Goal: Task Accomplishment & Management: Manage account settings

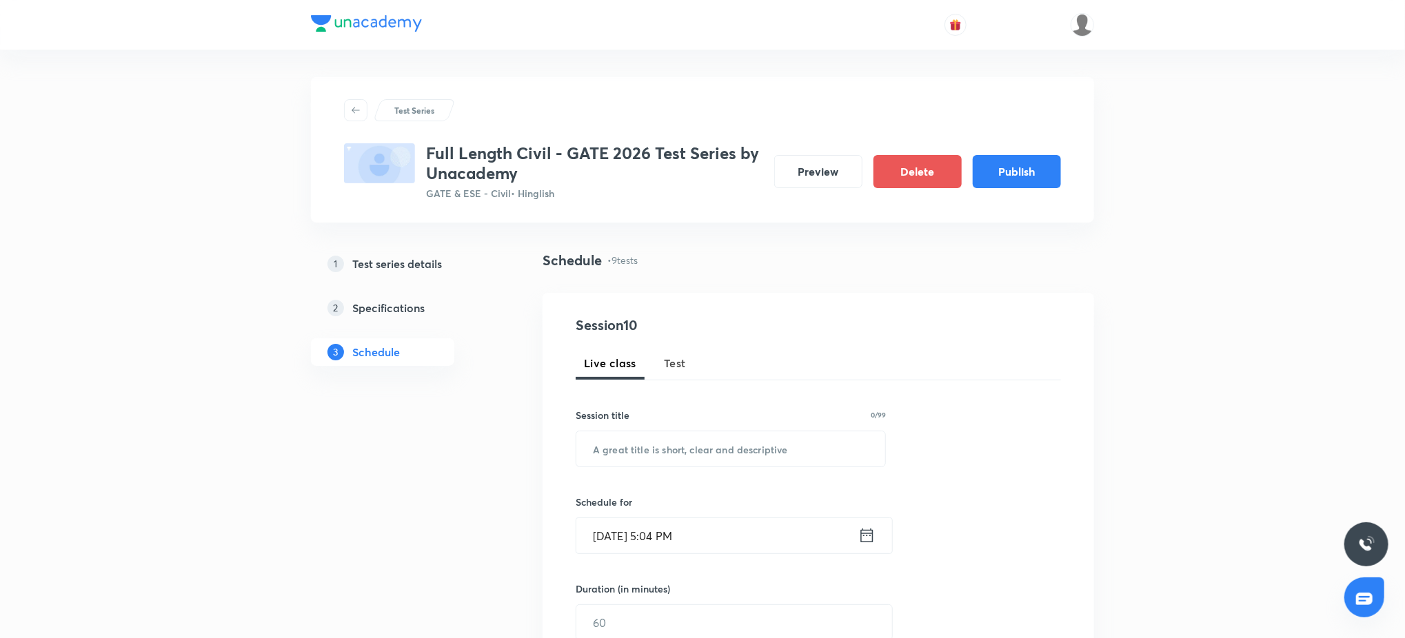
click at [755, 482] on div "Session 10 Live class Test Session title 0/99 ​ Schedule for Sep 4, 2025, 5:04 …" at bounding box center [818, 549] width 485 height 469
click at [753, 464] on input "text" at bounding box center [730, 448] width 309 height 35
click at [666, 355] on span "Test" at bounding box center [675, 363] width 22 height 17
click at [674, 439] on input "text" at bounding box center [730, 448] width 309 height 35
paste input "Structural Analysis Test-1"
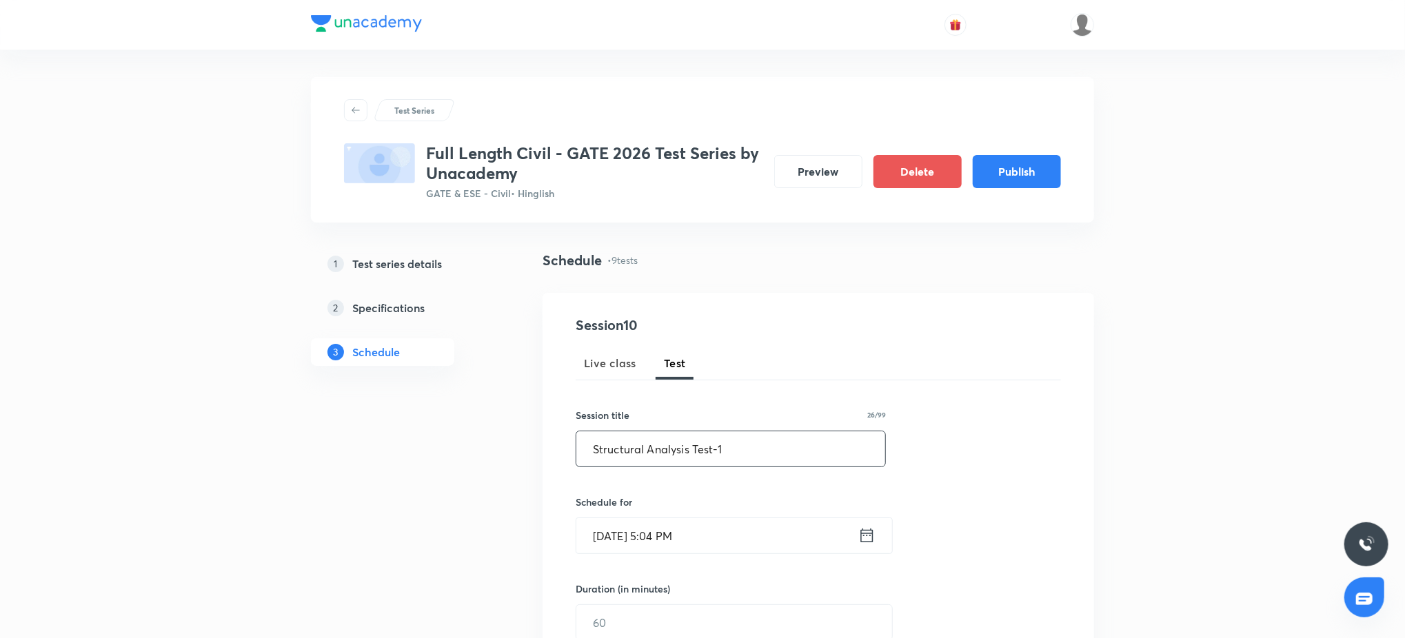
type input "Structural Analysis Test-1"
click at [723, 541] on input "Sep 4, 2025, 5:04 PM" at bounding box center [717, 535] width 282 height 35
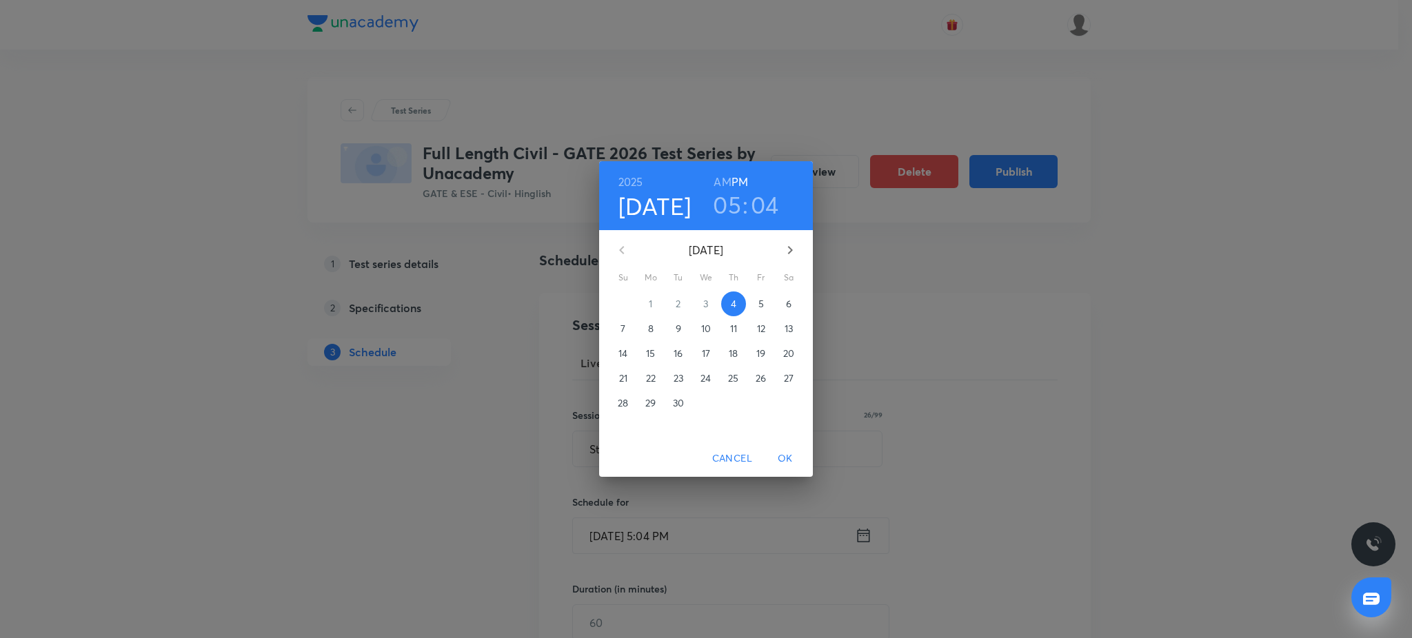
click at [1131, 389] on div "2025 Sep 4 05 : 04 AM PM September 2025 Su Mo Tu We Th Fr Sa 31 1 2 3 4 5 6 7 8…" at bounding box center [706, 319] width 1412 height 638
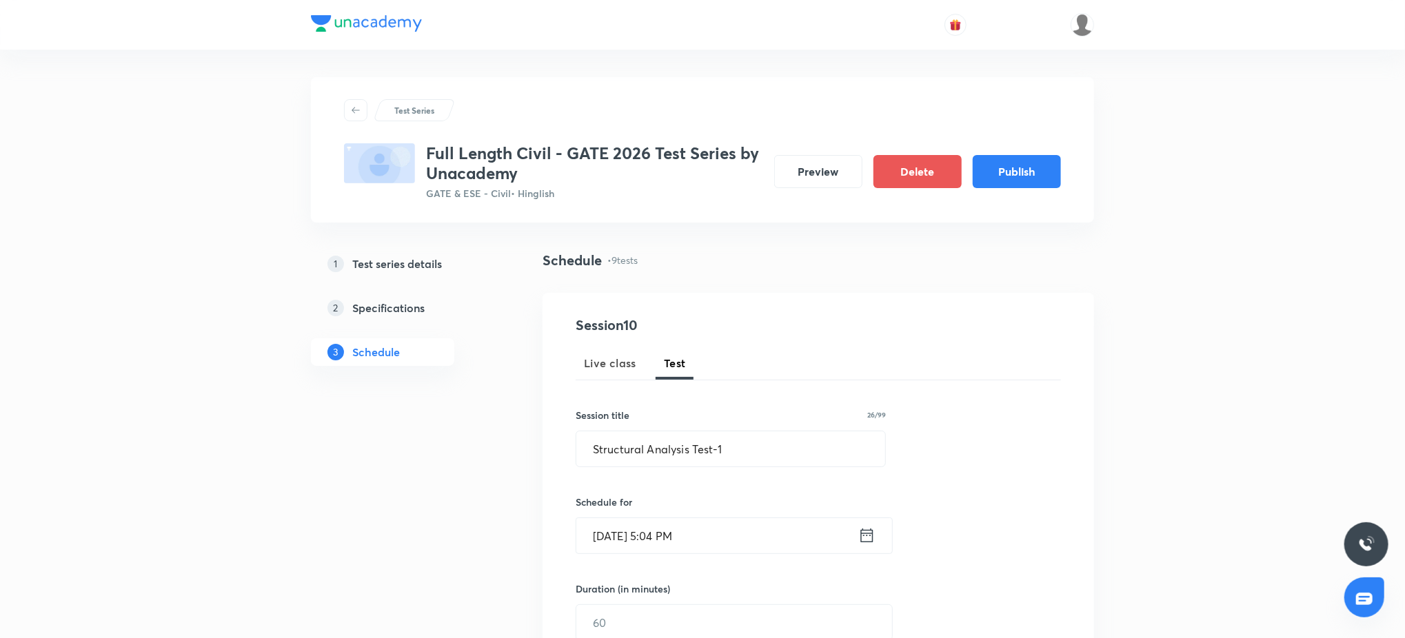
click at [734, 547] on input "Sep 4, 2025, 5:04 PM" at bounding box center [717, 535] width 282 height 35
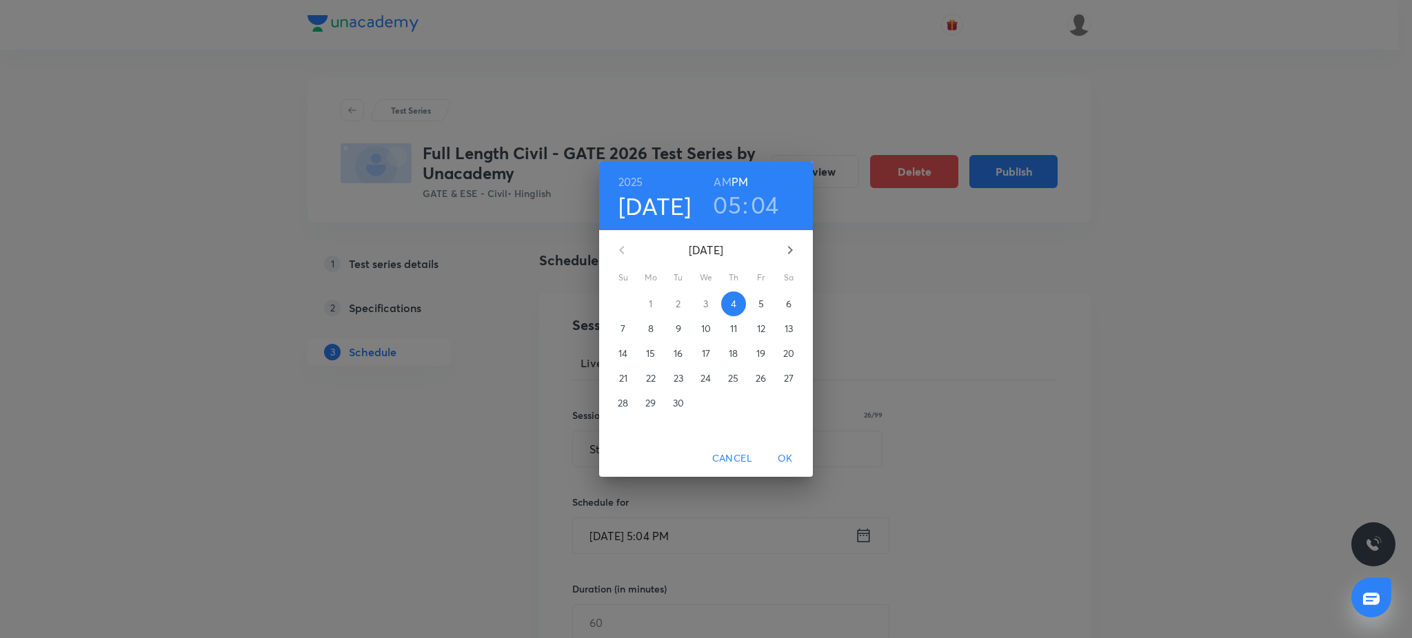
click at [782, 250] on icon "button" at bounding box center [790, 250] width 17 height 17
click at [643, 330] on span "6" at bounding box center [650, 329] width 25 height 14
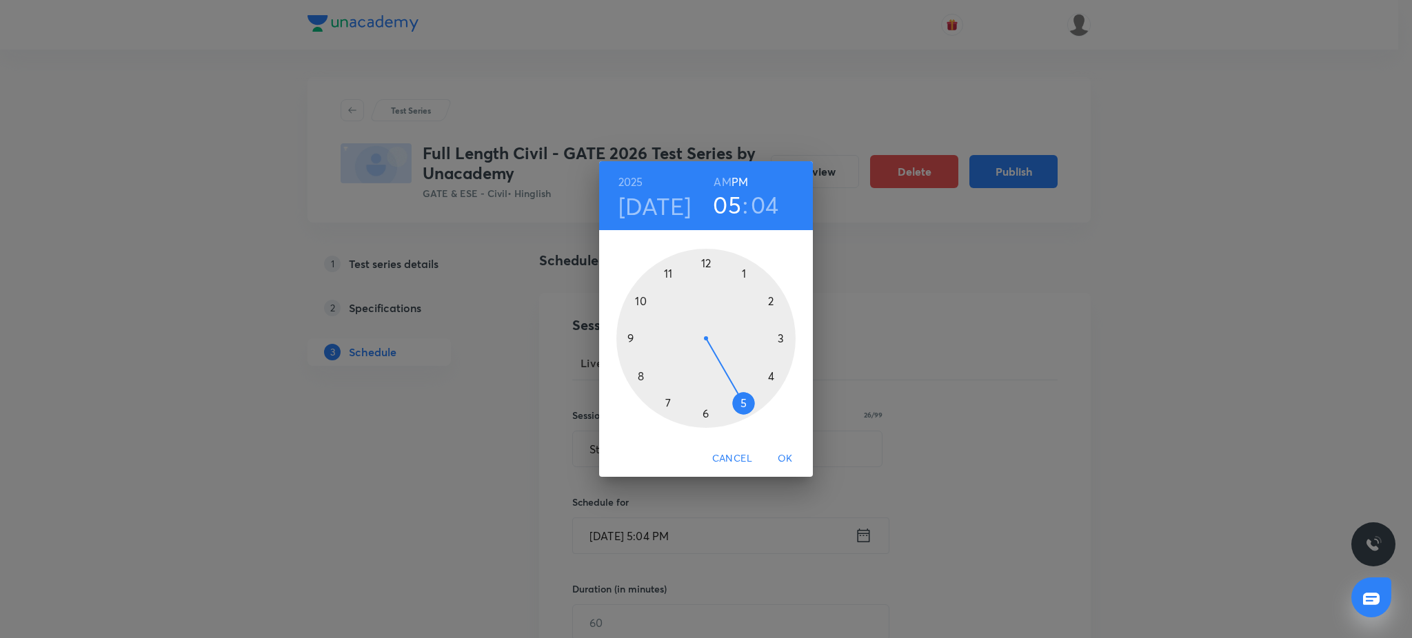
click at [633, 338] on div at bounding box center [705, 338] width 179 height 179
click at [704, 262] on div at bounding box center [705, 338] width 179 height 179
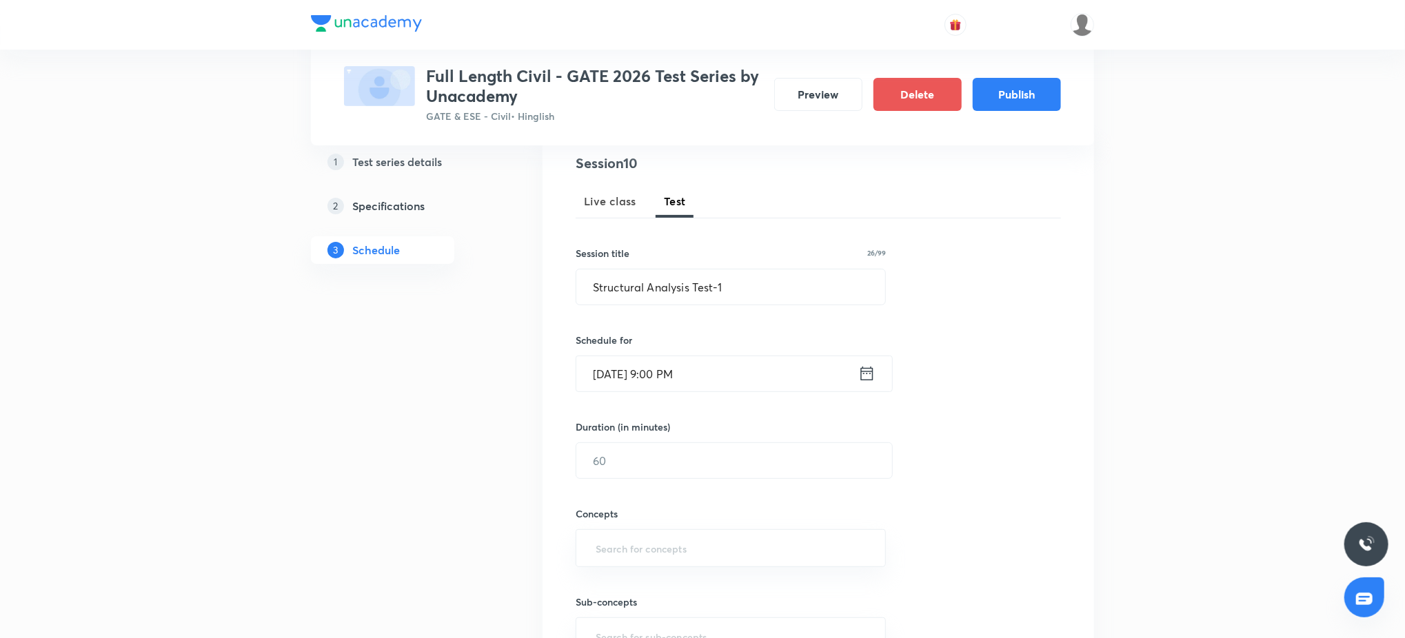
scroll to position [221, 0]
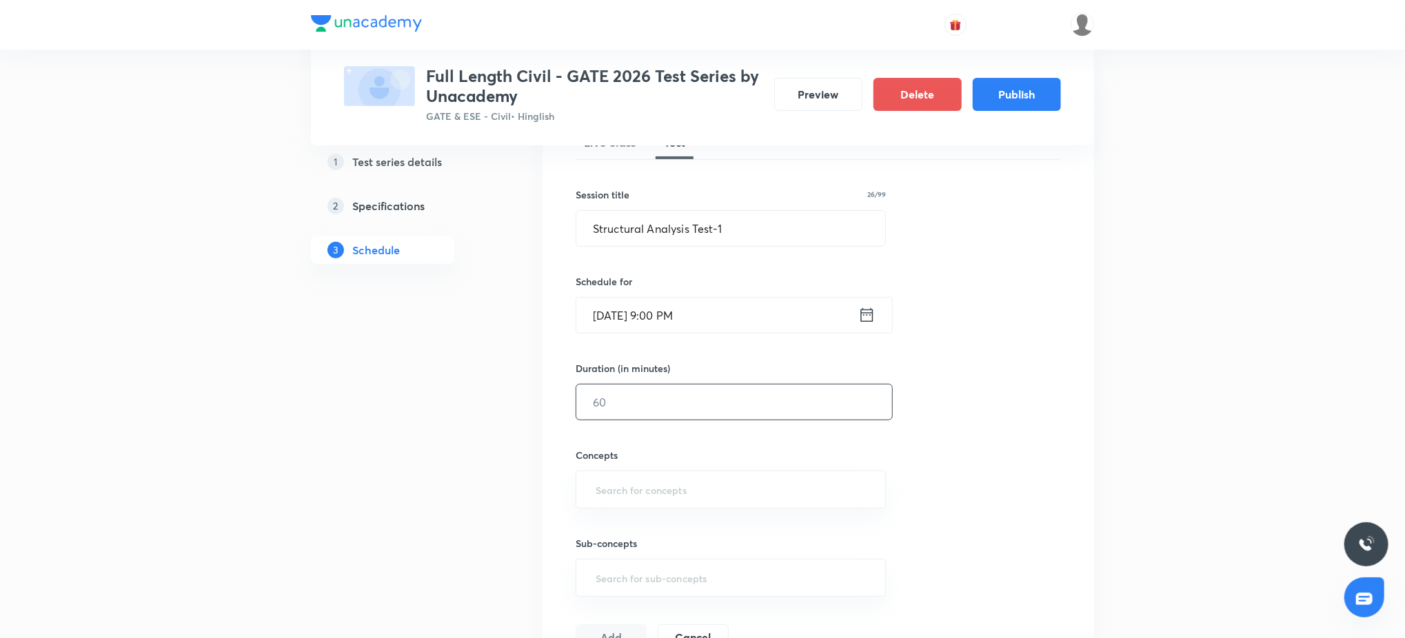
click at [653, 405] on input "text" at bounding box center [734, 402] width 316 height 35
type input "45"
click at [669, 495] on input "text" at bounding box center [731, 490] width 276 height 26
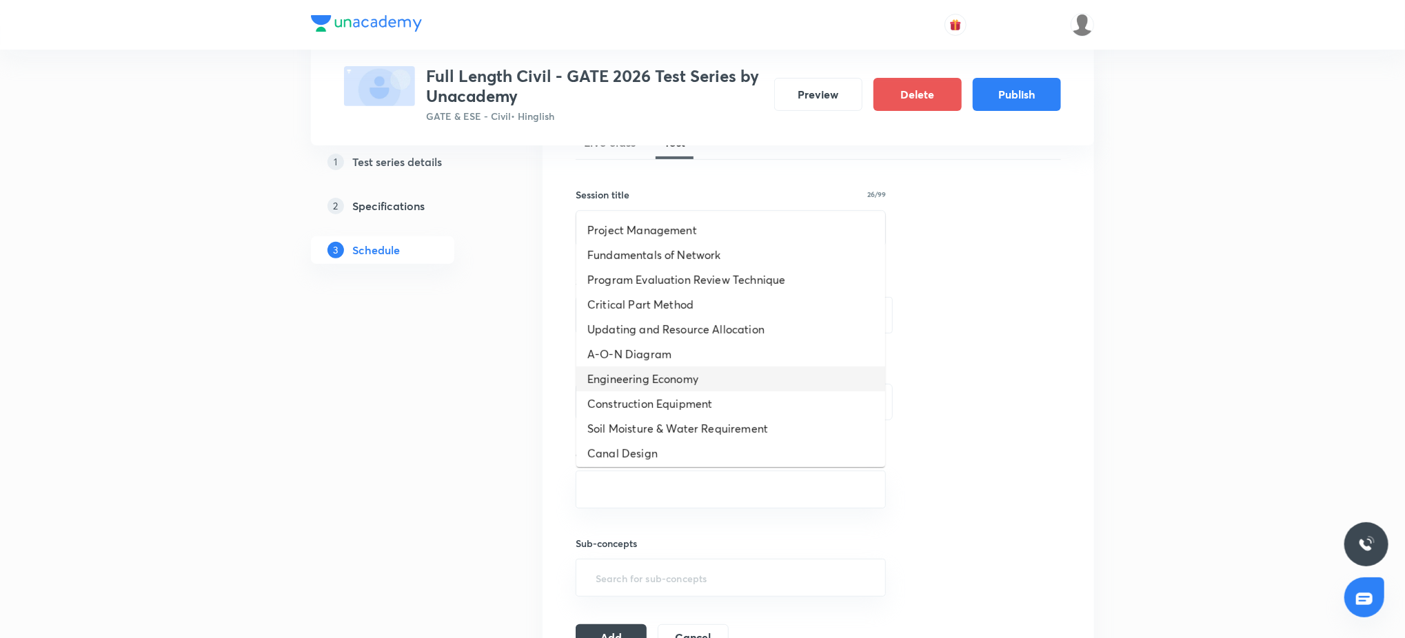
click at [706, 367] on li "Engineering Economy" at bounding box center [730, 379] width 309 height 25
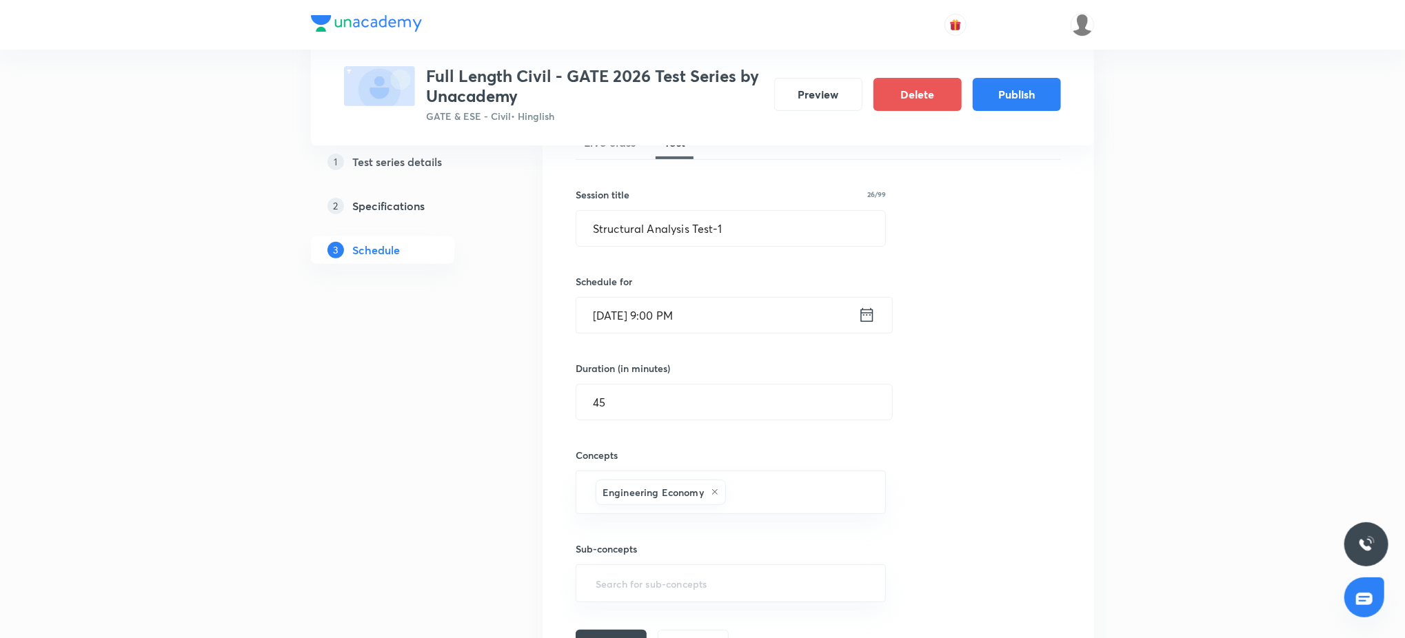
click at [1070, 434] on div "Session 10 Live class Test Session title 26/99 Structural Analysis Test-1 ​ Sch…" at bounding box center [817, 375] width 551 height 607
click at [614, 628] on div "Session 10 Live class Test Session title 26/99 Structural Analysis Test-1 ​ Sch…" at bounding box center [818, 375] width 485 height 563
click at [613, 632] on button "Add" at bounding box center [611, 643] width 71 height 28
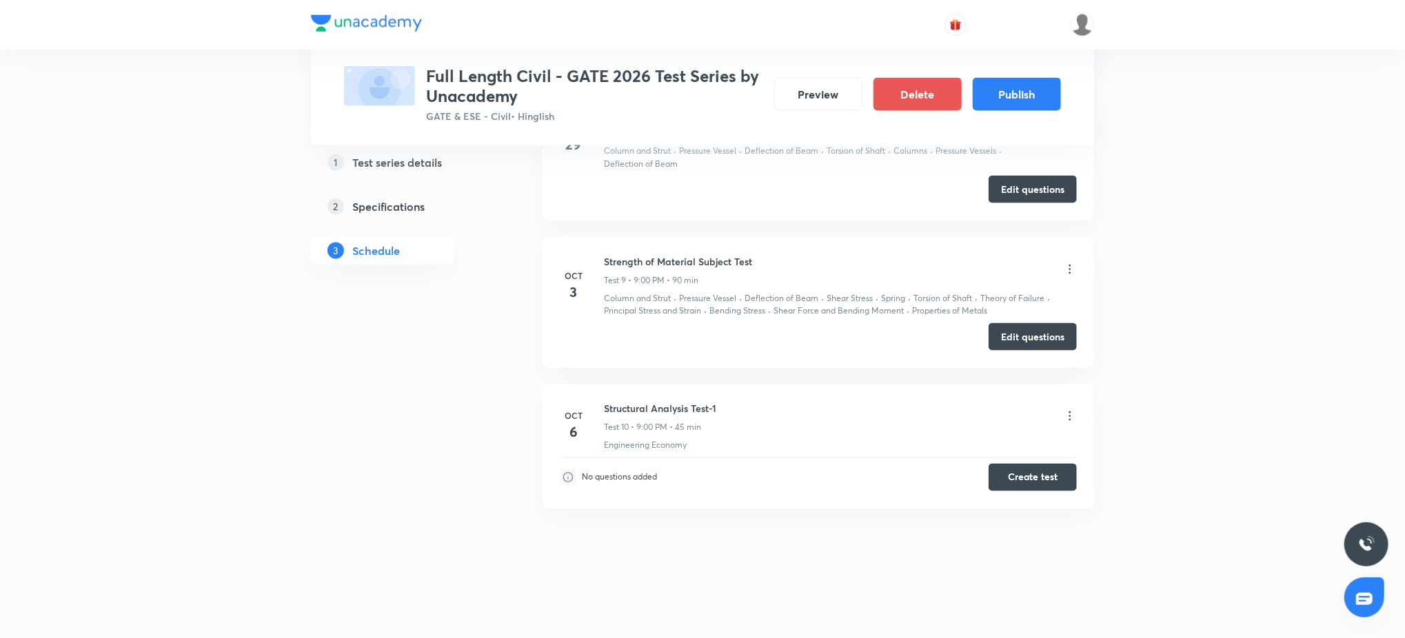
scroll to position [0, 0]
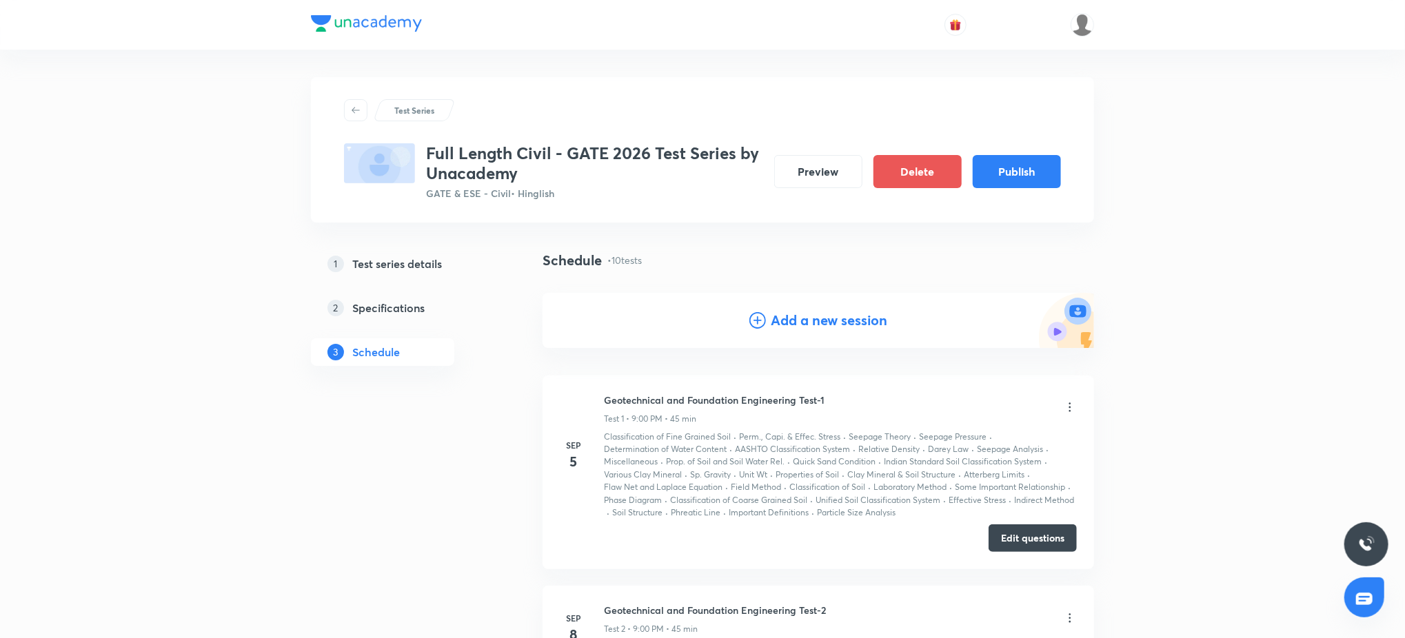
click at [807, 329] on h4 "Add a new session" at bounding box center [829, 320] width 116 height 21
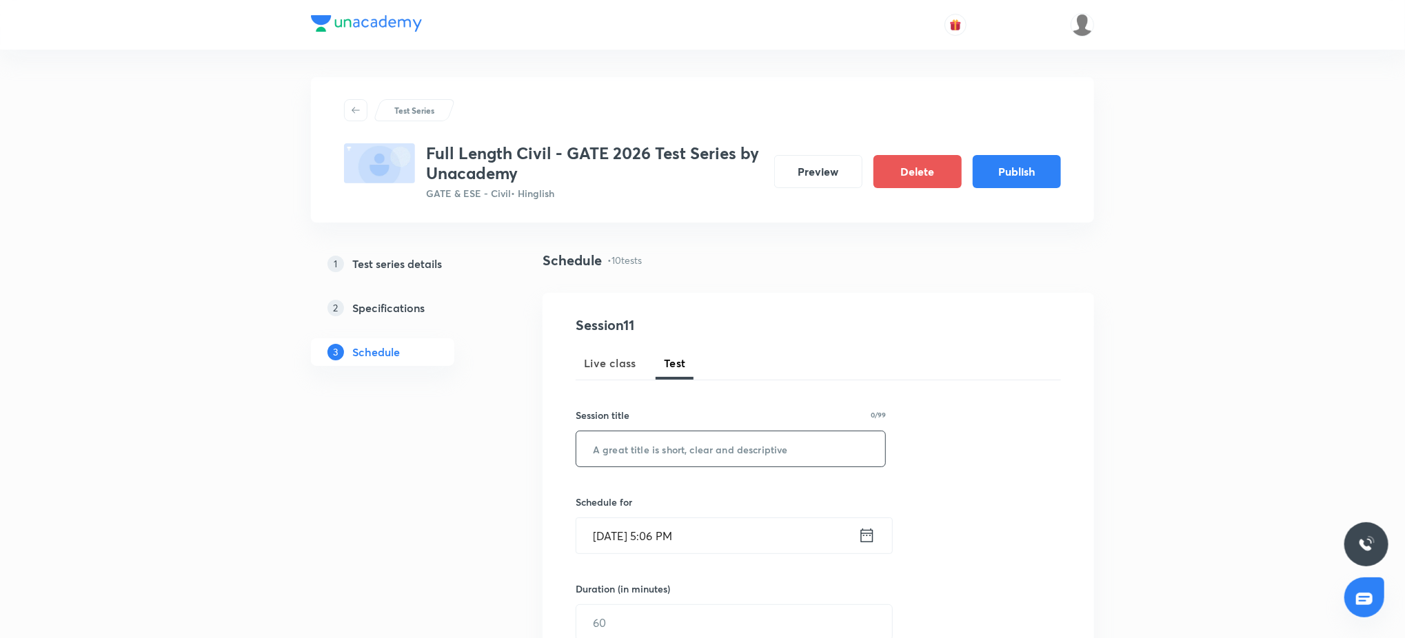
click at [725, 447] on input "text" at bounding box center [730, 448] width 309 height 35
paste input "Structural Analysis Test-2"
type input "Structural Analysis Test-2"
click at [804, 551] on input "Sep 4, 2025, 5:06 PM" at bounding box center [717, 535] width 282 height 35
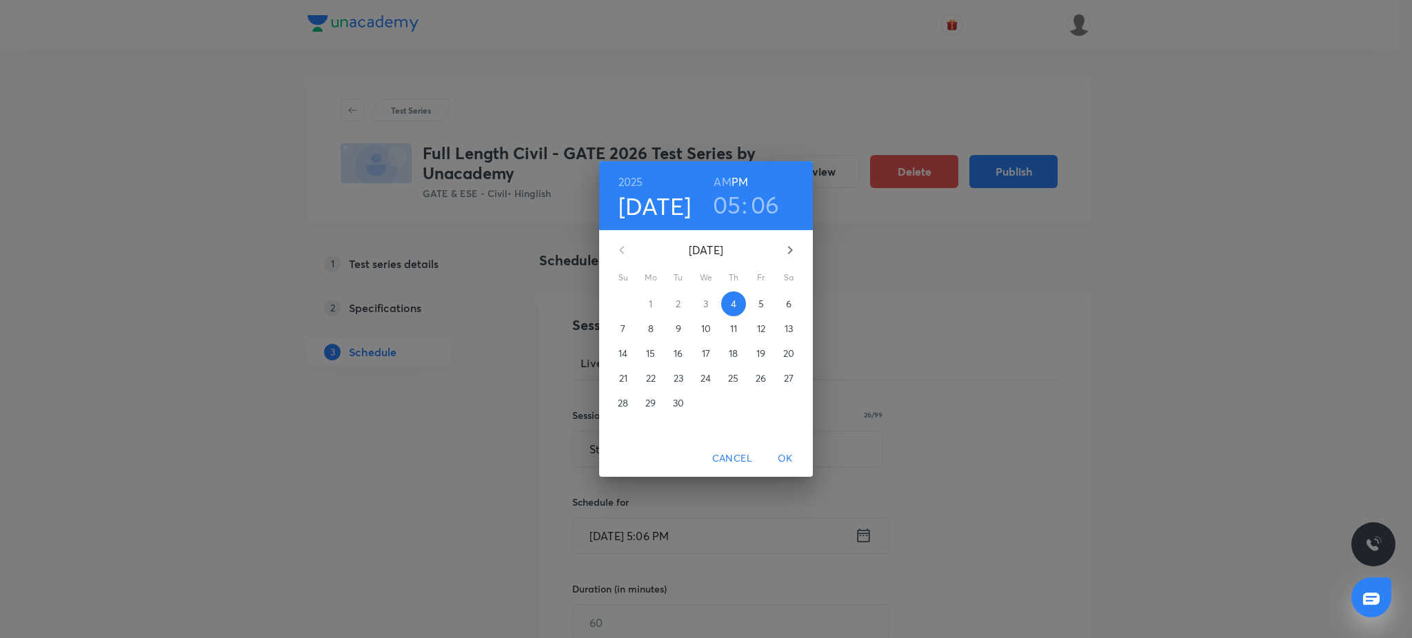
click at [790, 245] on icon "button" at bounding box center [790, 250] width 17 height 17
click at [756, 332] on p "10" at bounding box center [761, 329] width 10 height 14
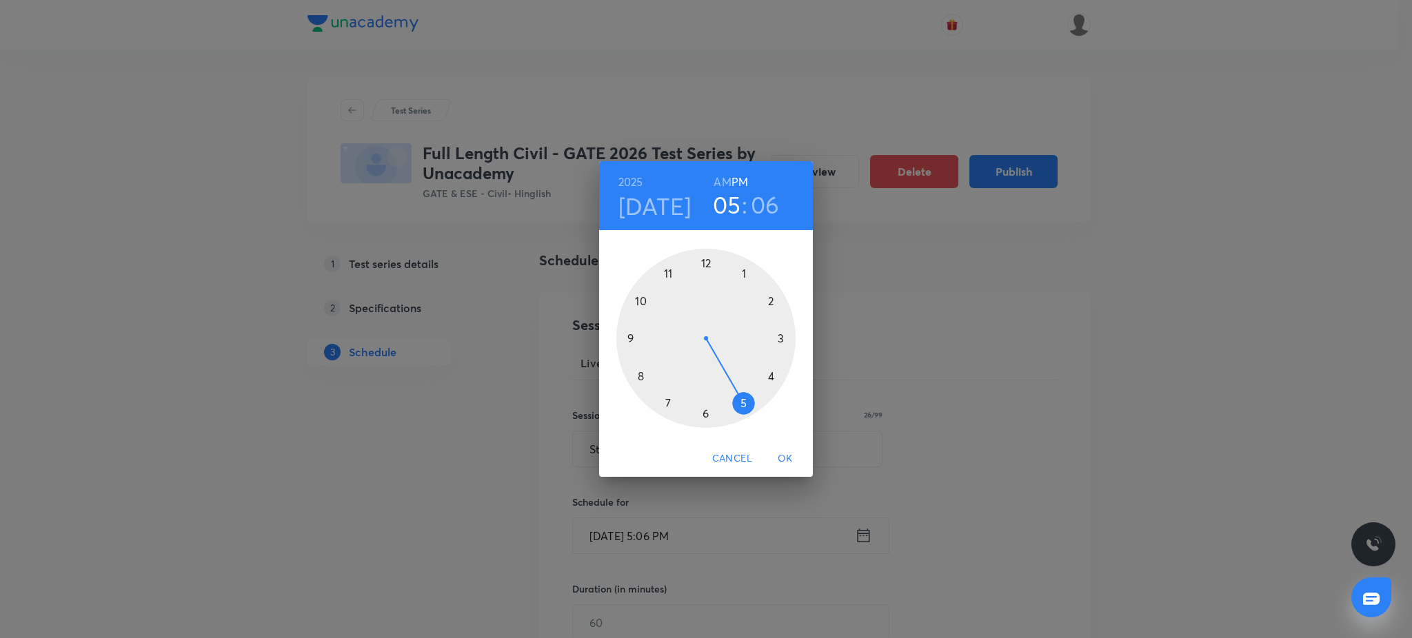
click at [627, 335] on div at bounding box center [705, 338] width 179 height 179
click at [704, 264] on div at bounding box center [705, 338] width 179 height 179
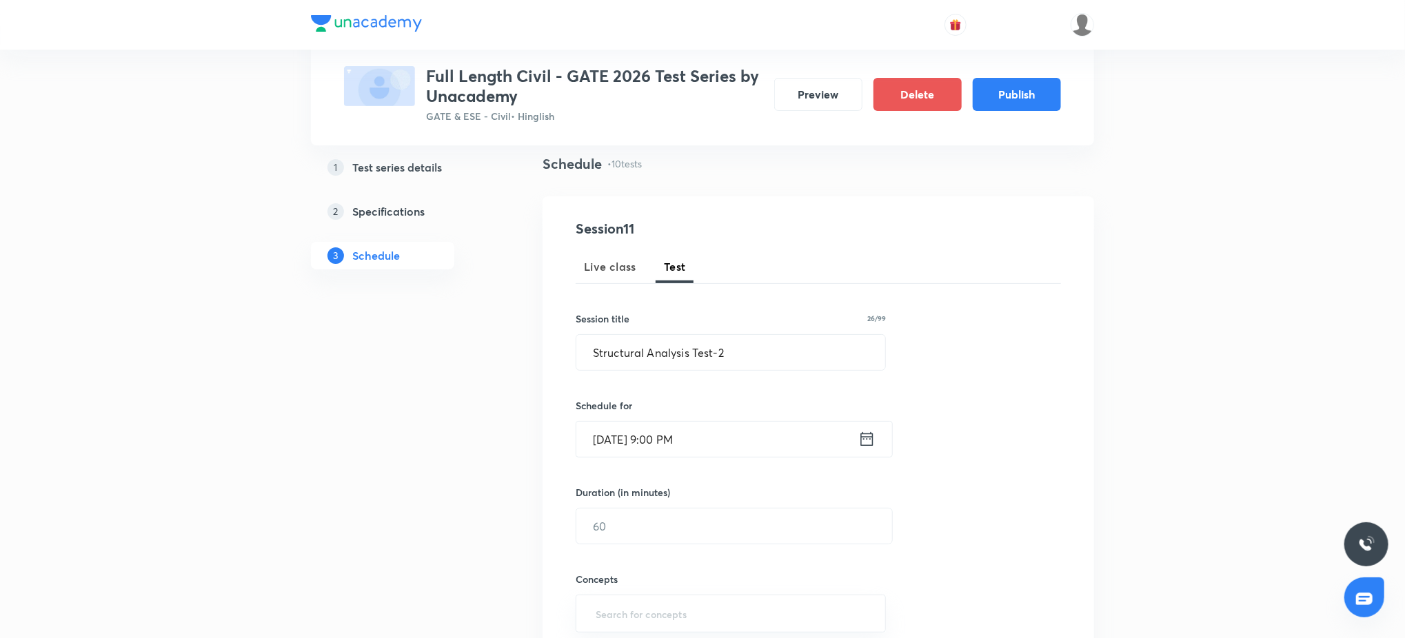
scroll to position [97, 0]
click at [637, 513] on input "text" at bounding box center [734, 525] width 316 height 35
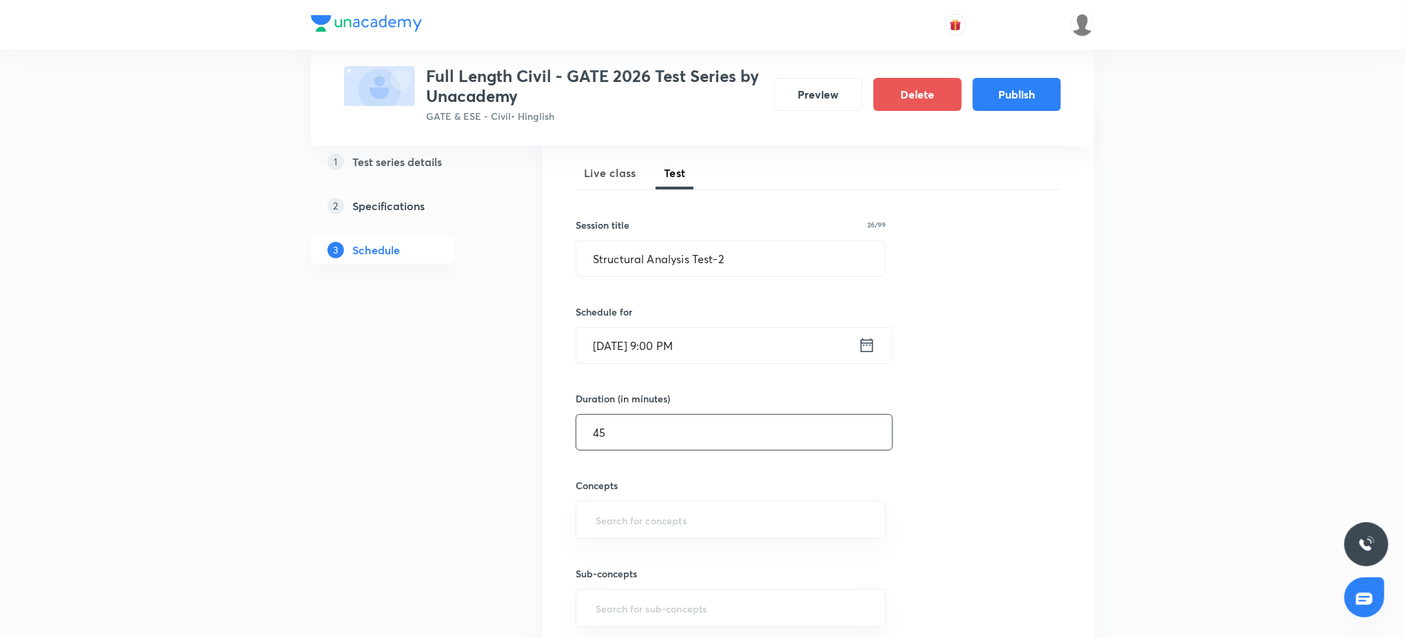
scroll to position [221, 0]
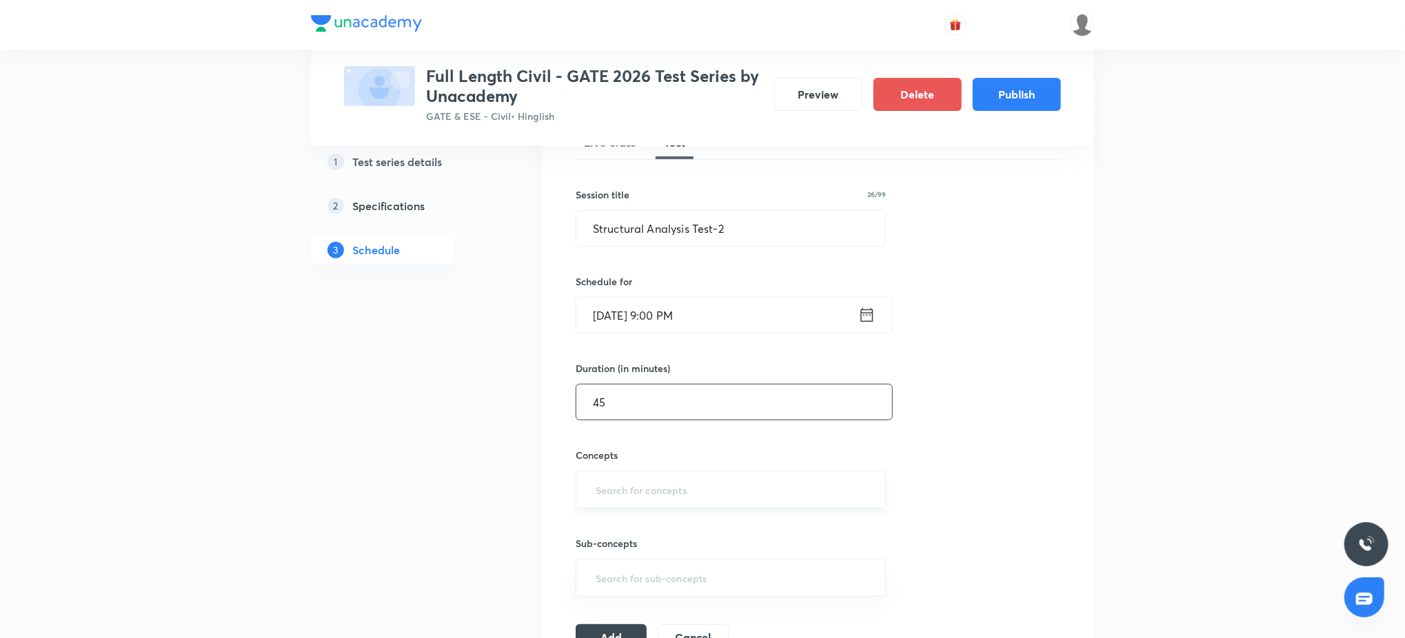
type input "45"
click at [653, 496] on input "text" at bounding box center [731, 490] width 276 height 26
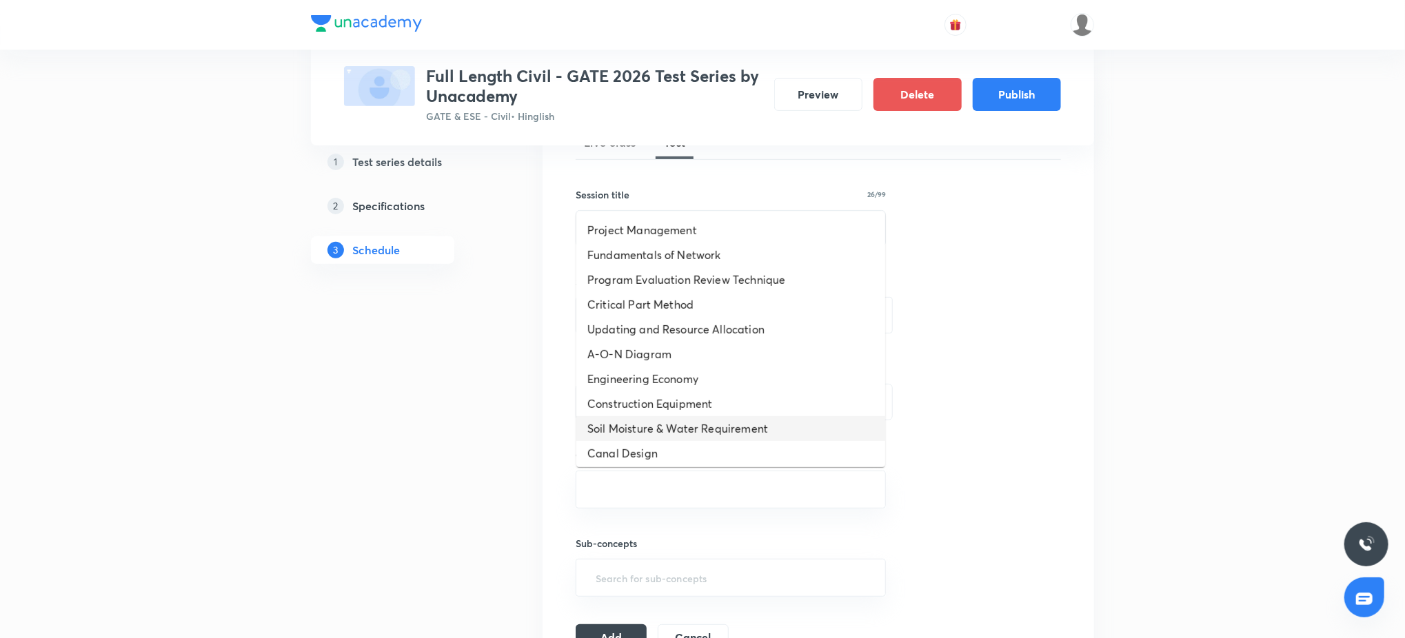
click at [676, 425] on li "Soil Moisture & Water Requirement" at bounding box center [730, 428] width 309 height 25
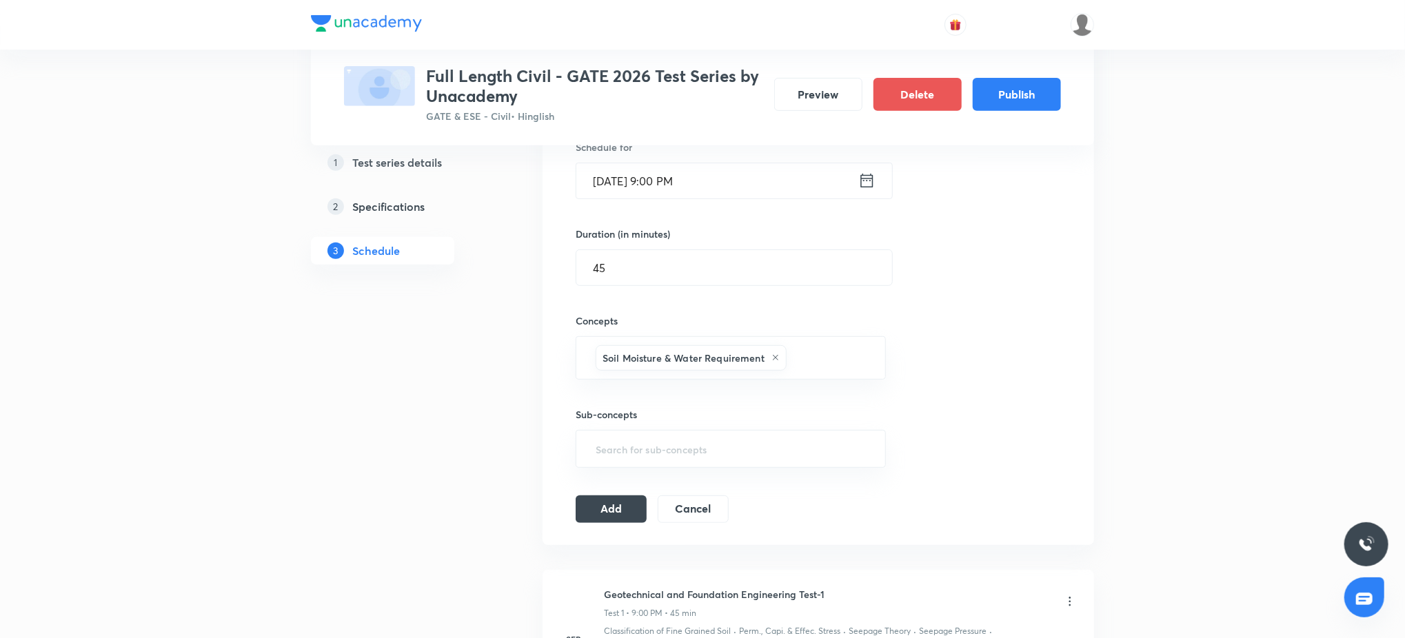
scroll to position [367, 0]
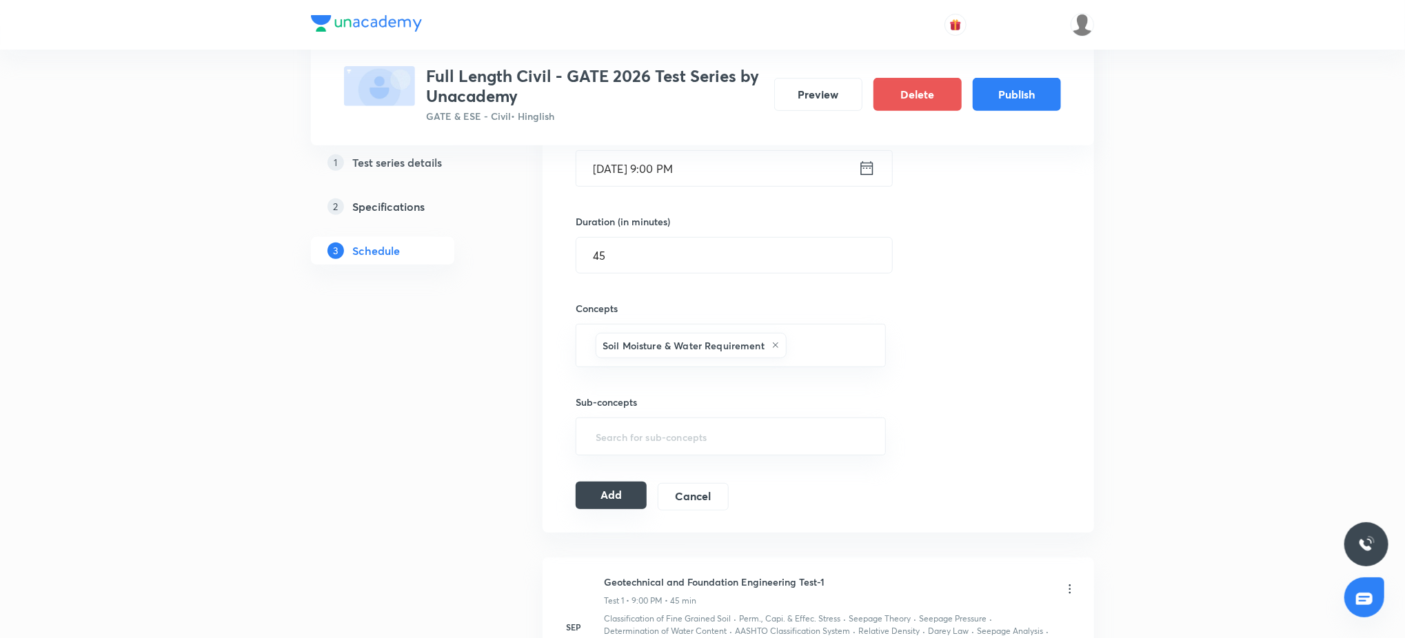
click at [618, 499] on button "Add" at bounding box center [611, 496] width 71 height 28
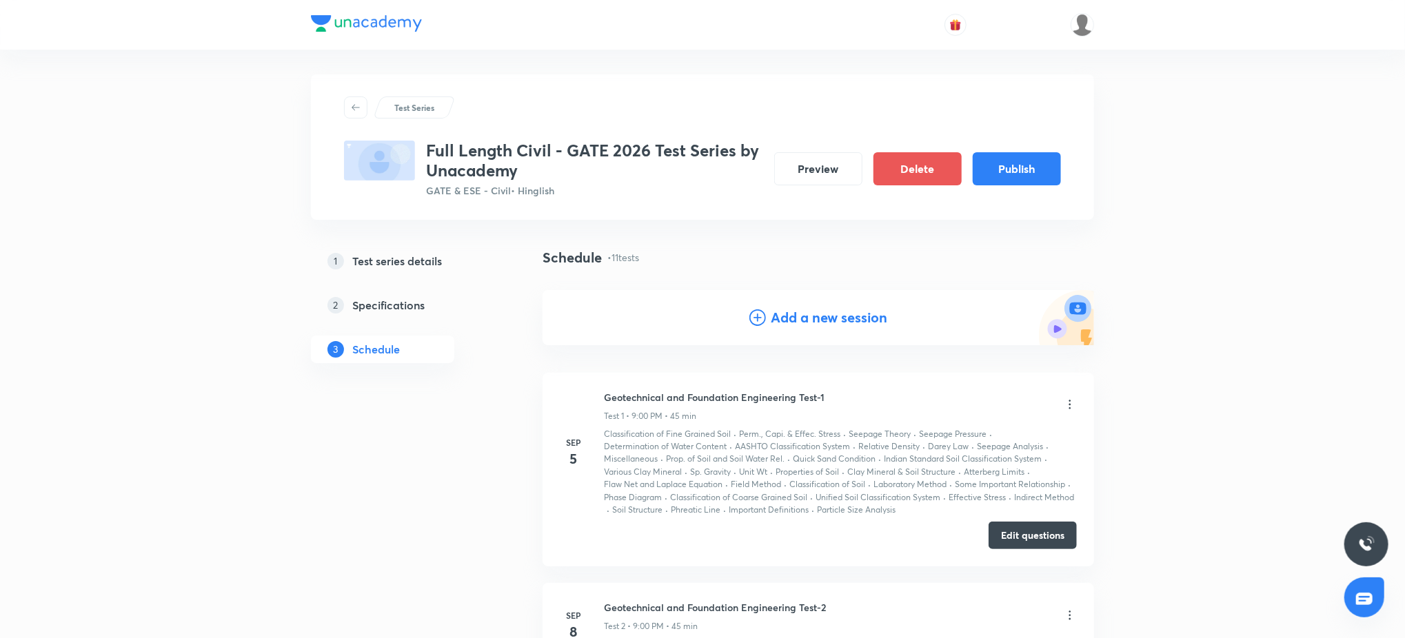
scroll to position [0, 0]
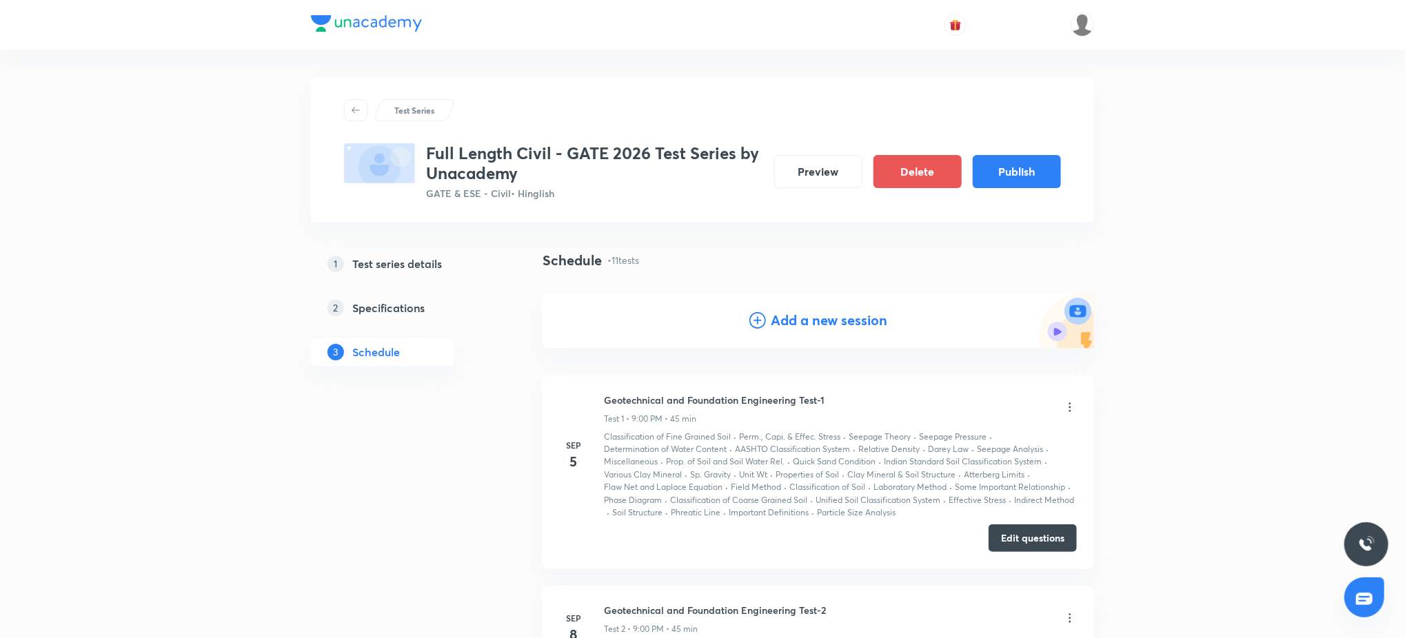
click at [846, 340] on div "Add a new session" at bounding box center [817, 320] width 551 height 55
click at [850, 323] on h4 "Add a new session" at bounding box center [829, 320] width 116 height 21
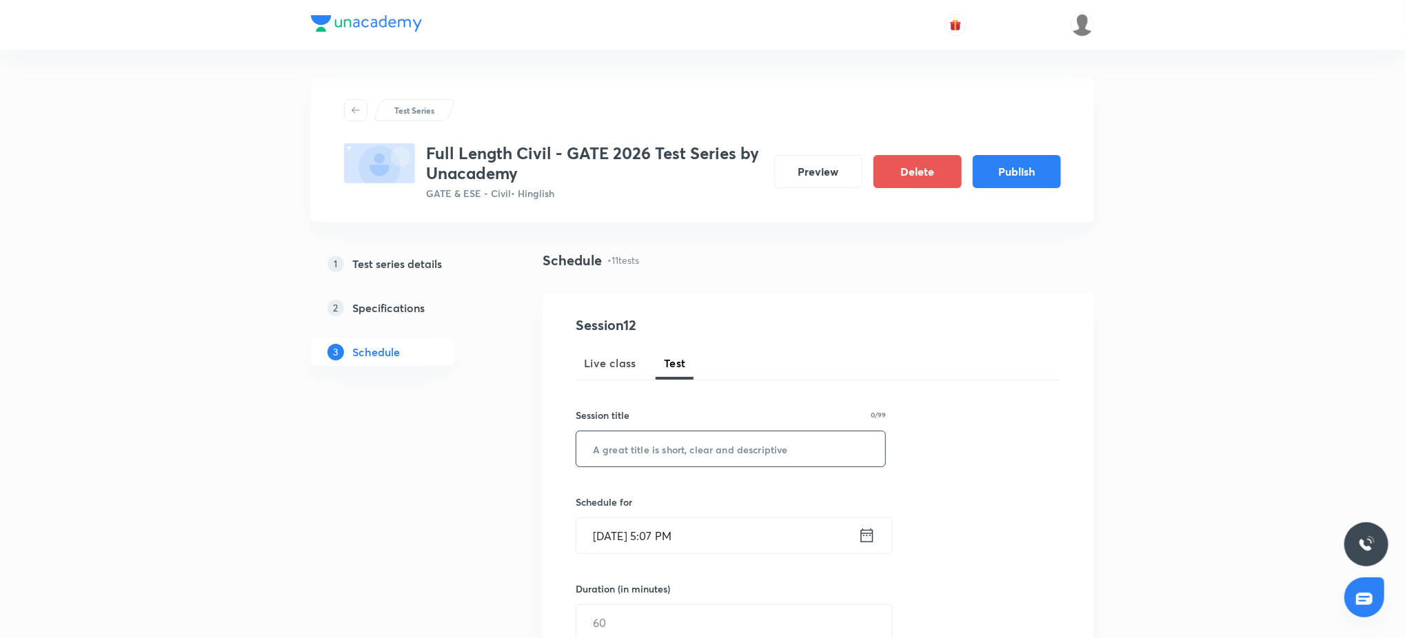
click at [662, 467] on div "​" at bounding box center [731, 449] width 310 height 37
paste input "Structural Analysis Subject Test"
type input "Structural Analysis Subject Test"
click at [729, 543] on input "Sep 4, 2025, 5:07 PM" at bounding box center [717, 535] width 282 height 35
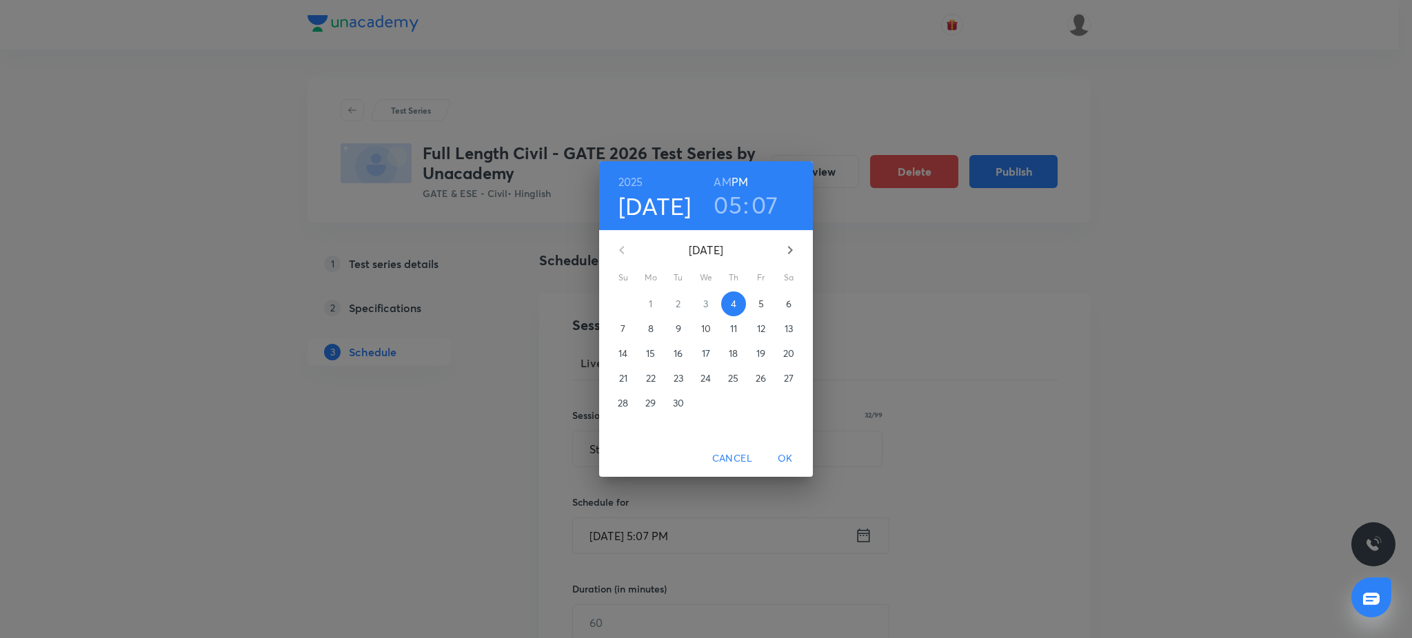
click at [797, 251] on icon "button" at bounding box center [790, 250] width 17 height 17
click at [652, 356] on p "13" at bounding box center [651, 354] width 8 height 14
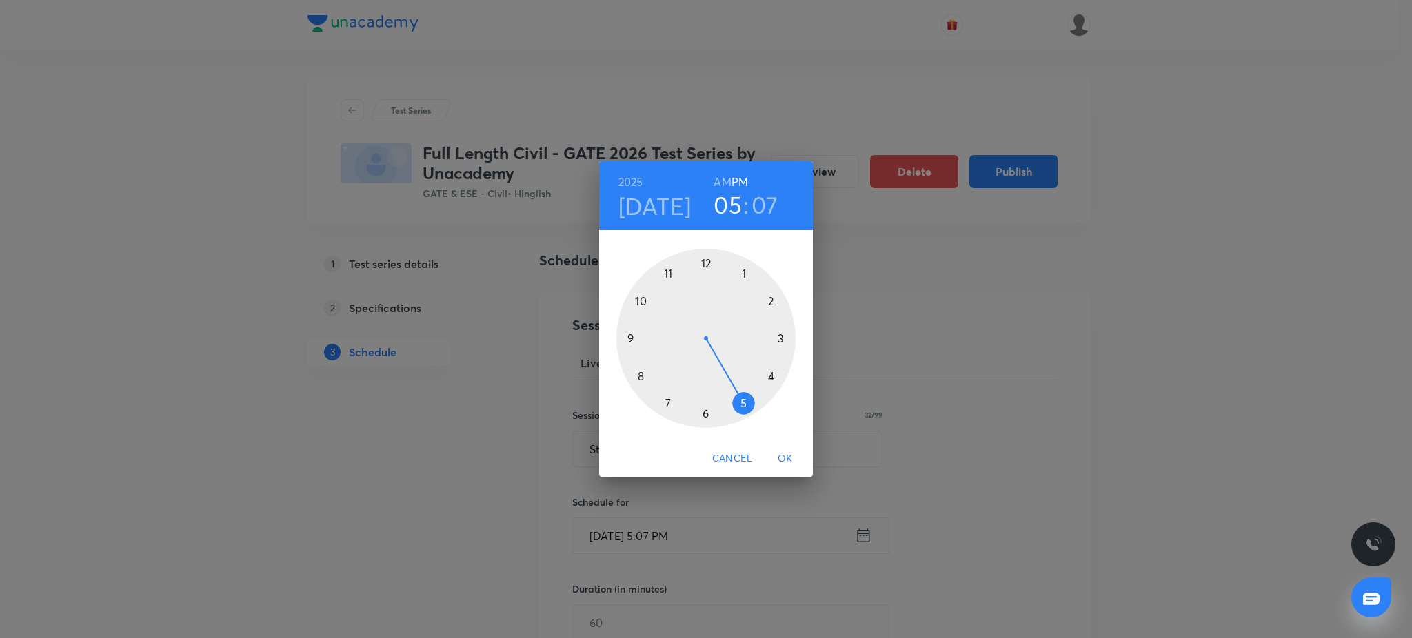
click at [627, 336] on div at bounding box center [705, 338] width 179 height 179
click at [706, 263] on div at bounding box center [705, 338] width 179 height 179
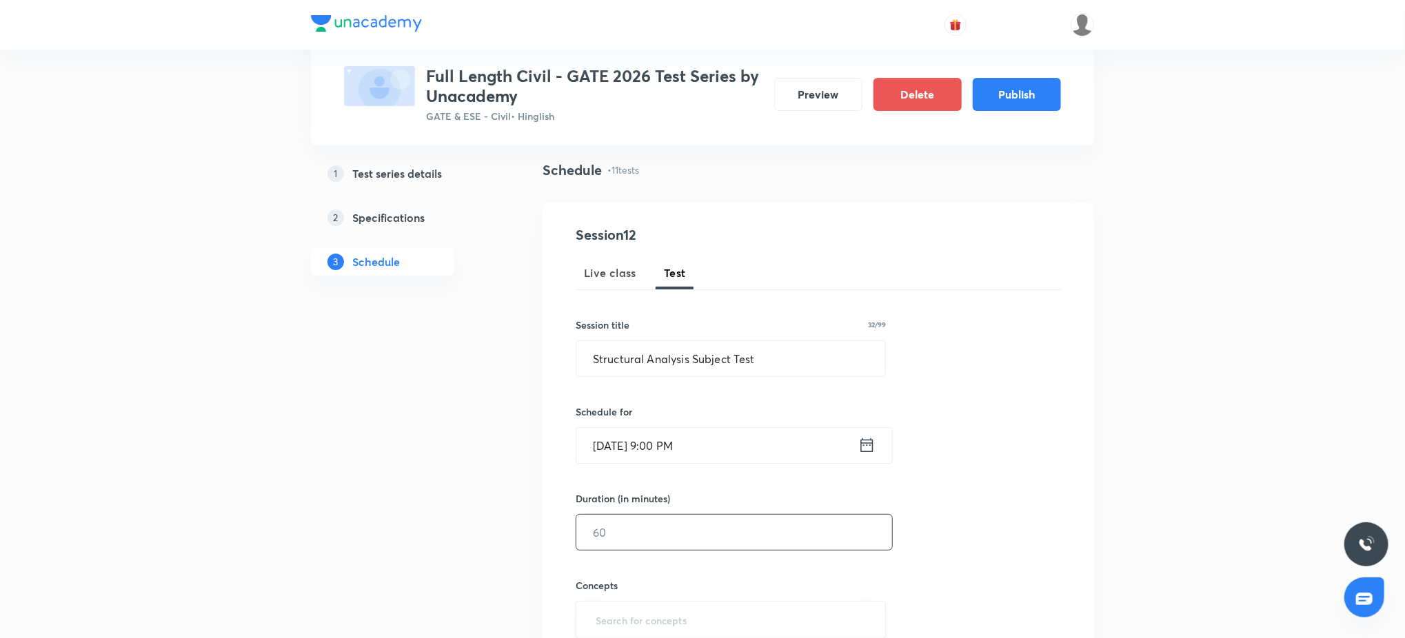
scroll to position [97, 0]
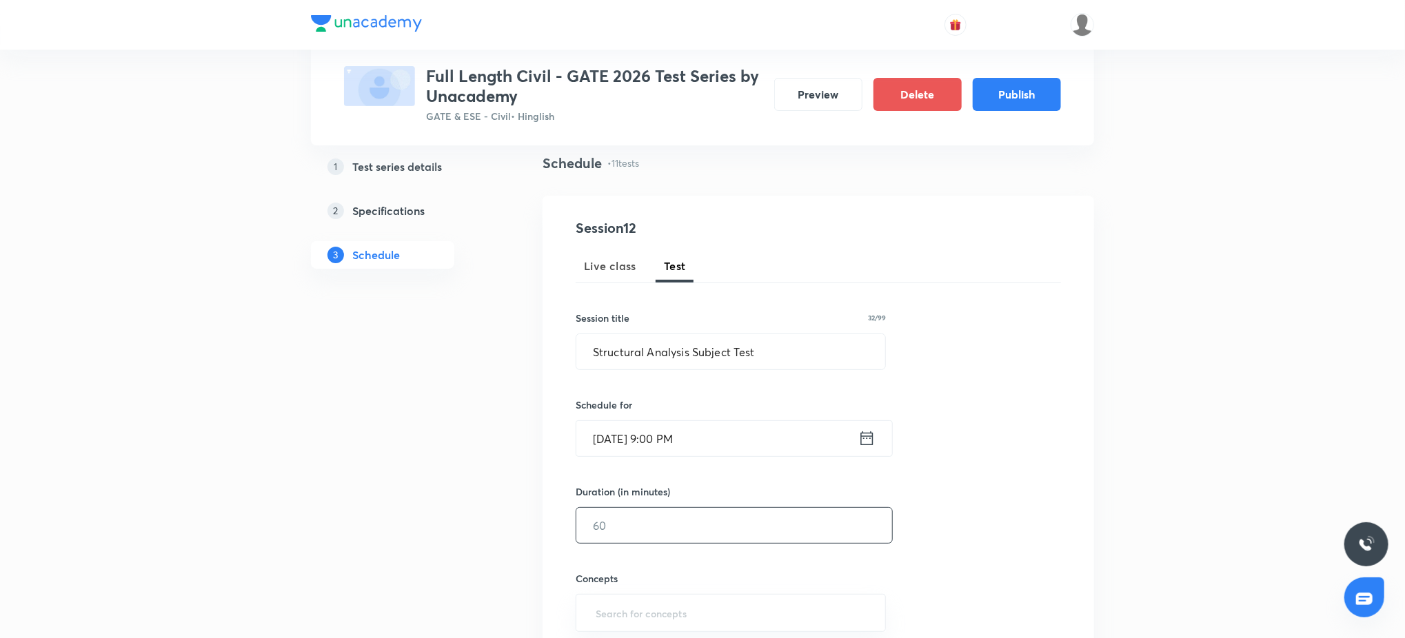
click at [656, 512] on input "text" at bounding box center [734, 525] width 316 height 35
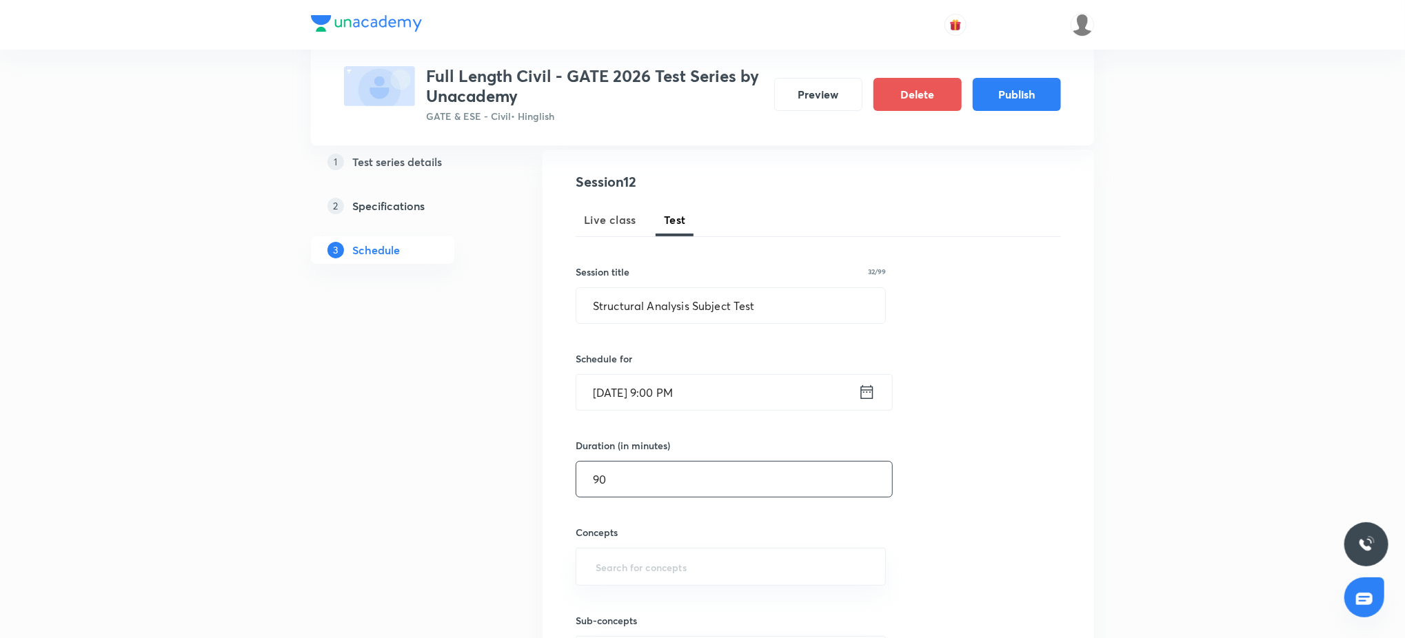
scroll to position [196, 0]
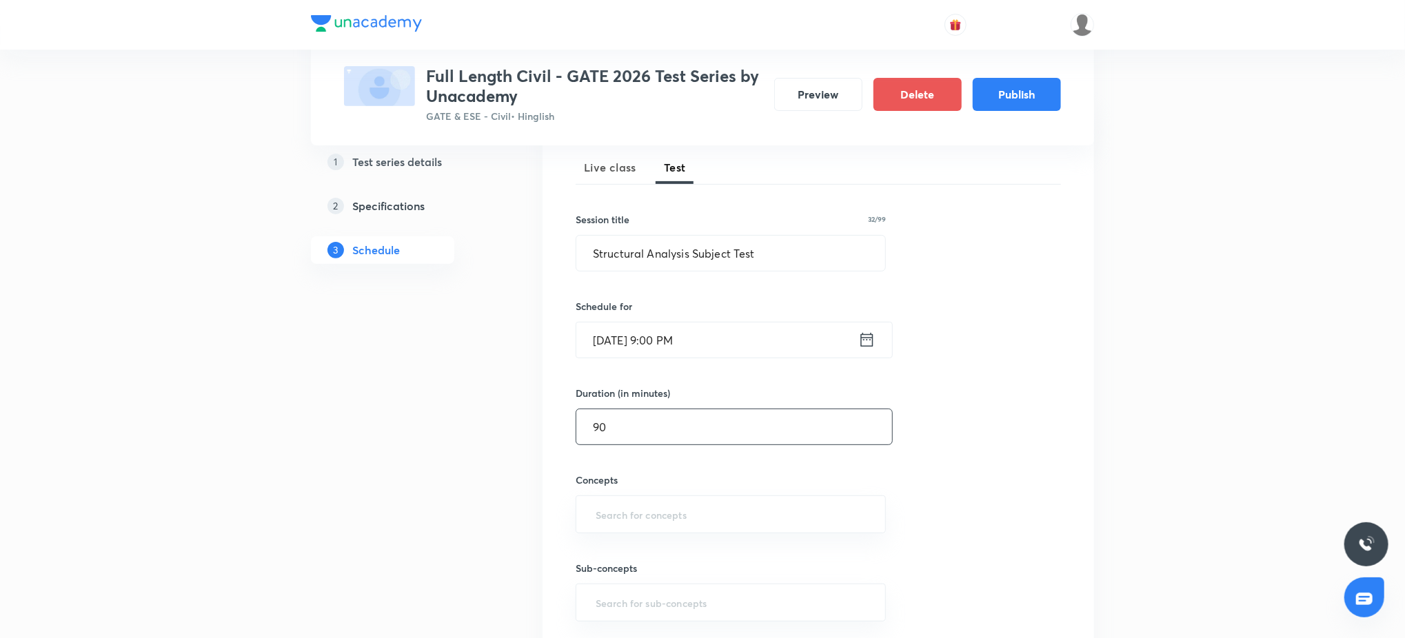
type input "90"
click at [656, 513] on input "text" at bounding box center [731, 515] width 276 height 26
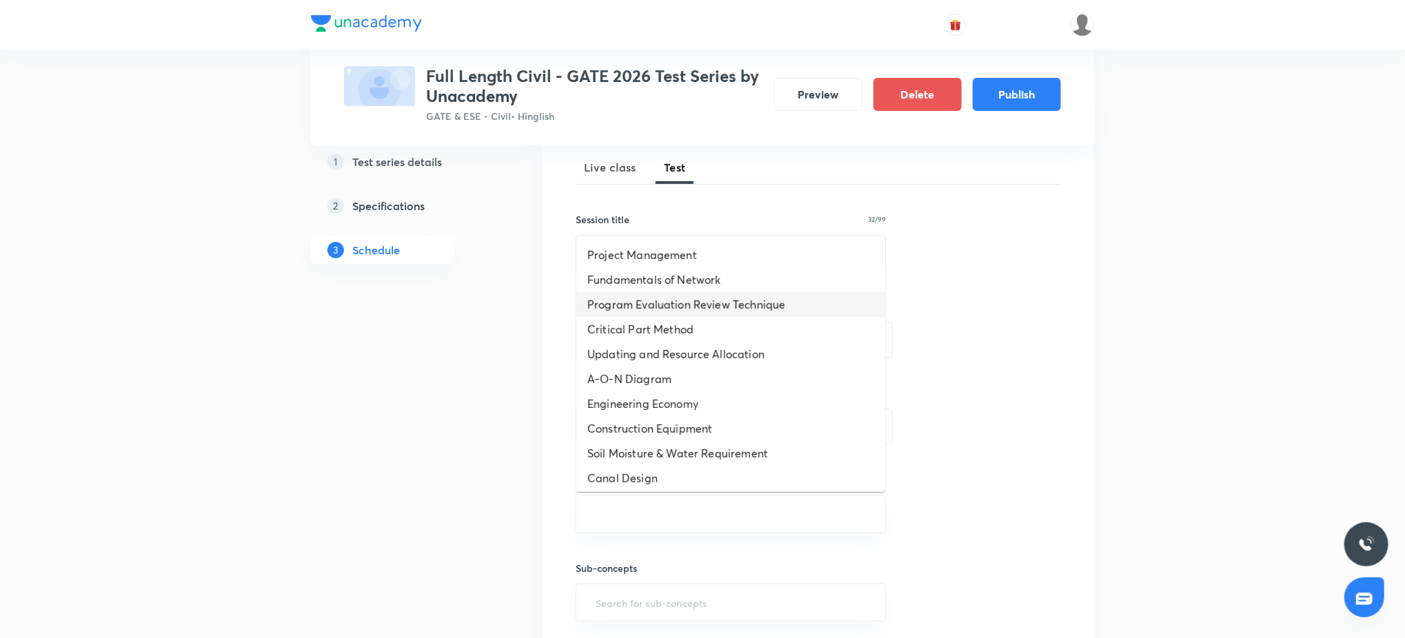
click at [698, 312] on li "Program Evaluation Review Technique" at bounding box center [730, 304] width 309 height 25
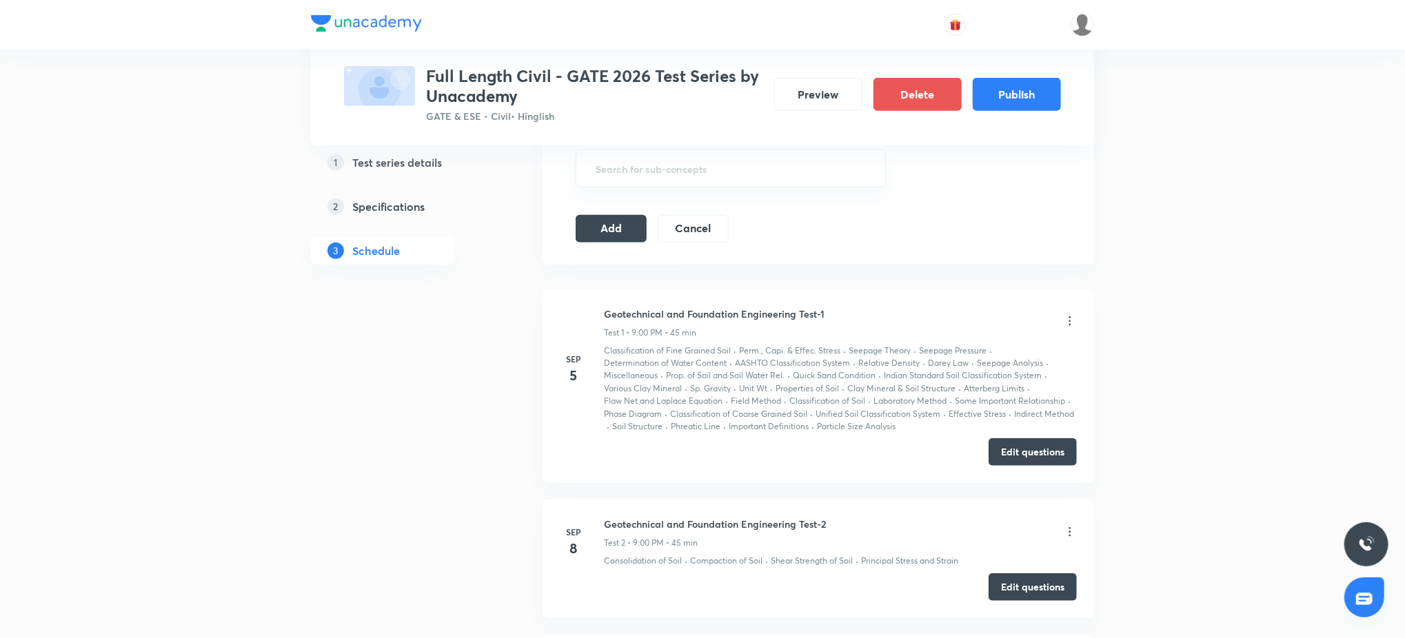
scroll to position [637, 0]
click at [608, 232] on button "Add" at bounding box center [611, 226] width 71 height 28
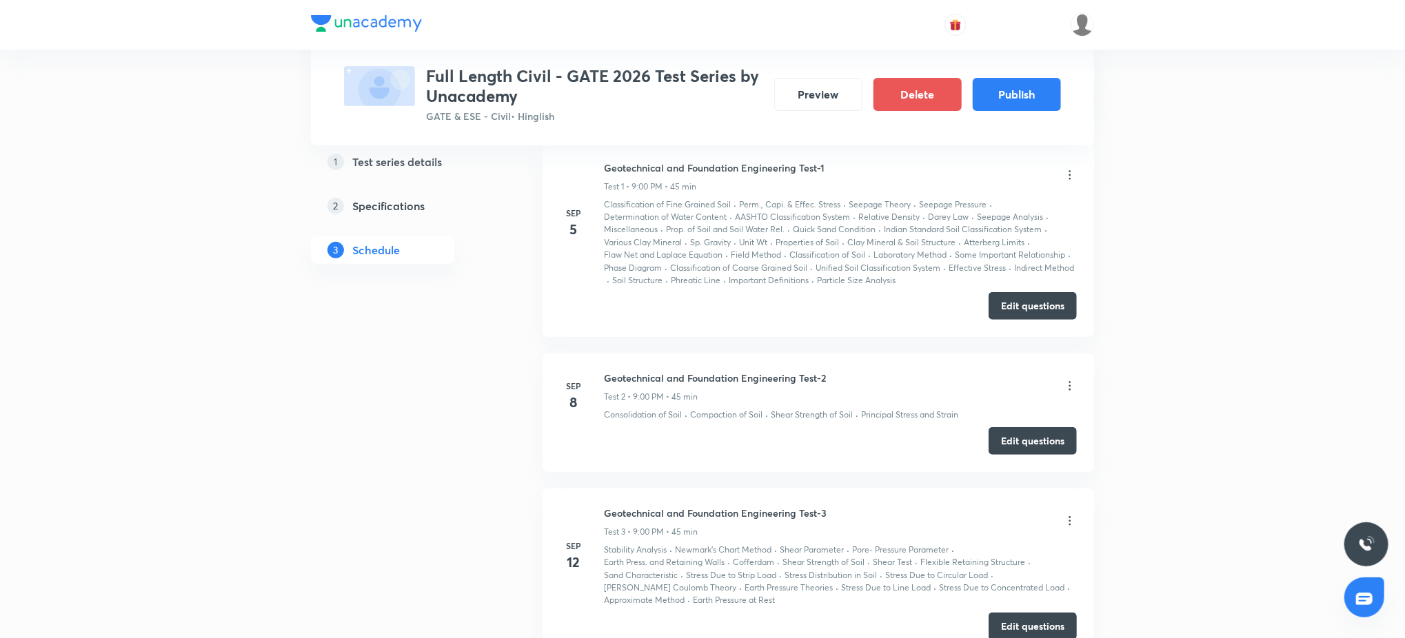
scroll to position [0, 0]
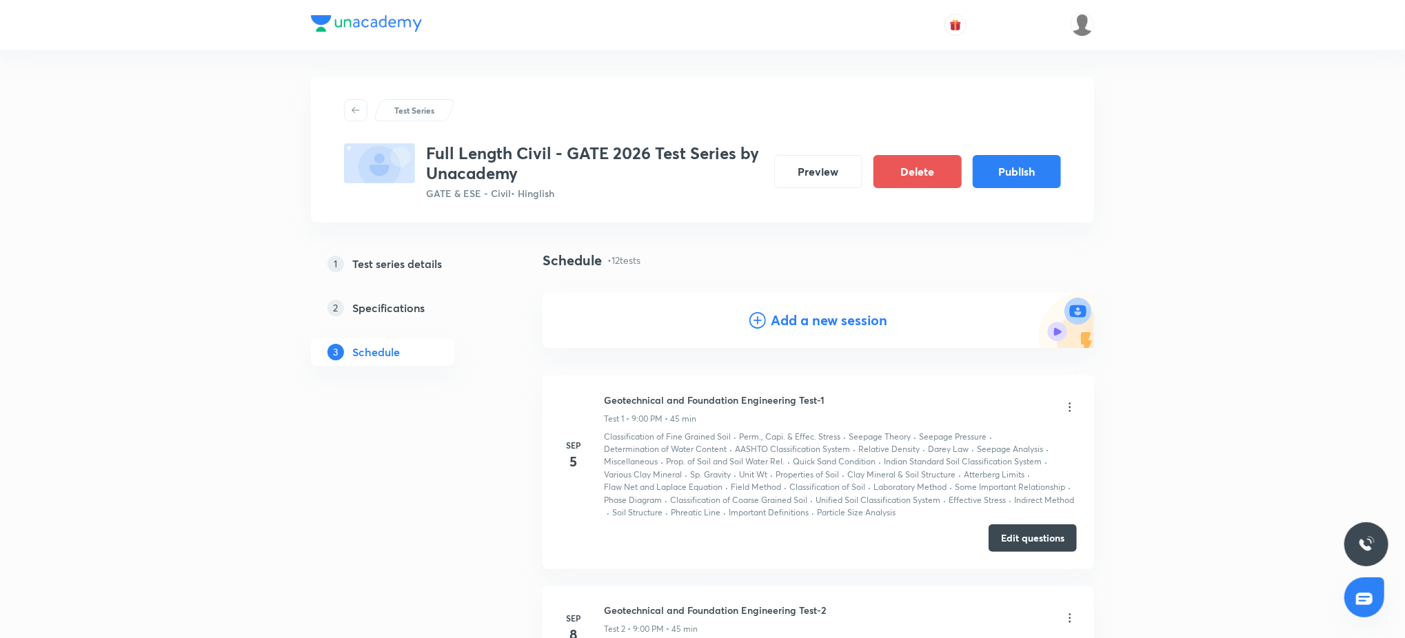
click at [786, 318] on h4 "Add a new session" at bounding box center [829, 320] width 116 height 21
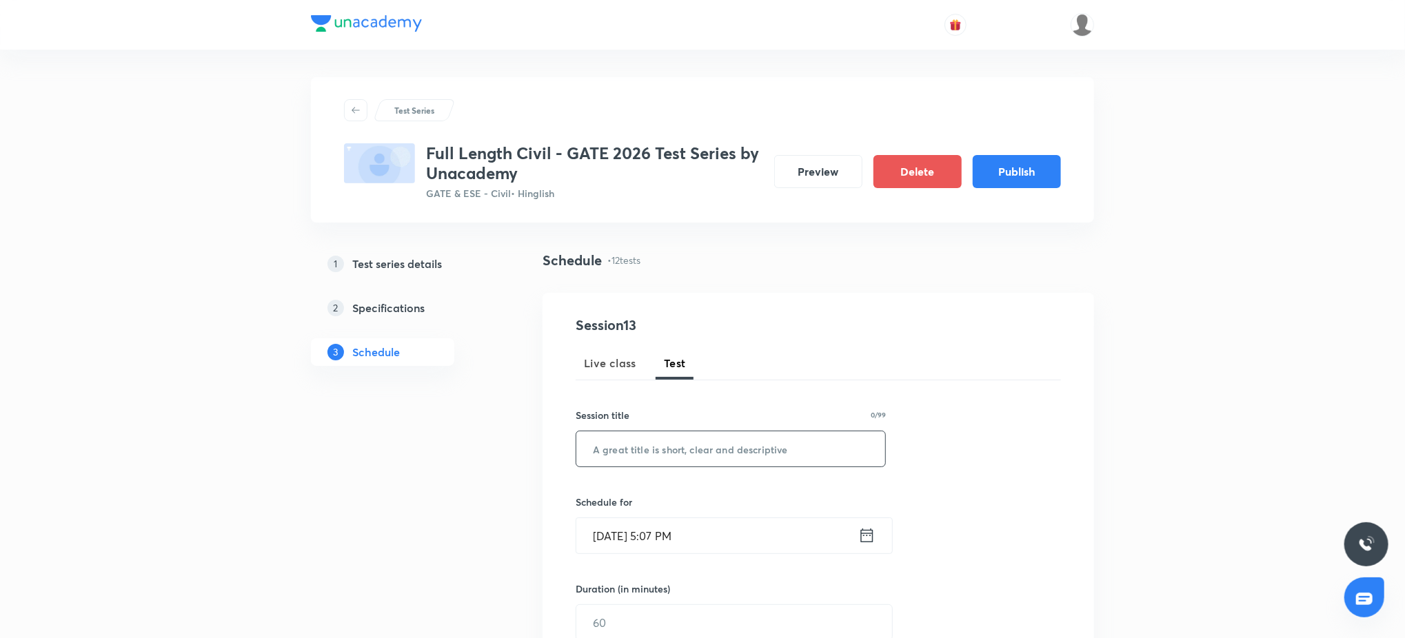
click at [667, 451] on input "text" at bounding box center [730, 448] width 309 height 35
paste input "Environmental Engineering Test-1"
type input "Environmental Engineering Test-1"
click at [710, 538] on input "Sep 4, 2025, 5:07 PM" at bounding box center [717, 535] width 282 height 35
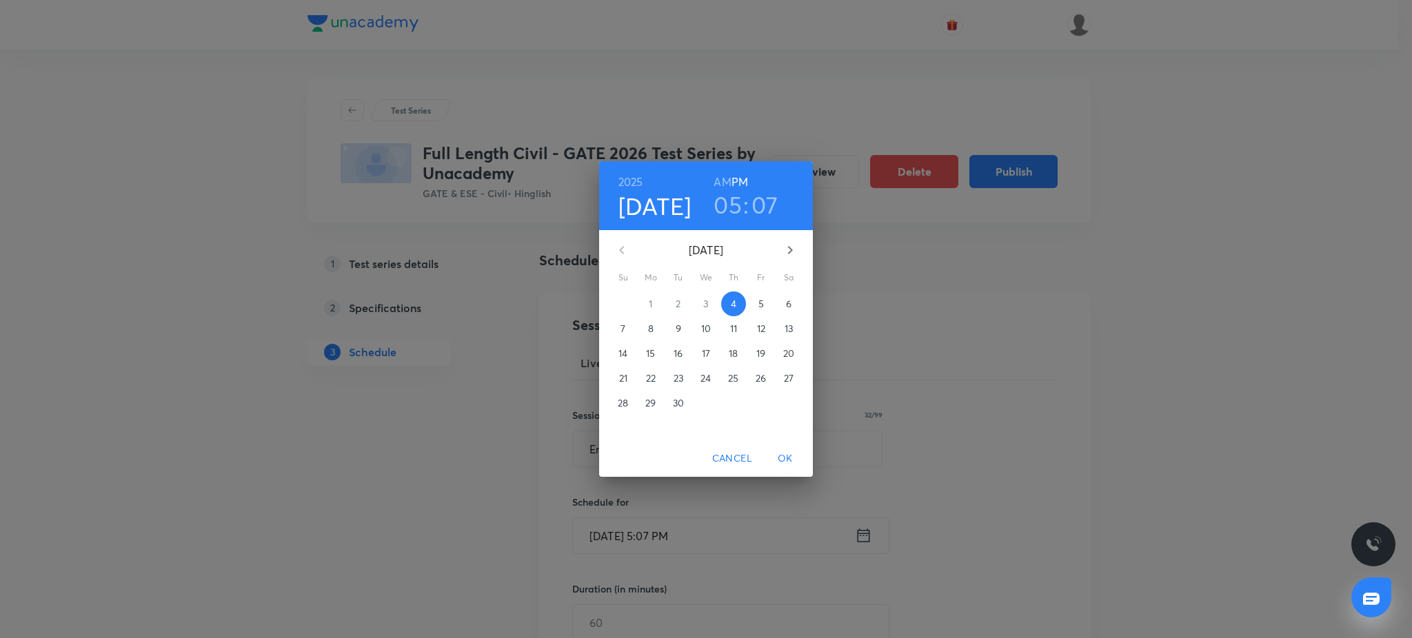
click at [786, 238] on button "button" at bounding box center [789, 250] width 33 height 33
click at [653, 376] on p "20" at bounding box center [650, 379] width 11 height 14
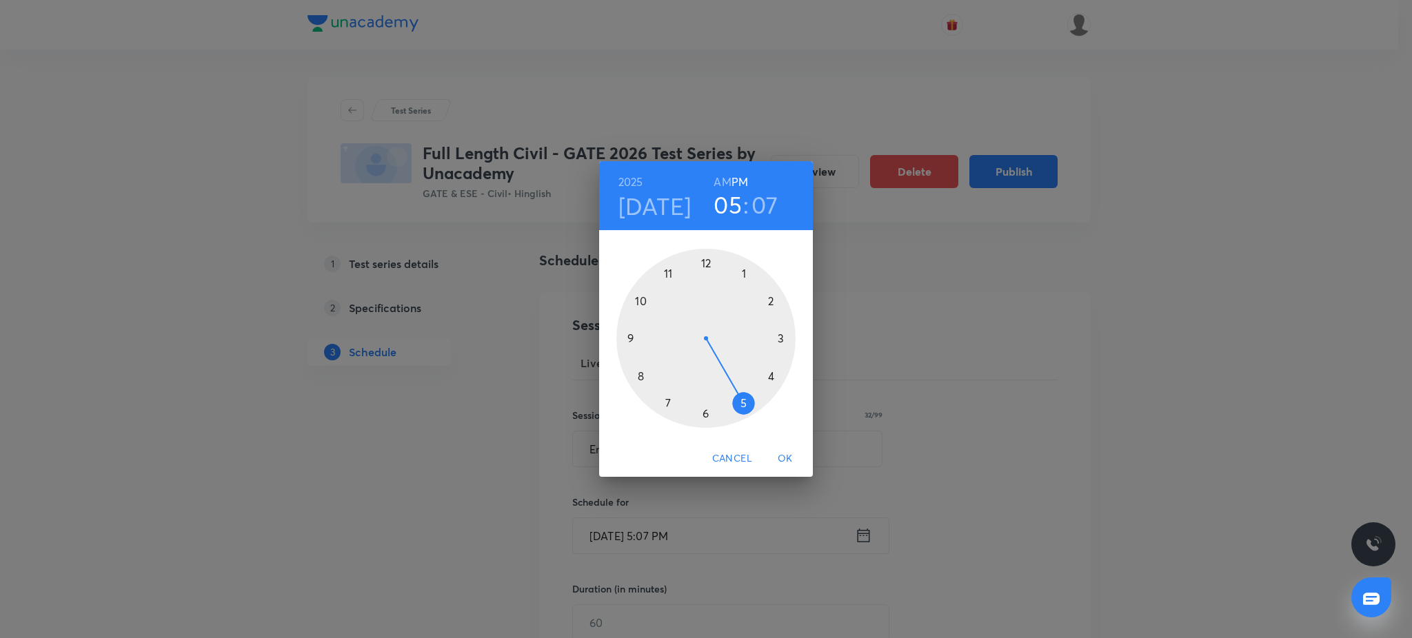
click at [626, 340] on div at bounding box center [705, 338] width 179 height 179
click at [704, 262] on div at bounding box center [705, 338] width 179 height 179
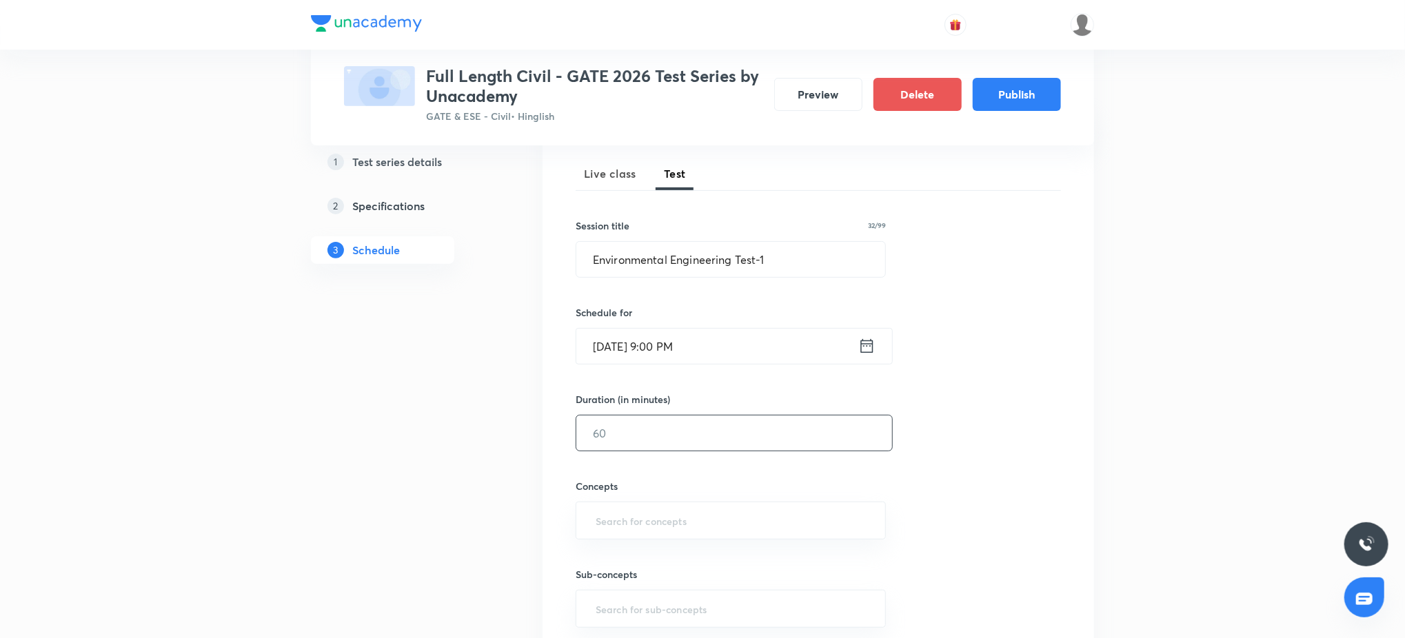
scroll to position [196, 0]
click at [658, 435] on input "text" at bounding box center [734, 426] width 316 height 35
type input "45"
click at [657, 507] on input "text" at bounding box center [731, 515] width 276 height 26
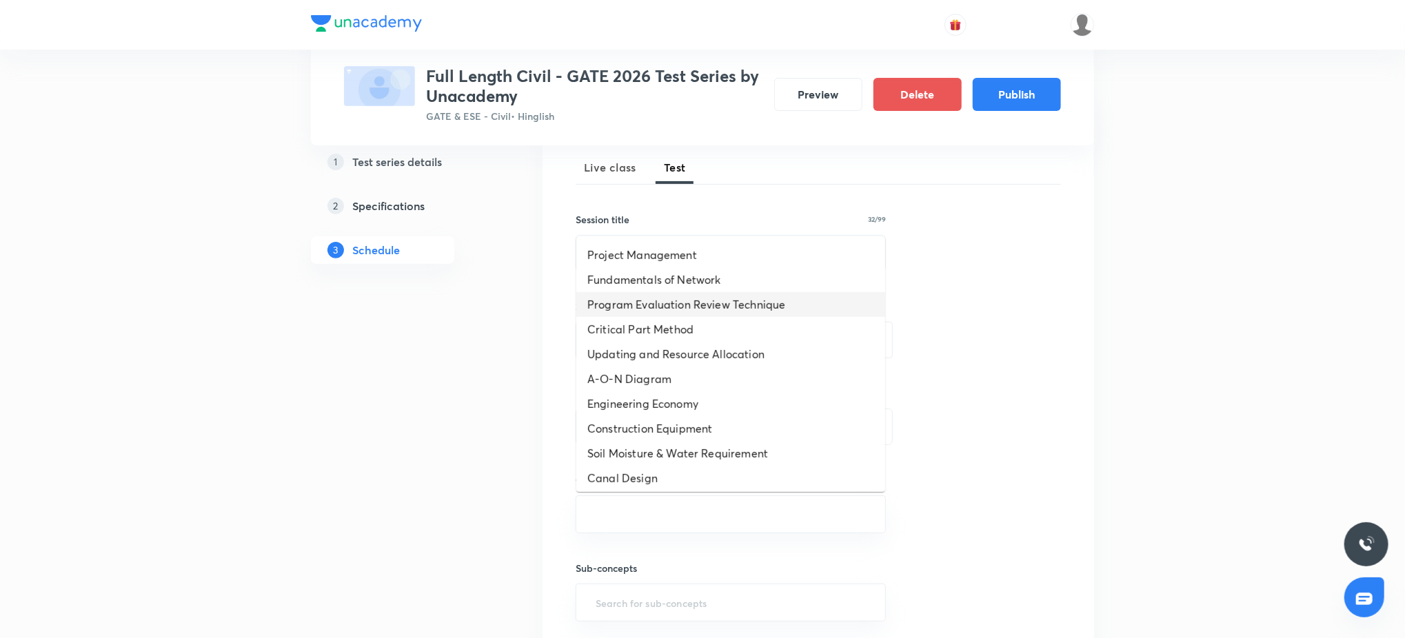
click at [696, 281] on li "Fundamentals of Network" at bounding box center [730, 279] width 309 height 25
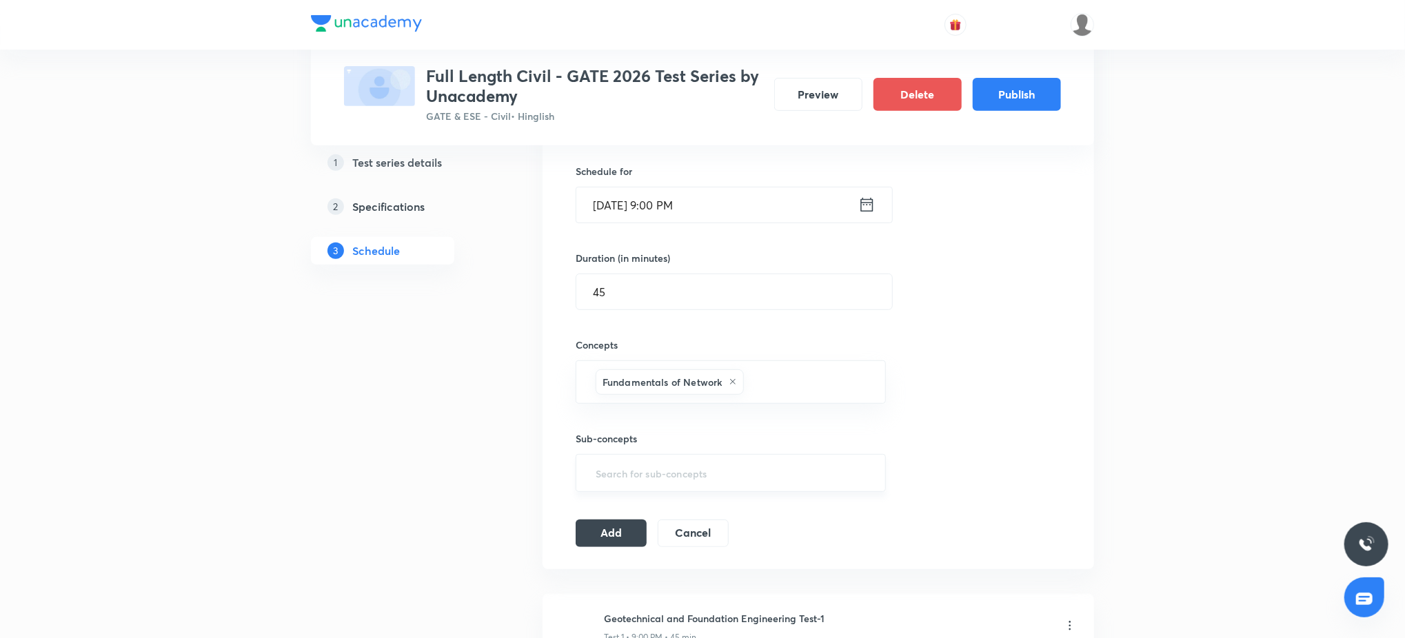
scroll to position [343, 0]
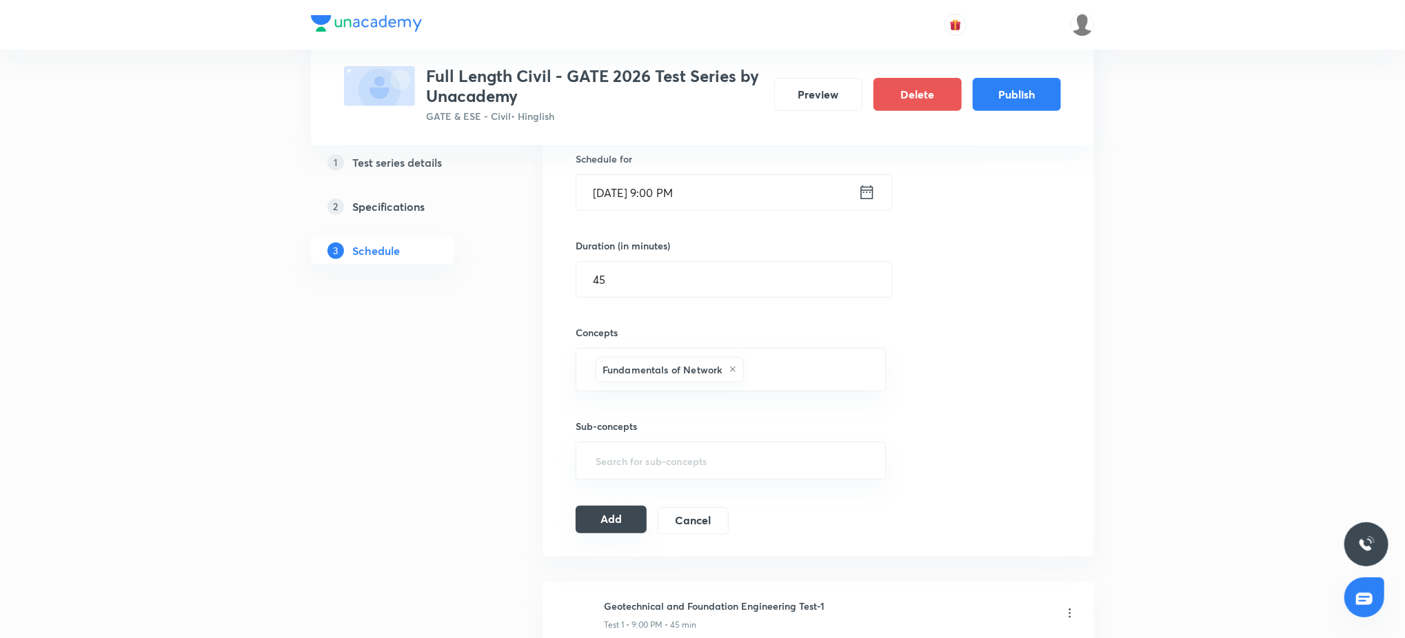
click at [623, 519] on button "Add" at bounding box center [611, 520] width 71 height 28
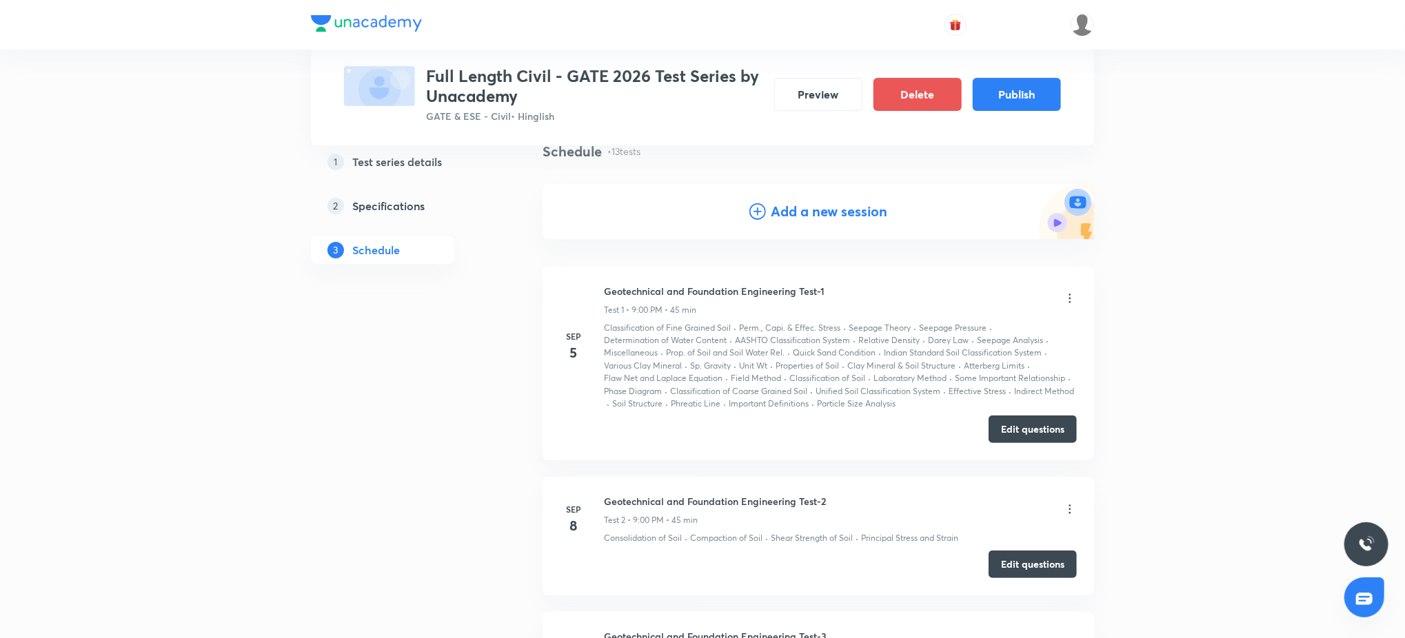
scroll to position [0, 0]
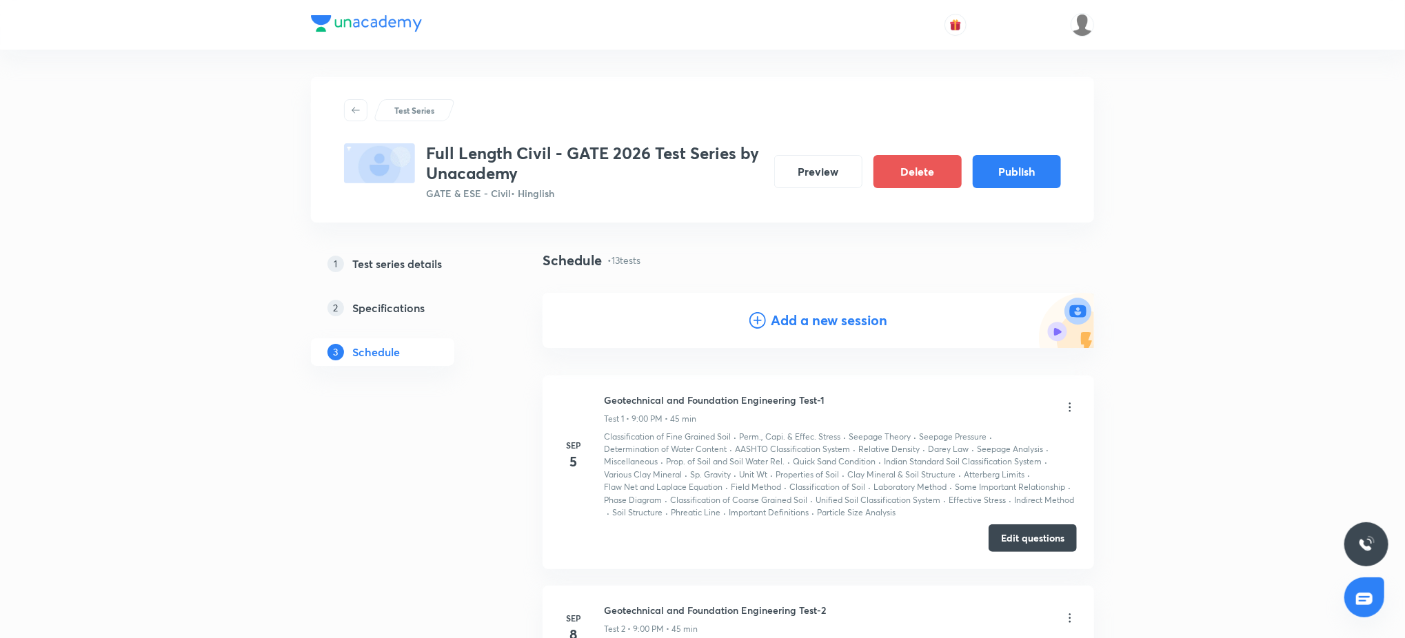
click at [777, 312] on h4 "Add a new session" at bounding box center [829, 320] width 116 height 21
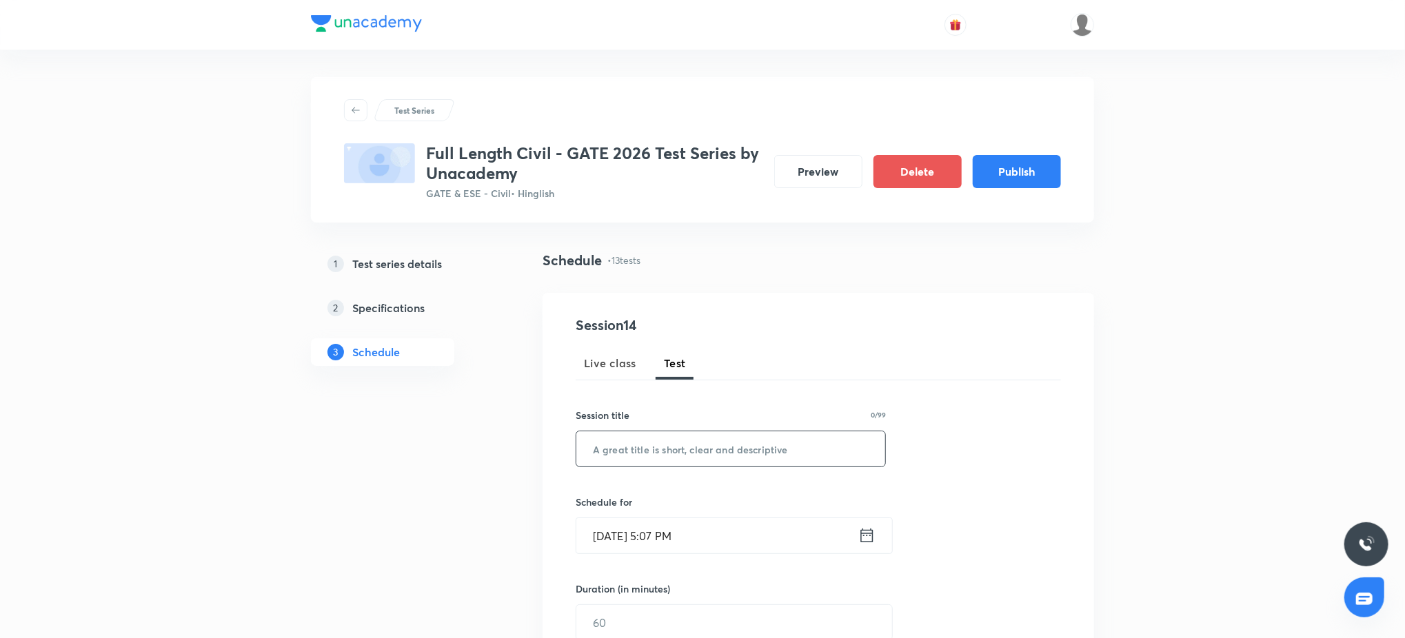
click at [680, 463] on input "text" at bounding box center [730, 448] width 309 height 35
paste input "Environmental Engineering Test-2"
type input "Environmental Engineering Test-2"
click at [681, 544] on input "Sep 4, 2025, 5:07 PM" at bounding box center [717, 535] width 282 height 35
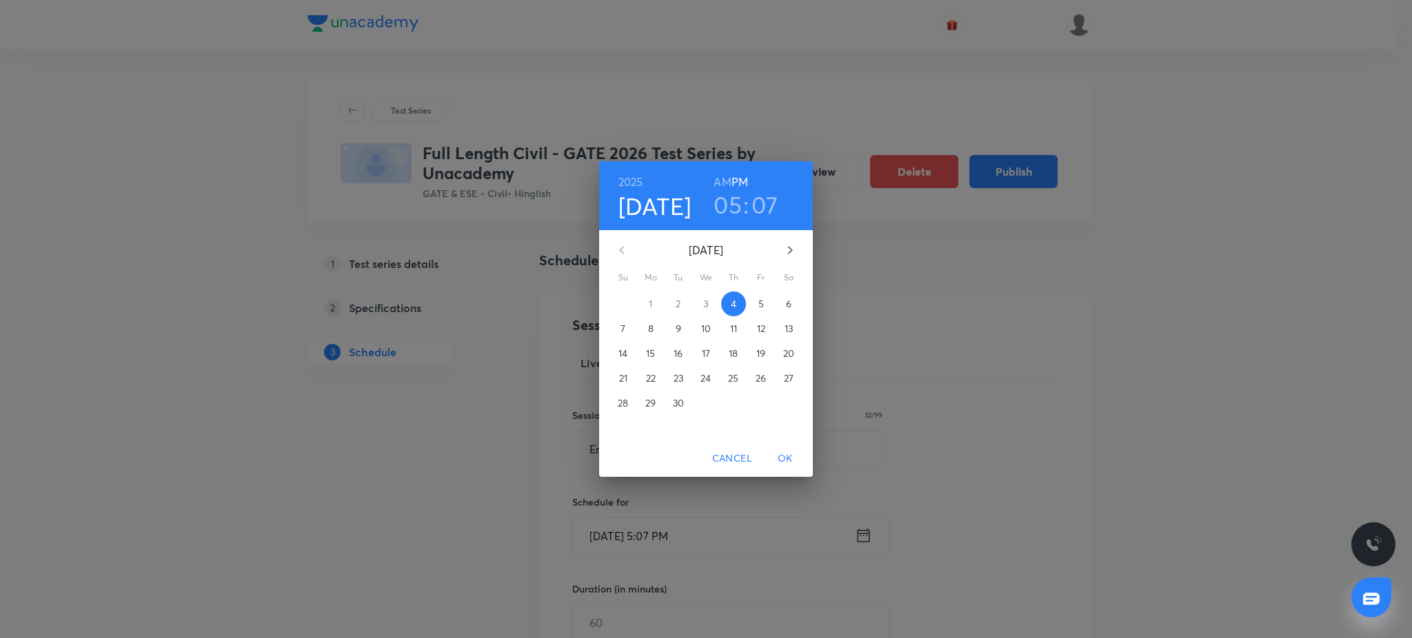
click at [800, 253] on button "button" at bounding box center [789, 250] width 33 height 33
click at [754, 378] on span "24" at bounding box center [761, 379] width 25 height 14
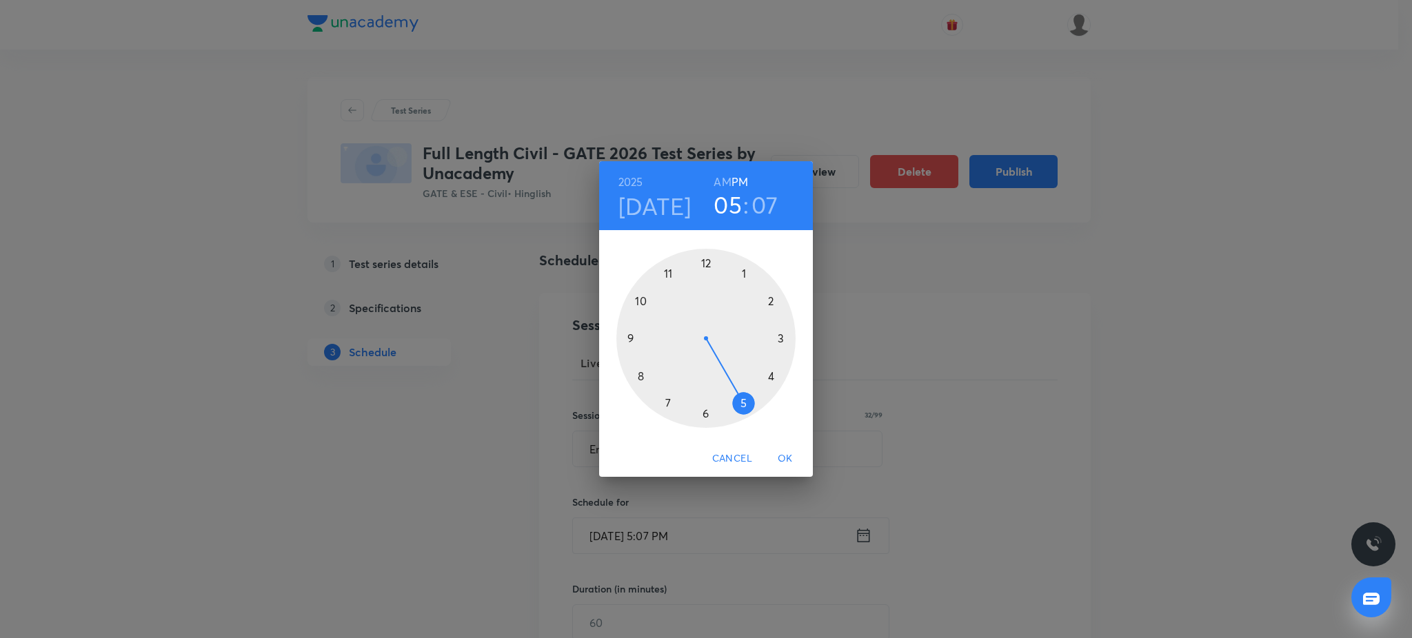
click at [631, 337] on div at bounding box center [705, 338] width 179 height 179
click at [706, 259] on div at bounding box center [705, 338] width 179 height 179
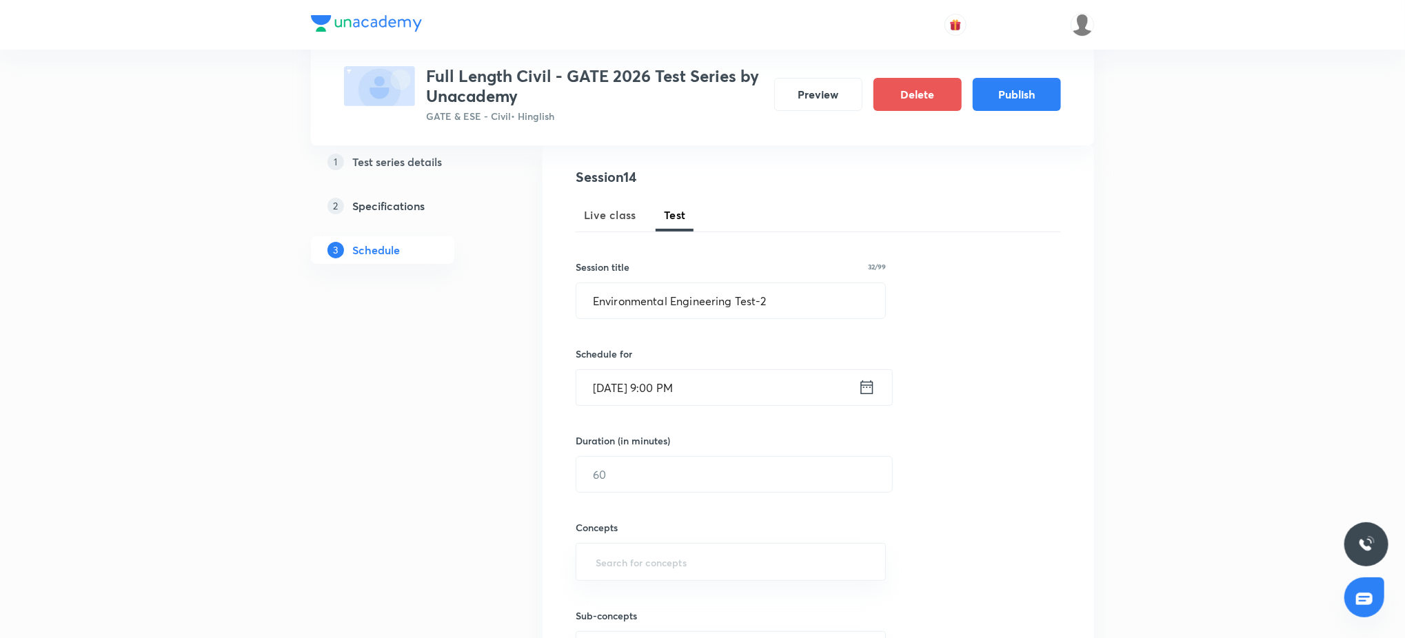
scroll to position [171, 0]
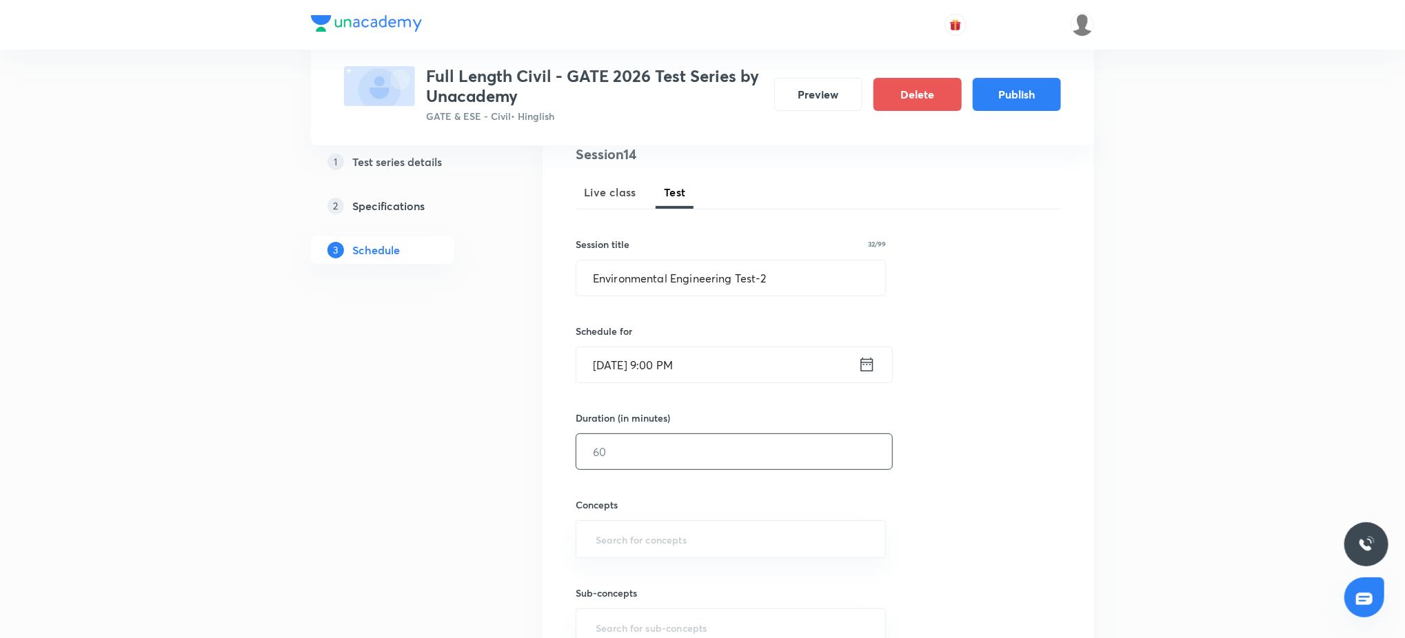
click at [667, 452] on input "text" at bounding box center [734, 451] width 316 height 35
click at [684, 553] on div "​" at bounding box center [731, 539] width 310 height 38
type input "45"
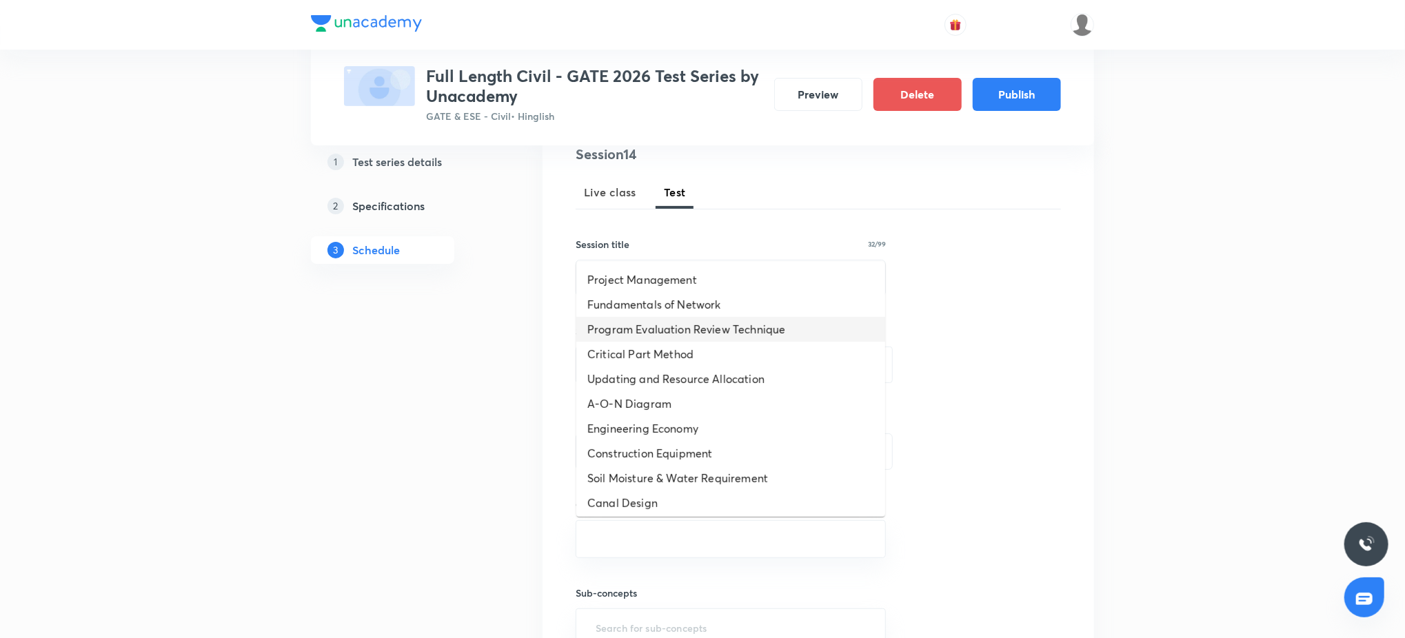
click at [699, 323] on li "Program Evaluation Review Technique" at bounding box center [730, 329] width 309 height 25
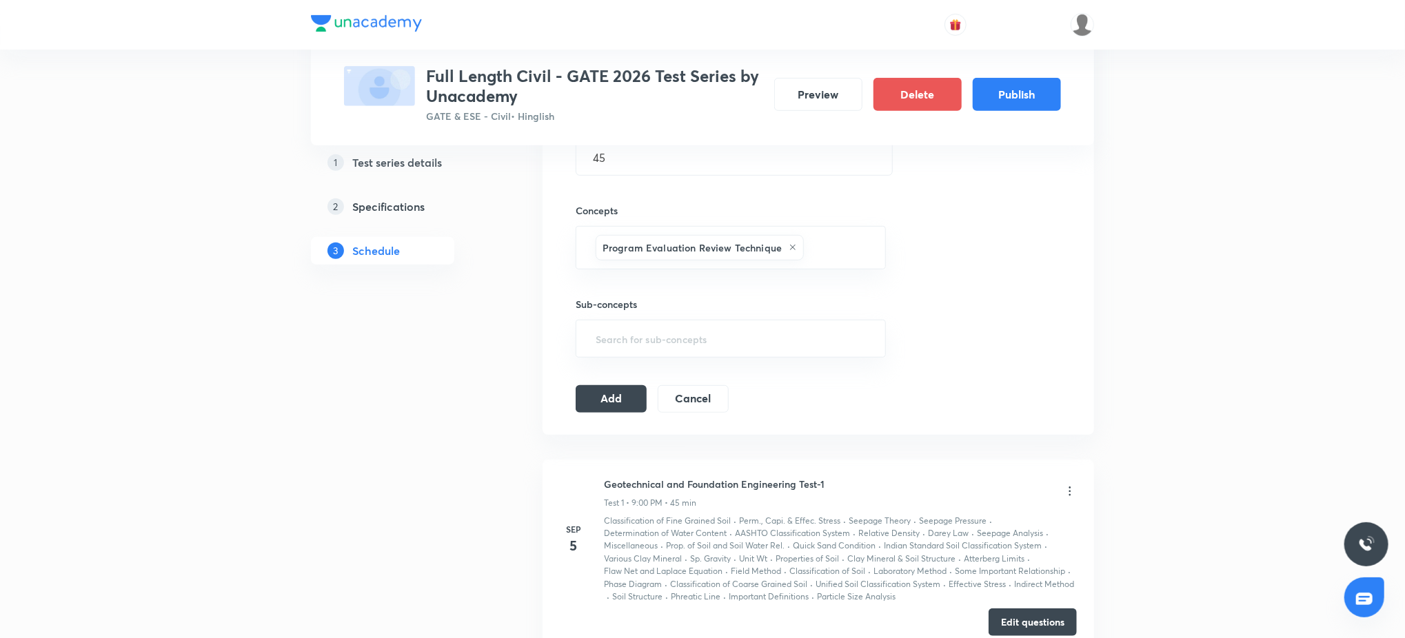
scroll to position [662, 0]
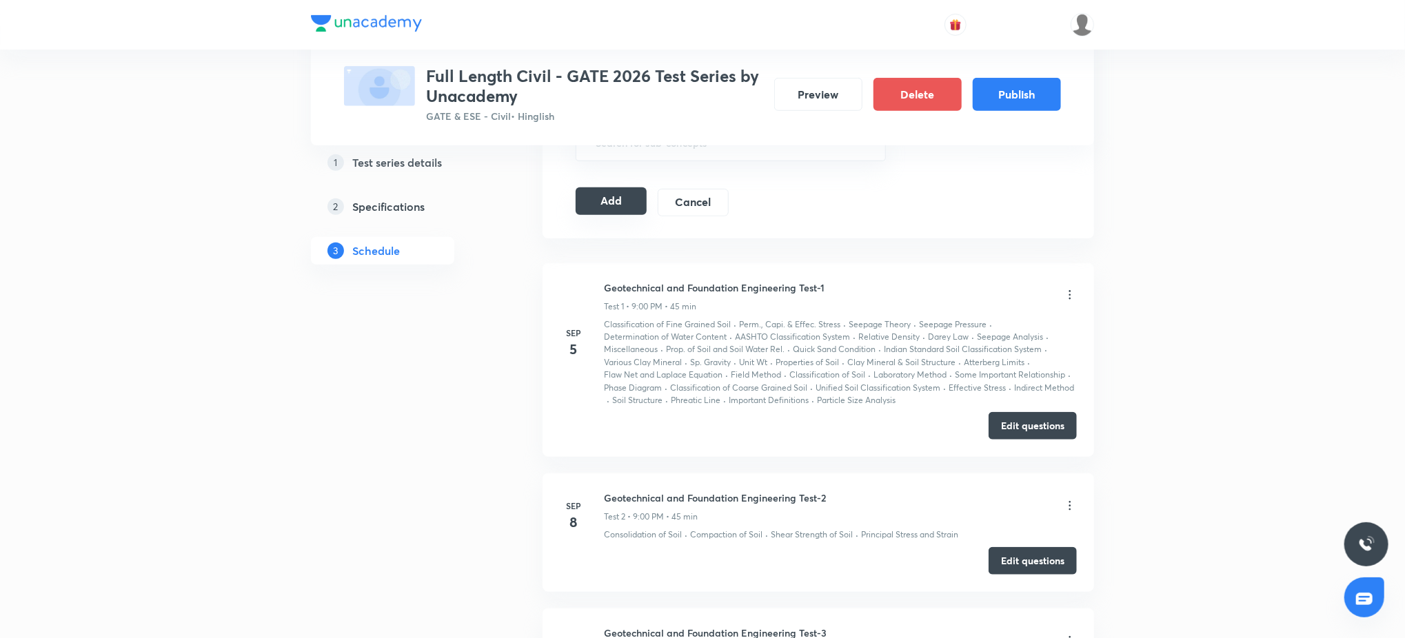
click at [625, 200] on button "Add" at bounding box center [611, 201] width 71 height 28
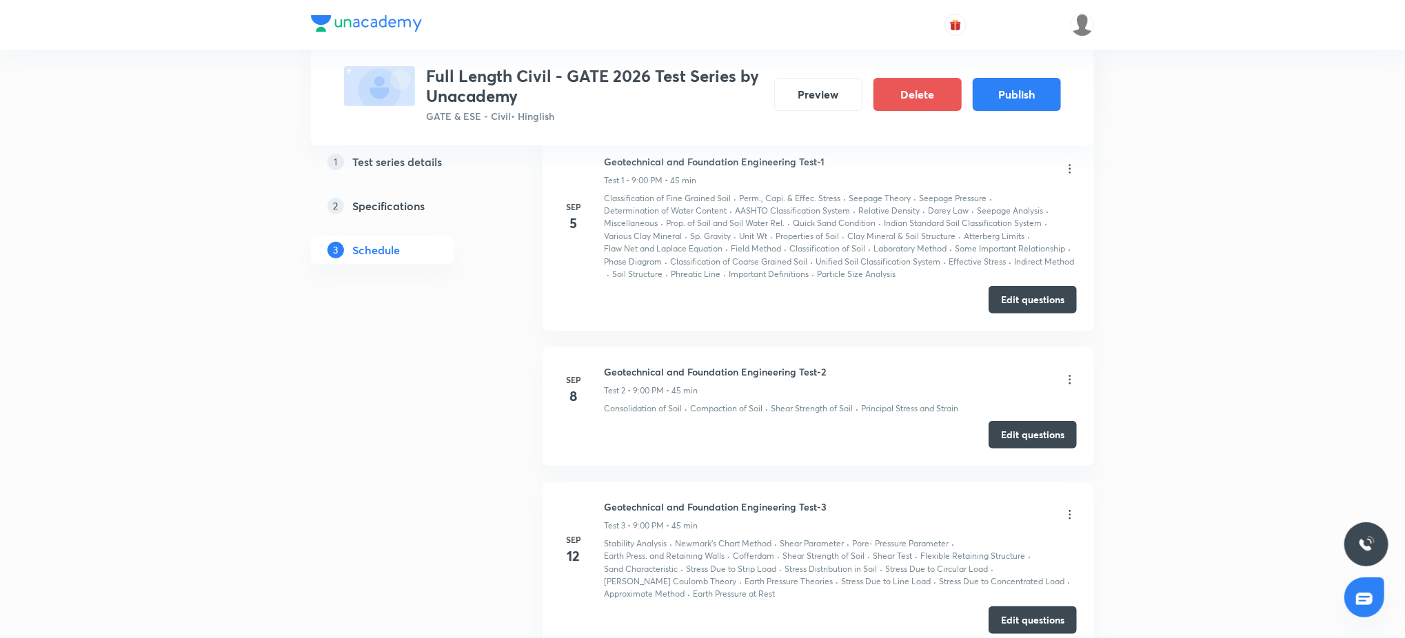
scroll to position [0, 0]
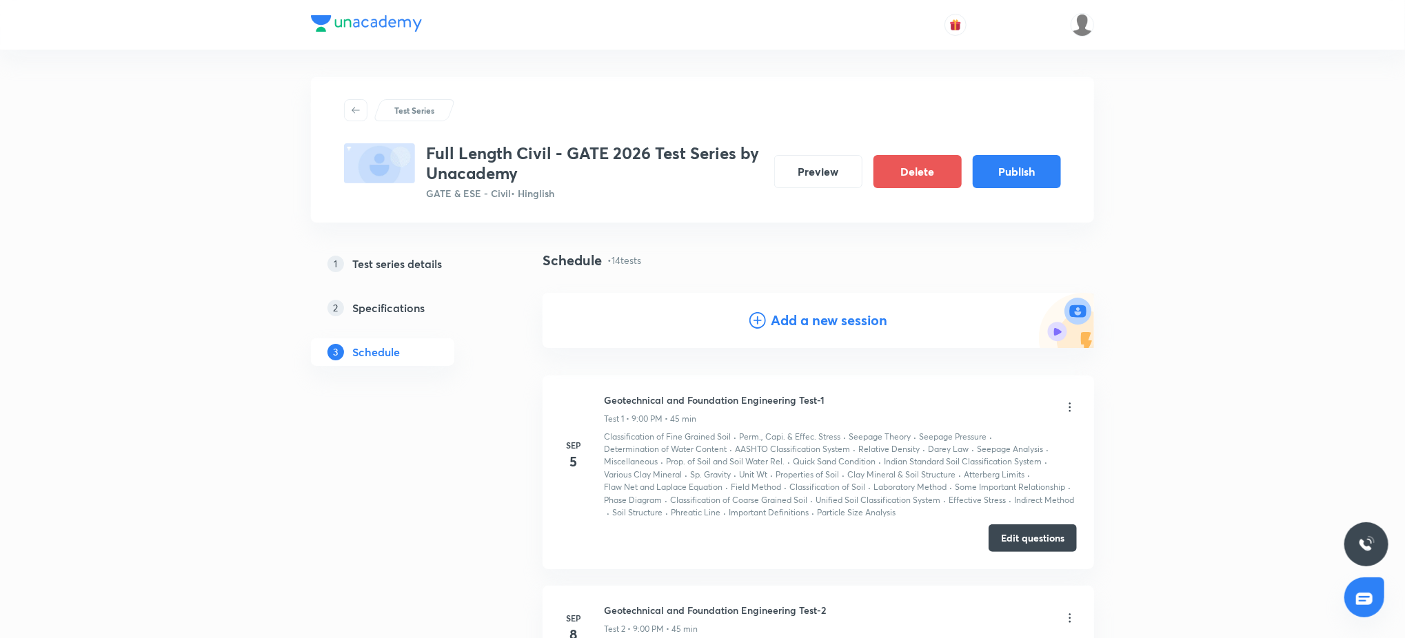
click at [825, 321] on h4 "Add a new session" at bounding box center [829, 320] width 116 height 21
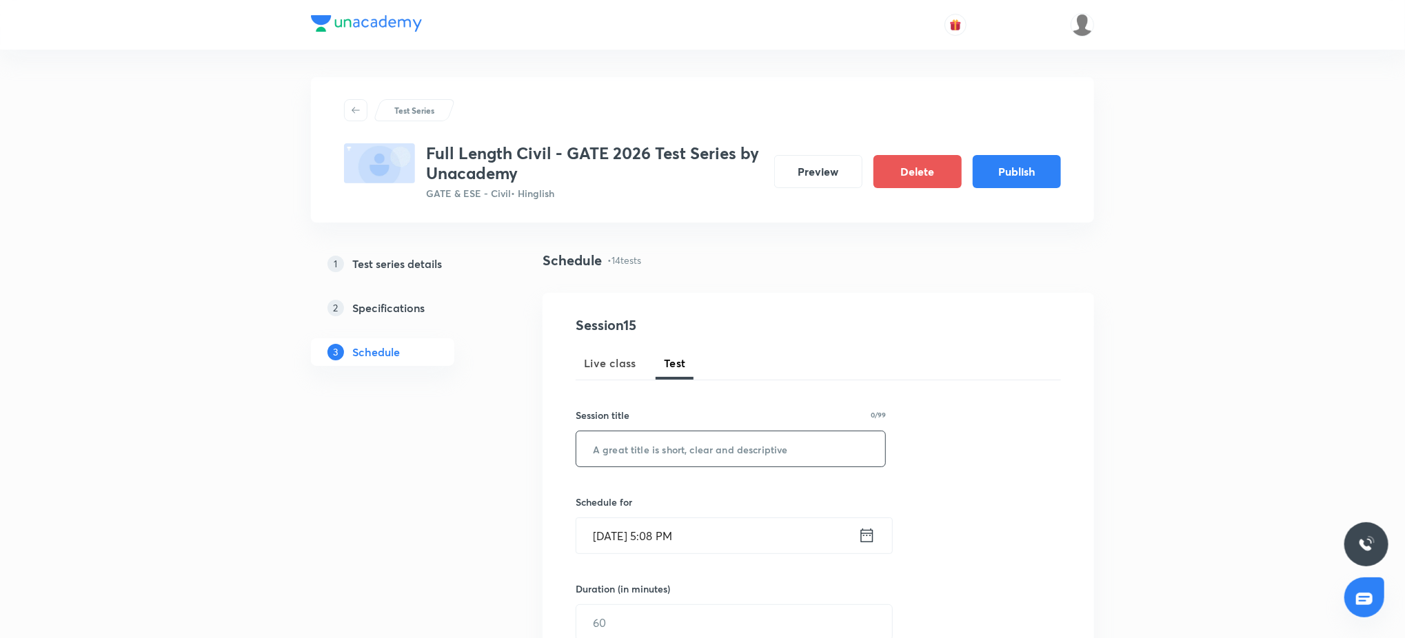
click at [715, 451] on input "text" at bounding box center [730, 448] width 309 height 35
paste input "Environmental Engineering Test-3"
type input "Environmental Engineering Test-3"
click at [751, 538] on input "Sep 4, 2025, 5:08 PM" at bounding box center [717, 535] width 282 height 35
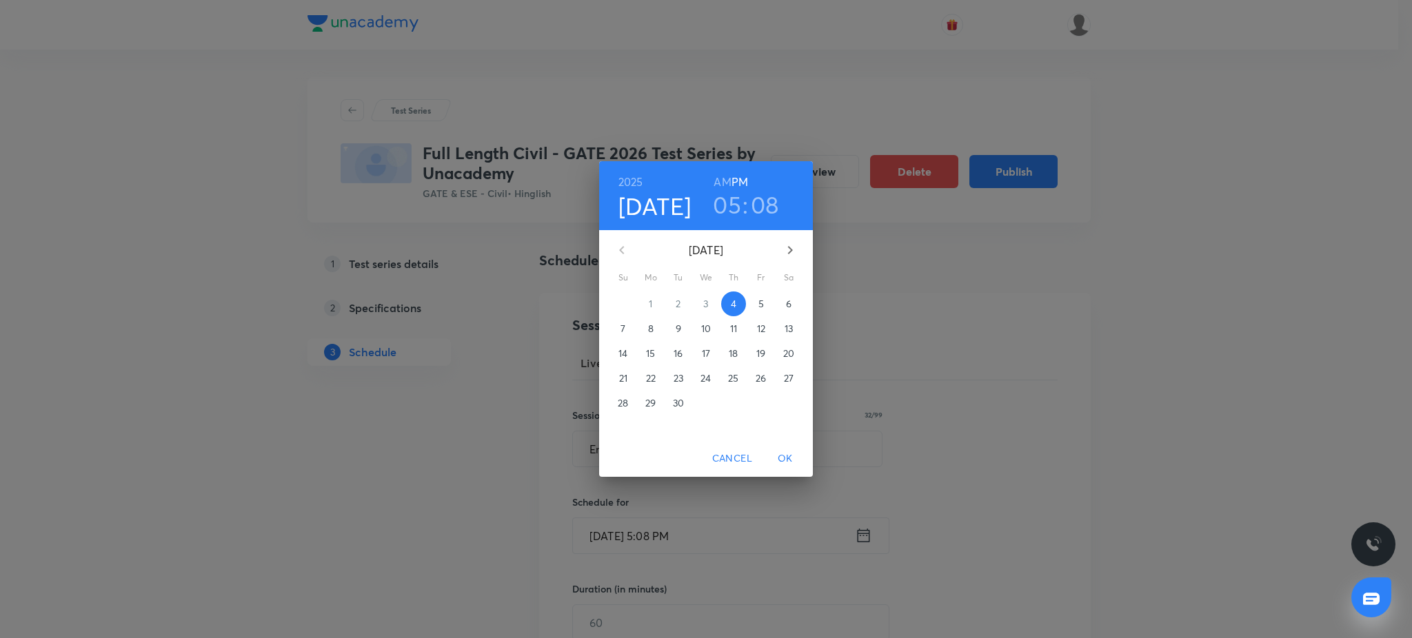
click at [792, 232] on div "September 2025 Su Mo Tu We Th Fr Sa" at bounding box center [706, 257] width 214 height 52
click at [789, 256] on icon "button" at bounding box center [790, 250] width 17 height 17
click at [654, 396] on p "27" at bounding box center [651, 403] width 10 height 14
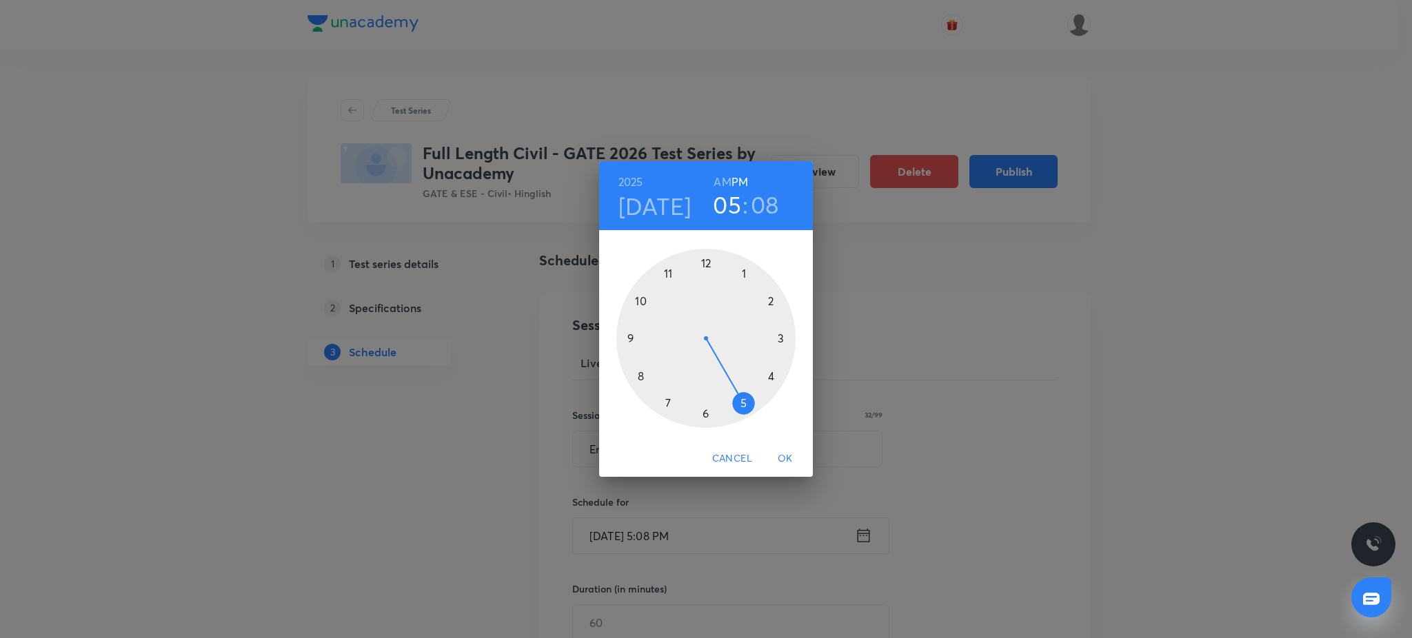
click at [626, 338] on div at bounding box center [705, 338] width 179 height 179
click at [704, 263] on div at bounding box center [705, 338] width 179 height 179
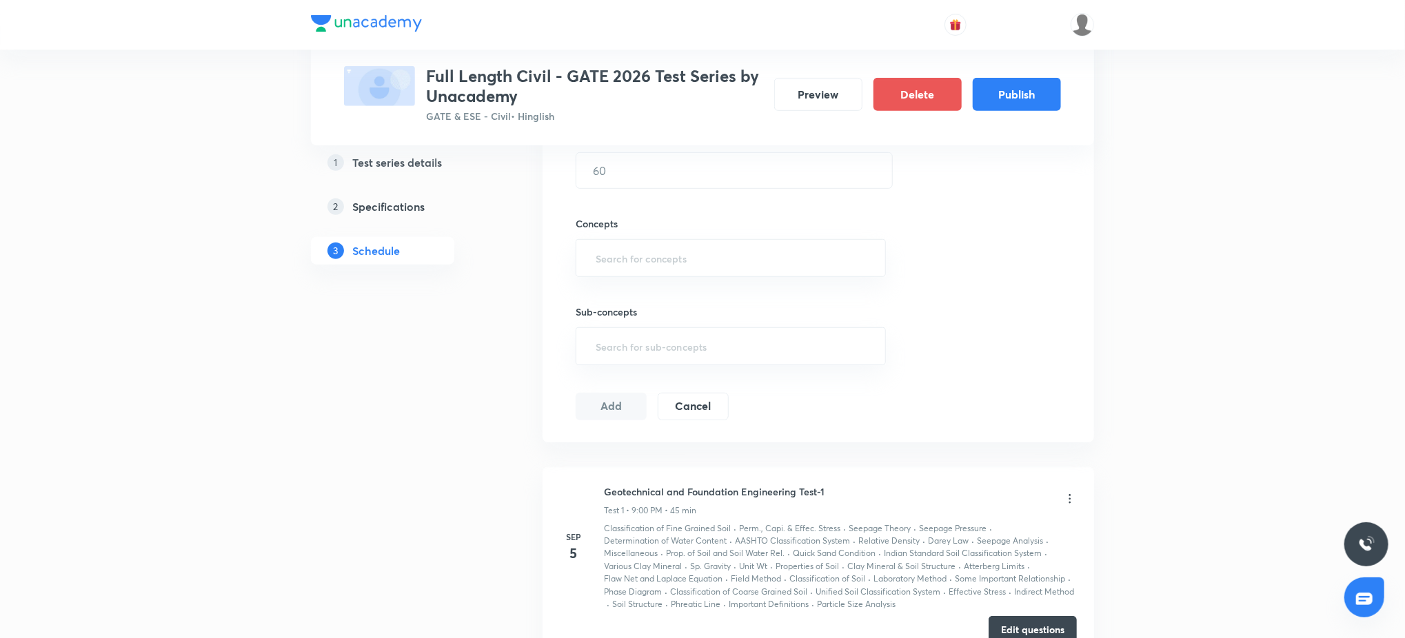
scroll to position [221, 0]
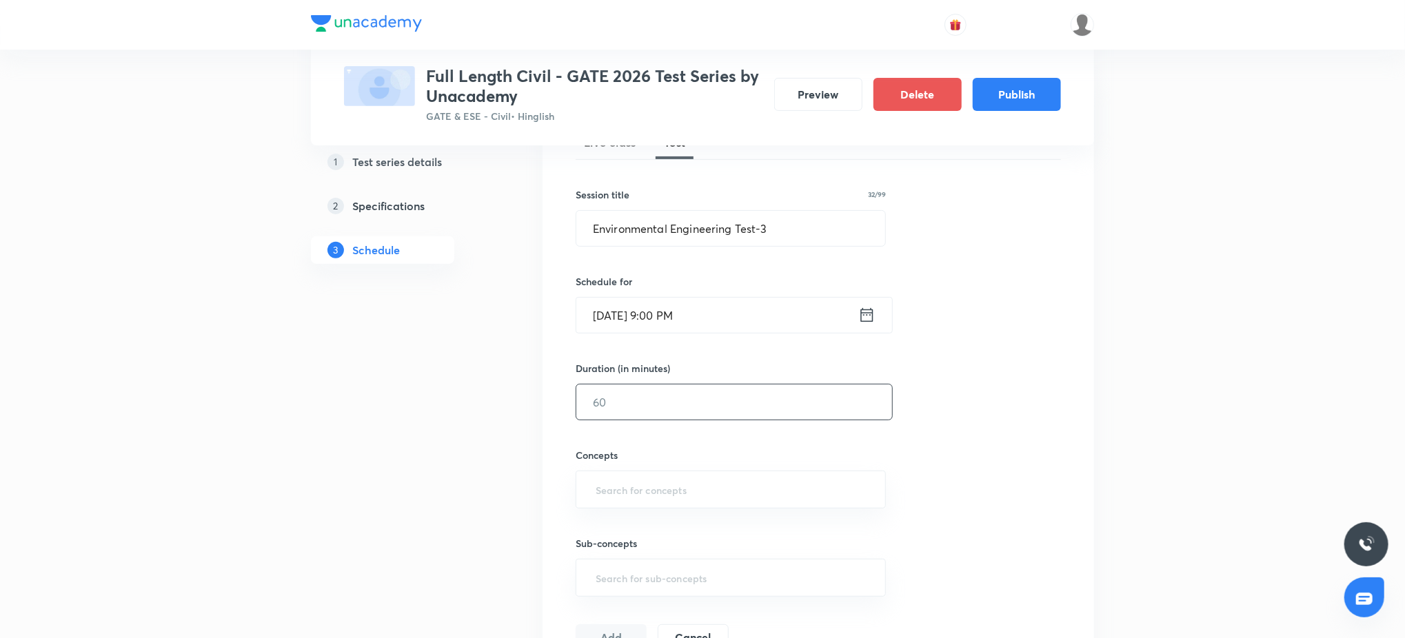
click at [665, 401] on input "text" at bounding box center [734, 402] width 316 height 35
click at [680, 476] on div "​" at bounding box center [731, 490] width 310 height 38
type input "45"
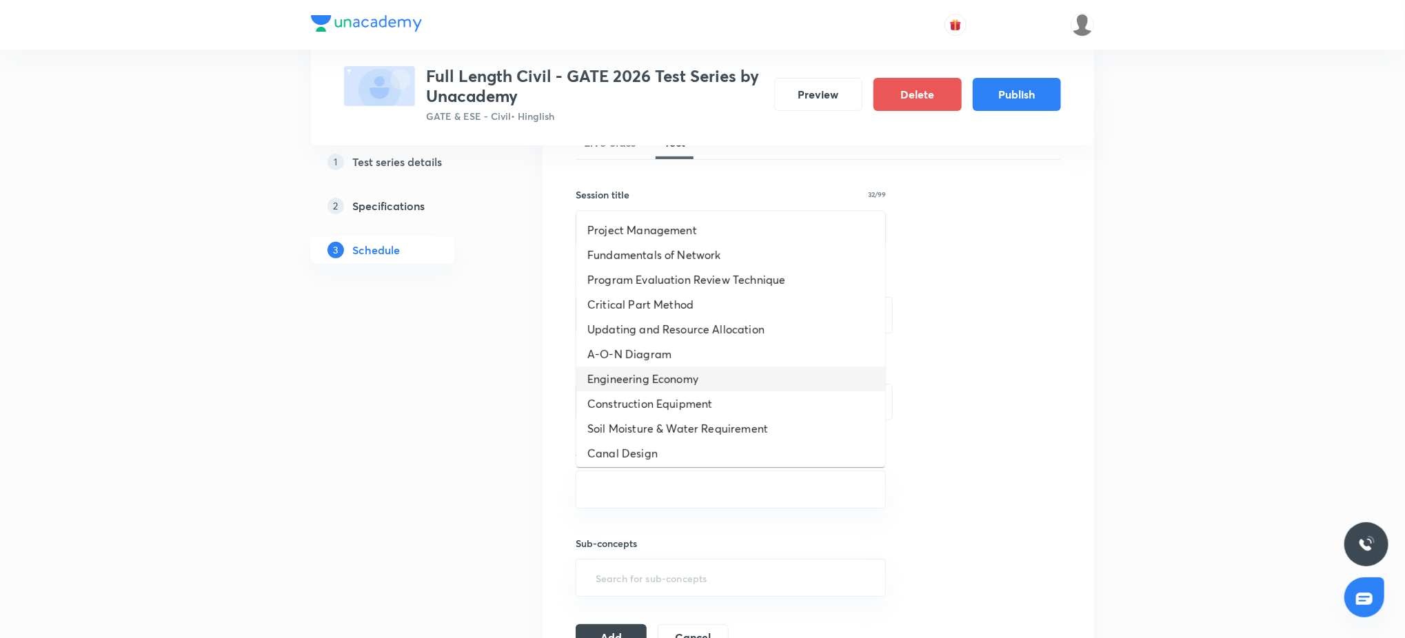
scroll to position [747, 0]
click at [719, 378] on li "Partial Differential Equation (pde)" at bounding box center [730, 376] width 309 height 25
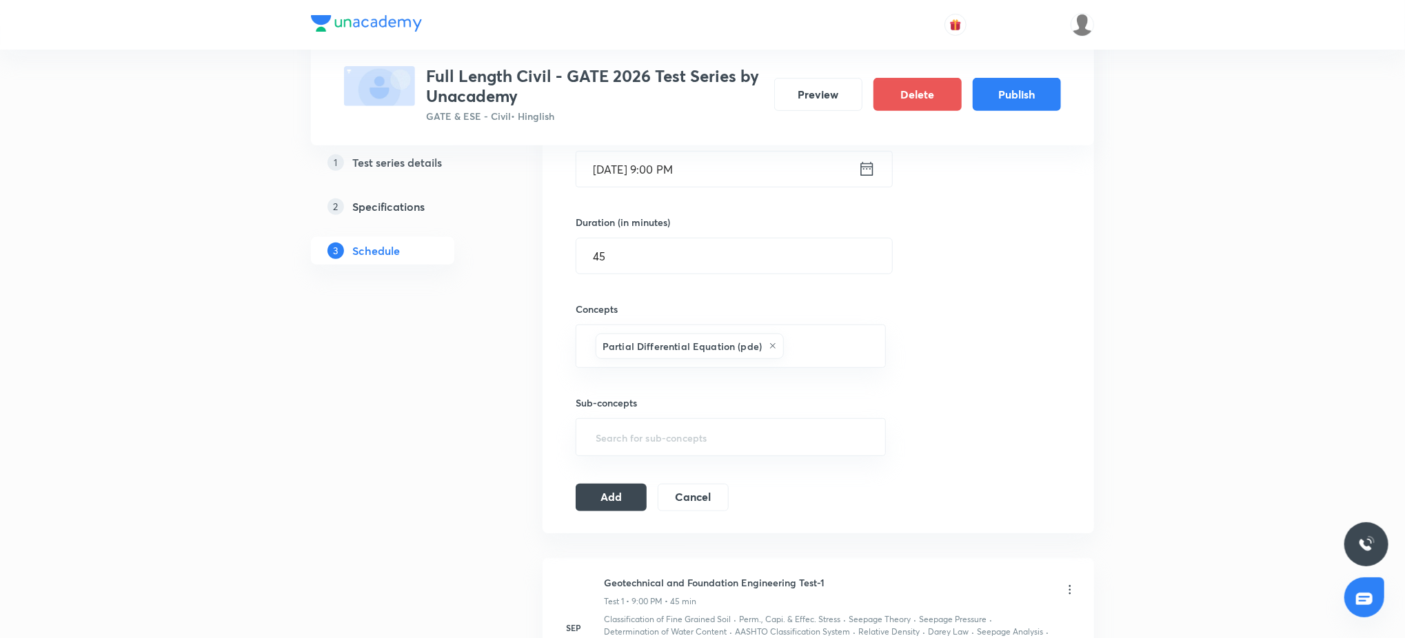
scroll to position [392, 0]
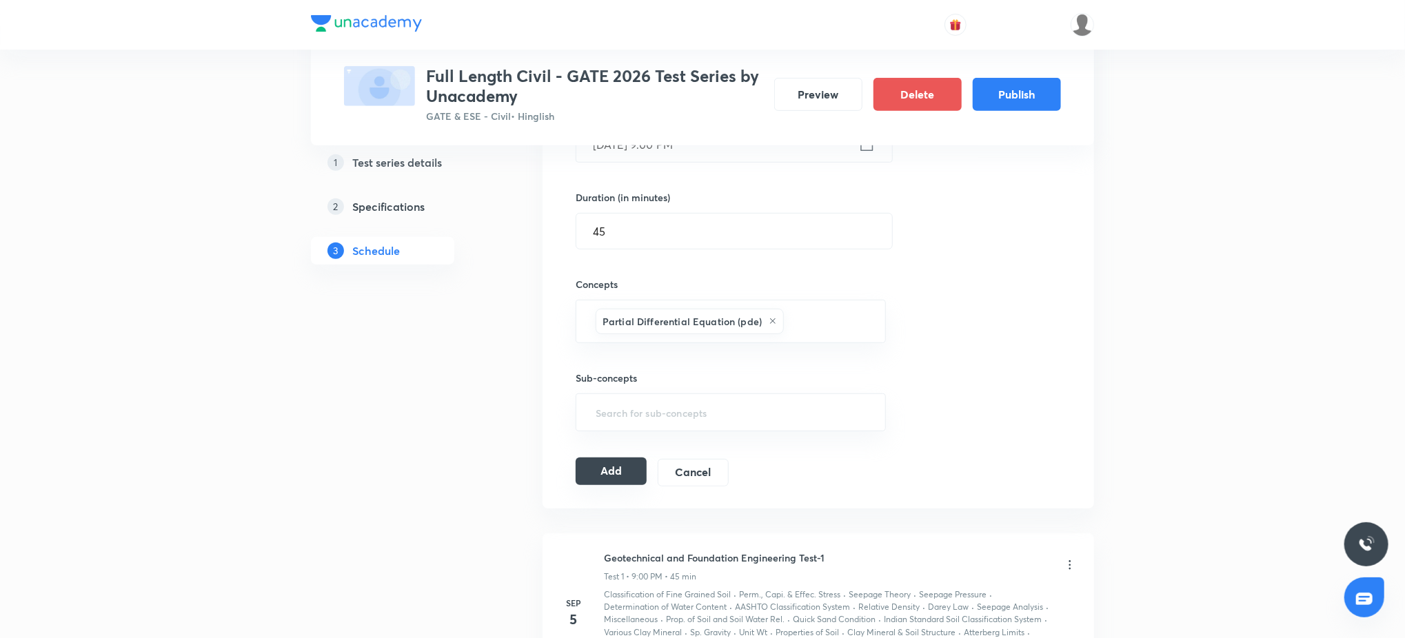
click at [618, 471] on button "Add" at bounding box center [611, 472] width 71 height 28
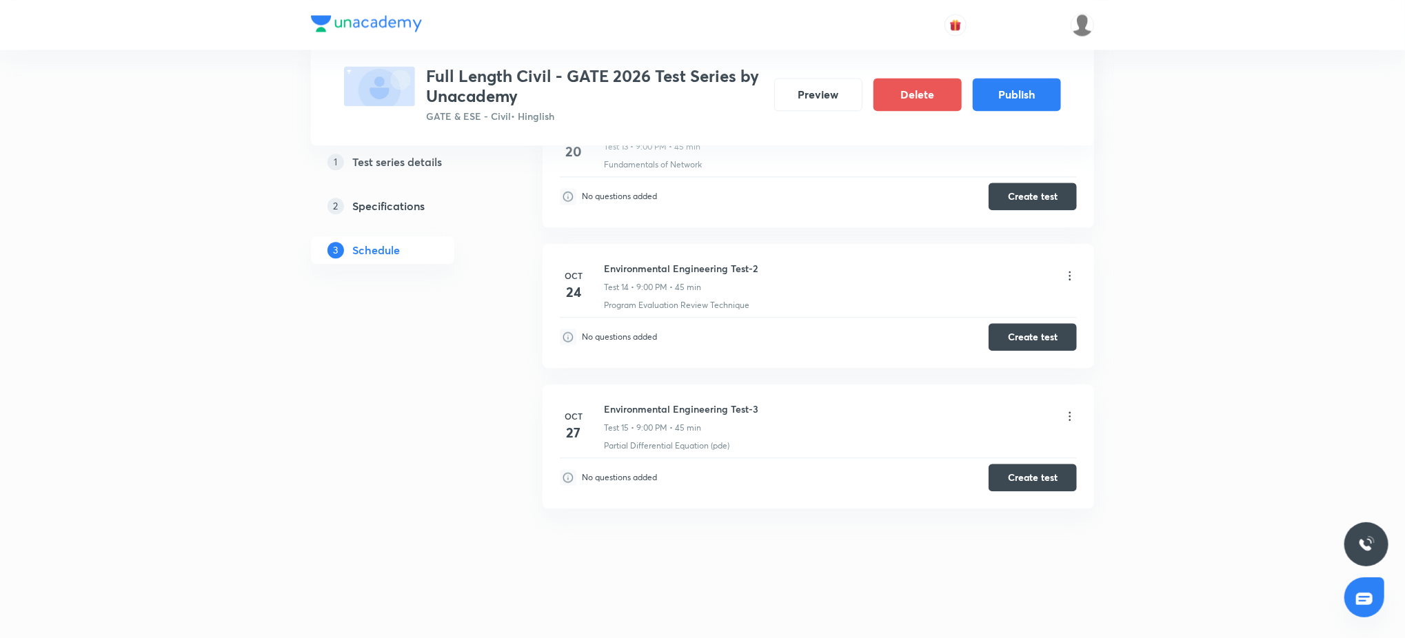
scroll to position [0, 0]
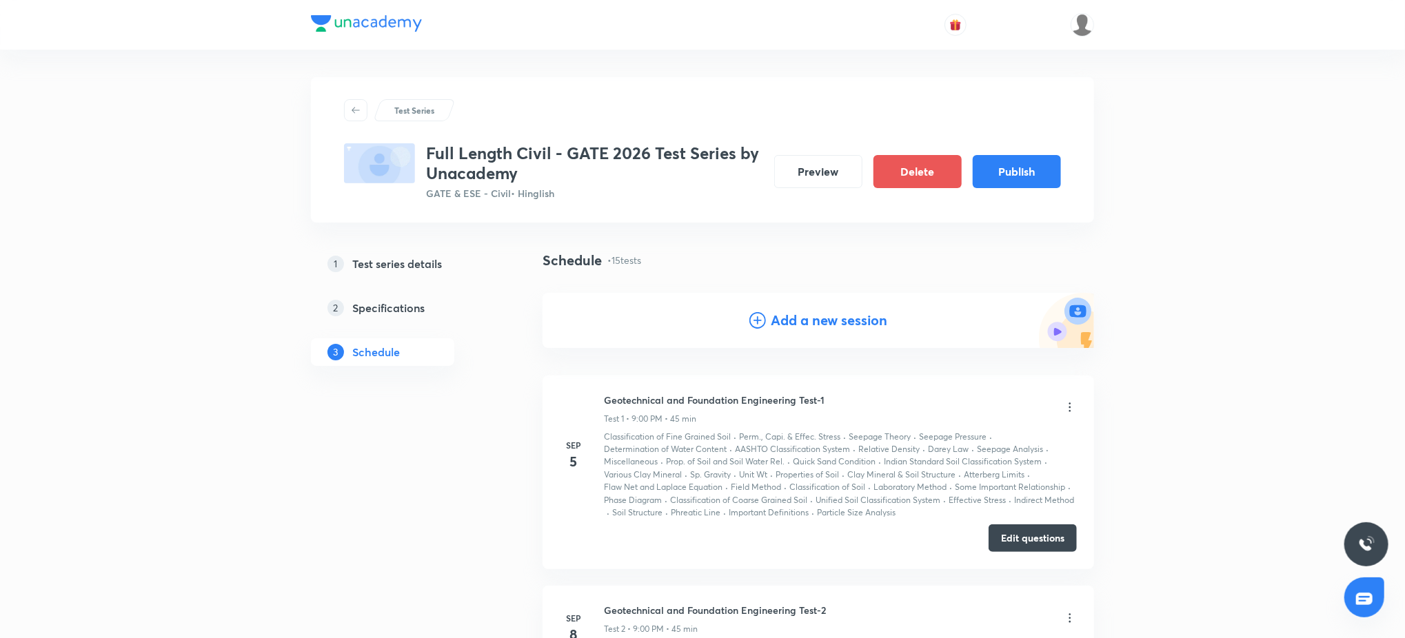
click at [773, 299] on div "Add a new session" at bounding box center [817, 320] width 551 height 55
click at [777, 321] on h4 "Add a new session" at bounding box center [829, 320] width 116 height 21
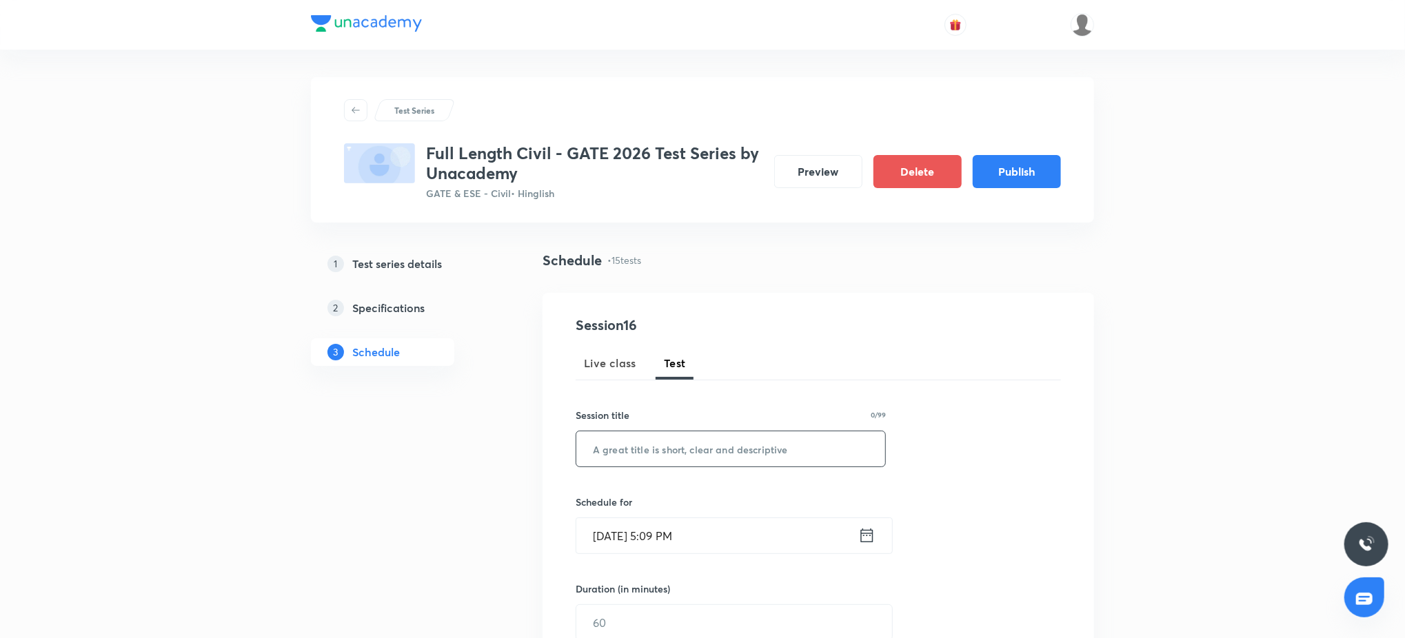
click at [669, 439] on input "text" at bounding box center [730, 448] width 309 height 35
paste input "Environmental Engineering Subject Test"
type input "Environmental Engineering Subject Test"
click at [735, 547] on input "Sep 4, 2025, 5:09 PM" at bounding box center [717, 535] width 282 height 35
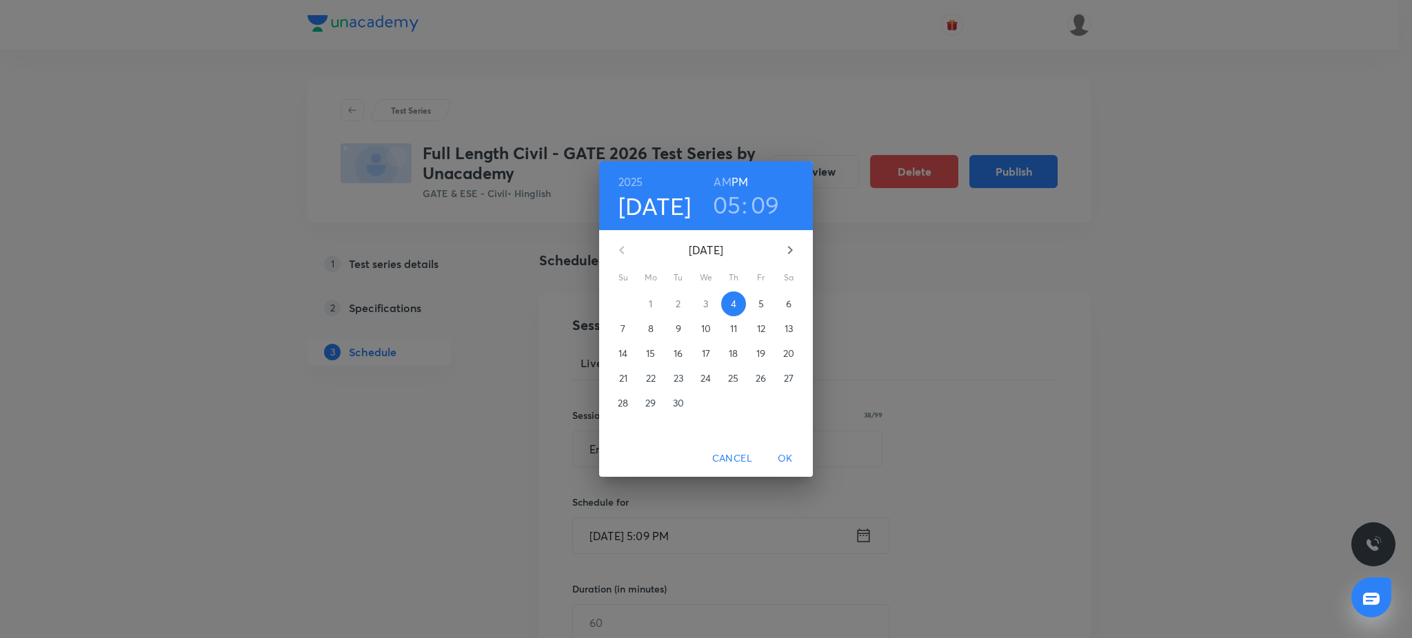
click at [786, 260] on button "button" at bounding box center [789, 250] width 33 height 33
click at [761, 408] on p "31" at bounding box center [761, 403] width 8 height 14
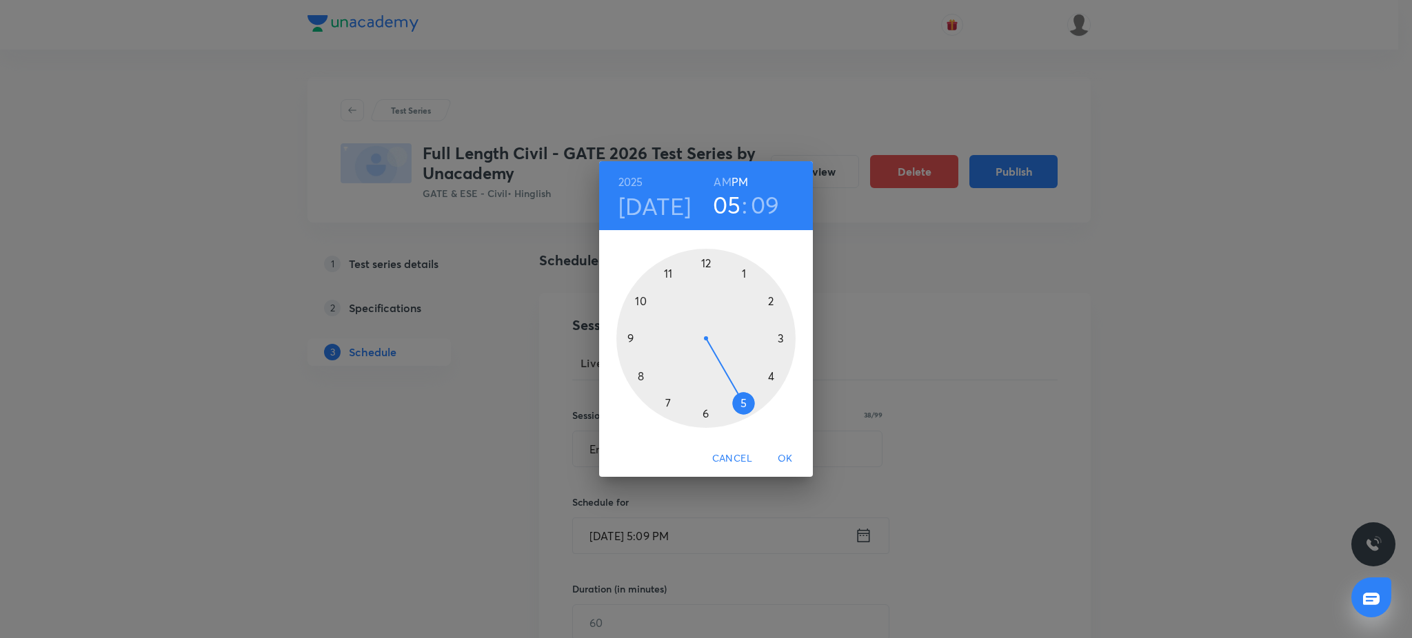
click at [630, 342] on div at bounding box center [705, 338] width 179 height 179
click at [706, 263] on div at bounding box center [705, 338] width 179 height 179
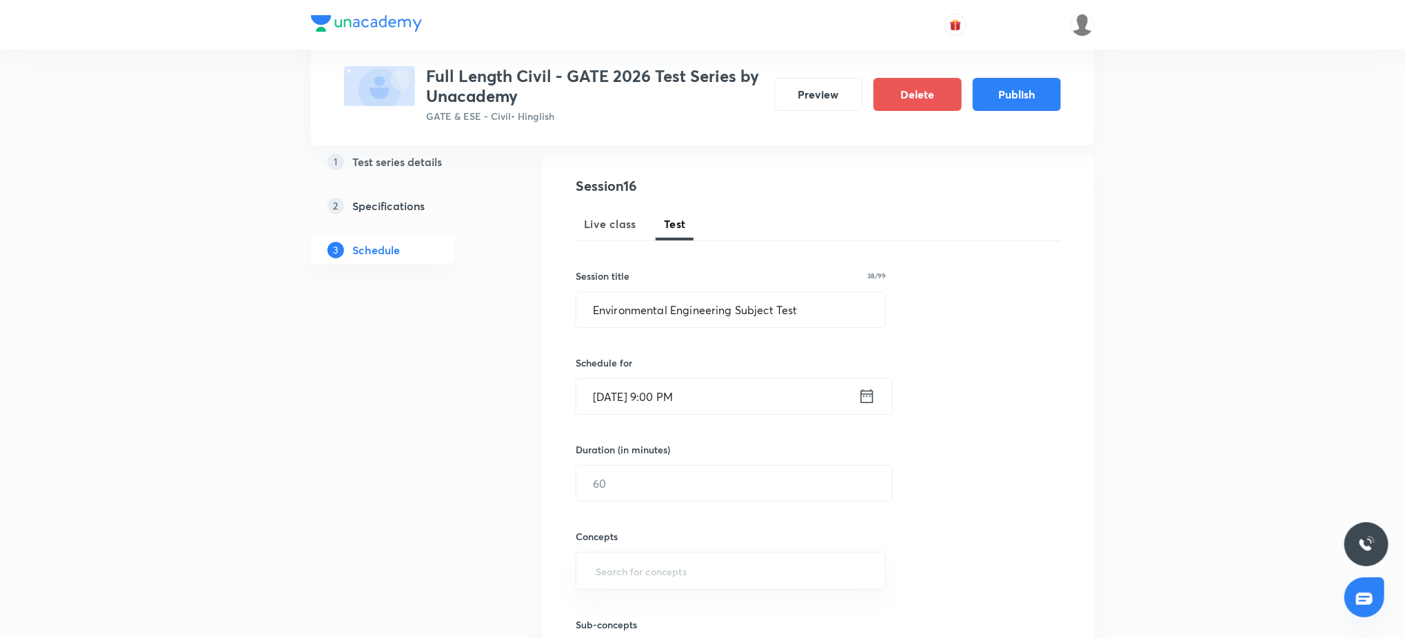
scroll to position [171, 0]
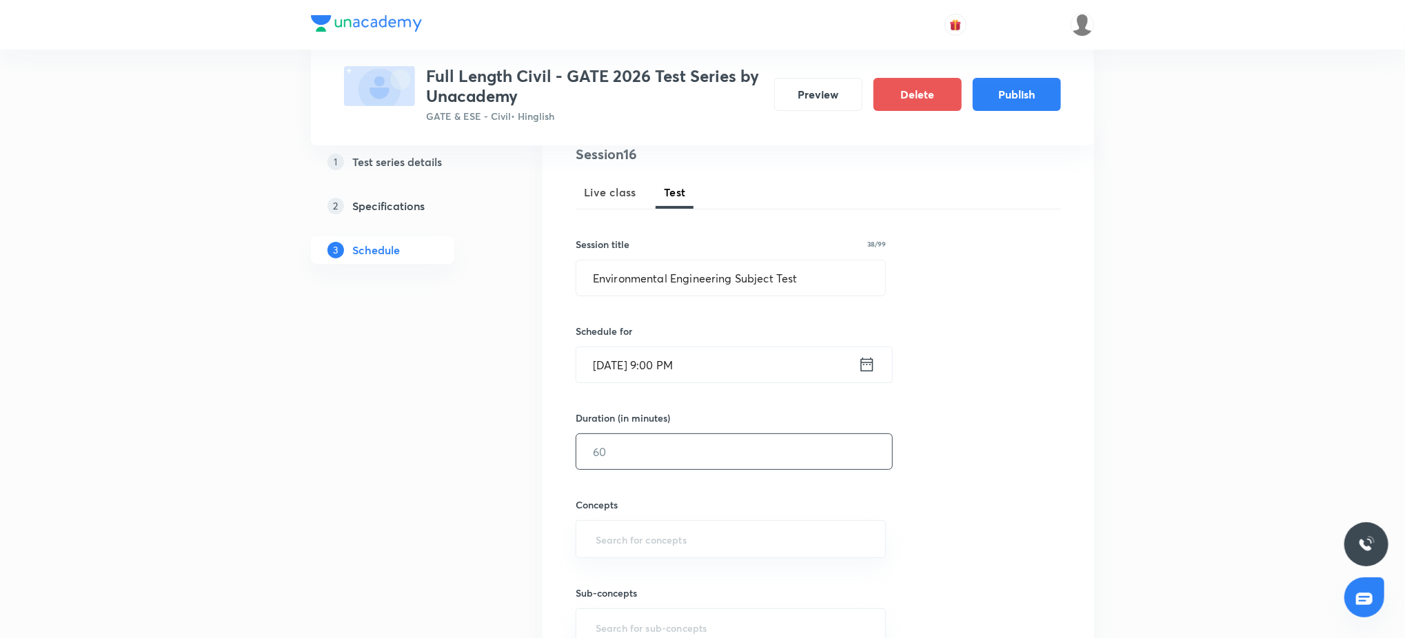
click at [641, 444] on input "text" at bounding box center [734, 451] width 316 height 35
type input "90"
click at [673, 538] on input "text" at bounding box center [731, 540] width 276 height 26
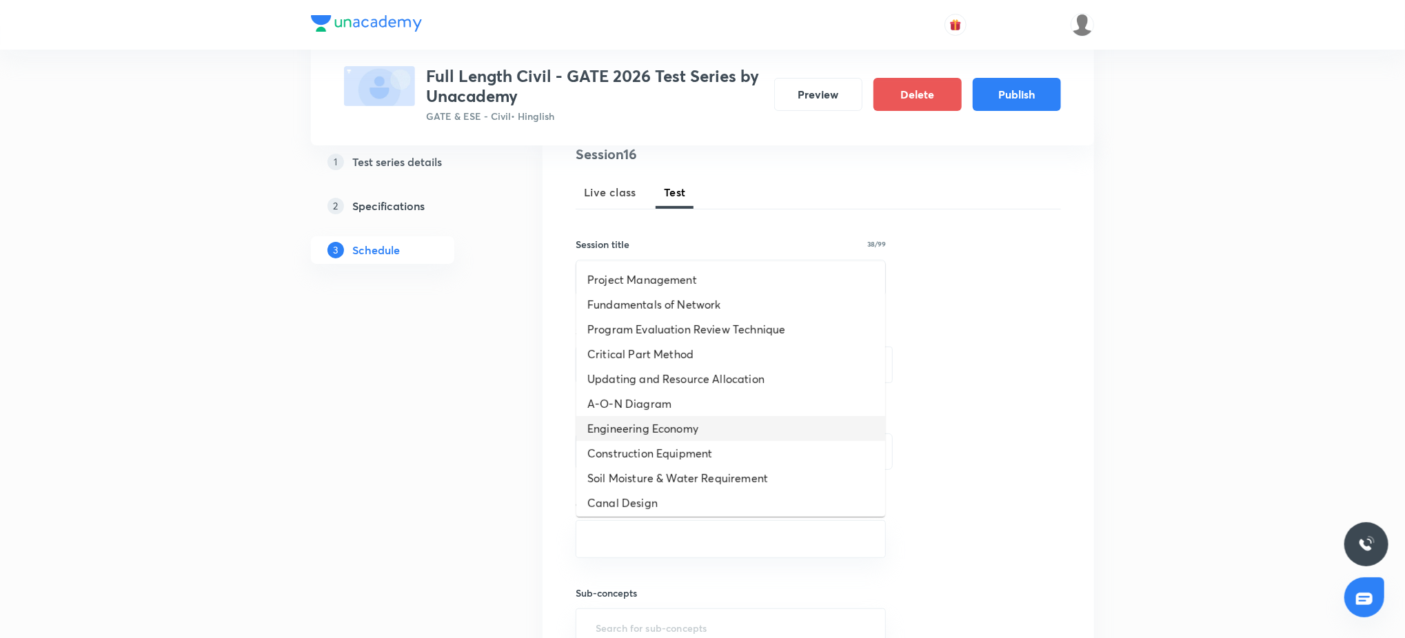
scroll to position [747, 0]
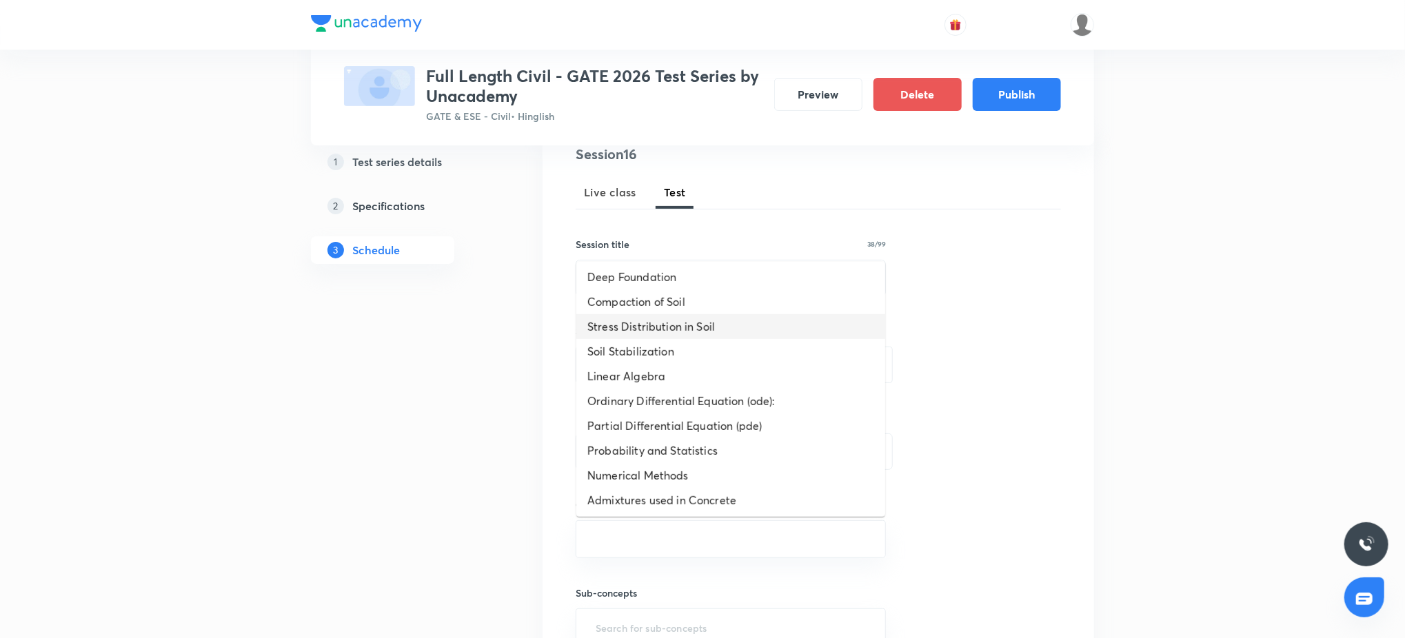
click at [662, 321] on li "Stress Distribution in Soil" at bounding box center [730, 326] width 309 height 25
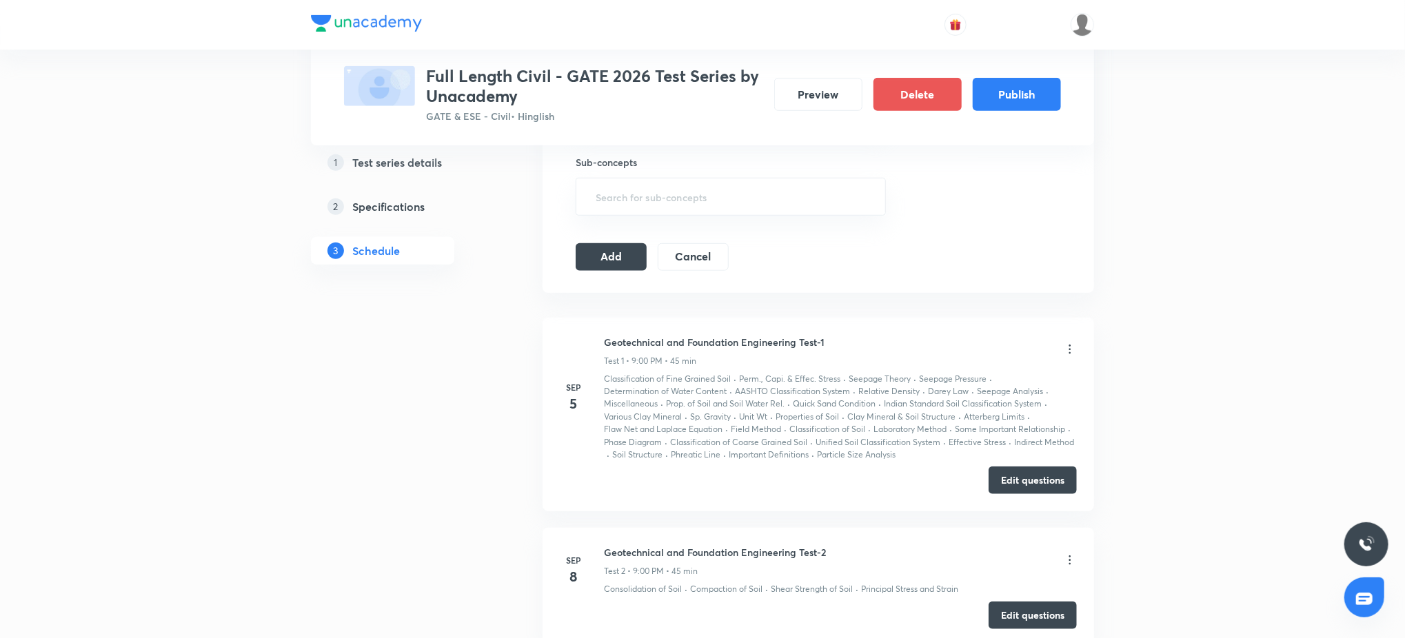
scroll to position [612, 0]
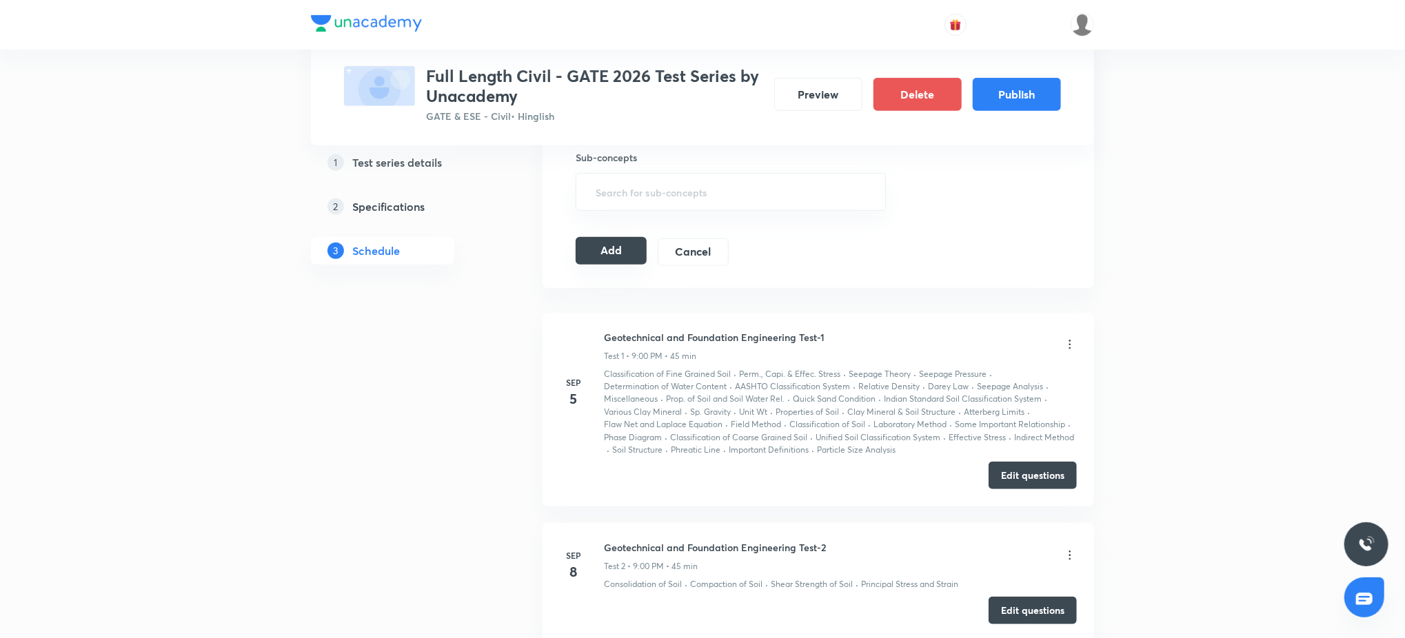
click at [614, 254] on button "Add" at bounding box center [611, 251] width 71 height 28
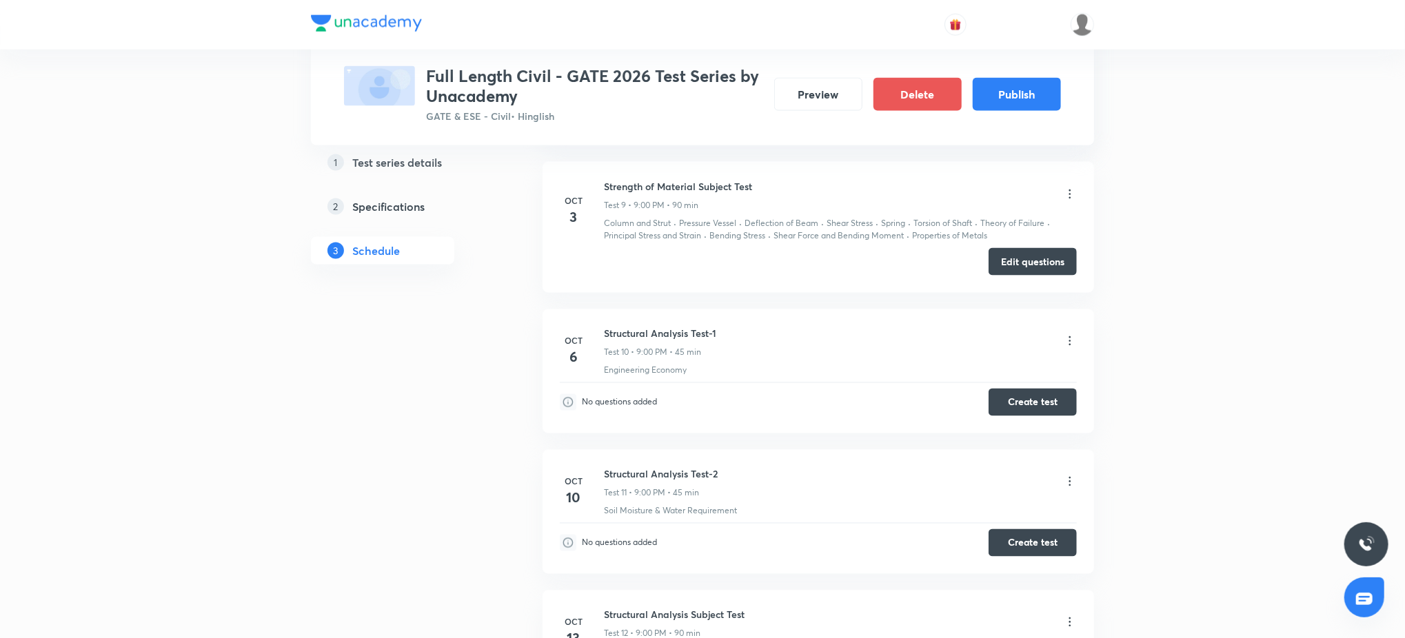
scroll to position [1470, 0]
click at [1041, 398] on button "Create test" at bounding box center [1032, 399] width 88 height 28
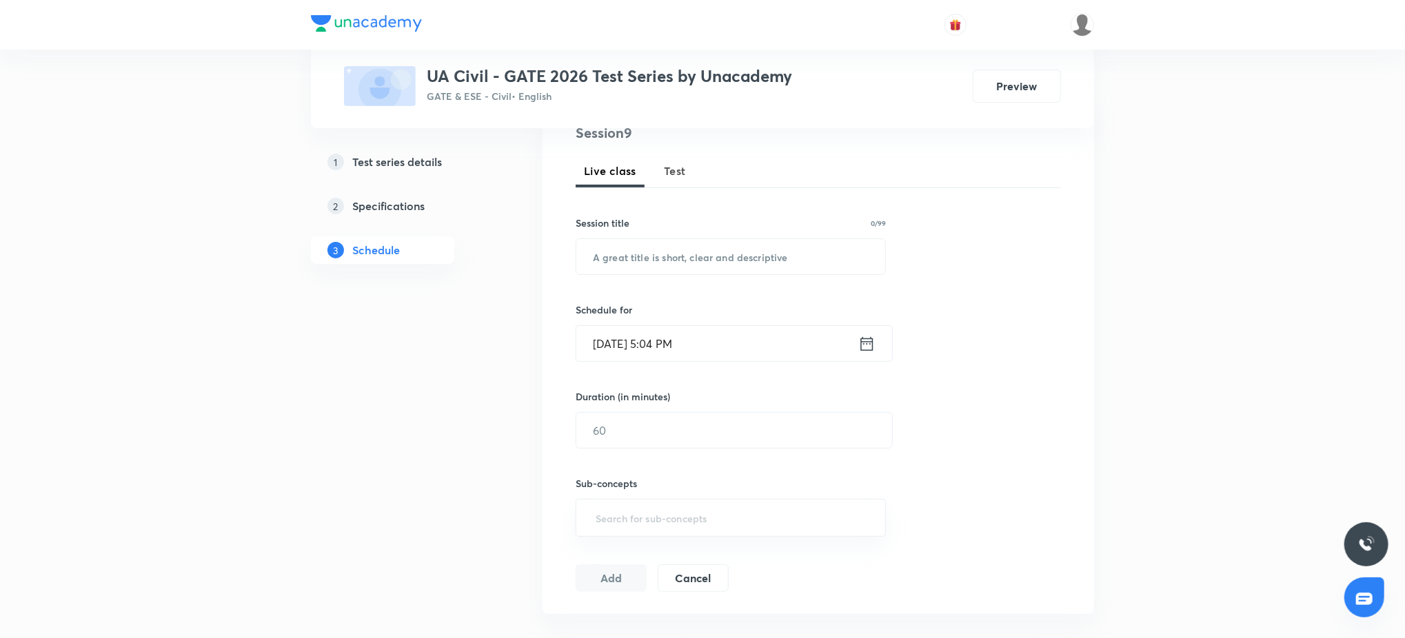
scroll to position [62, 0]
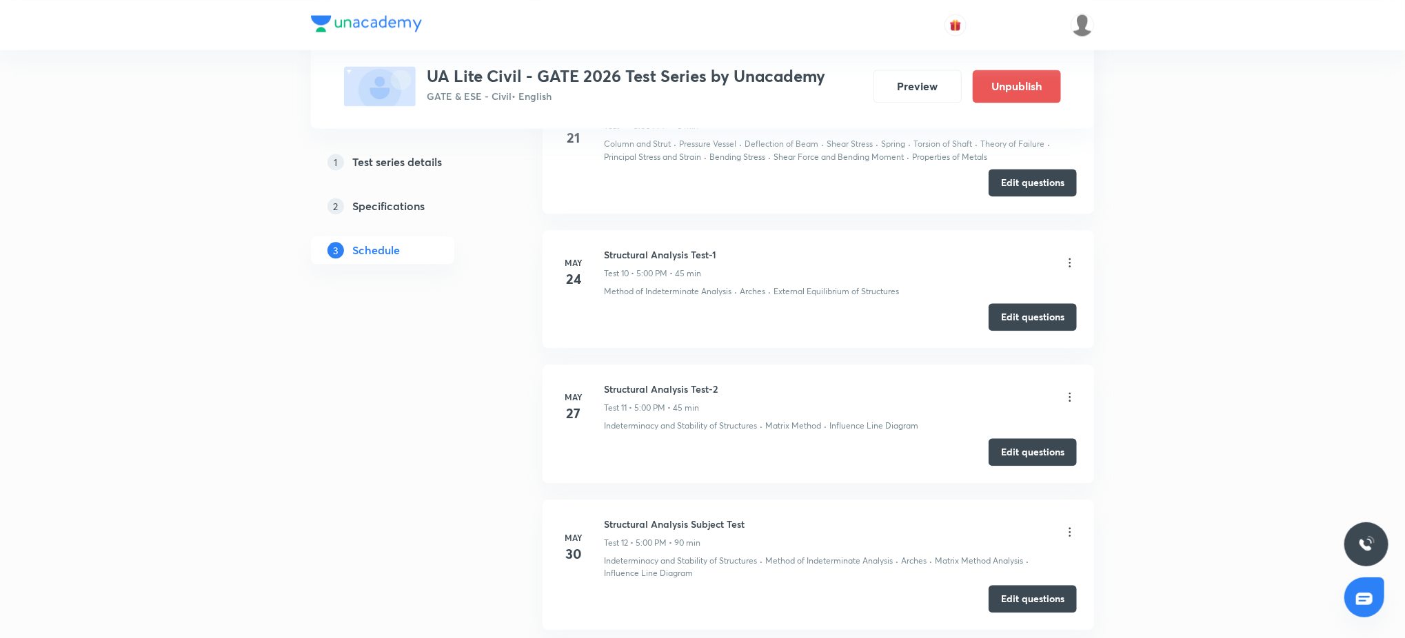
scroll to position [2045, 0]
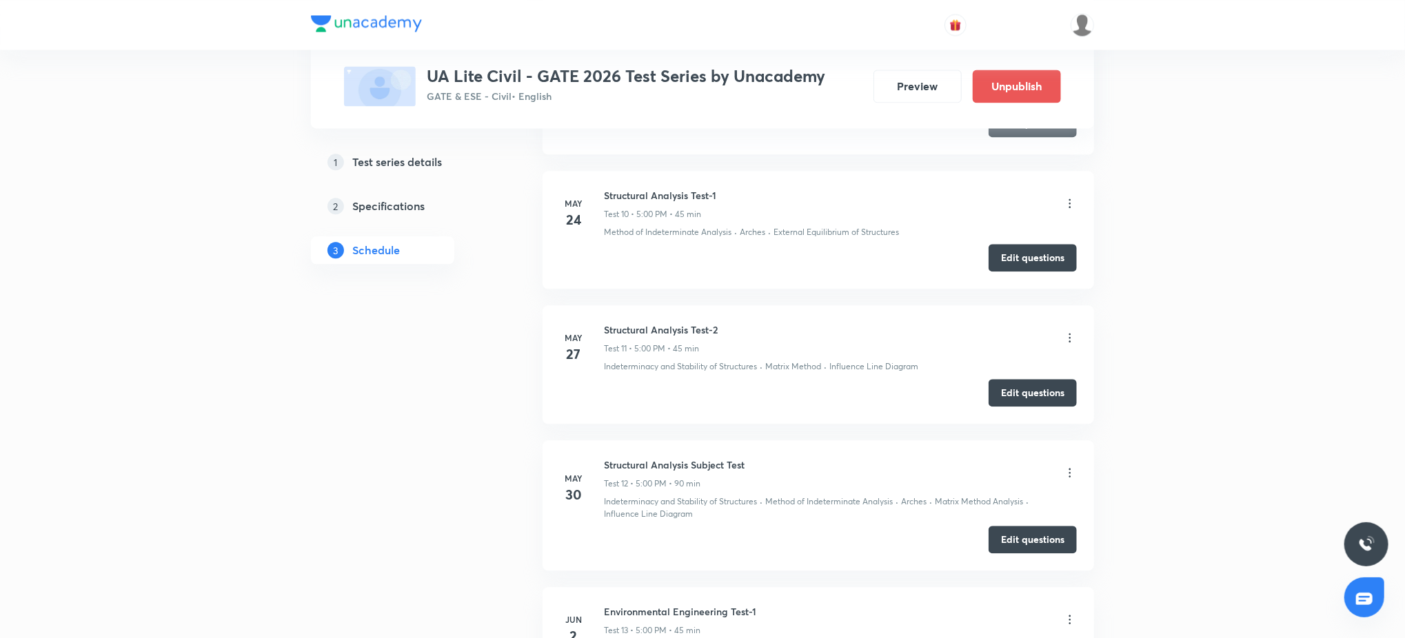
click at [652, 196] on h6 "Structural Analysis Test-1" at bounding box center [660, 195] width 112 height 14
copy h6 "Structural Analysis Test-1"
click at [680, 328] on h6 "Structural Analysis Test-2" at bounding box center [661, 330] width 114 height 14
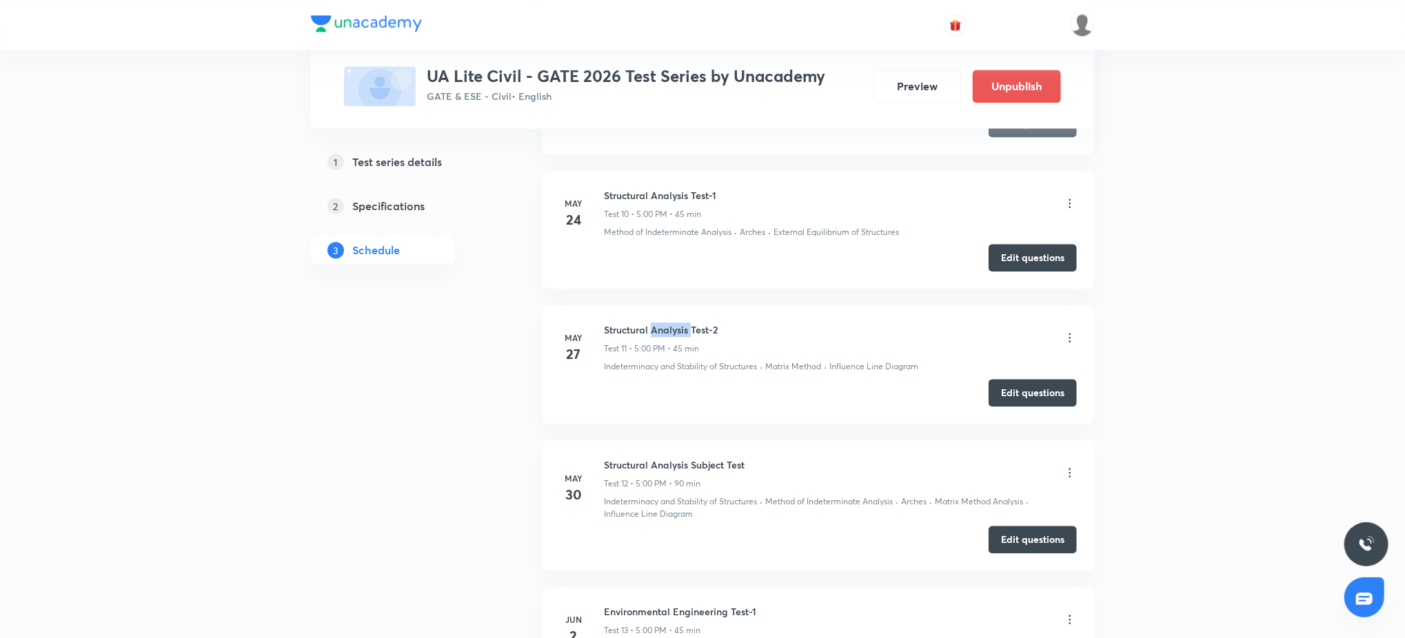
click at [680, 328] on h6 "Structural Analysis Test-2" at bounding box center [661, 330] width 114 height 14
copy h6 "Structural Analysis Test-2"
click at [715, 467] on h6 "Structural Analysis Subject Test" at bounding box center [674, 465] width 141 height 14
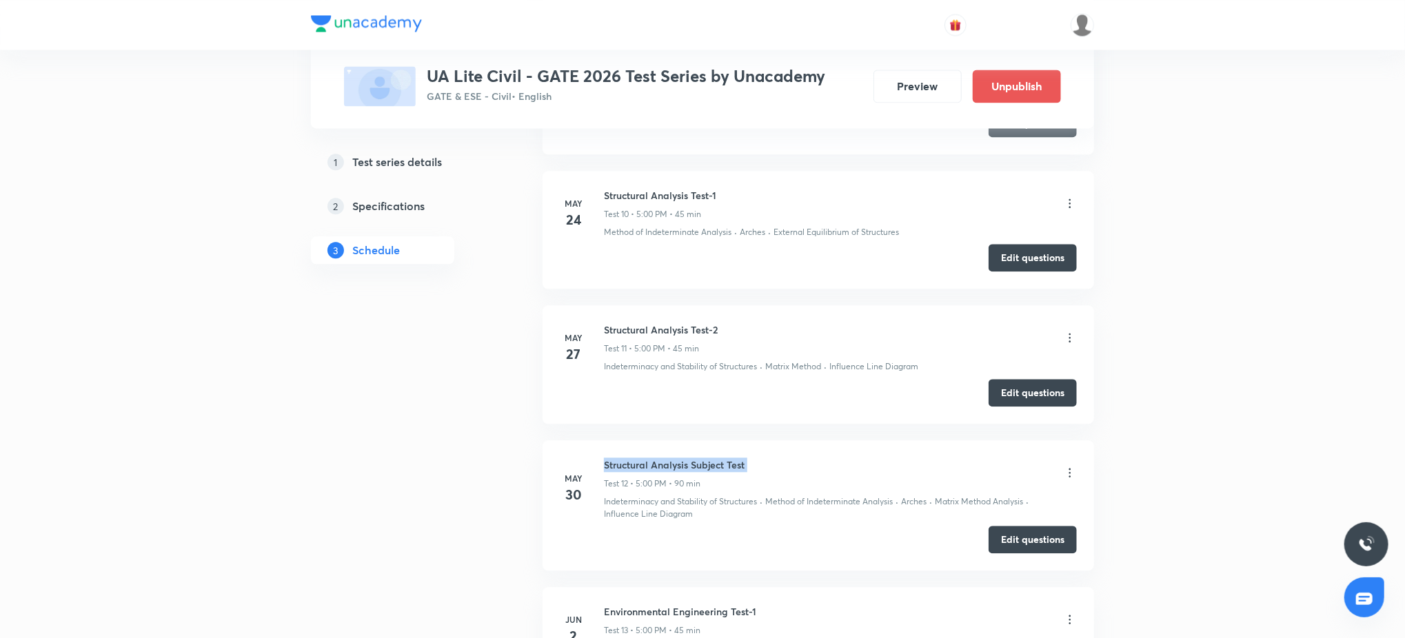
click at [715, 467] on h6 "Structural Analysis Subject Test" at bounding box center [674, 465] width 141 height 14
copy h6 "Structural Analysis Subject Test"
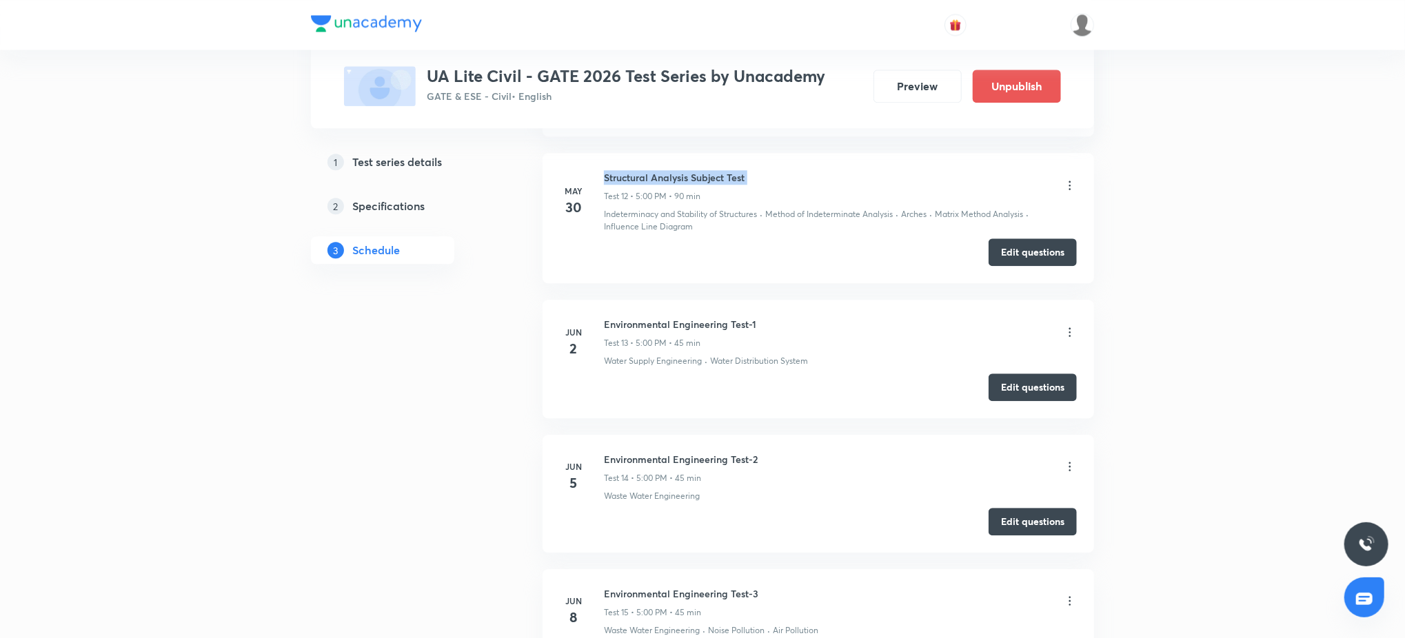
scroll to position [2241, 0]
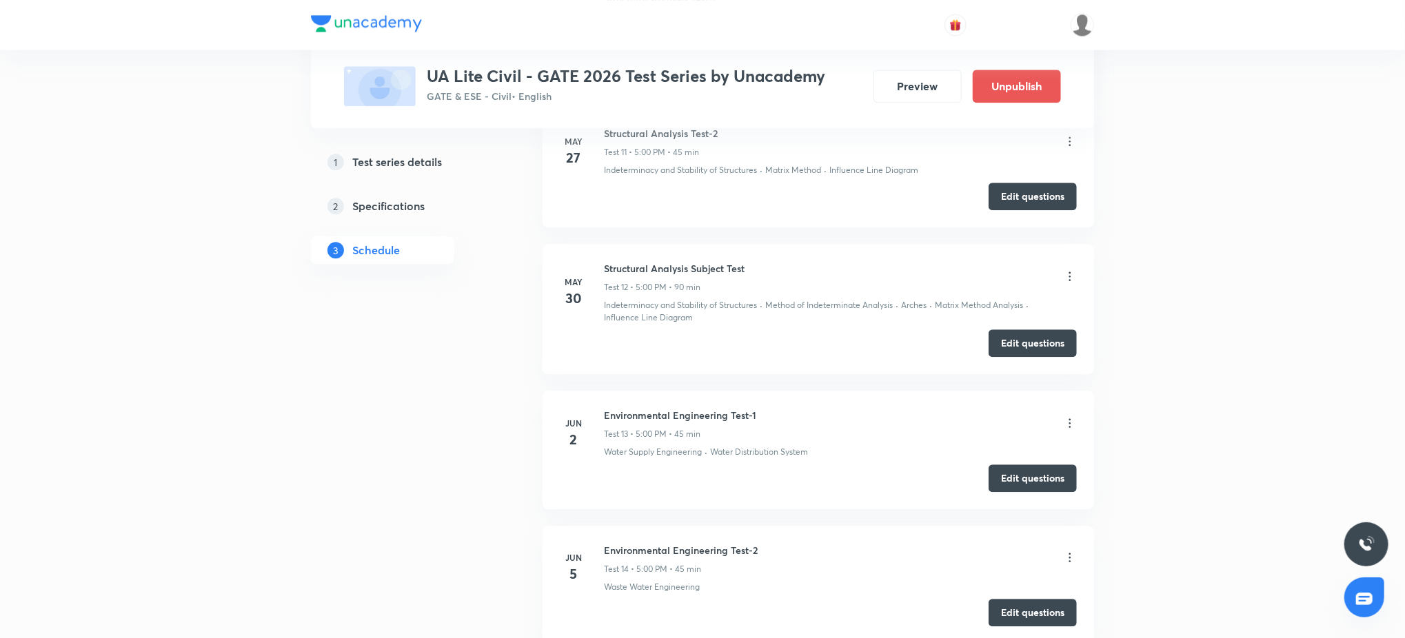
click at [715, 415] on h6 "Environmental Engineering Test-1" at bounding box center [680, 415] width 152 height 14
copy h6 "Environmental Engineering Test-1"
click at [698, 549] on h6 "Environmental Engineering Test-2" at bounding box center [681, 550] width 154 height 14
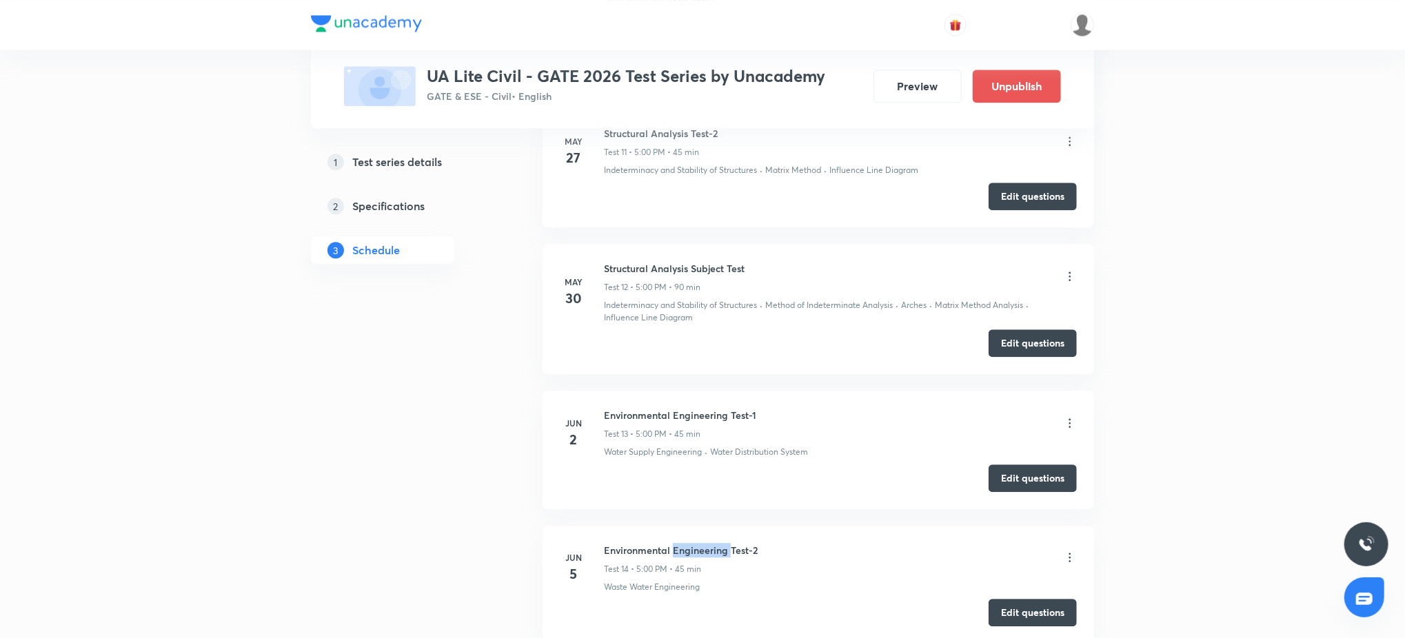
click at [698, 549] on h6 "Environmental Engineering Test-2" at bounding box center [681, 550] width 154 height 14
copy h6 "Environmental Engineering Test-2"
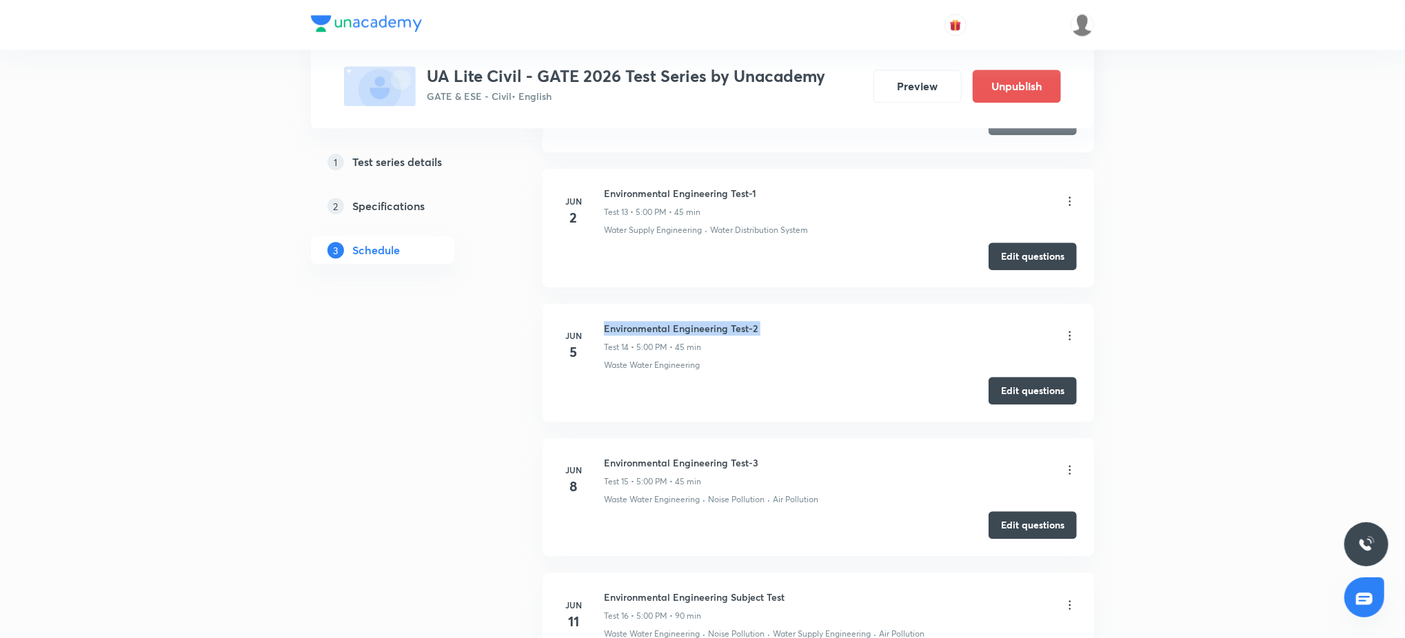
scroll to position [2511, 0]
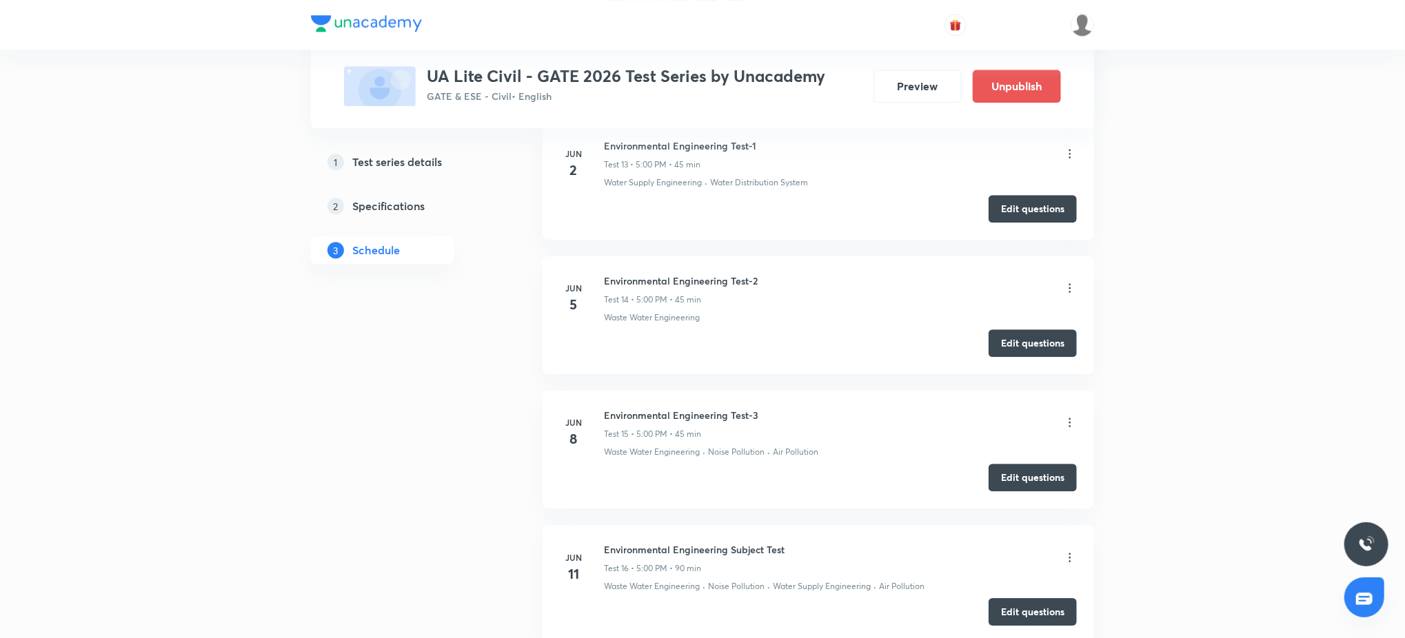
click at [675, 414] on h6 "Environmental Engineering Test-3" at bounding box center [681, 415] width 154 height 14
copy h6 "Environmental Engineering Test-3"
click at [714, 546] on h6 "Environmental Engineering Subject Test" at bounding box center [694, 549] width 181 height 14
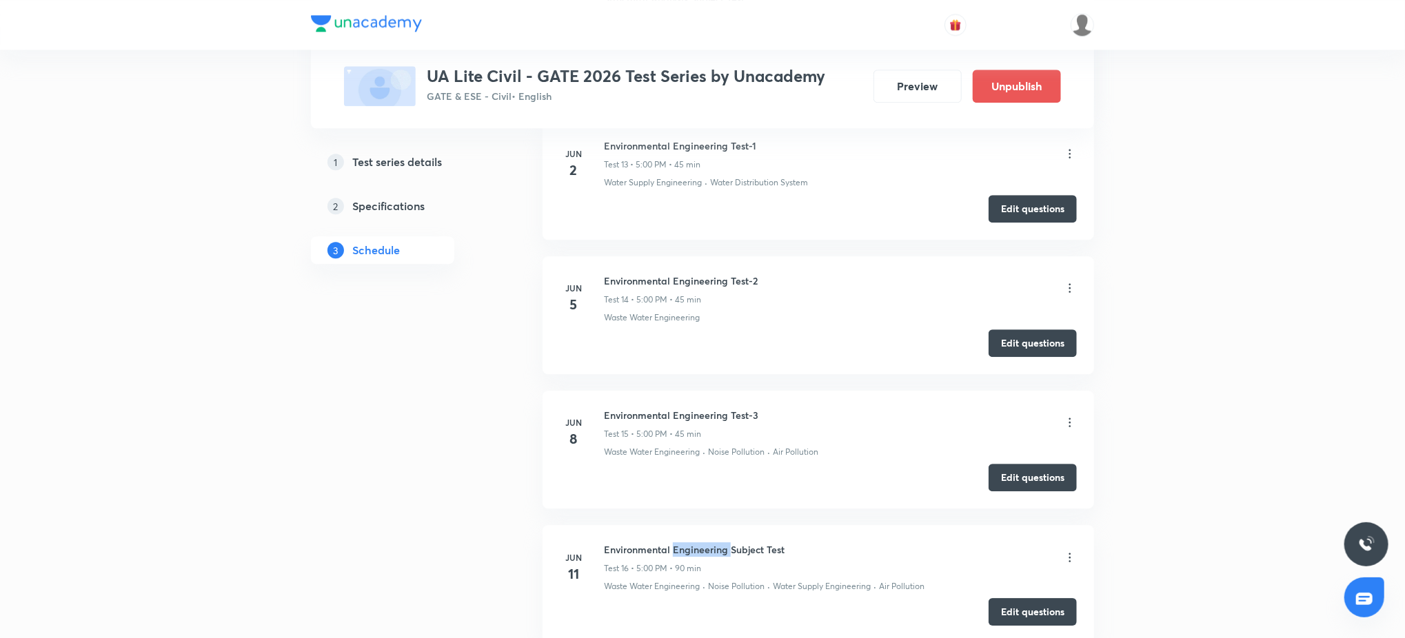
click at [714, 546] on h6 "Environmental Engineering Subject Test" at bounding box center [694, 549] width 181 height 14
copy h6 "Environmental Engineering Subject Test"
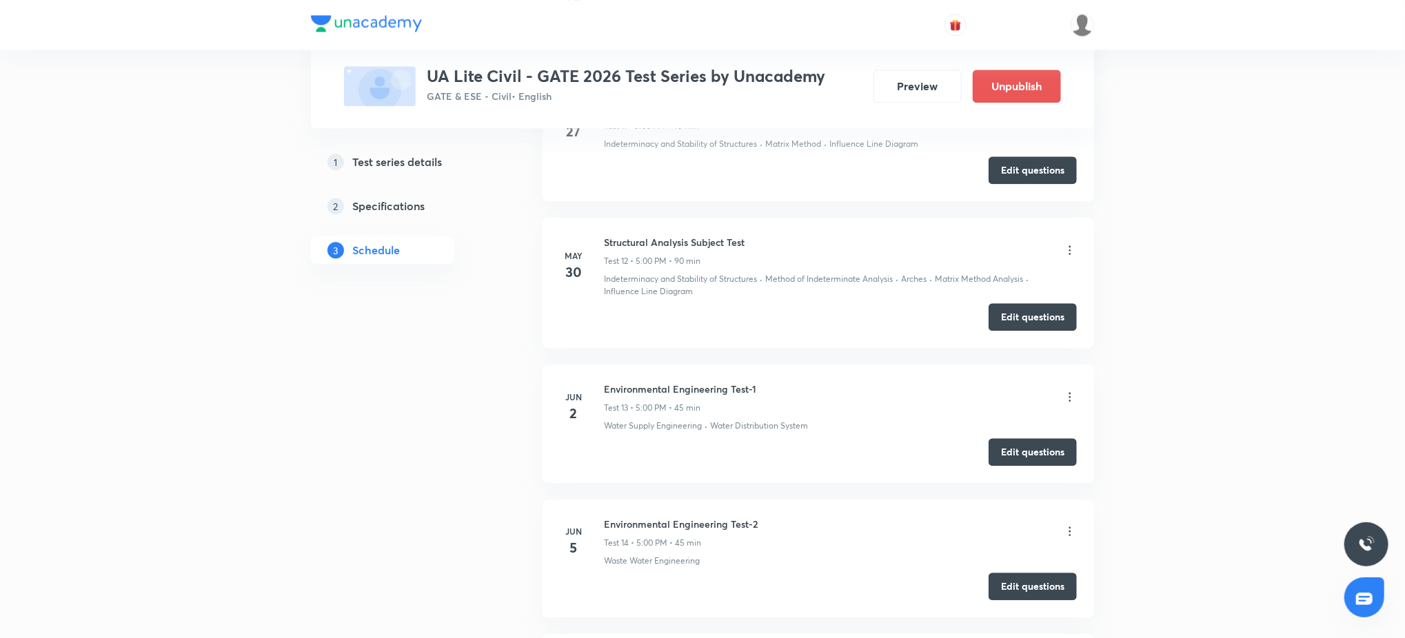
scroll to position [1824, 0]
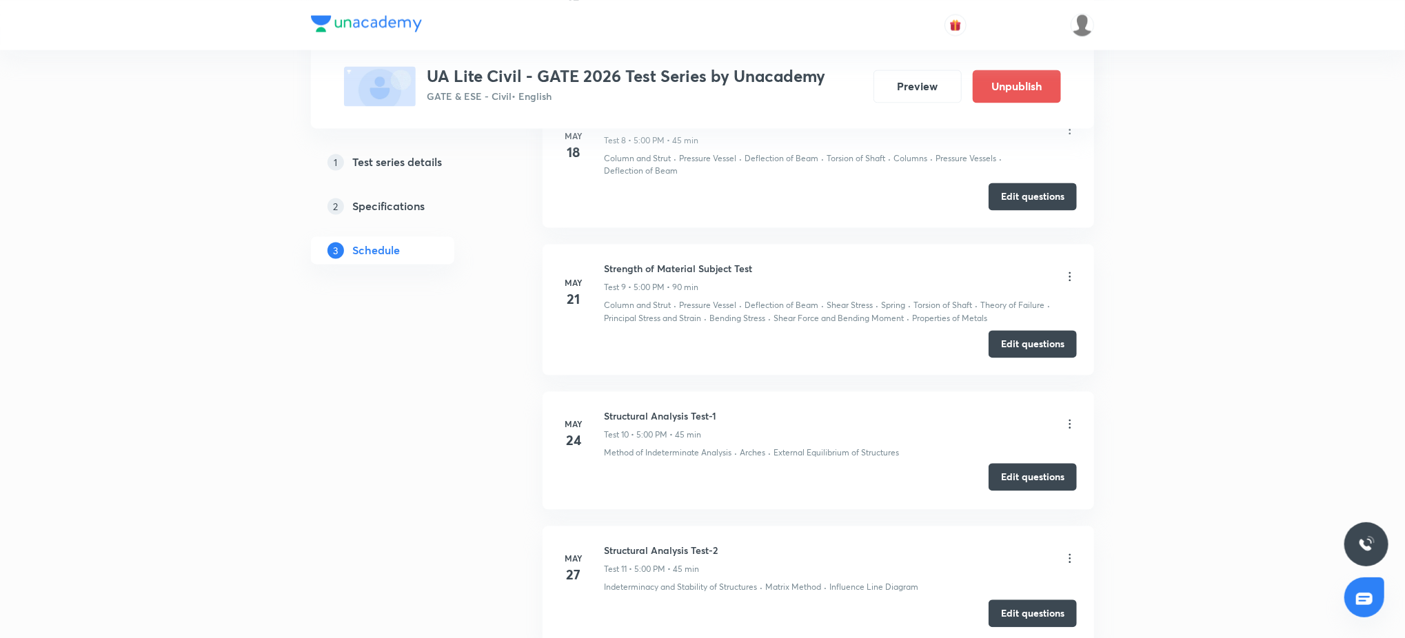
click at [1029, 473] on button "Edit questions" at bounding box center [1032, 477] width 88 height 28
click at [1021, 613] on button "Edit questions" at bounding box center [1032, 612] width 88 height 28
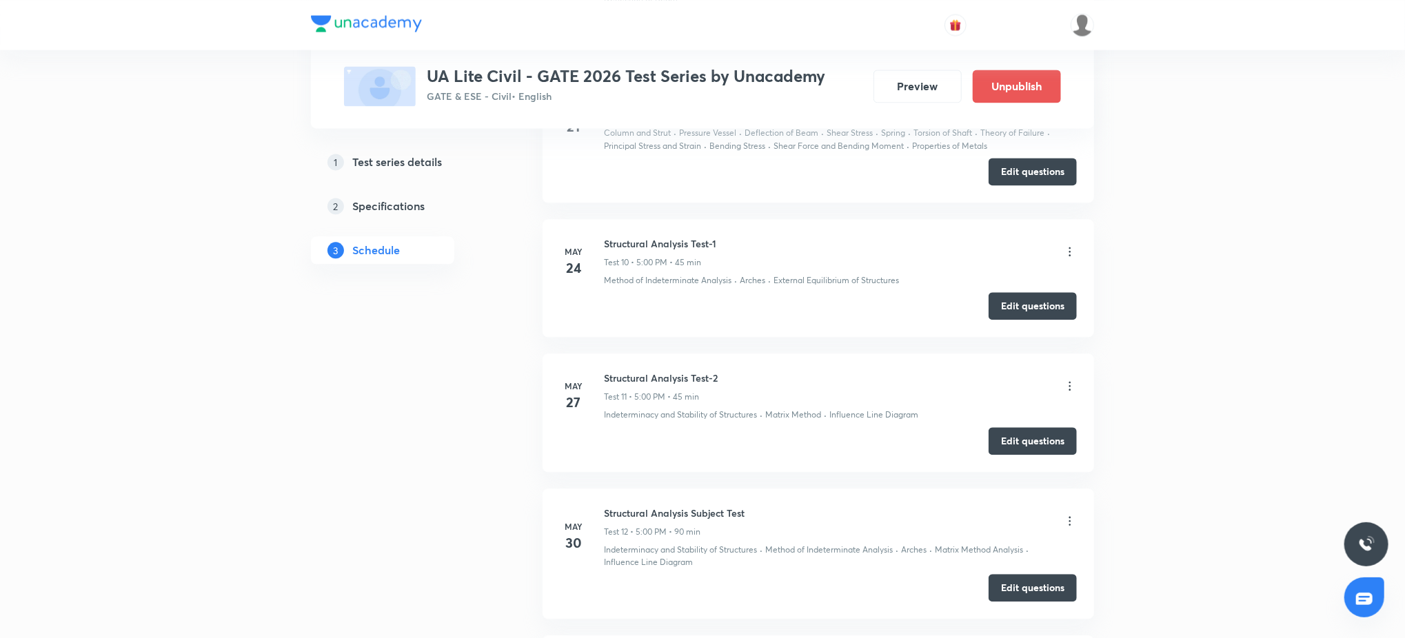
scroll to position [2045, 0]
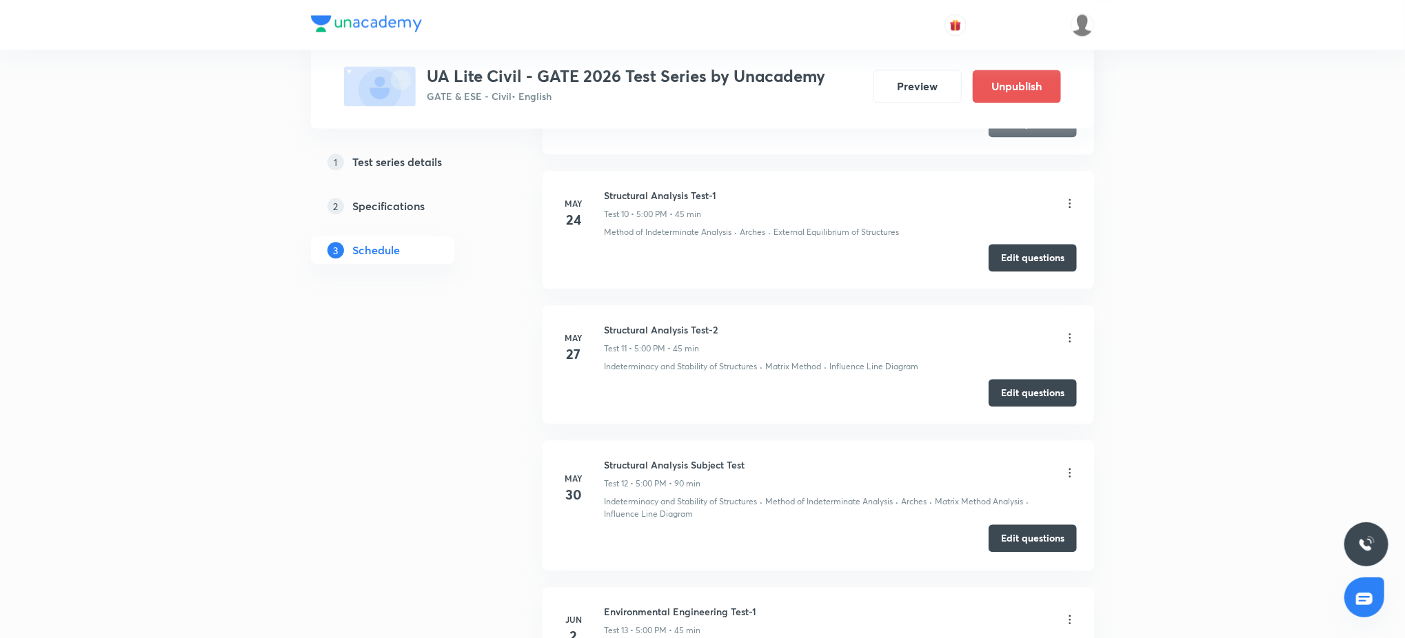
click at [1042, 542] on button "Edit questions" at bounding box center [1032, 539] width 88 height 28
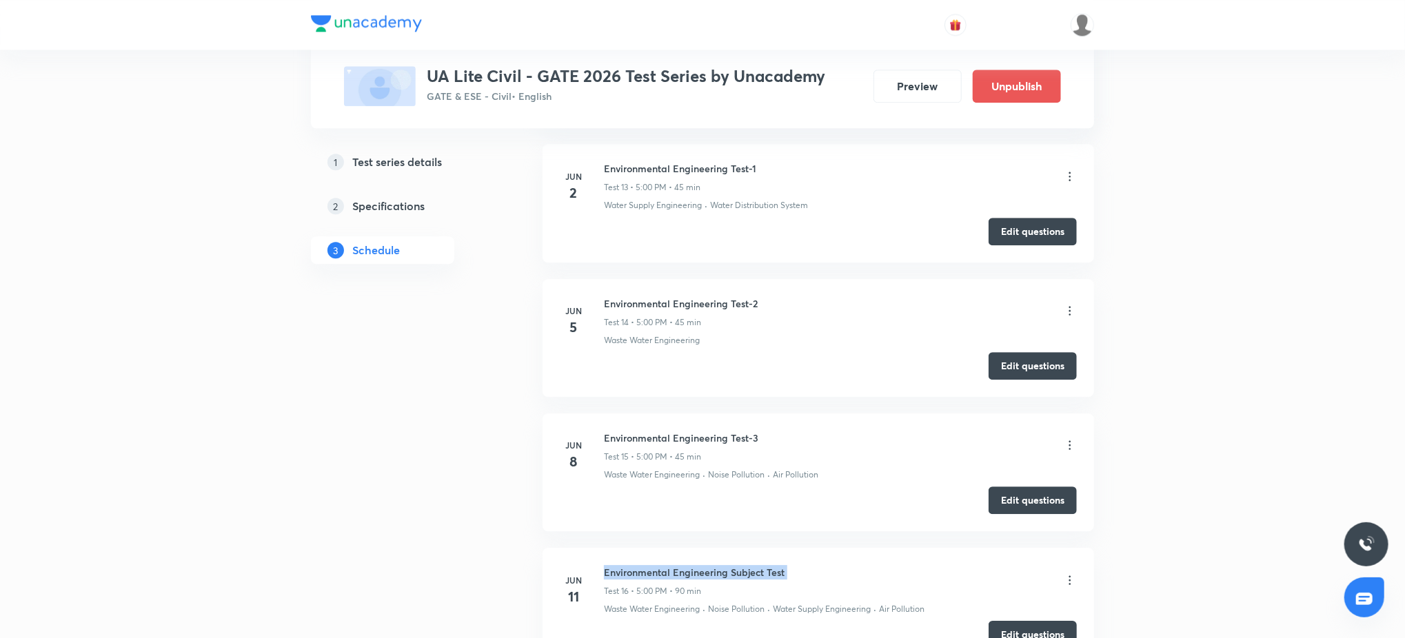
scroll to position [2462, 0]
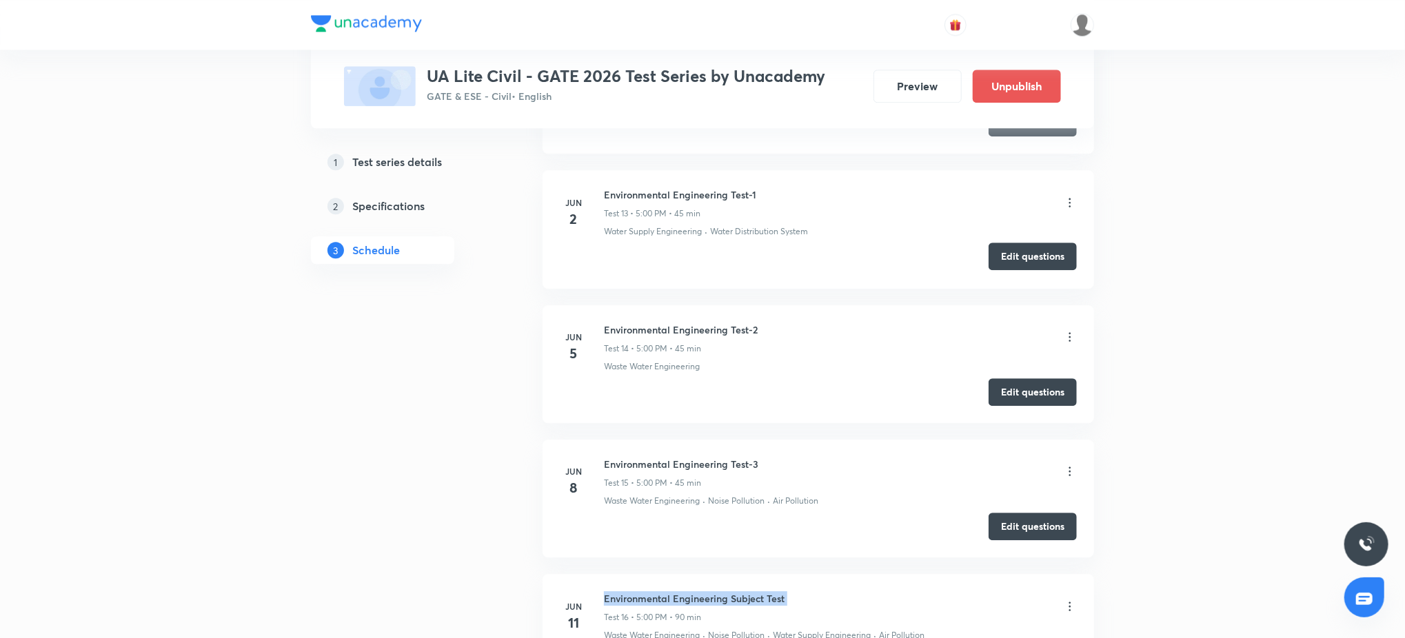
click at [1066, 260] on button "Edit questions" at bounding box center [1032, 257] width 88 height 28
click at [1019, 395] on button "Edit questions" at bounding box center [1032, 391] width 88 height 28
click at [1046, 522] on button "Edit questions" at bounding box center [1032, 525] width 88 height 28
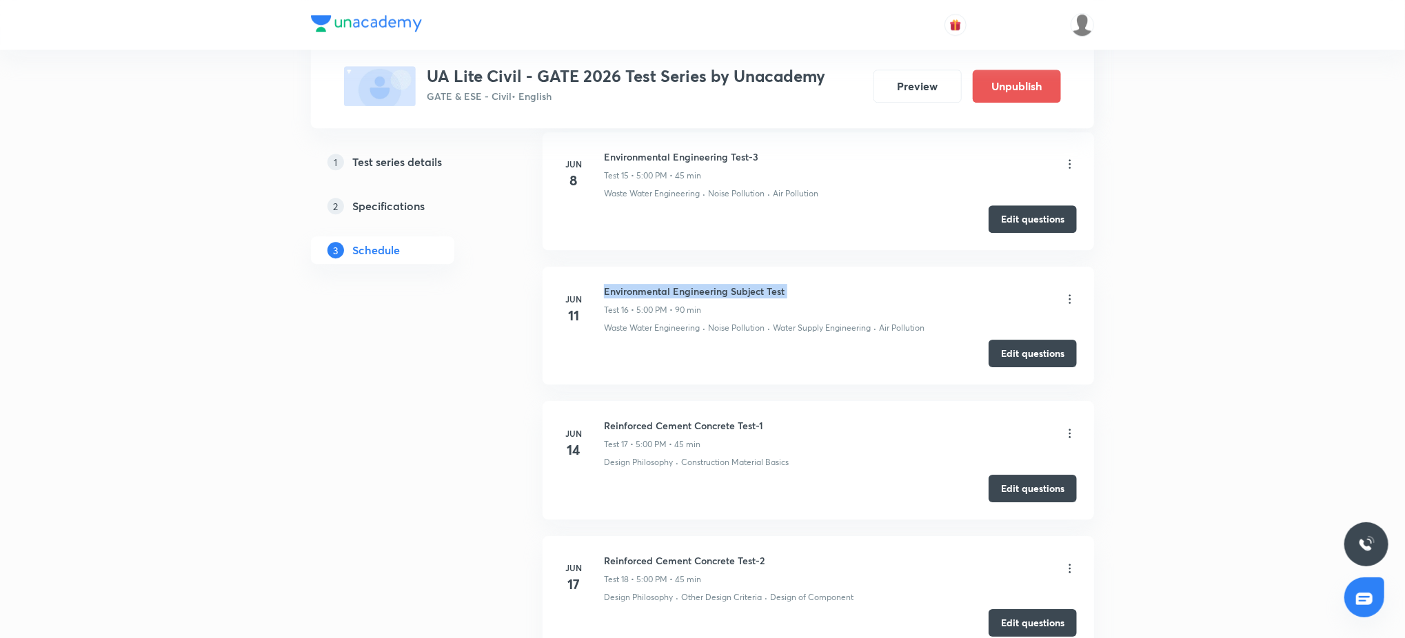
scroll to position [2683, 0]
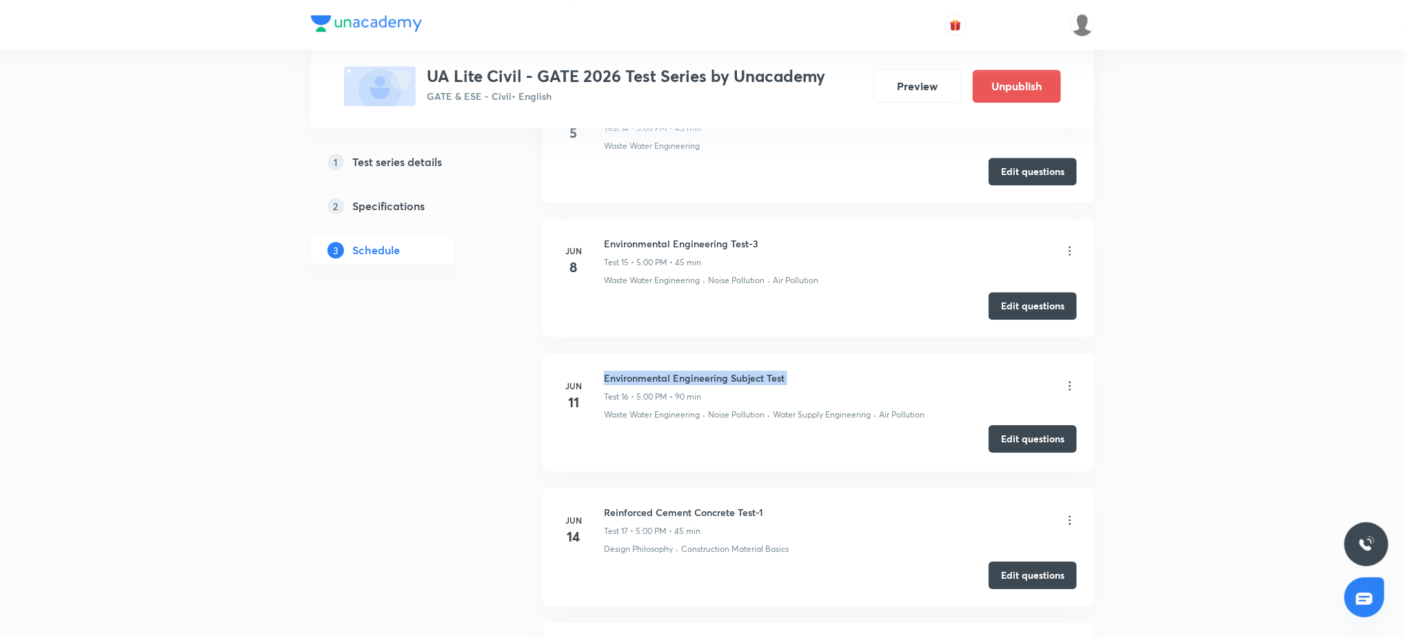
click at [1043, 440] on button "Edit questions" at bounding box center [1032, 439] width 88 height 28
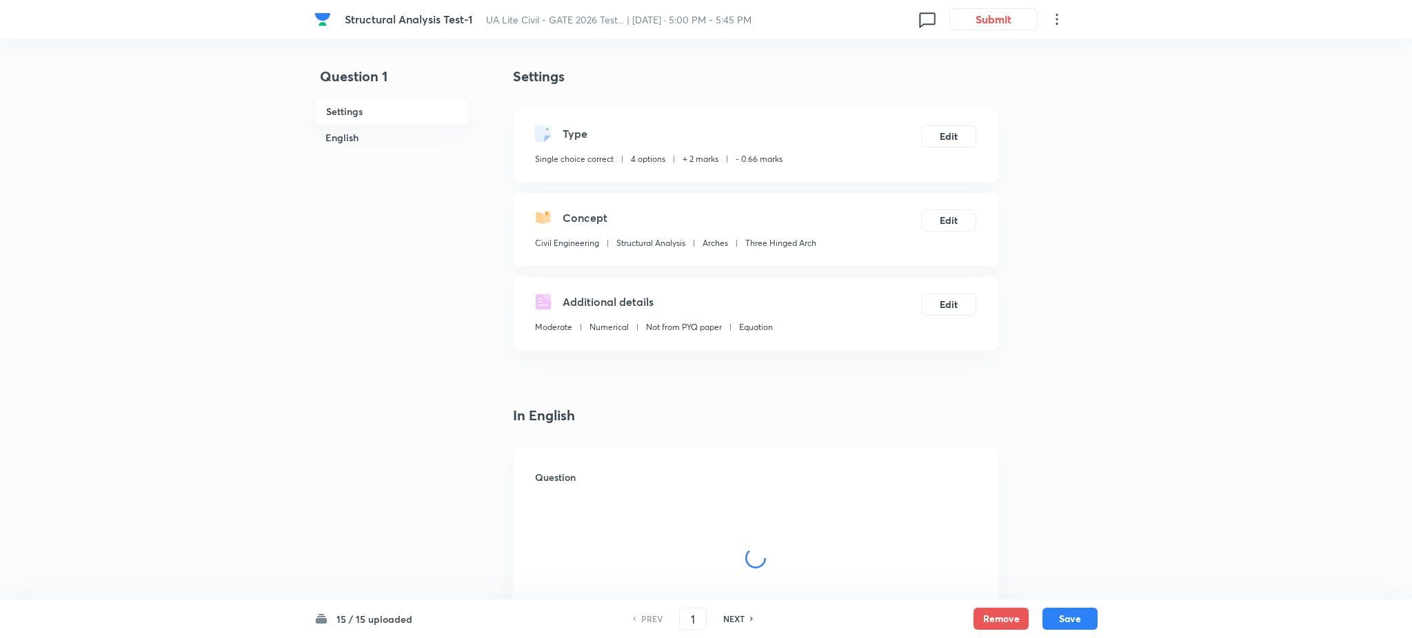
checkbox input "true"
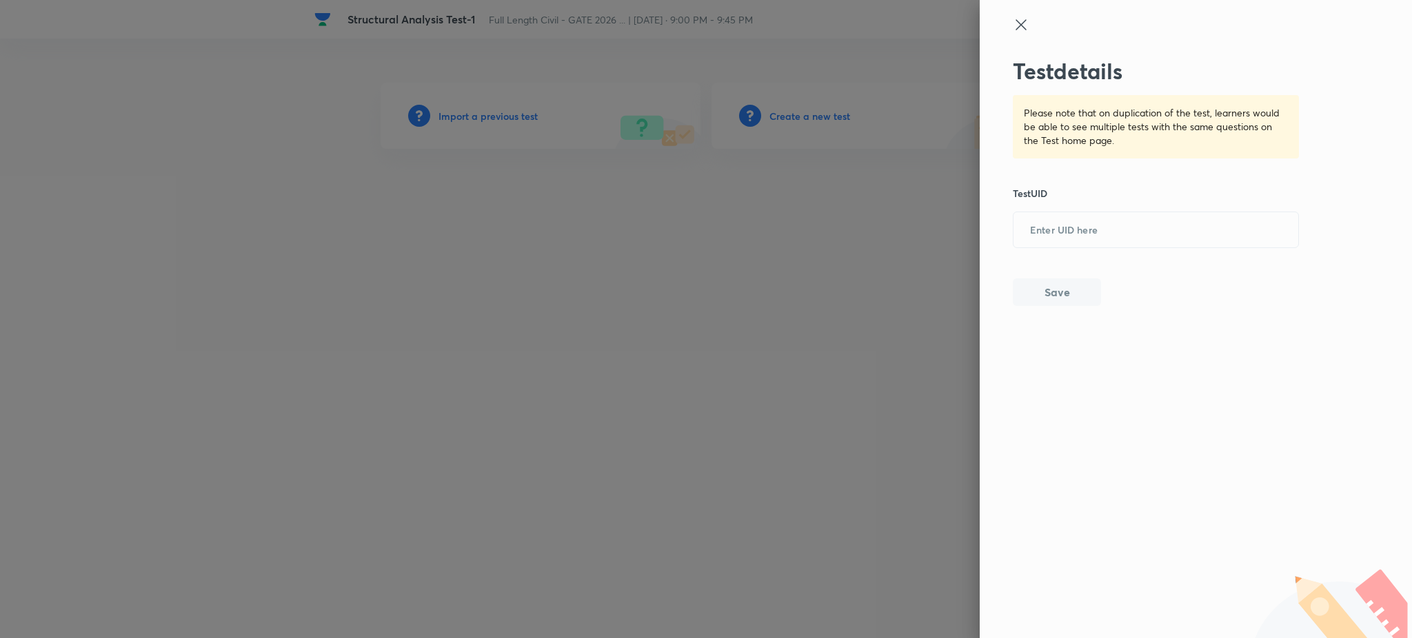
click at [1075, 234] on input "text" at bounding box center [1155, 231] width 285 height 34
paste input "2BKKLWPR11"
type input "2BKKLWPR11"
click at [1054, 287] on button "Save" at bounding box center [1057, 291] width 88 height 28
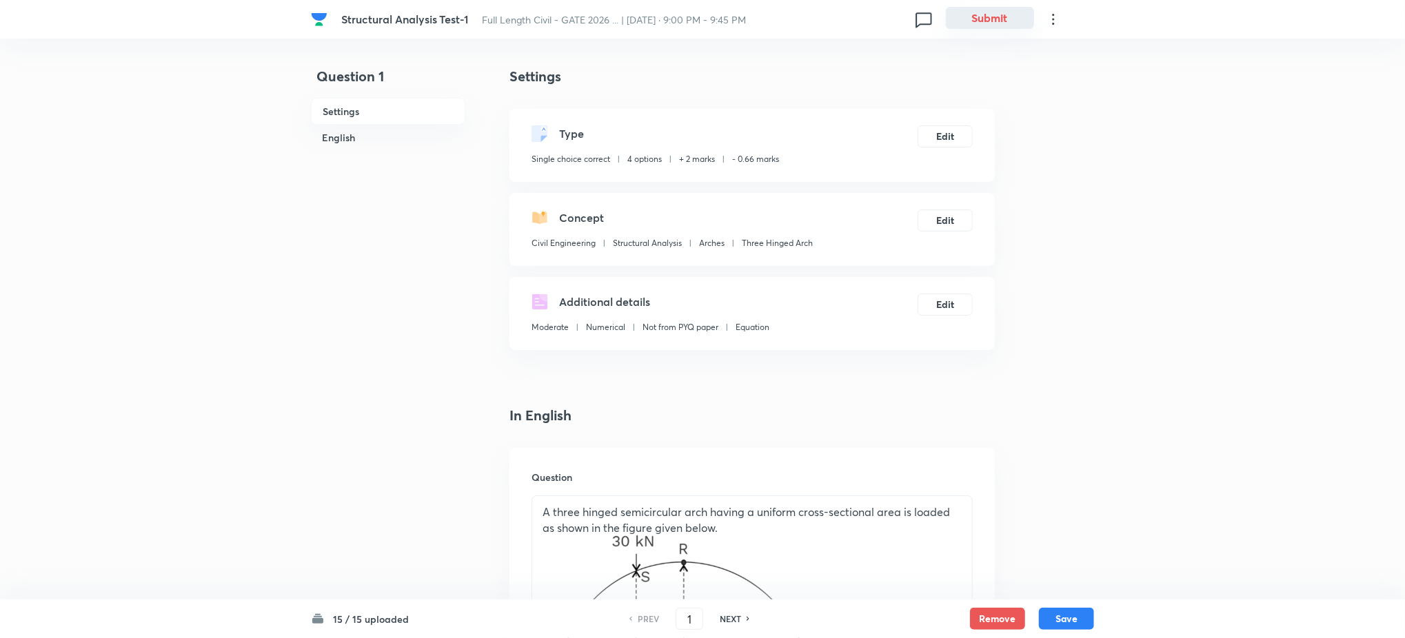
click at [982, 14] on button "Submit" at bounding box center [990, 18] width 88 height 22
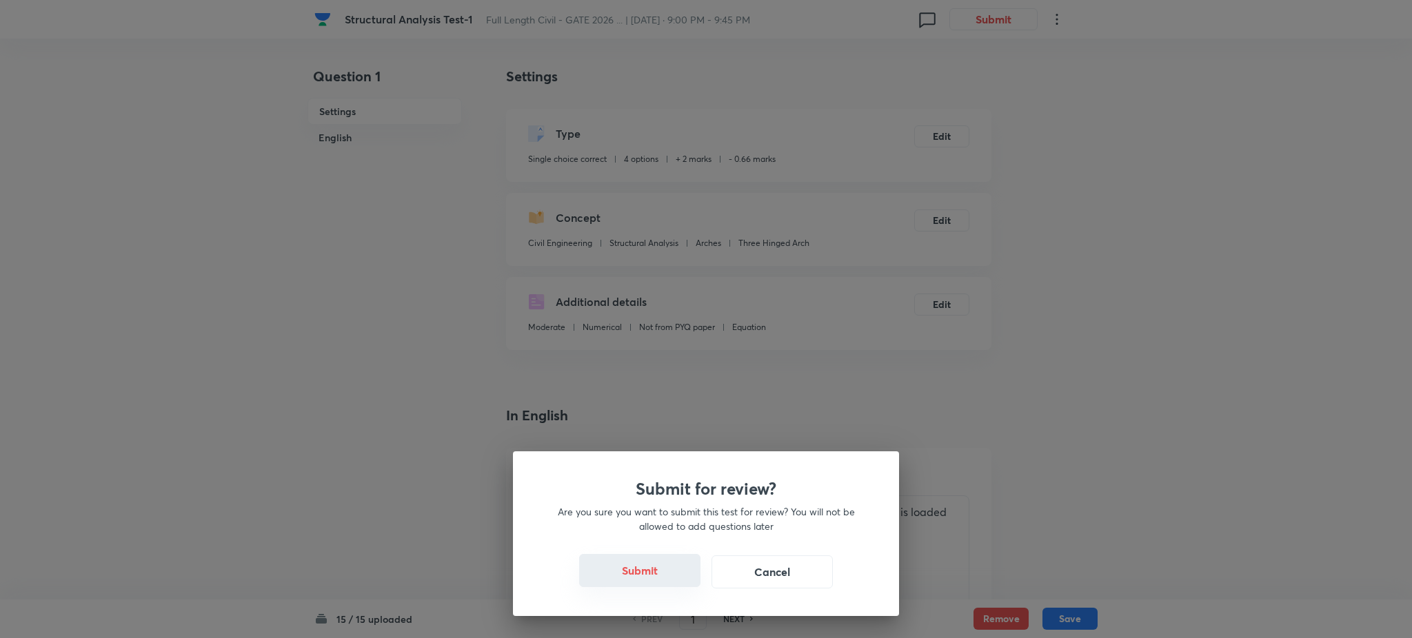
click at [642, 569] on button "Submit" at bounding box center [639, 570] width 121 height 33
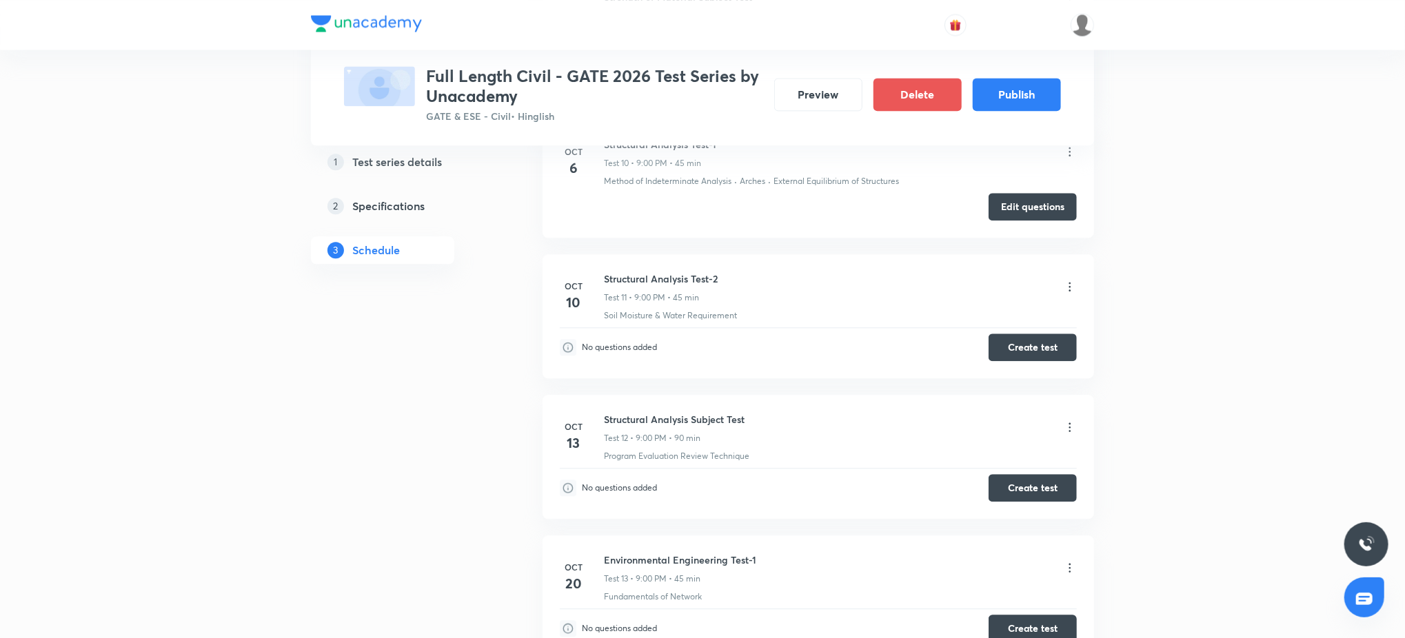
scroll to position [2125, 0]
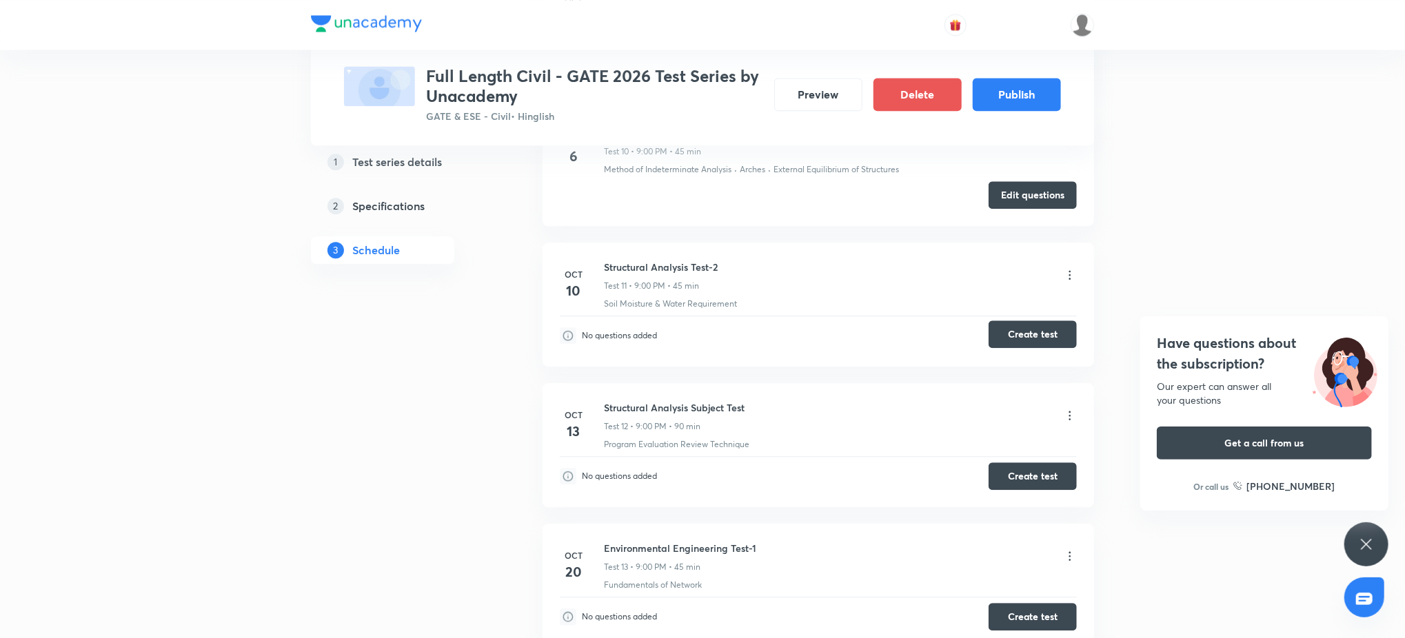
click at [1035, 334] on button "Create test" at bounding box center [1032, 335] width 88 height 28
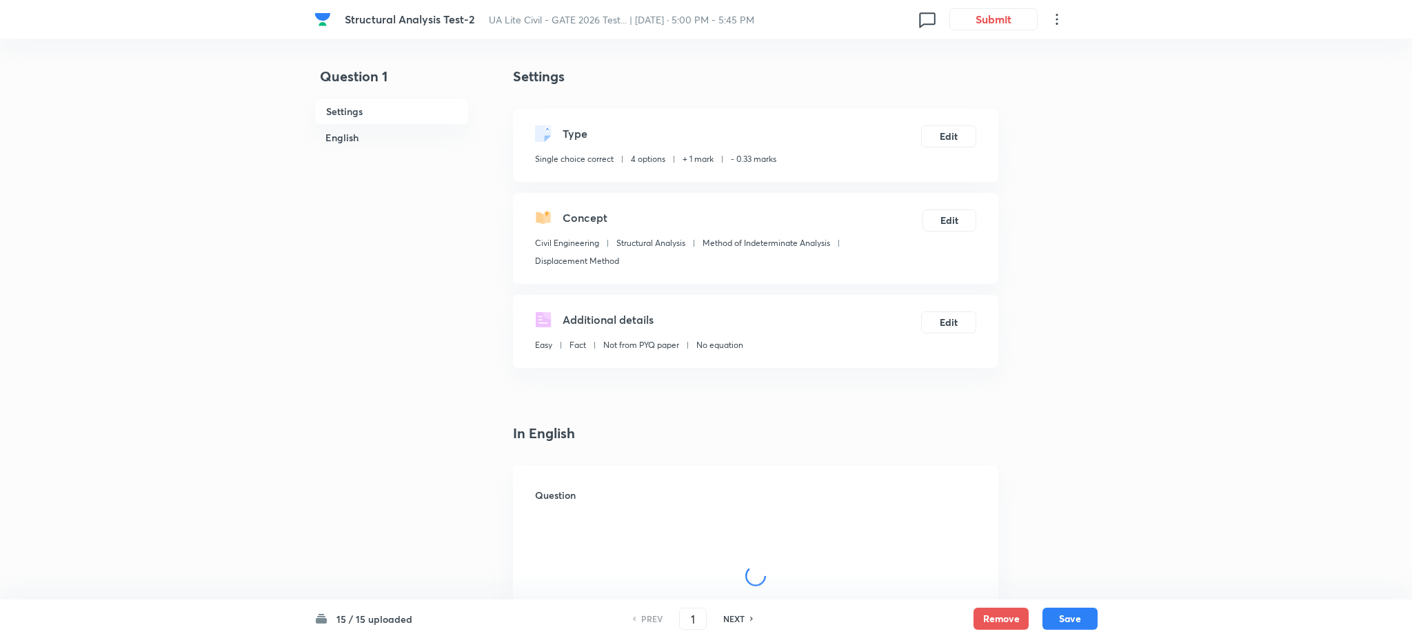
checkbox input "true"
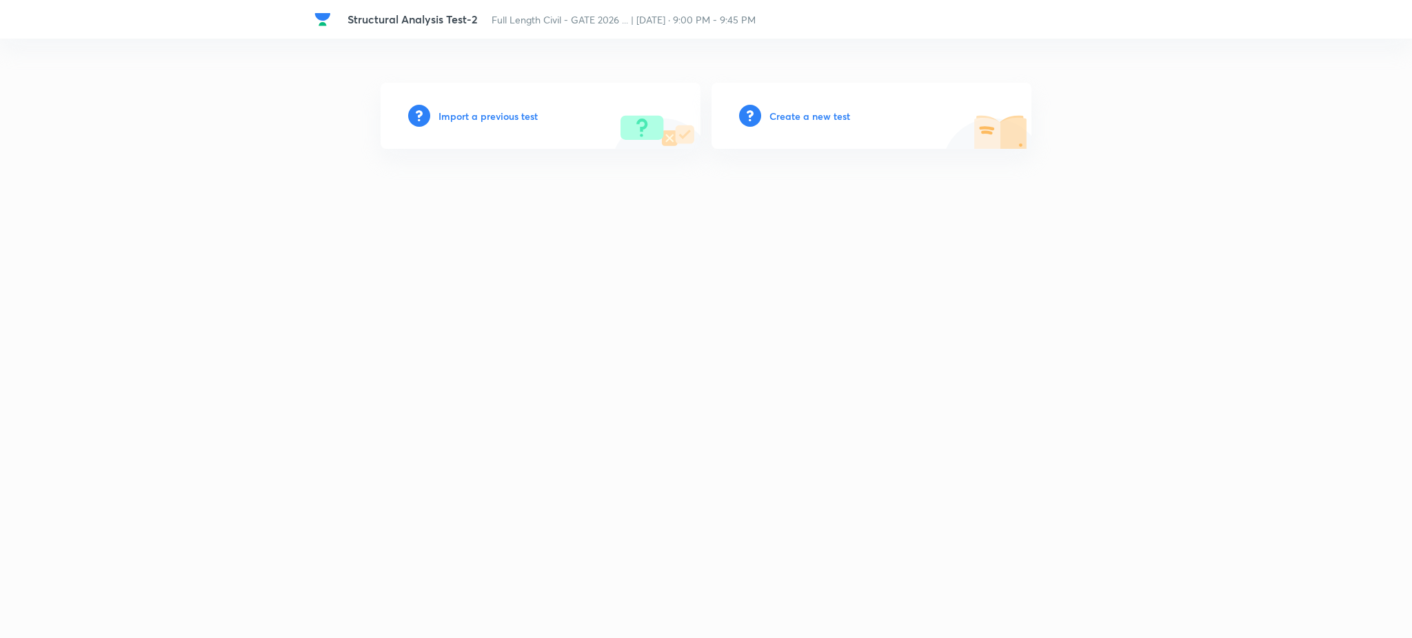
click at [497, 119] on h6 "Import a previous test" at bounding box center [487, 116] width 99 height 14
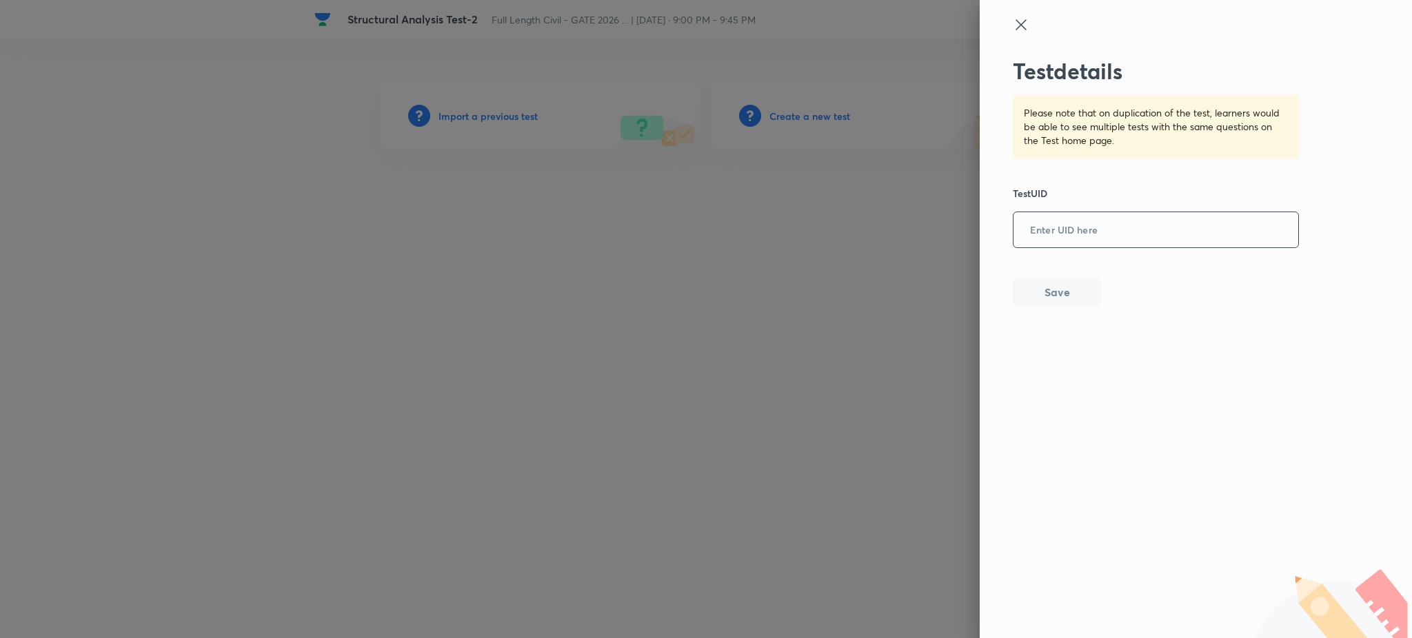
click at [1095, 226] on input "text" at bounding box center [1155, 231] width 285 height 34
paste input "BHYD3WTC0E"
type input "BHYD3WTC0E"
click at [1046, 292] on button "Save" at bounding box center [1057, 291] width 88 height 28
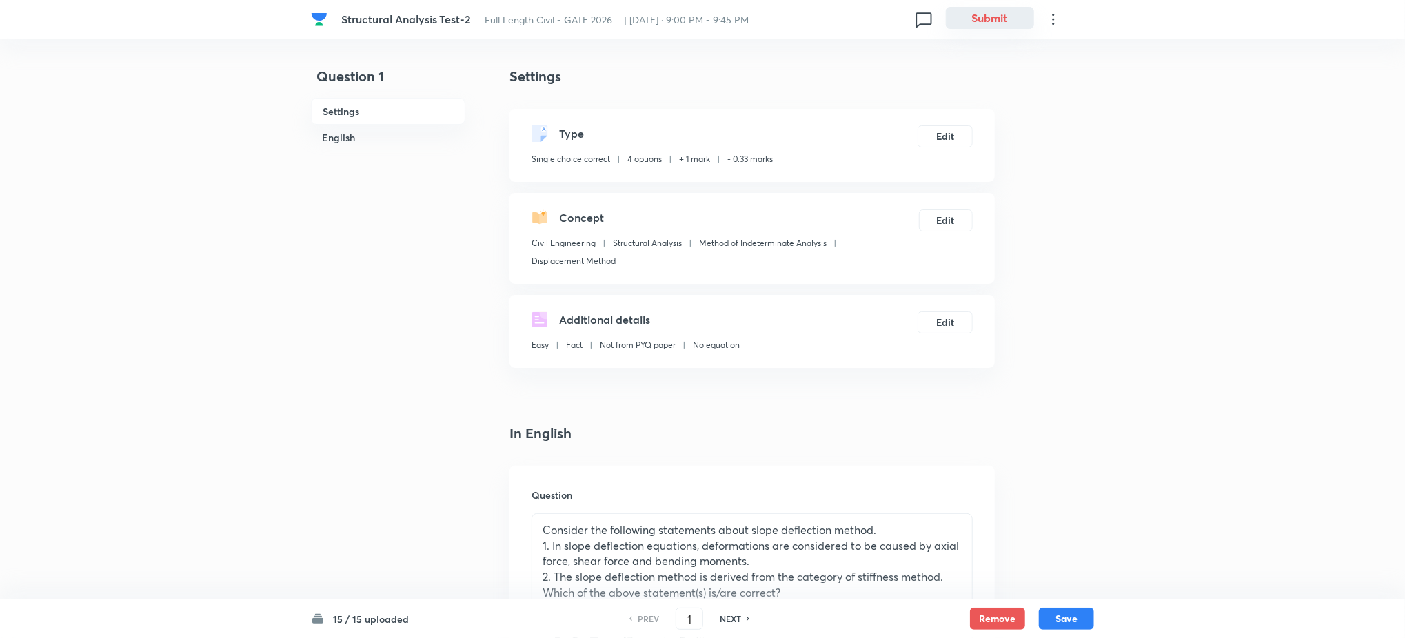
click at [1009, 20] on button "Submit" at bounding box center [990, 18] width 88 height 22
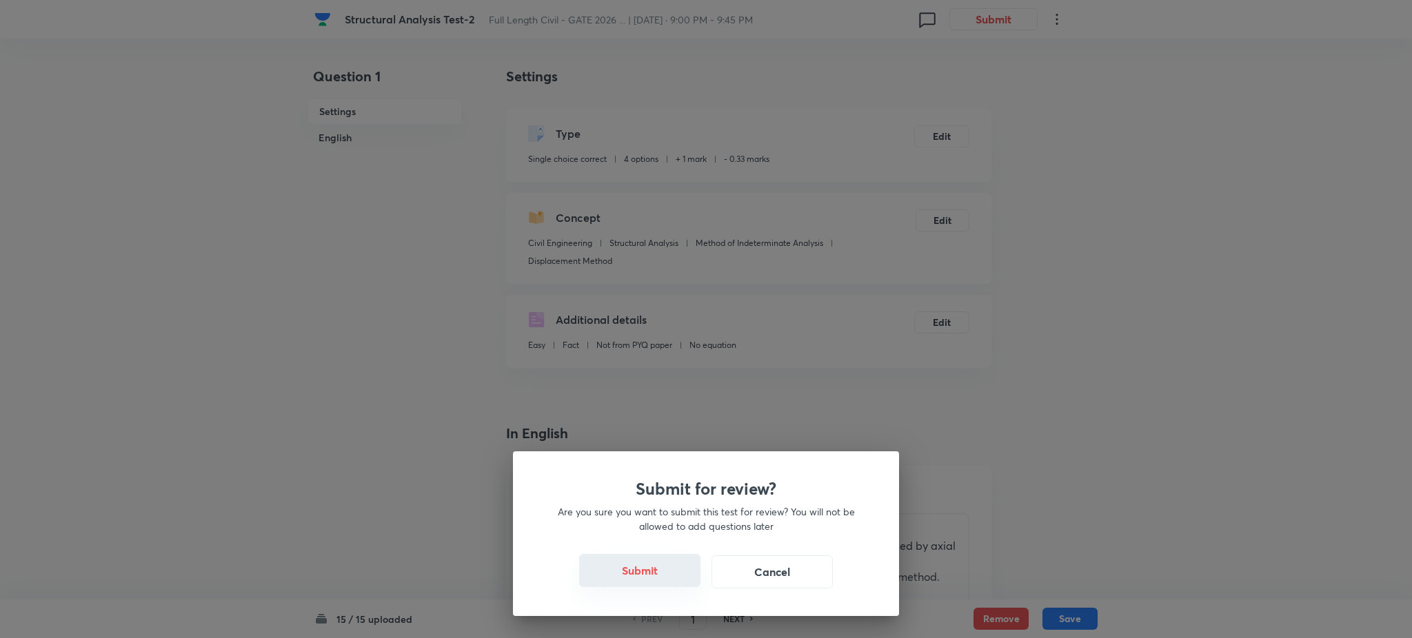
click at [663, 567] on button "Submit" at bounding box center [639, 570] width 121 height 33
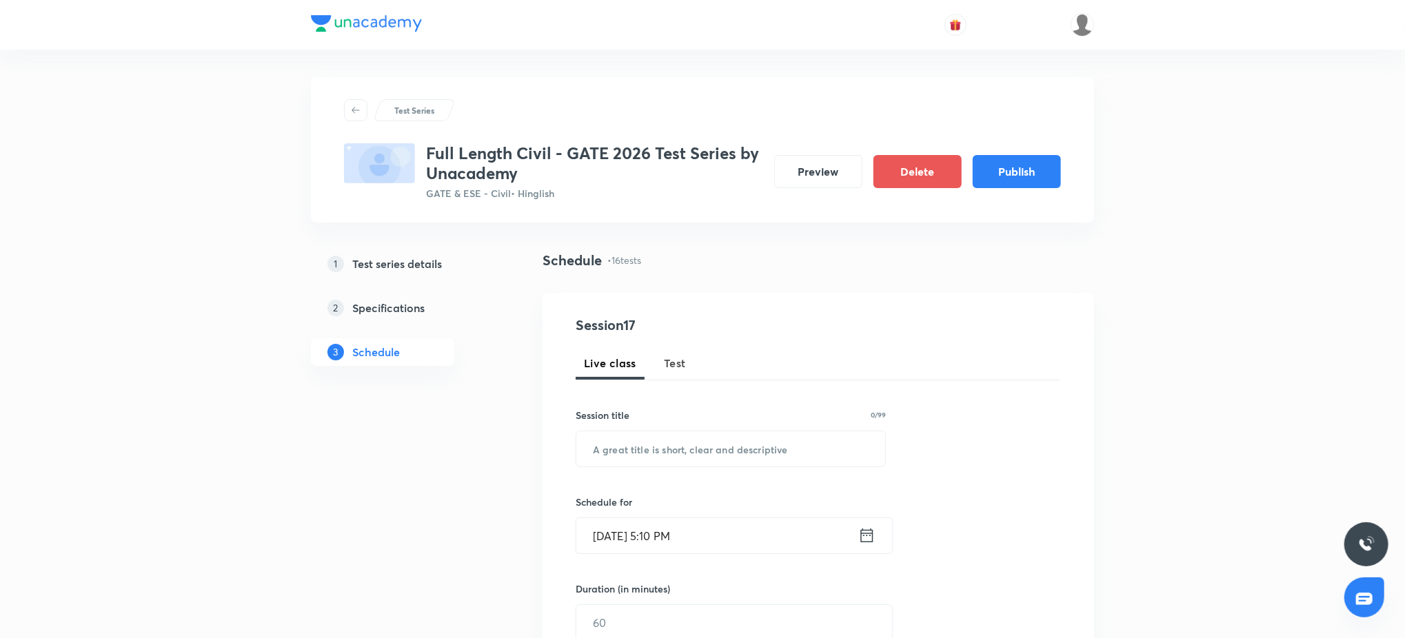
scroll to position [2206, 0]
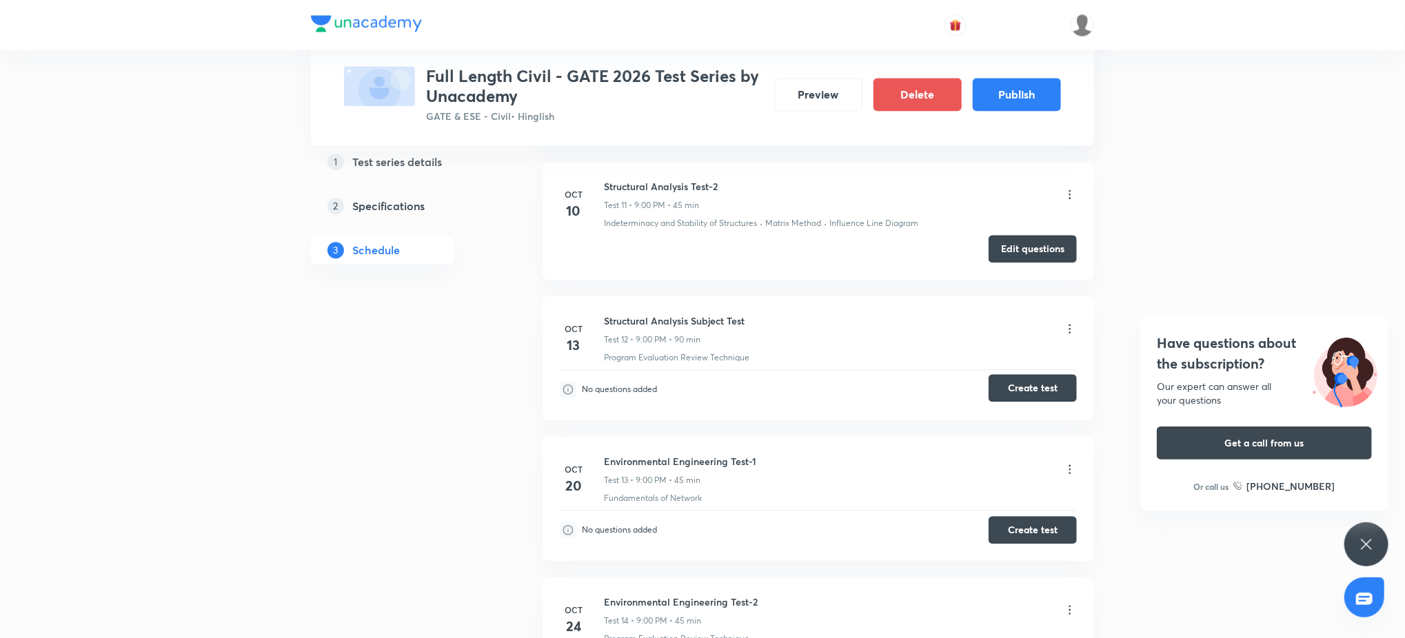
click at [1022, 383] on button "Create test" at bounding box center [1032, 388] width 88 height 28
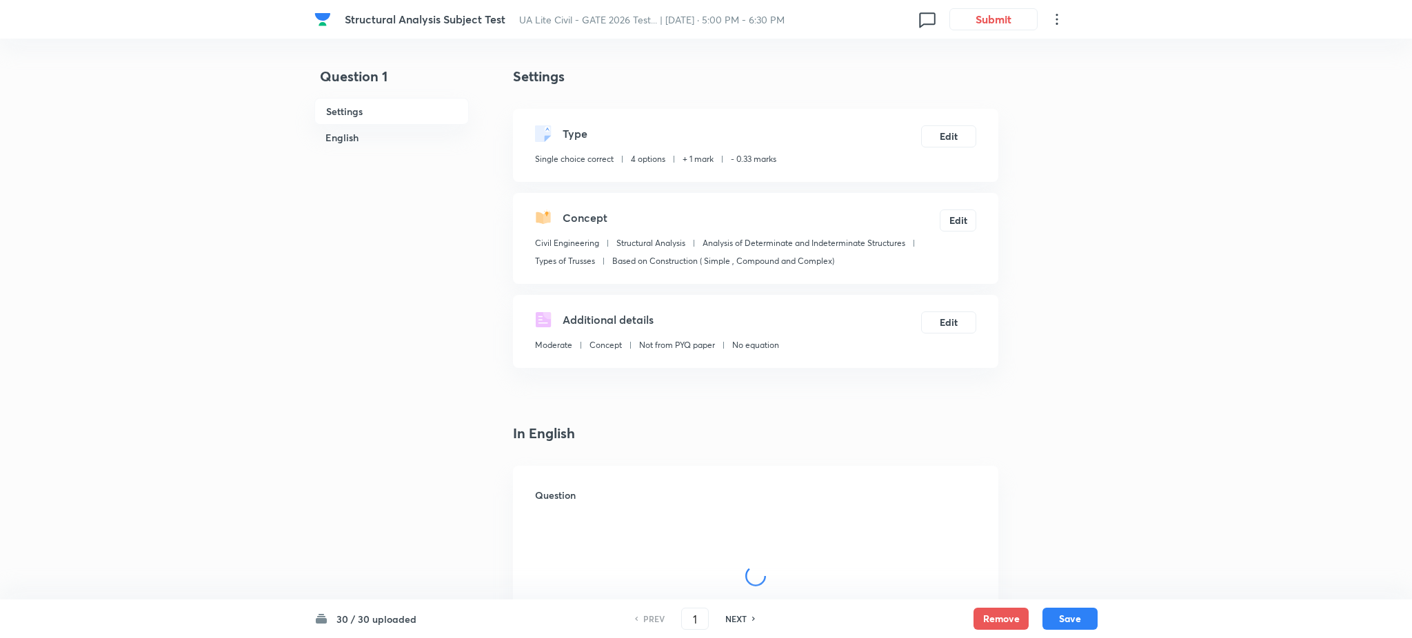
checkbox input "true"
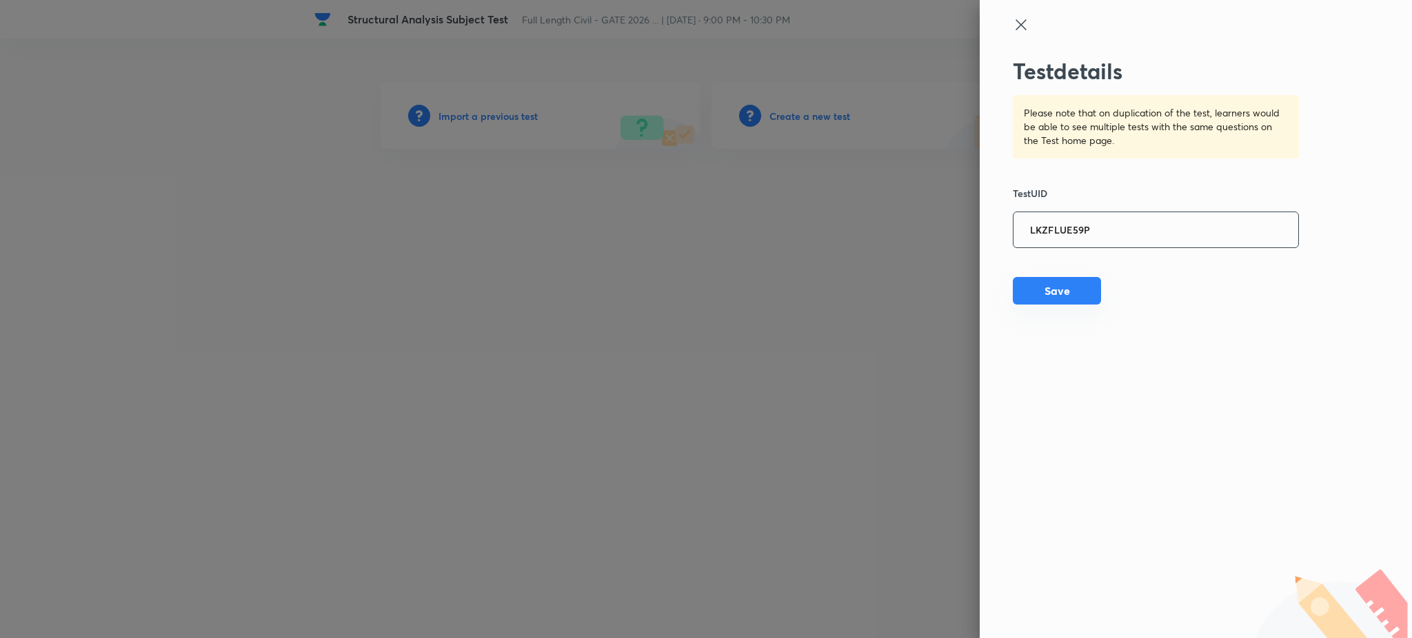
type input "LKZFLUE59P"
click at [1066, 305] on button "Save" at bounding box center [1057, 291] width 88 height 28
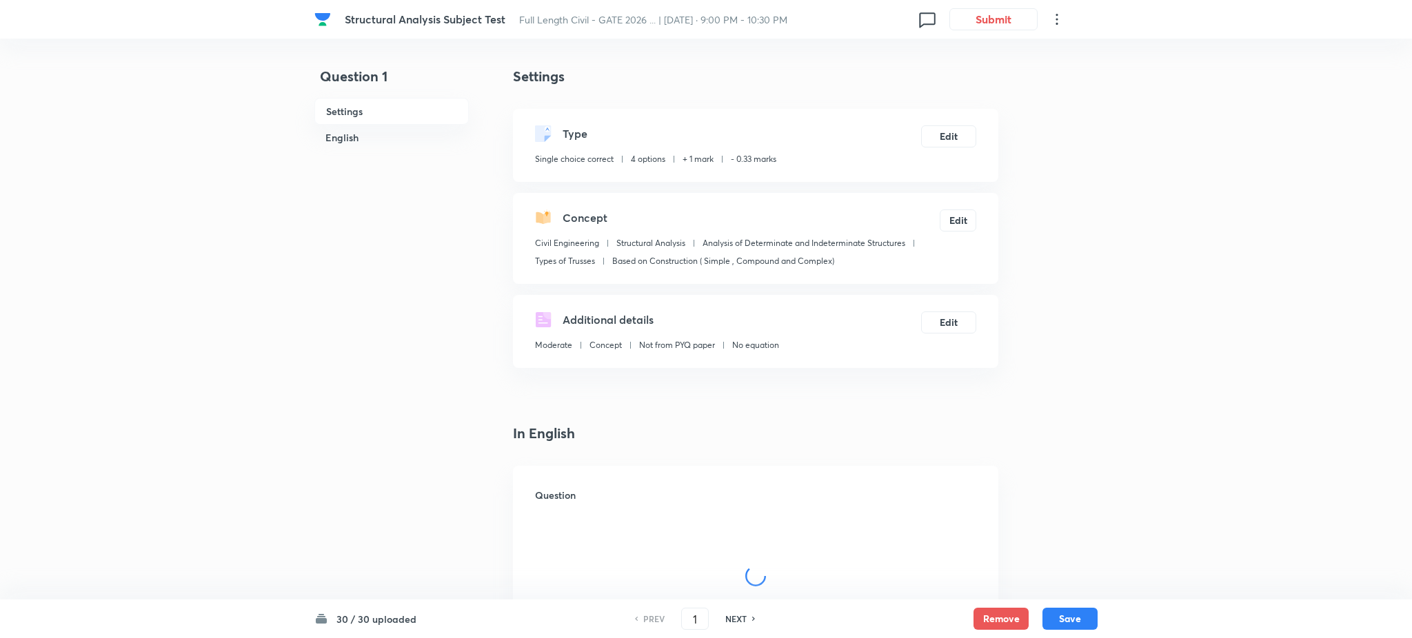
checkbox input "true"
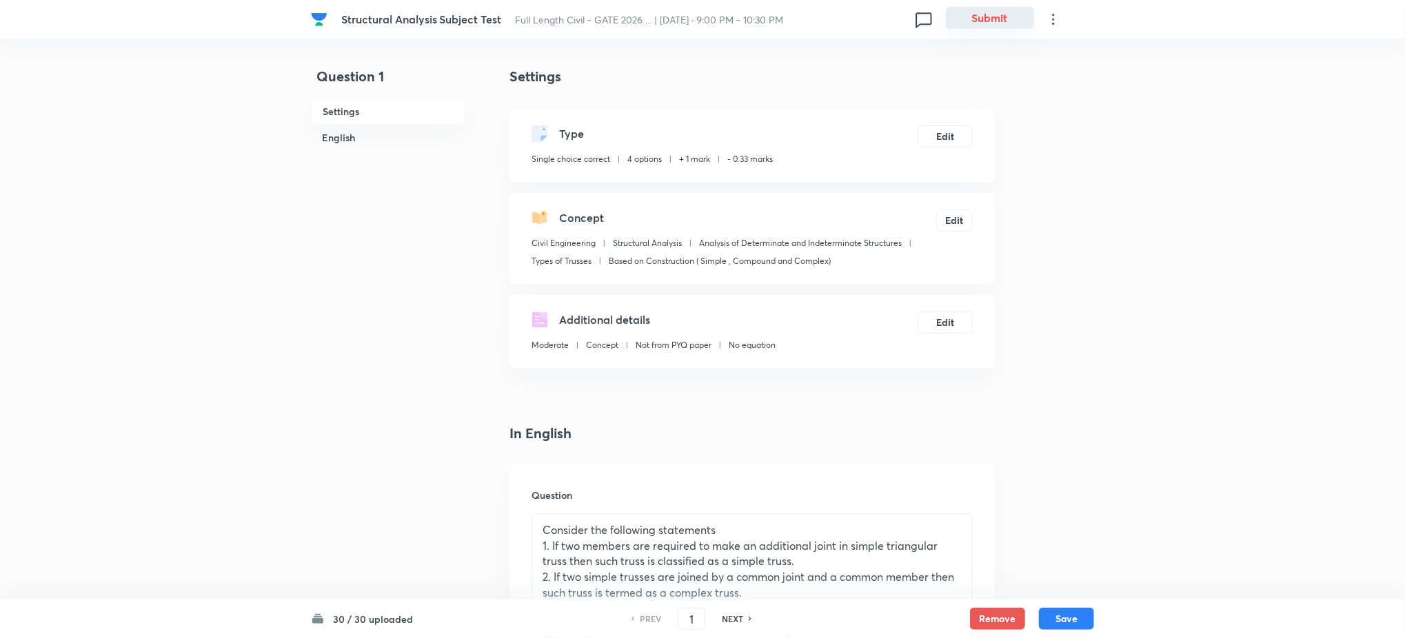
click at [985, 26] on button "Submit" at bounding box center [990, 18] width 88 height 22
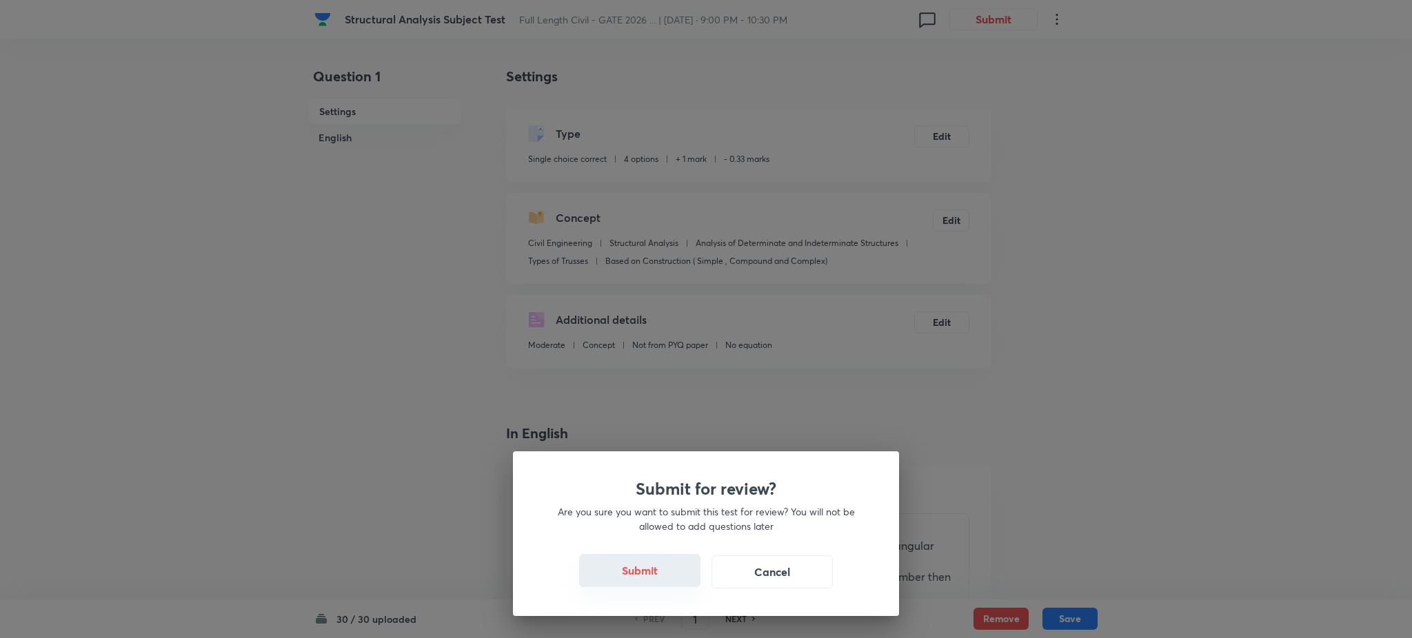
click at [680, 582] on button "Submit" at bounding box center [639, 570] width 121 height 33
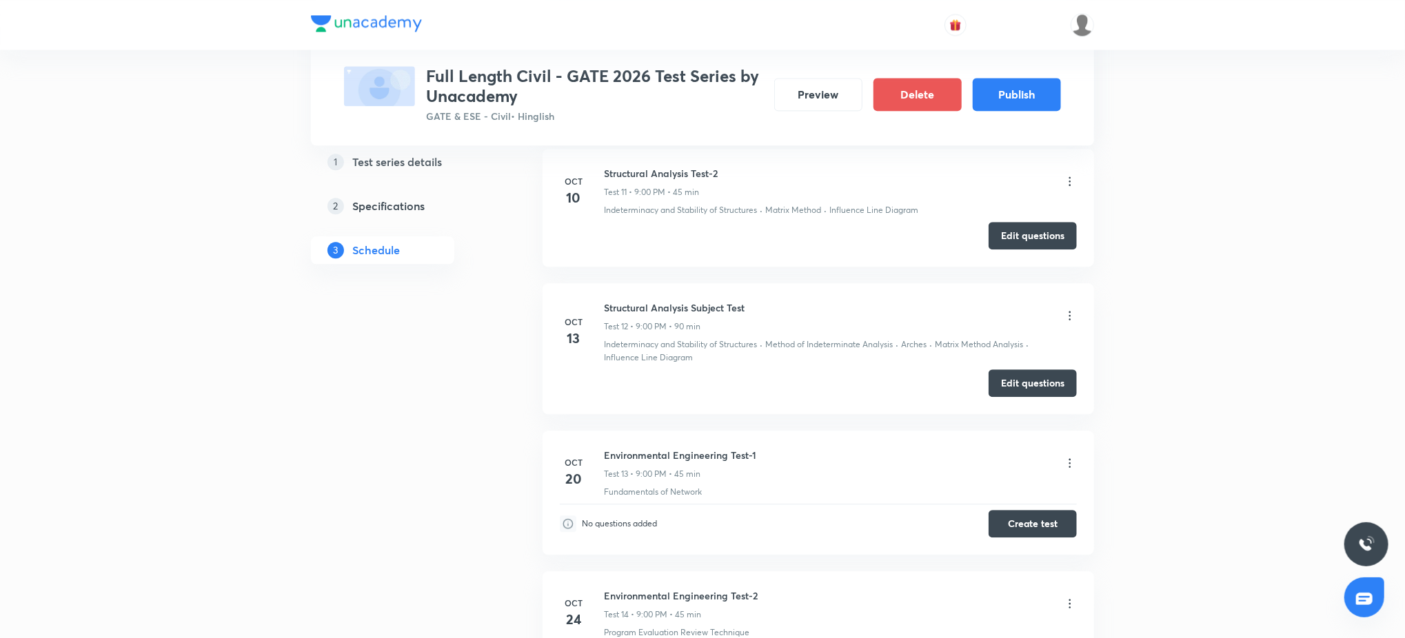
scroll to position [2247, 0]
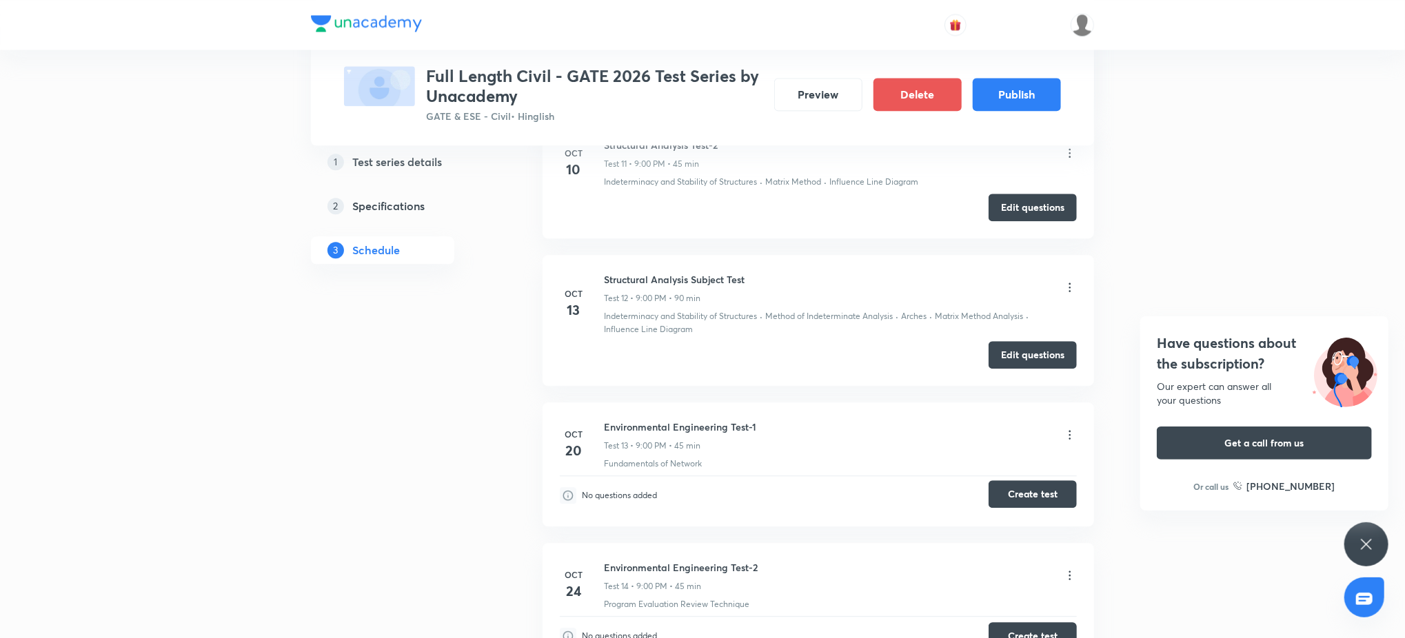
click at [1041, 487] on button "Create test" at bounding box center [1032, 494] width 88 height 28
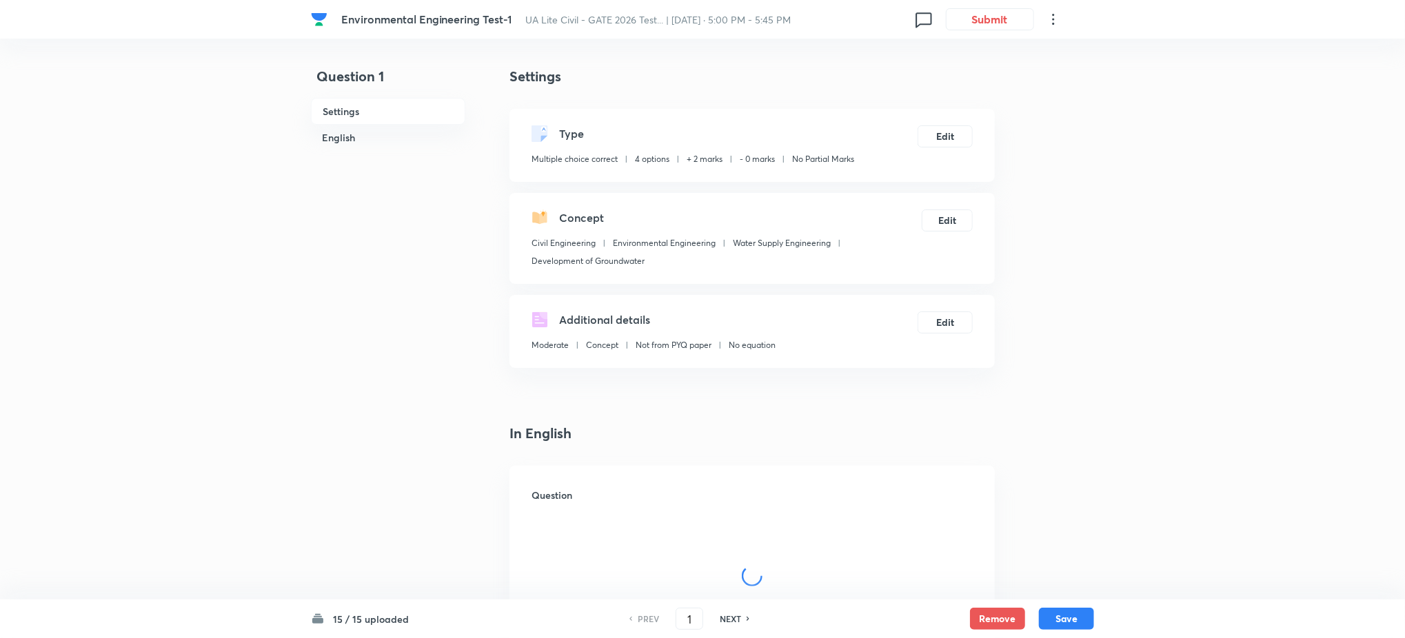
checkbox input "true"
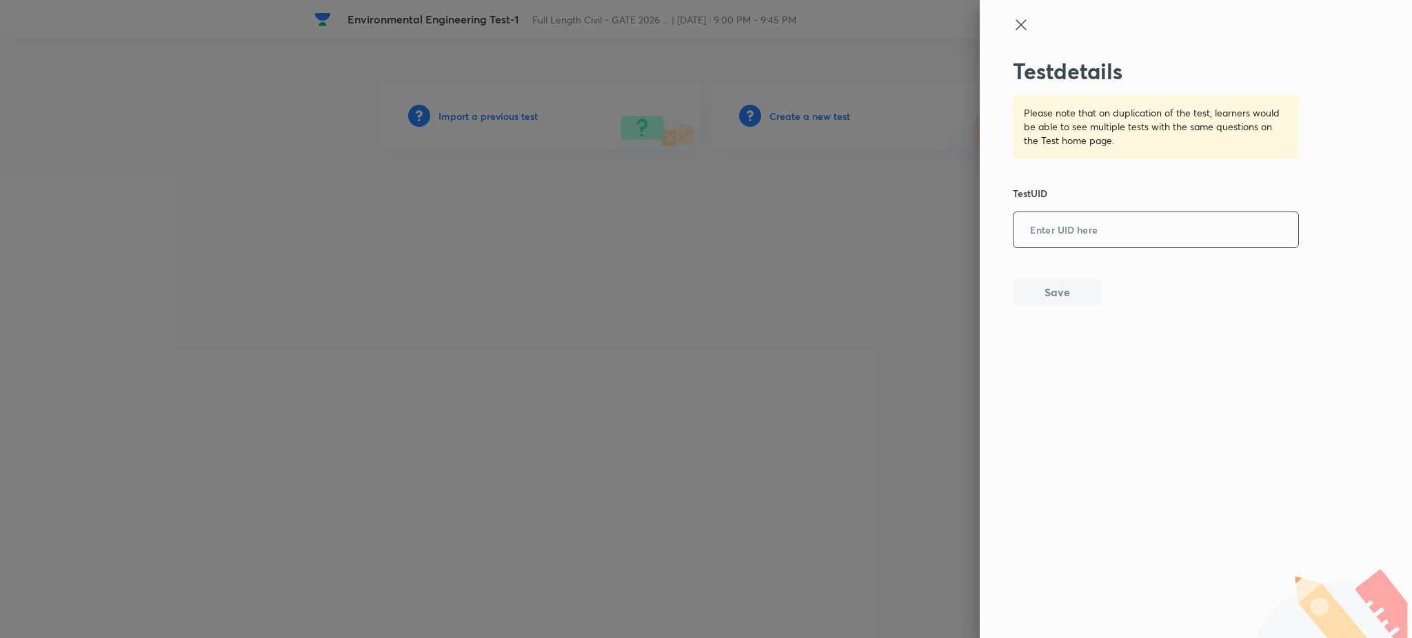
click at [1076, 238] on input "text" at bounding box center [1155, 231] width 285 height 34
paste input "5JD73LUOY5"
type input "5JD73LUOY5"
click at [1050, 281] on button "Save" at bounding box center [1057, 291] width 88 height 28
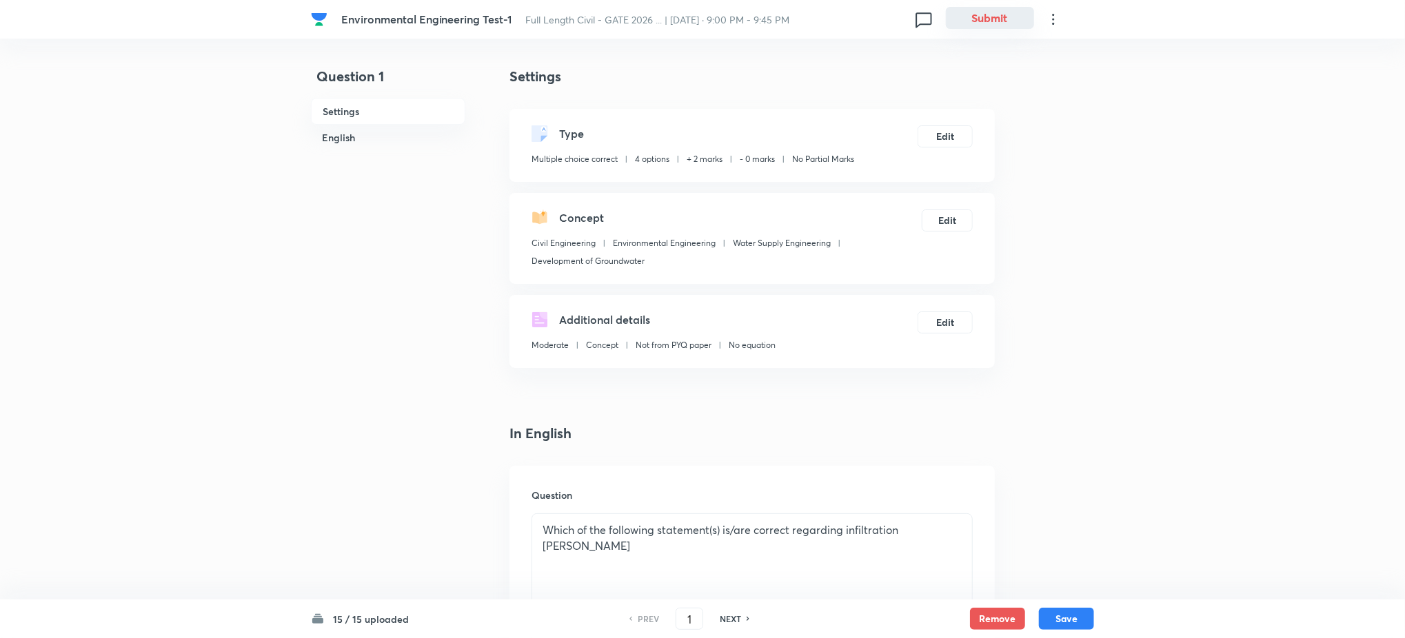
click at [979, 17] on button "Submit" at bounding box center [990, 18] width 88 height 22
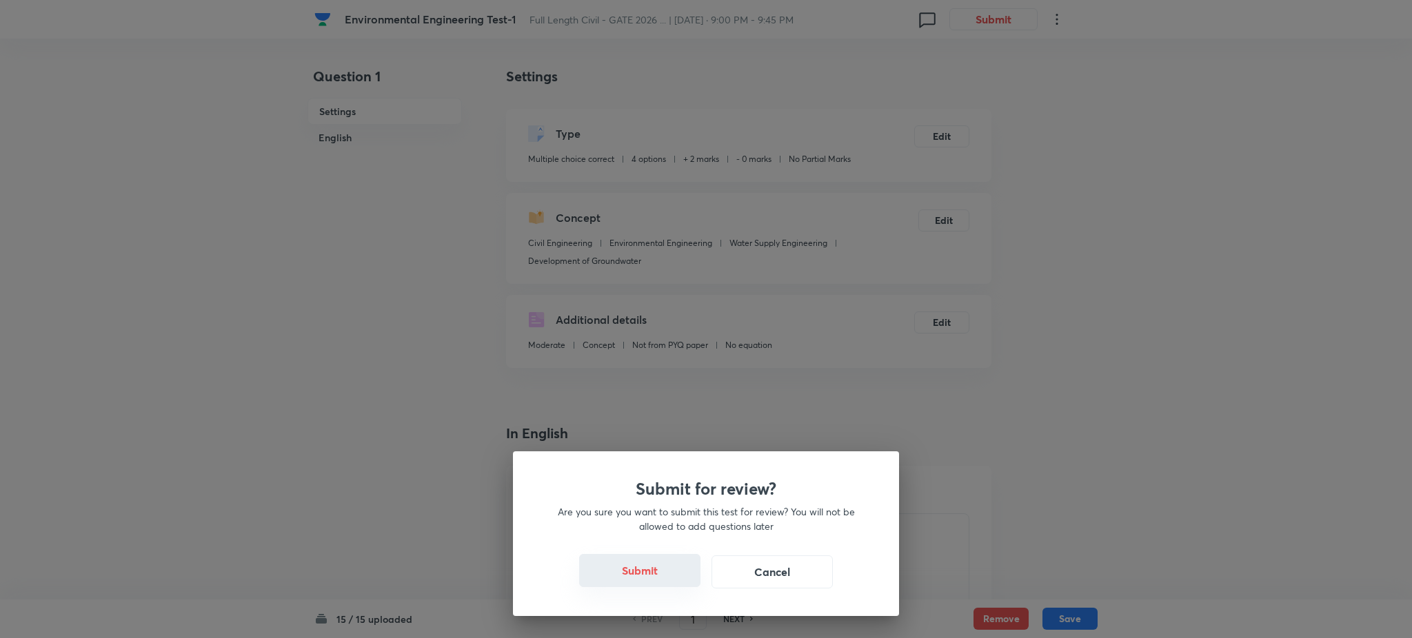
click at [651, 573] on button "Submit" at bounding box center [639, 570] width 121 height 33
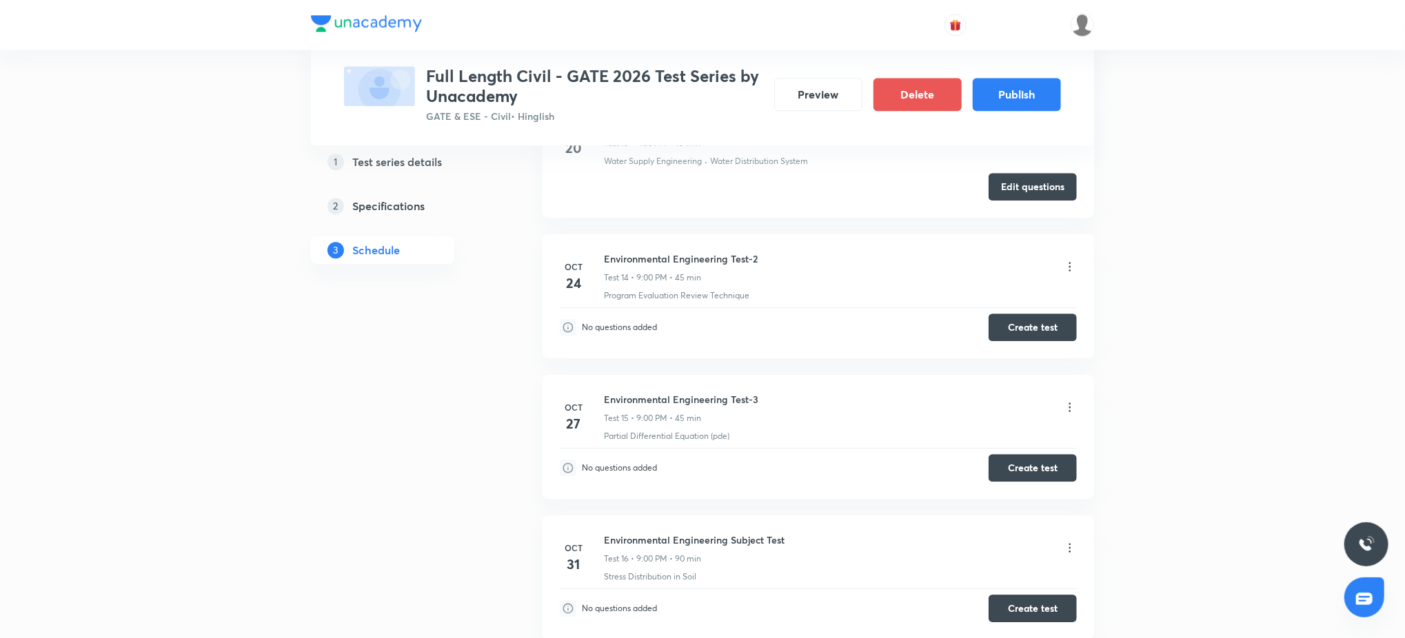
scroll to position [2599, 0]
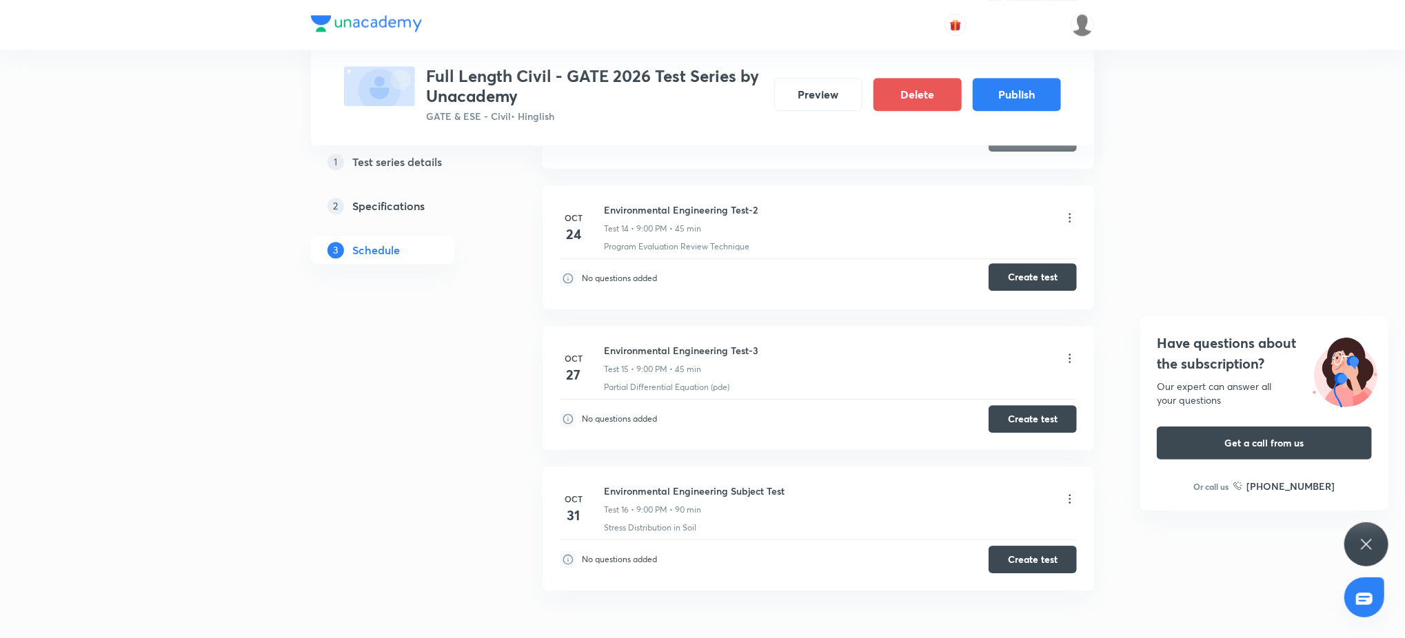
click at [1013, 284] on button "Create test" at bounding box center [1032, 277] width 88 height 28
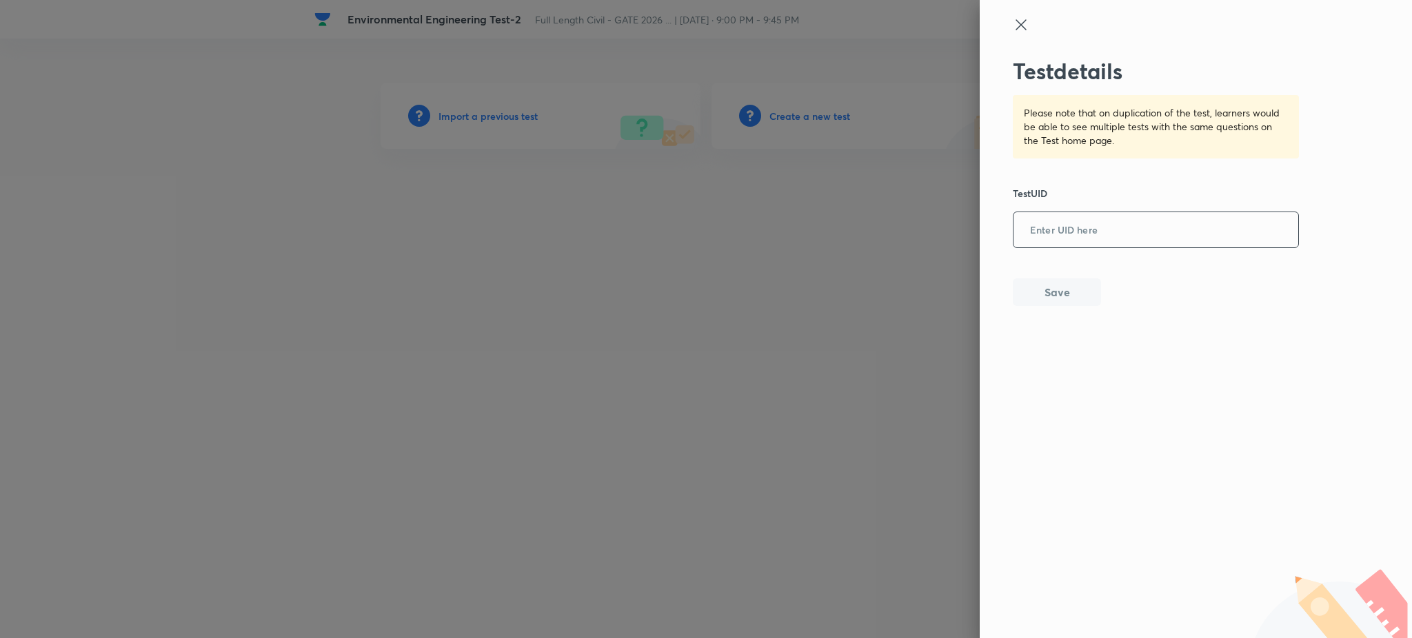
click at [1068, 243] on input "text" at bounding box center [1155, 231] width 285 height 34
paste input "NKNMJI22Y6"
type input "NKNMJI22Y6"
click at [1070, 285] on button "Save" at bounding box center [1057, 291] width 88 height 28
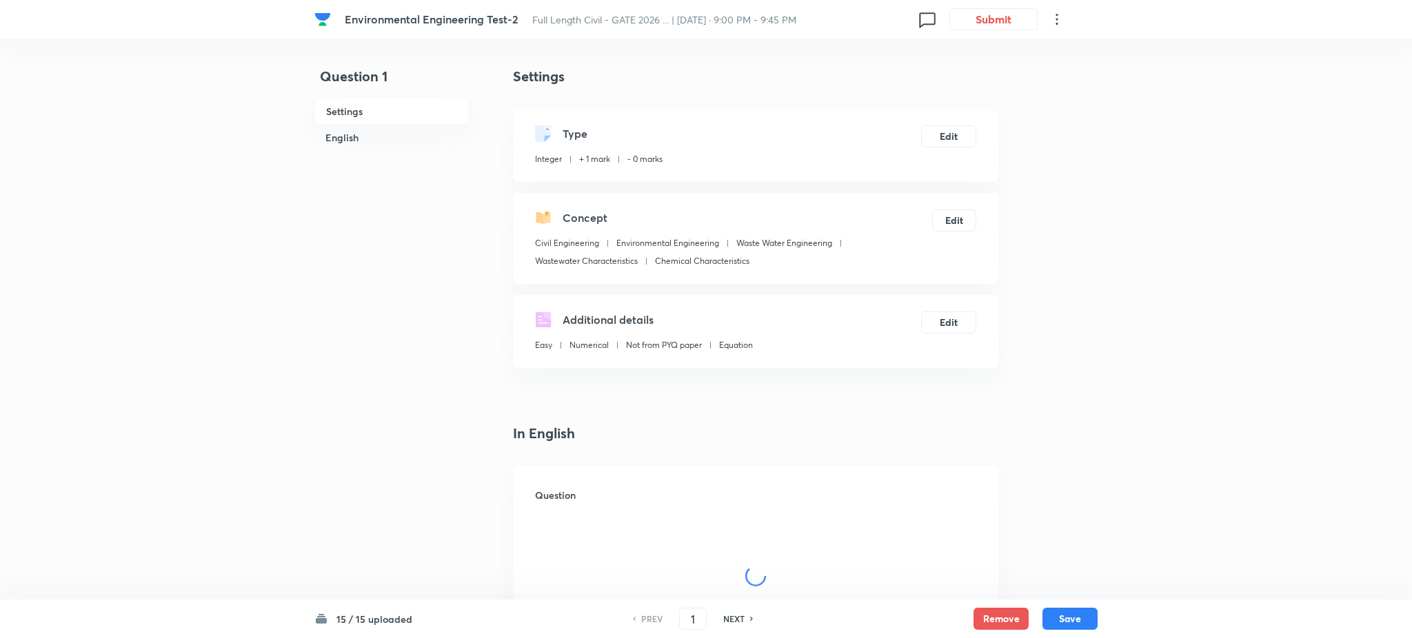
checkbox input "true"
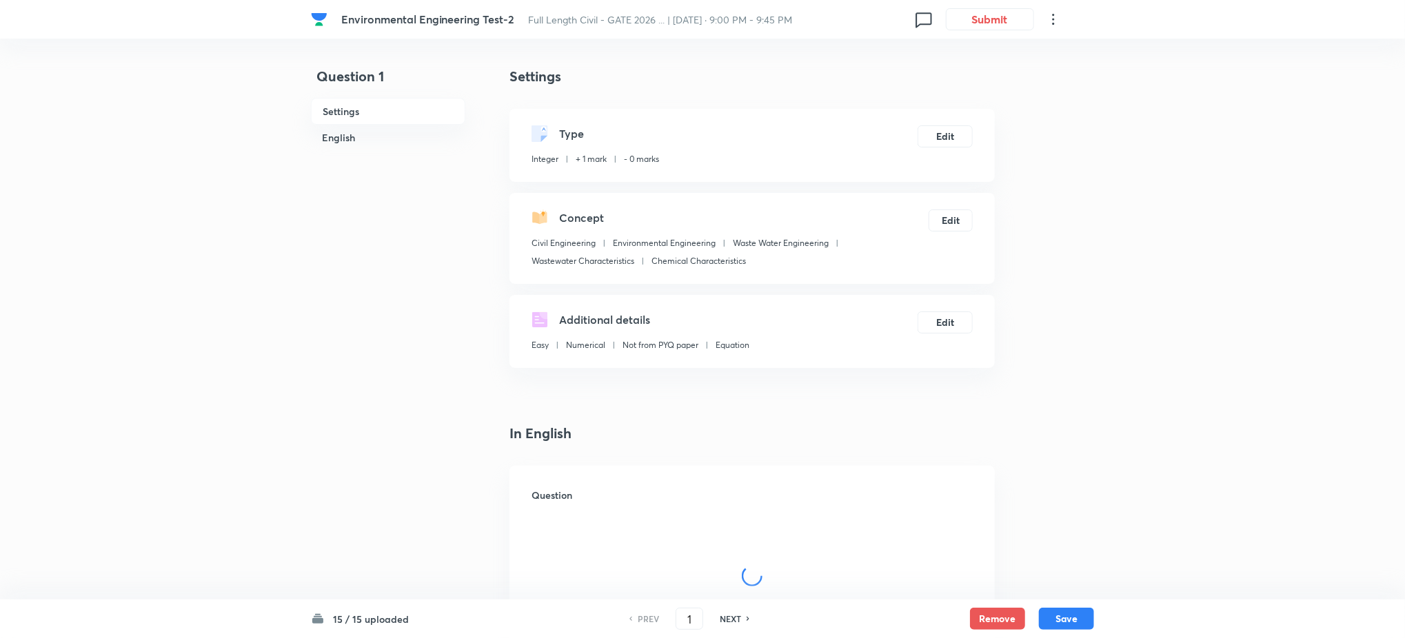
type input "337"
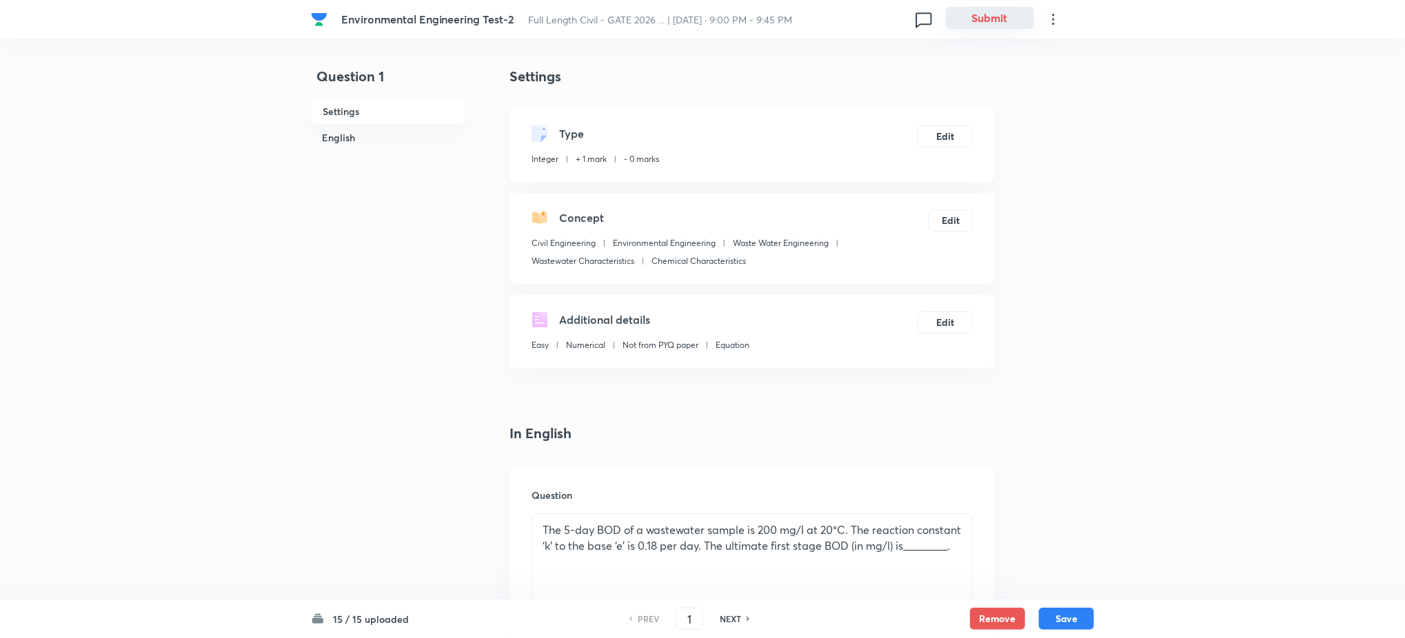
click at [980, 17] on button "Submit" at bounding box center [990, 18] width 88 height 22
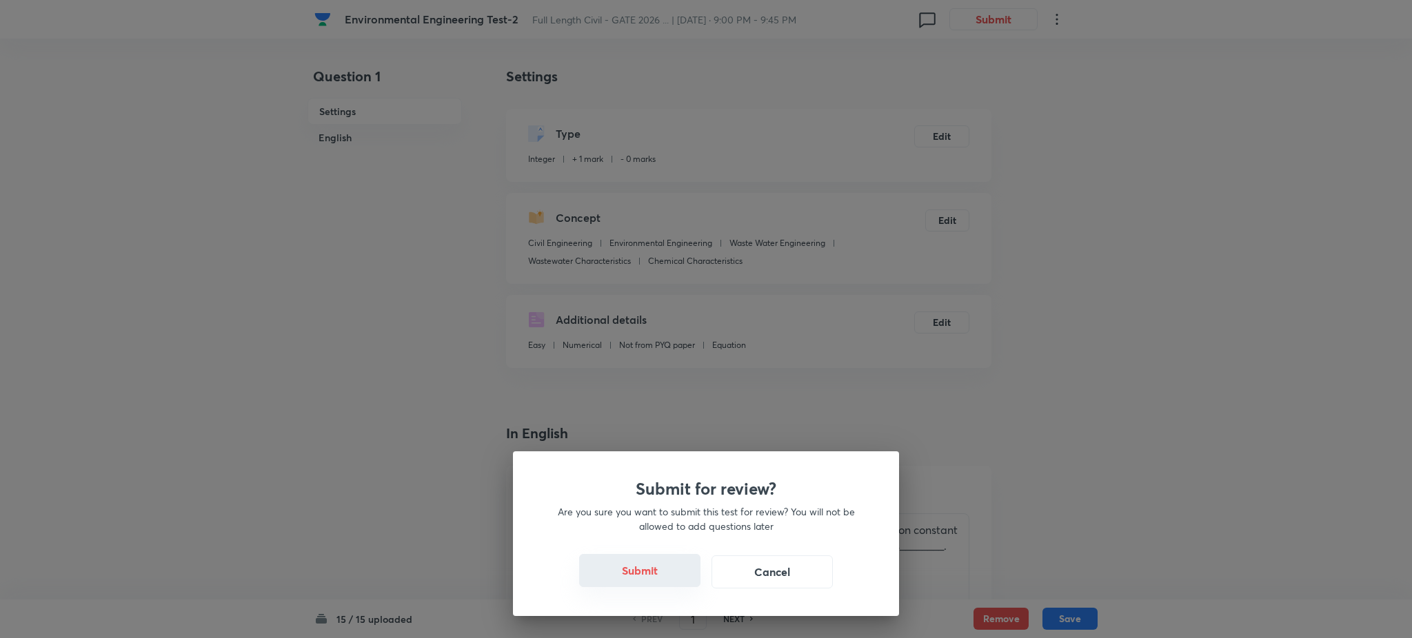
click at [674, 566] on button "Submit" at bounding box center [639, 570] width 121 height 33
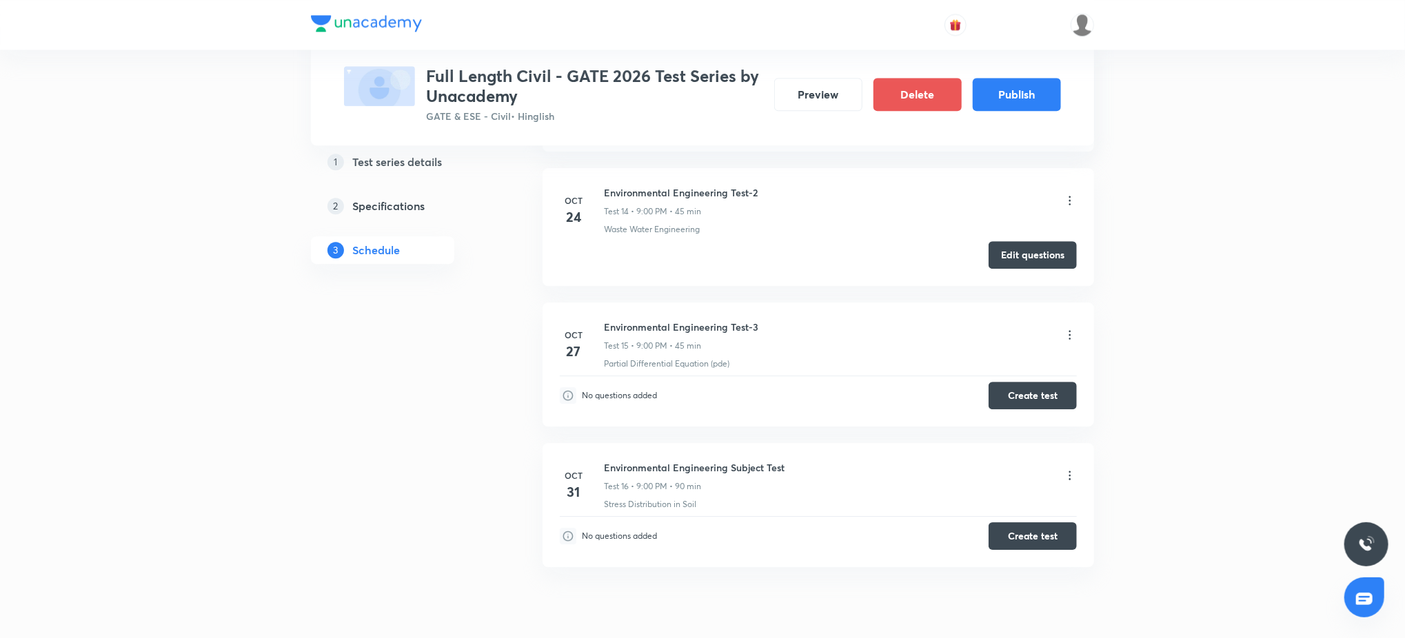
scroll to position [2676, 0]
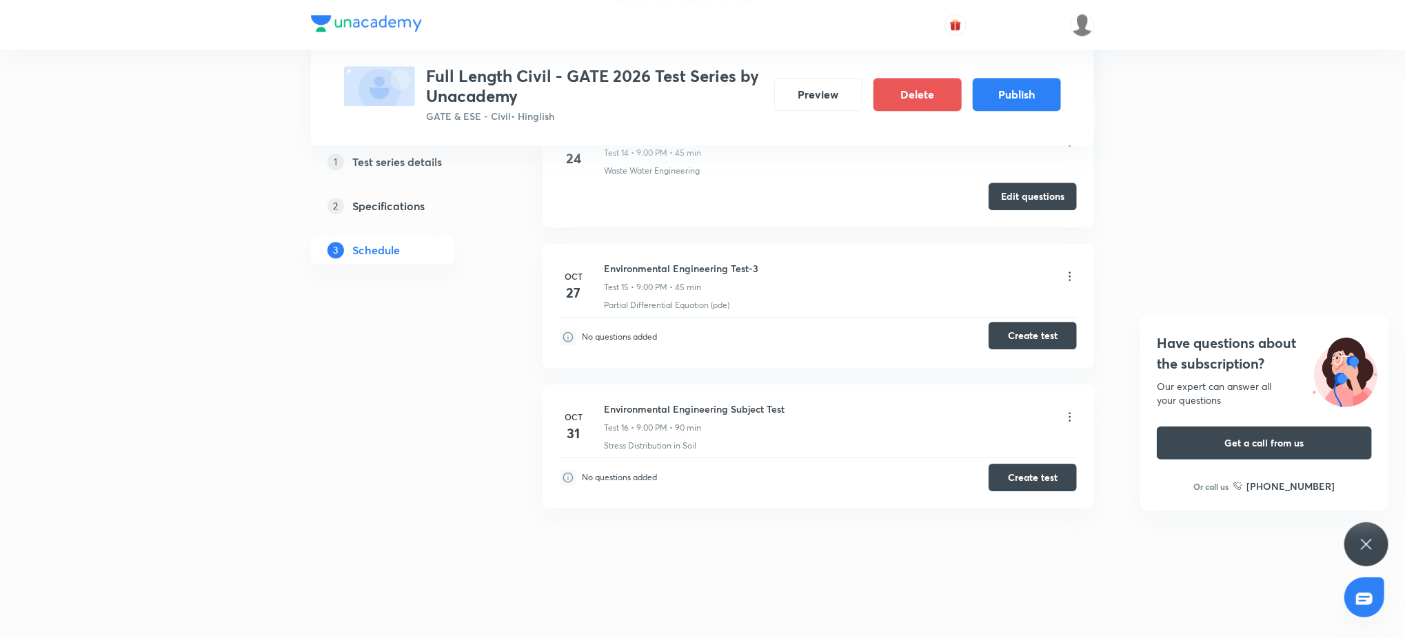
click at [1041, 332] on button "Create test" at bounding box center [1032, 336] width 88 height 28
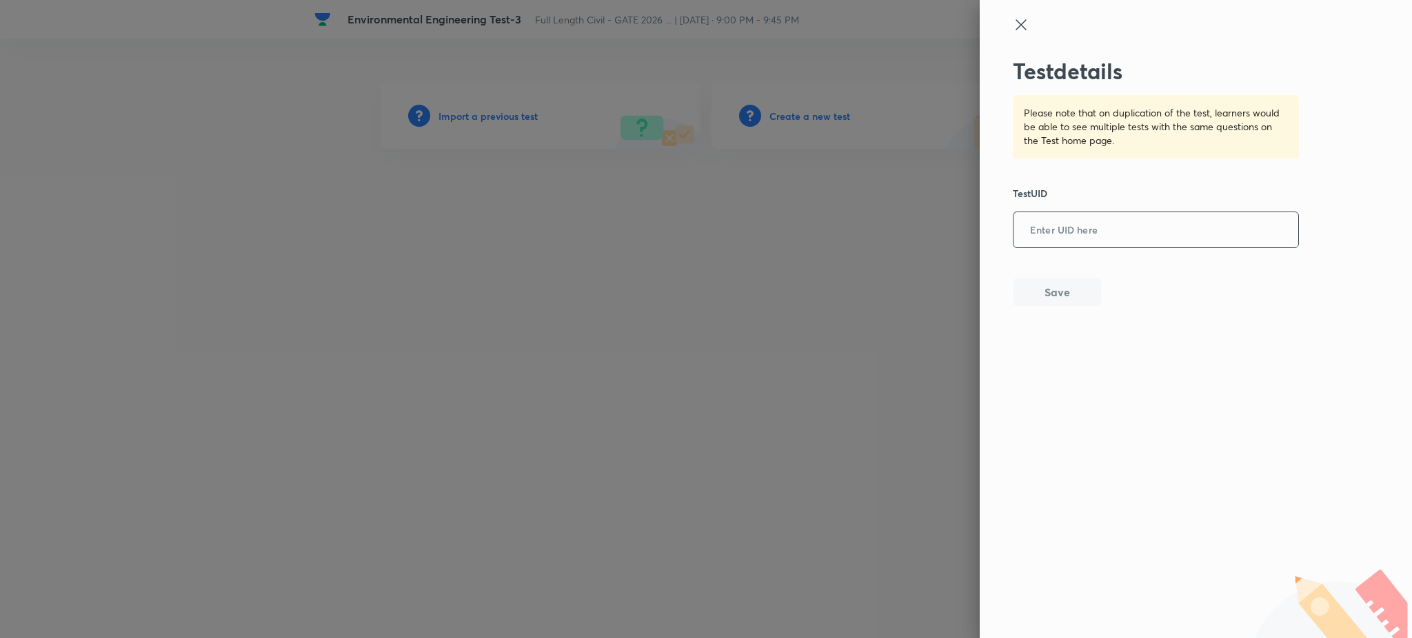
click at [1104, 231] on input "text" at bounding box center [1155, 231] width 285 height 34
paste input "WALCOUL0XP"
type input "WALCOUL0XP"
click at [1072, 285] on button "Save" at bounding box center [1057, 291] width 88 height 28
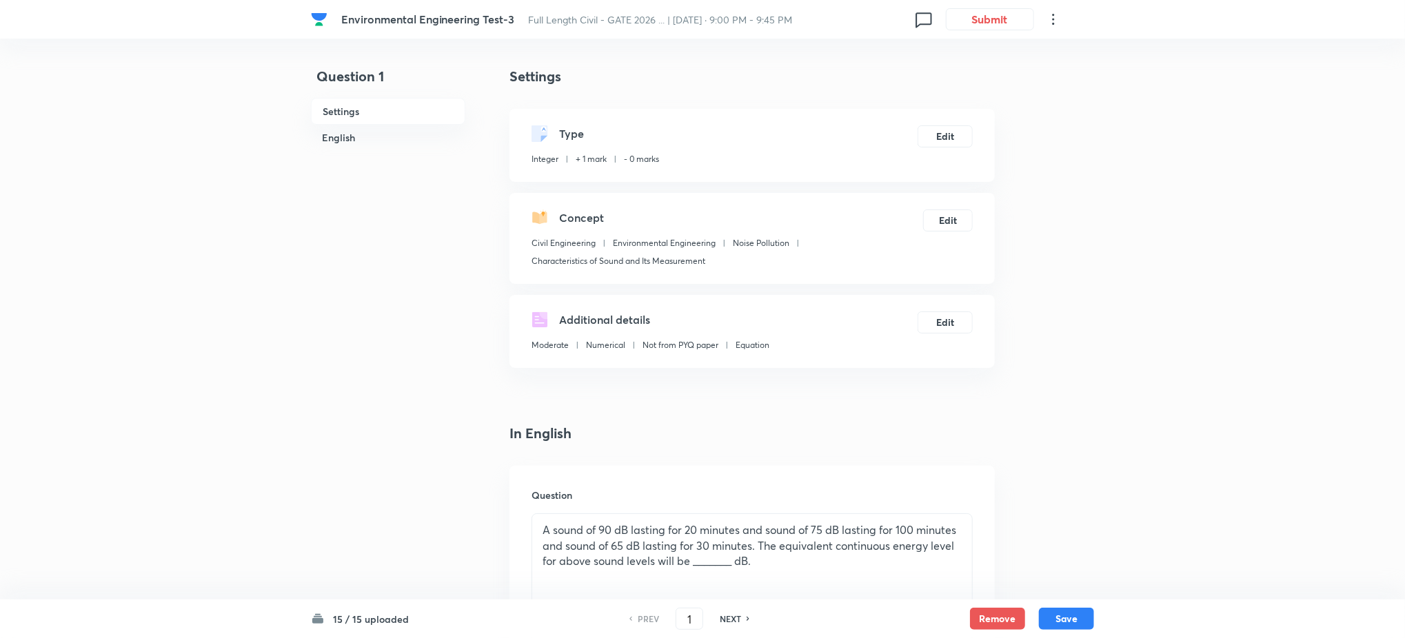
click at [988, 23] on button "Submit" at bounding box center [990, 18] width 88 height 22
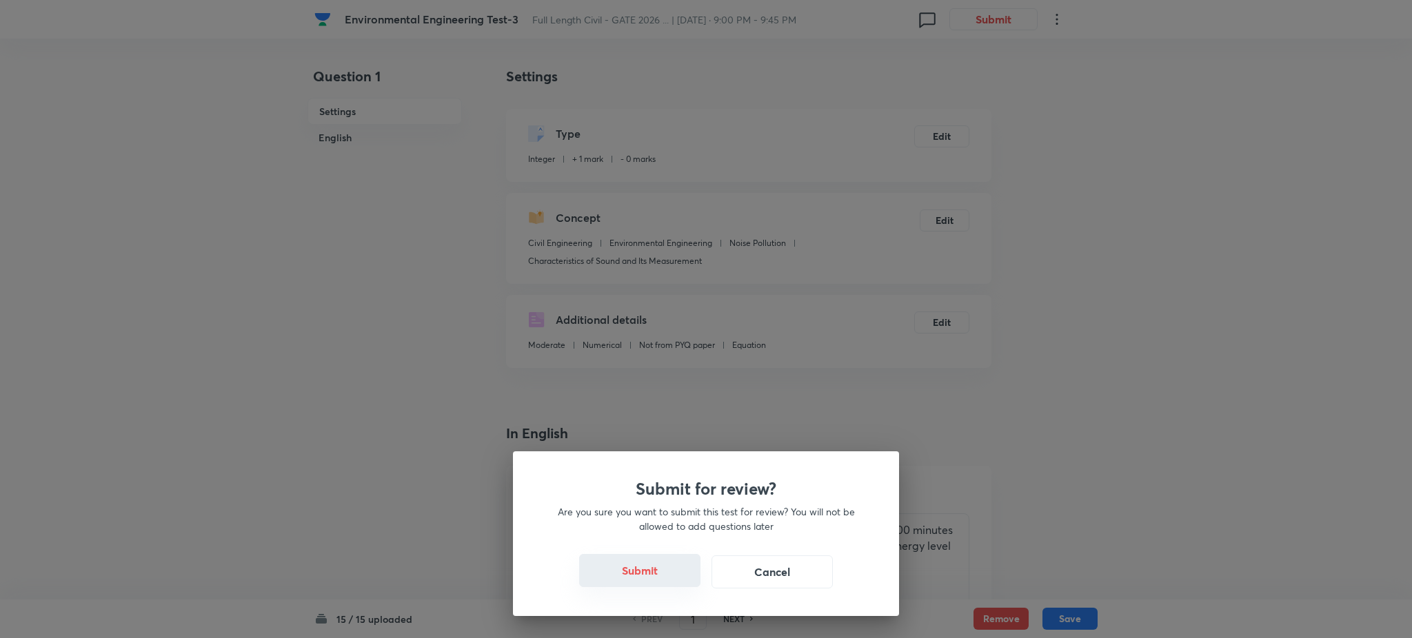
click at [686, 567] on button "Submit" at bounding box center [639, 570] width 121 height 33
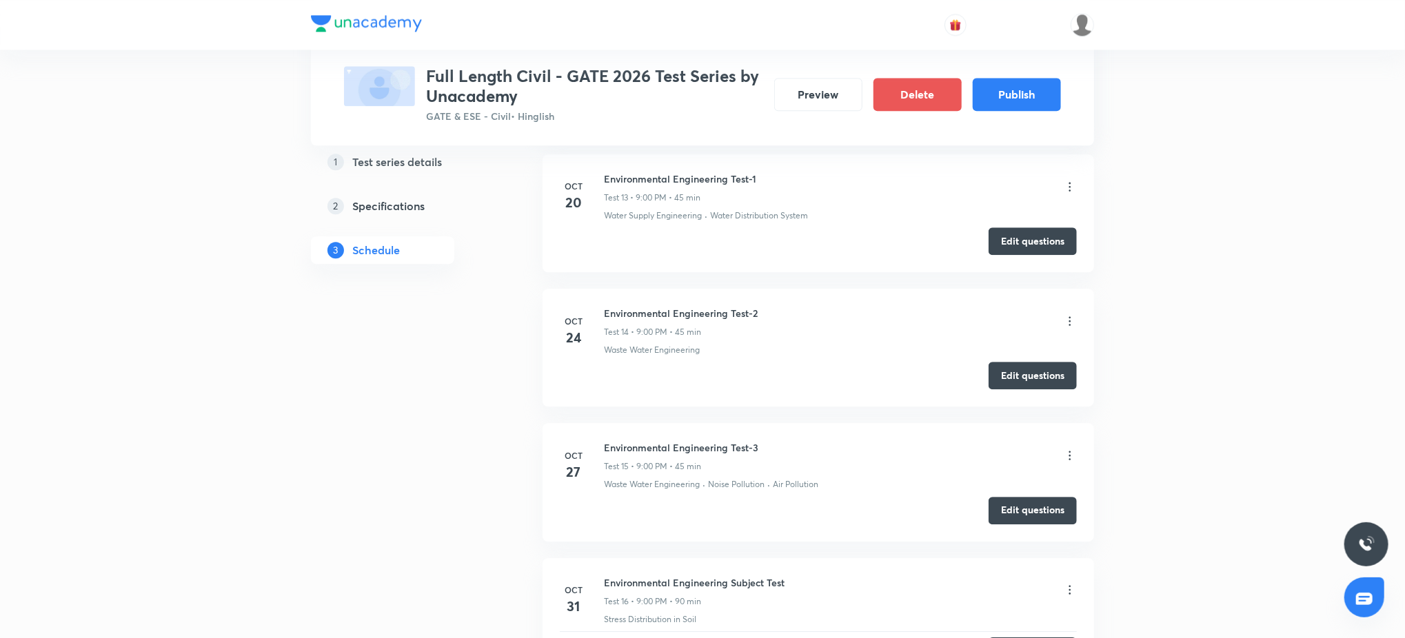
scroll to position [2670, 0]
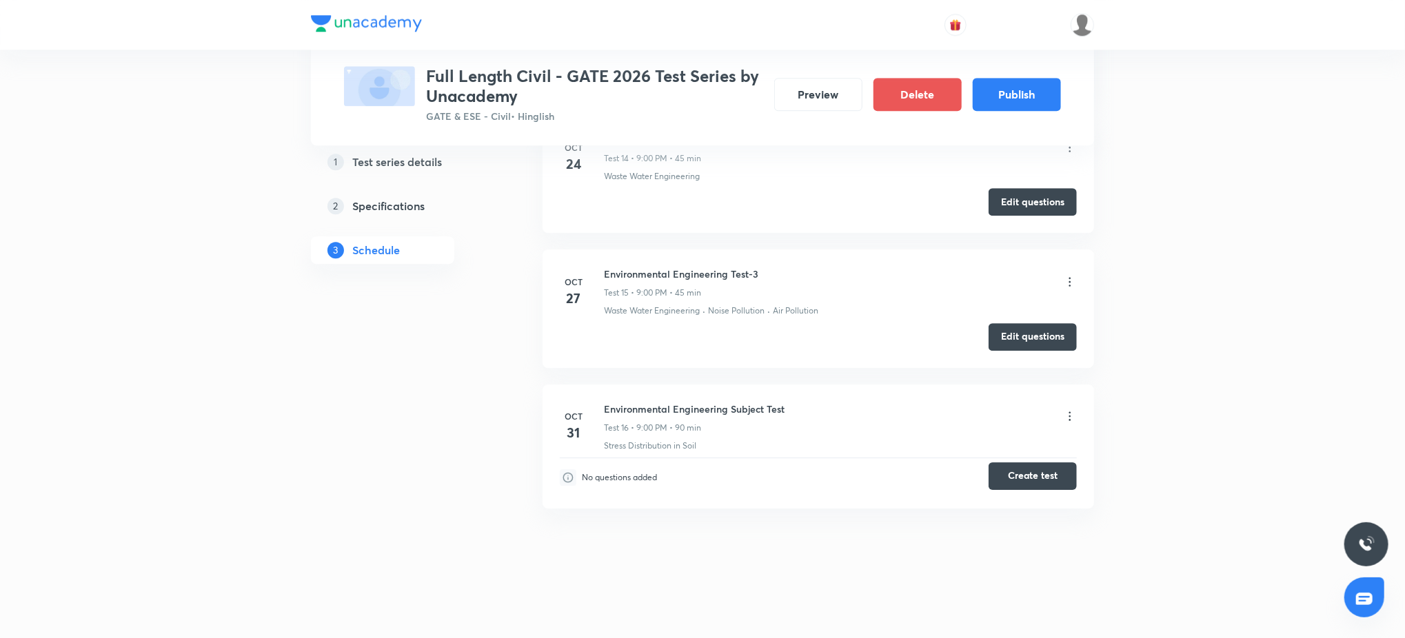
click at [1045, 484] on button "Create test" at bounding box center [1032, 476] width 88 height 28
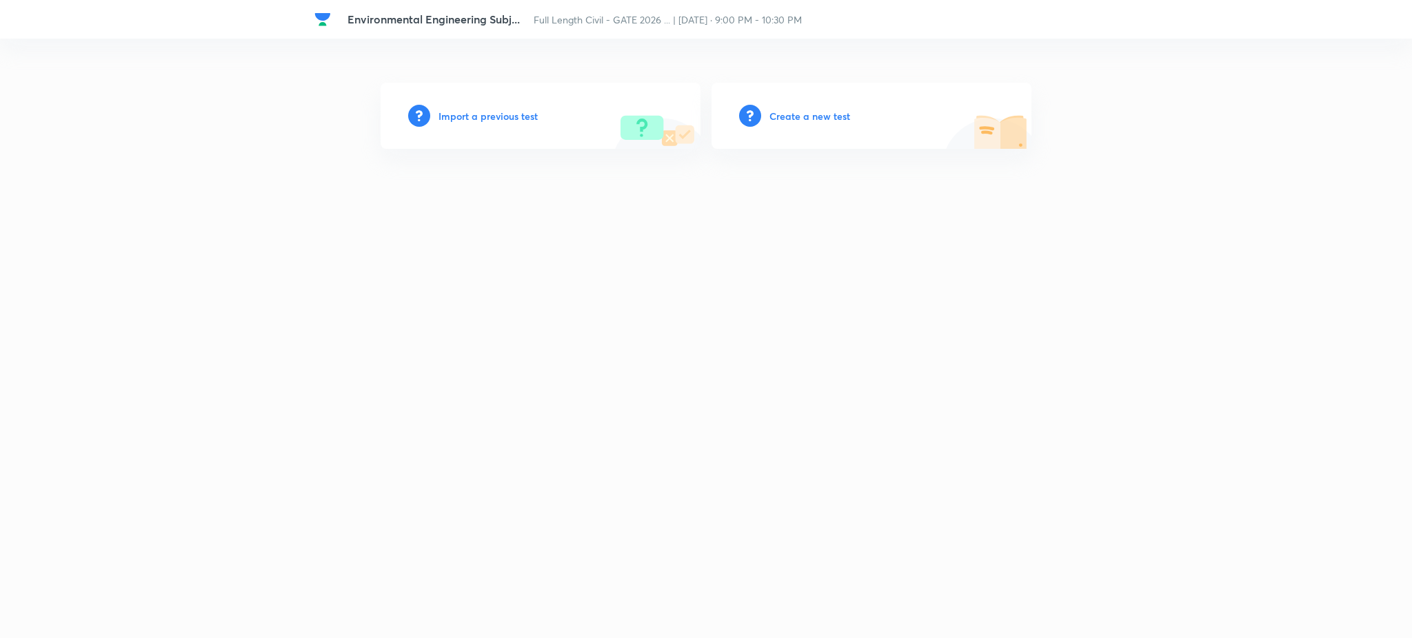
click at [511, 115] on h6 "Import a previous test" at bounding box center [487, 116] width 99 height 14
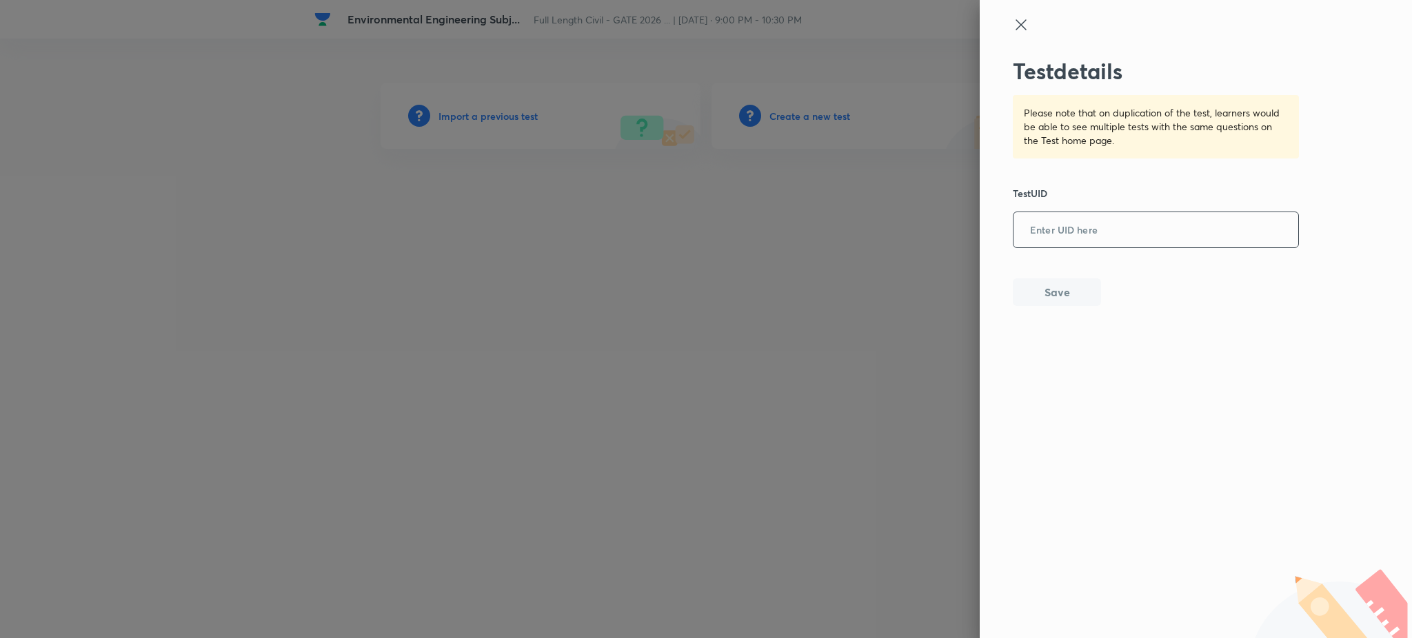
click at [1068, 233] on input "text" at bounding box center [1155, 231] width 285 height 34
paste input "RE8LQGTG3T"
type input "RE8LQGTG3T"
click at [1048, 270] on div "Test details Please note that on duplication of the test, learners would be abl…" at bounding box center [1156, 182] width 287 height 248
click at [1051, 291] on button "Save" at bounding box center [1057, 291] width 88 height 28
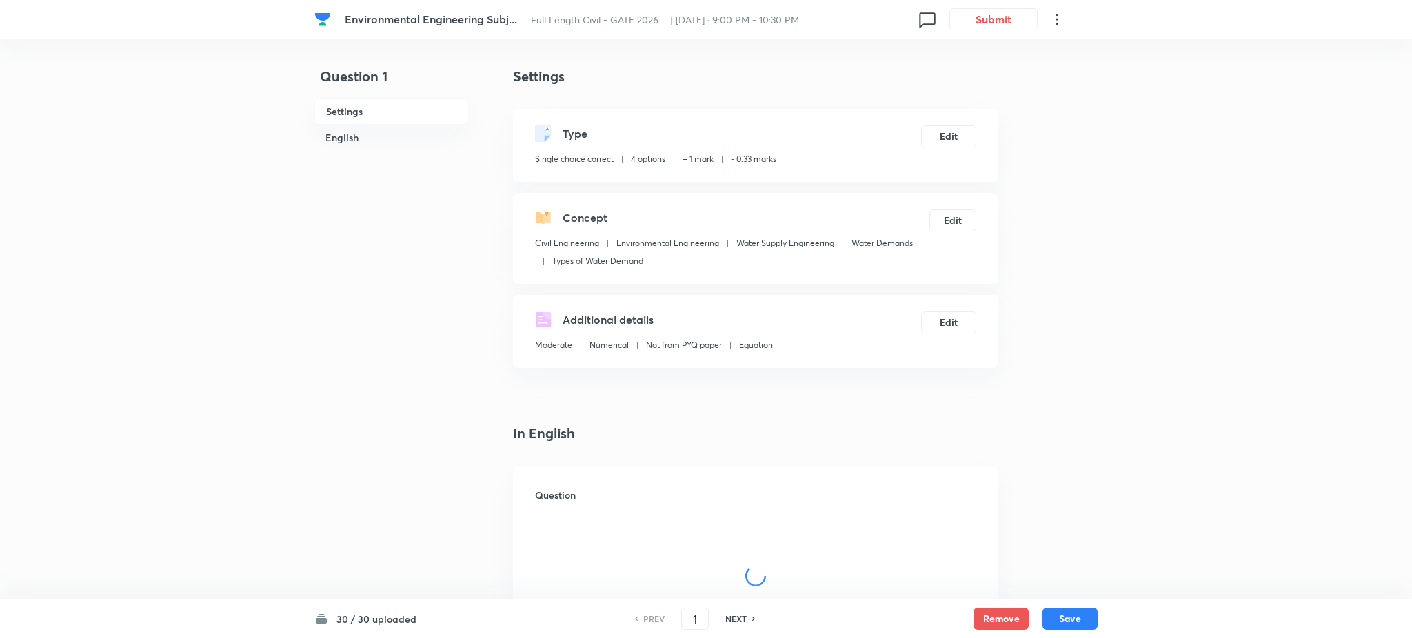
checkbox input "true"
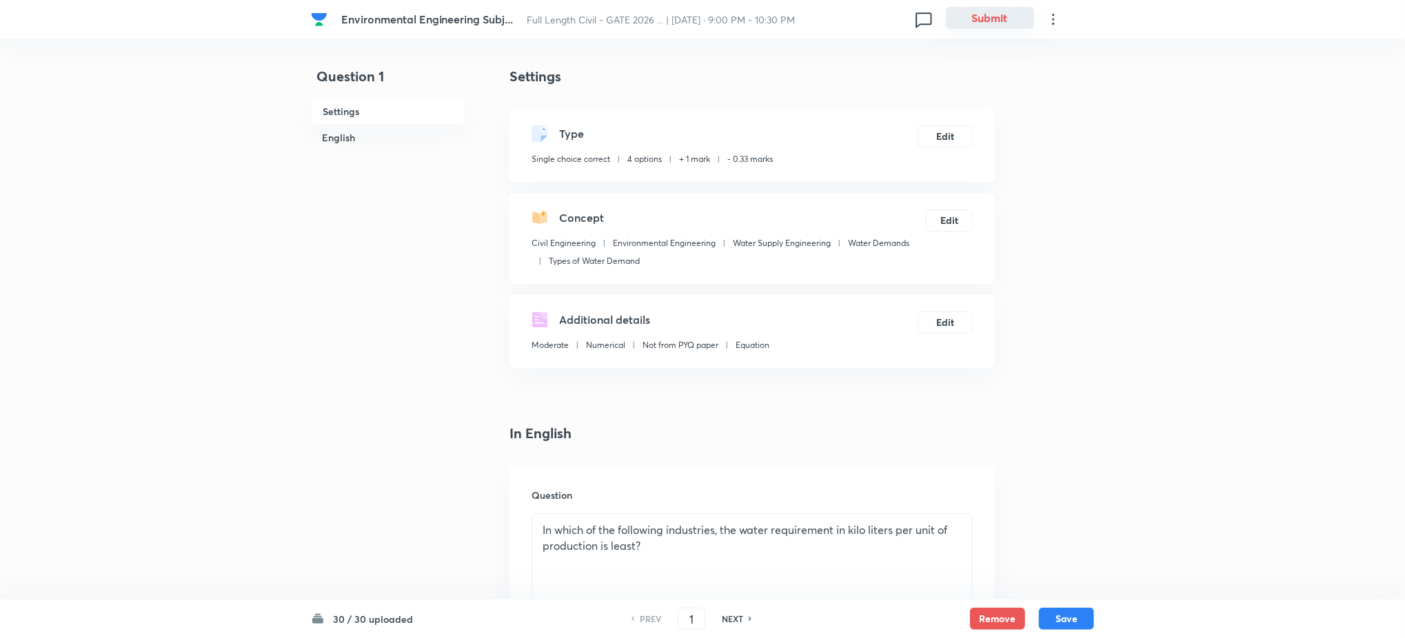
click at [975, 15] on button "Submit" at bounding box center [990, 18] width 88 height 22
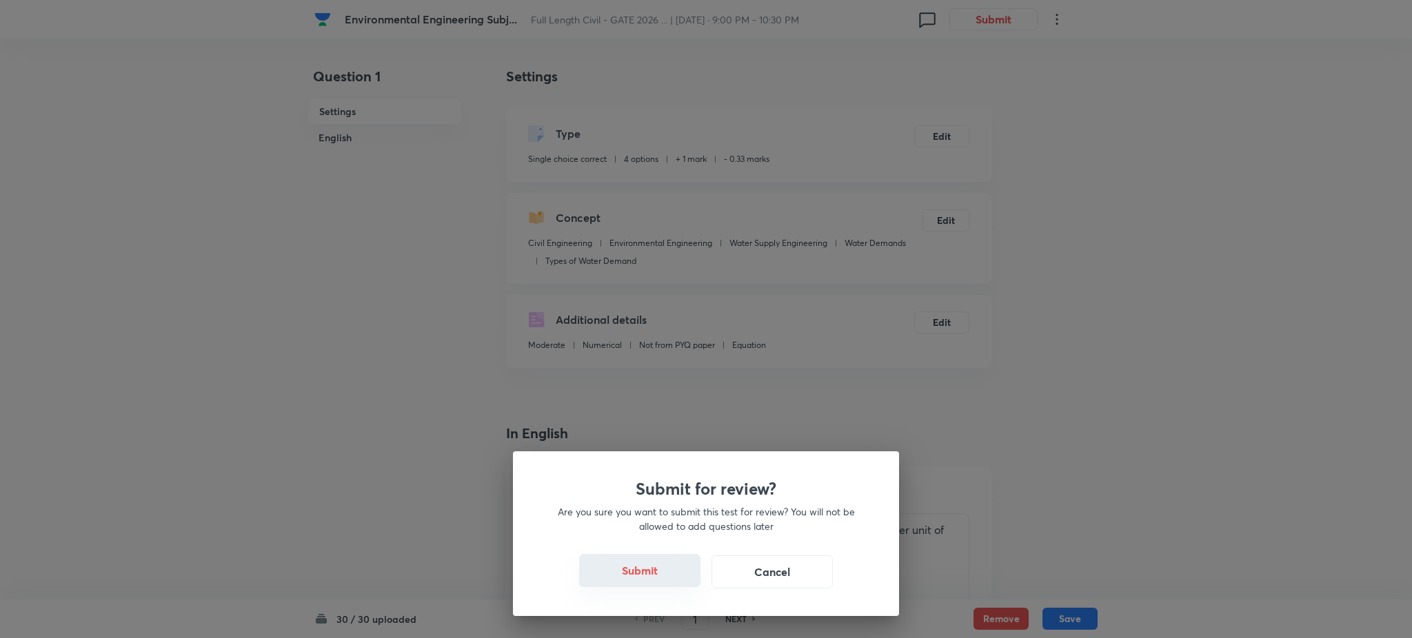
click at [673, 583] on button "Submit" at bounding box center [639, 570] width 121 height 33
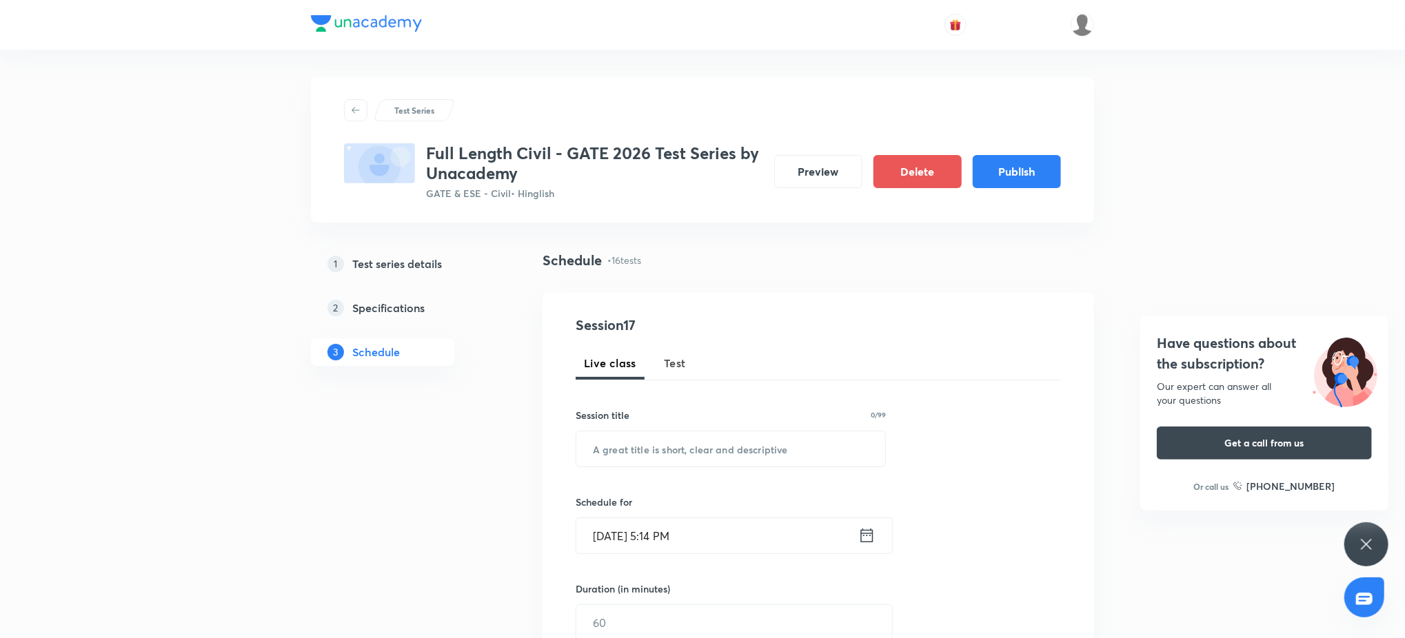
click at [1377, 547] on div "Have questions about the subscription? Our expert can answer all your questions…" at bounding box center [1366, 544] width 44 height 44
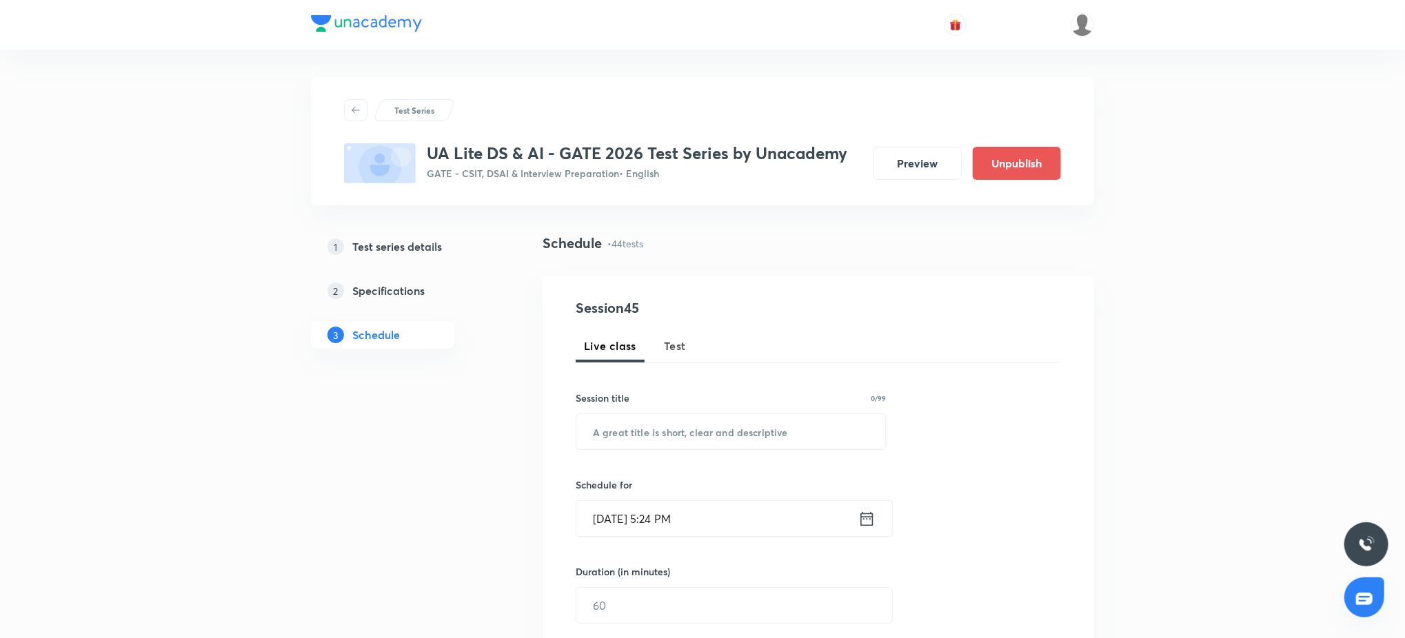
click at [378, 244] on h5 "Test series details" at bounding box center [397, 246] width 90 height 17
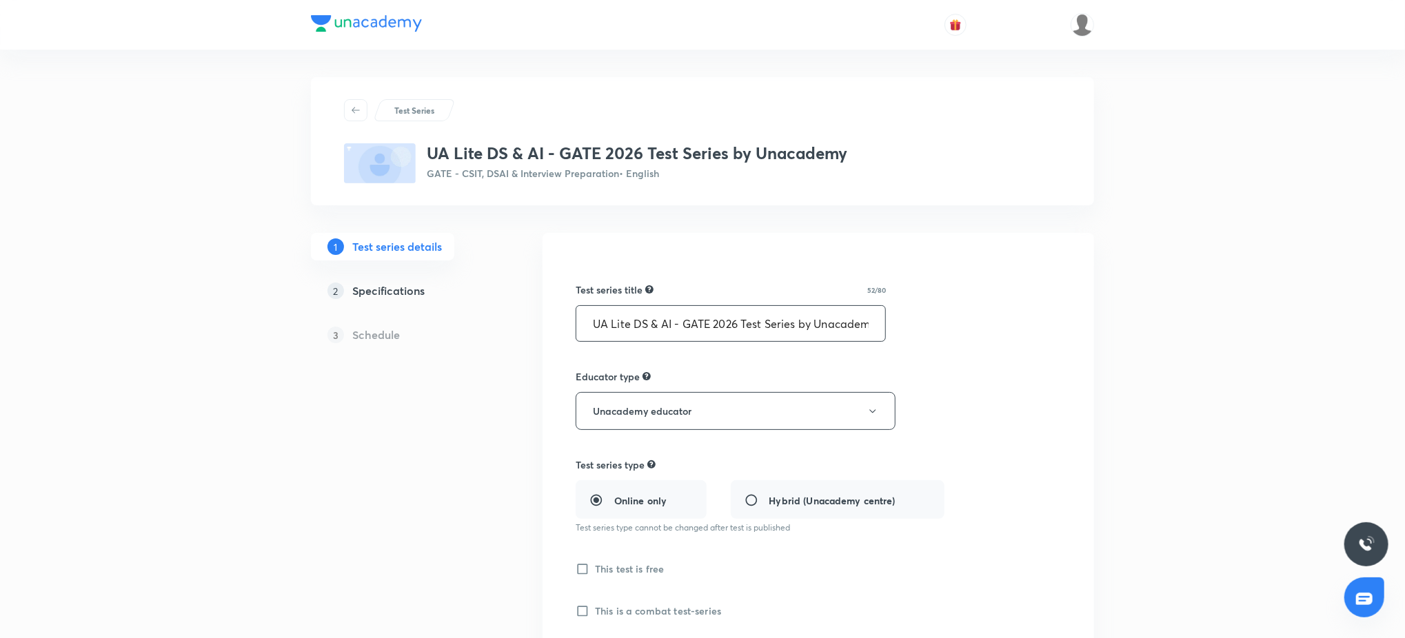
click at [693, 336] on input "UA Lite DS & AI - GATE 2026 Test Series by Unacademy" at bounding box center [730, 323] width 309 height 35
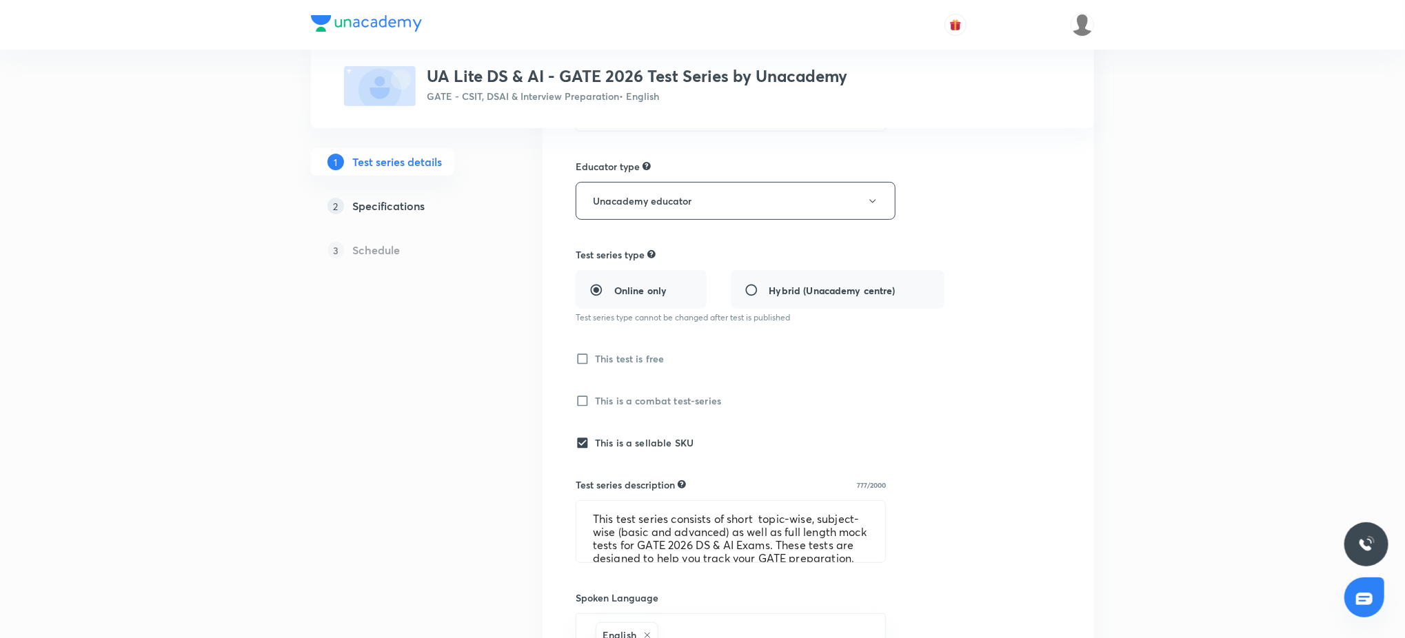
scroll to position [221, 0]
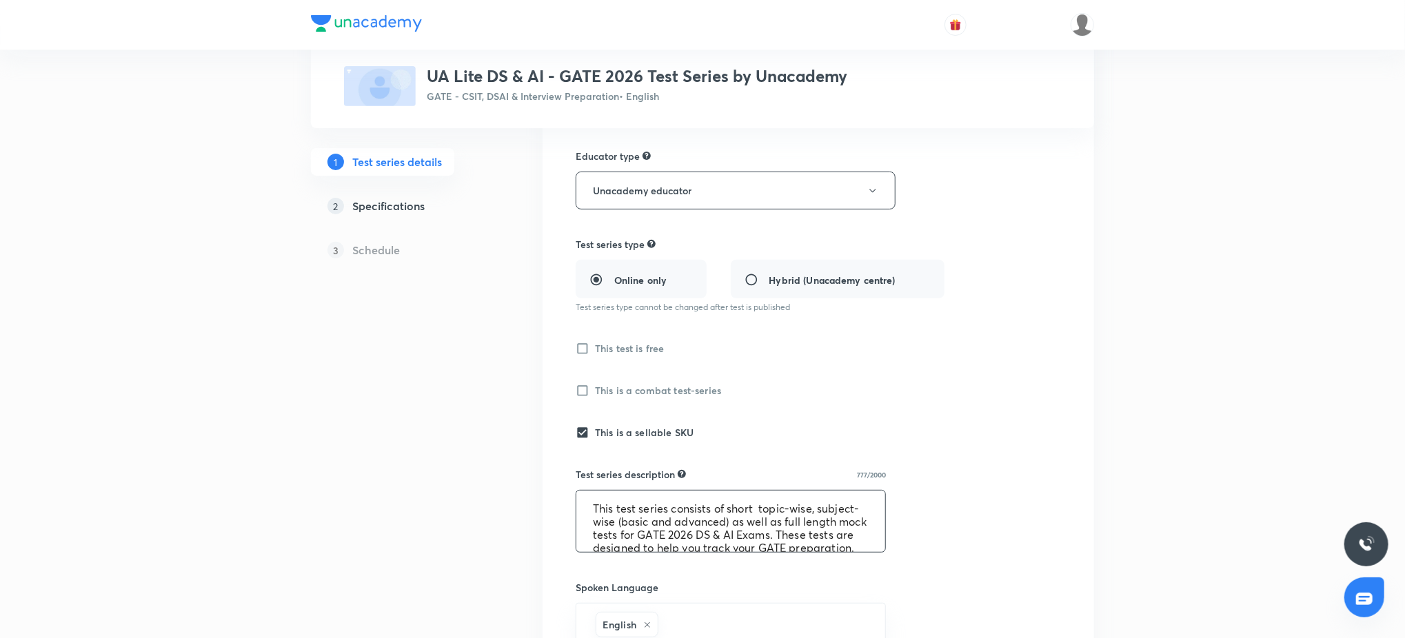
click at [700, 518] on textarea "This test series consists of short topic-wise, subject-wise (basic and advanced…" at bounding box center [730, 521] width 309 height 61
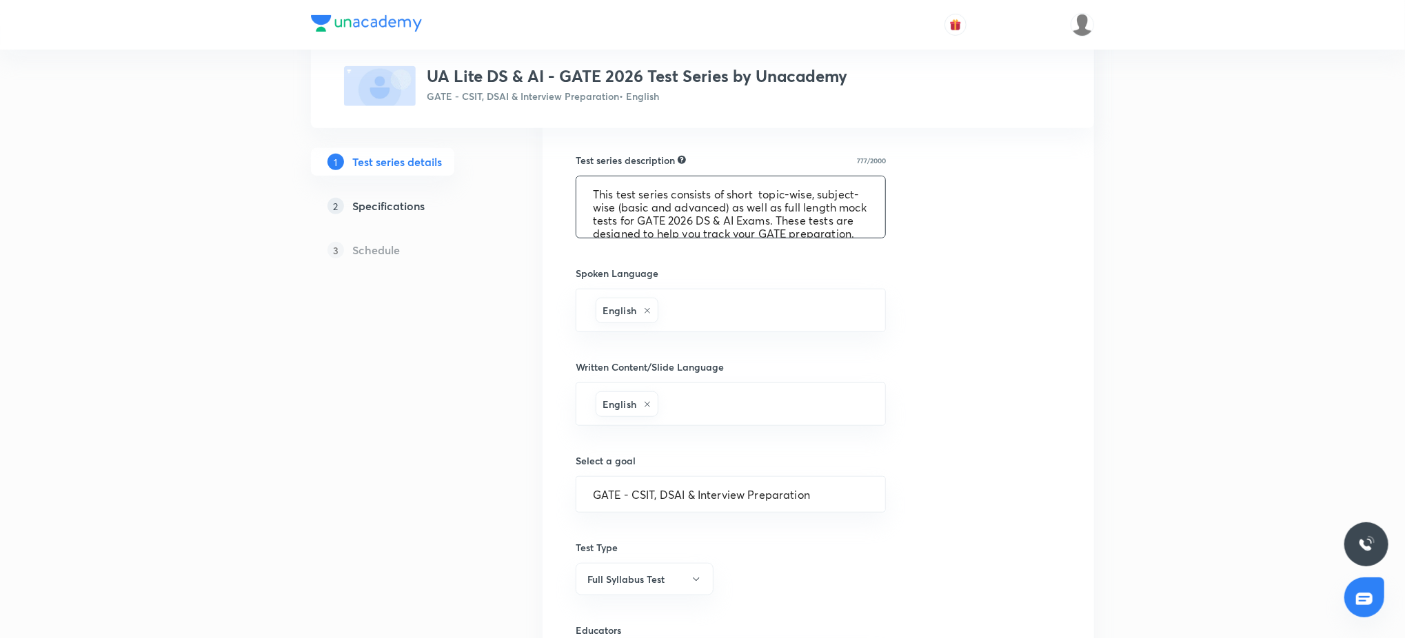
scroll to position [744, 0]
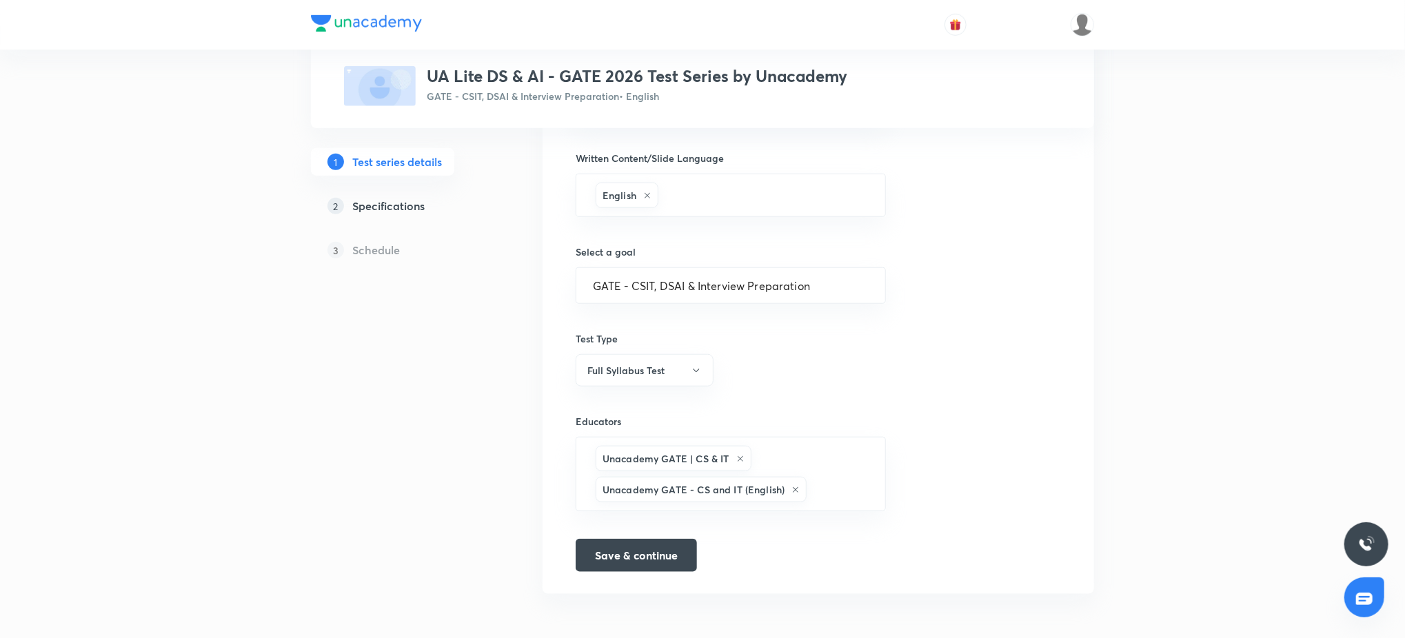
click at [966, 305] on div "Test series title 52/80 UA Lite DS & AI - GATE 2026 Test Series by Unacademy ​ …" at bounding box center [818, 41] width 485 height 1061
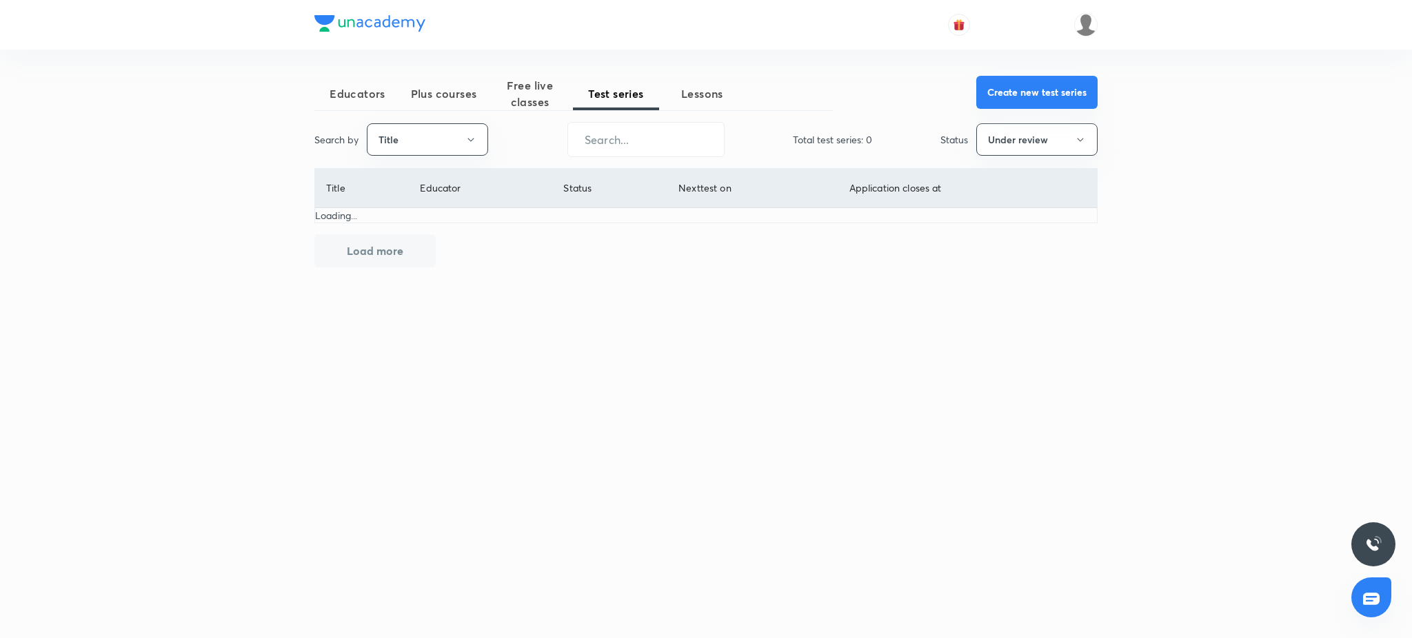
click at [1051, 85] on button "Create new test series" at bounding box center [1036, 92] width 121 height 33
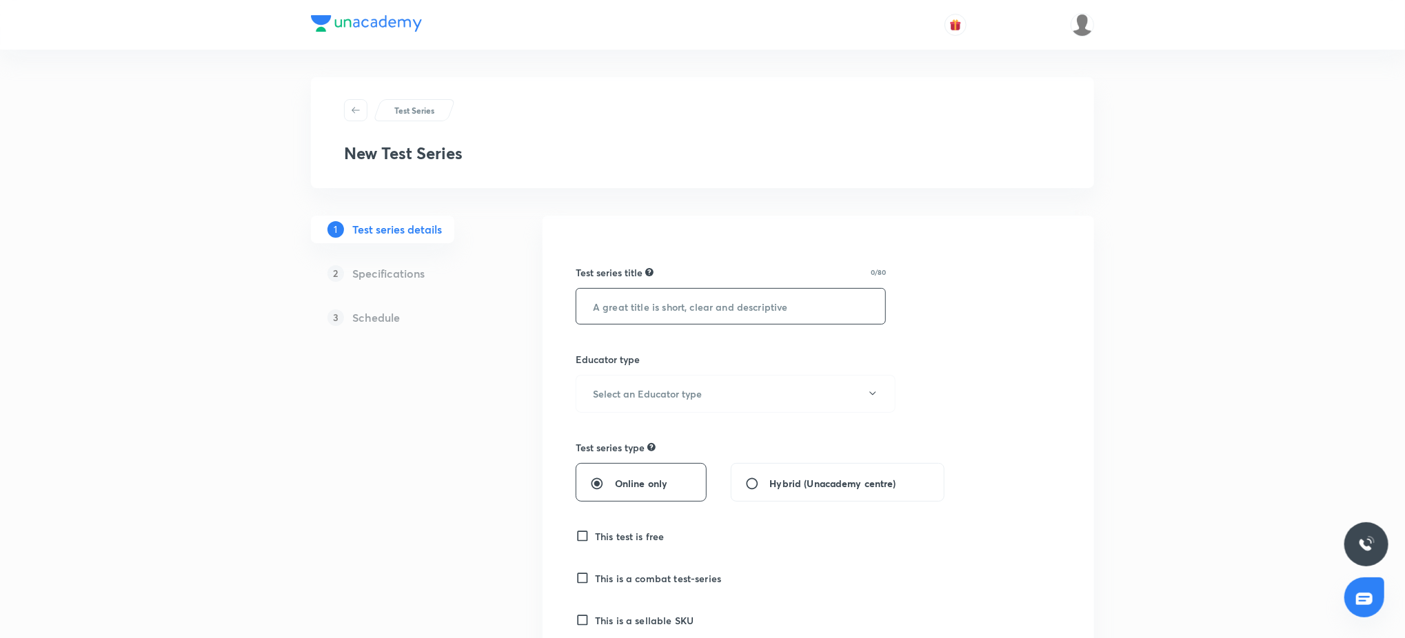
click at [735, 296] on input "text" at bounding box center [730, 306] width 309 height 35
paste input "UA Lite DS & AI - GATE 2026 Test Series by Unacademy"
click at [619, 308] on input "UA Lite DS & AI - GATE 2026 Test Series by Unacademy" at bounding box center [730, 306] width 309 height 35
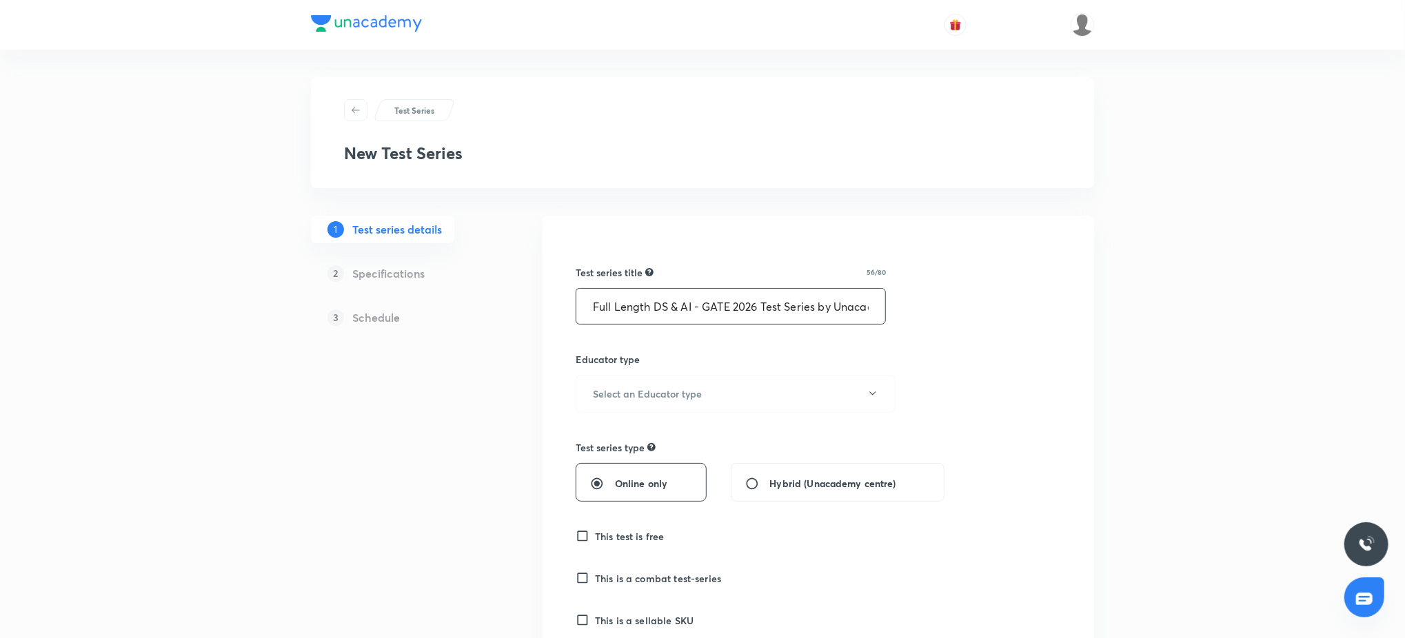
click at [735, 315] on input "Full Length DS & AI - GATE 2026 Test Series by Unacademy" at bounding box center [730, 306] width 309 height 35
type input "Full Length DS & AI - GATE 2026 Test Series by Unacademy"
click at [723, 406] on button "Select an Educator type" at bounding box center [736, 394] width 320 height 38
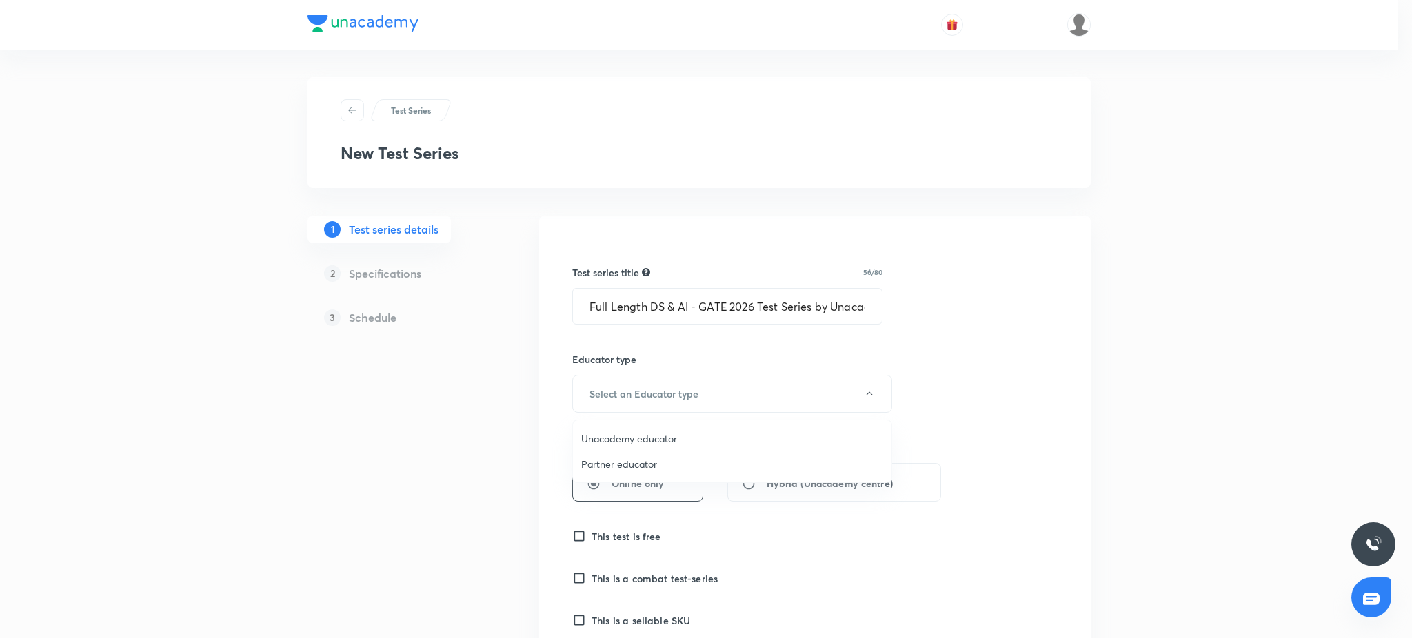
click at [717, 436] on span "Unacademy educator" at bounding box center [732, 438] width 302 height 14
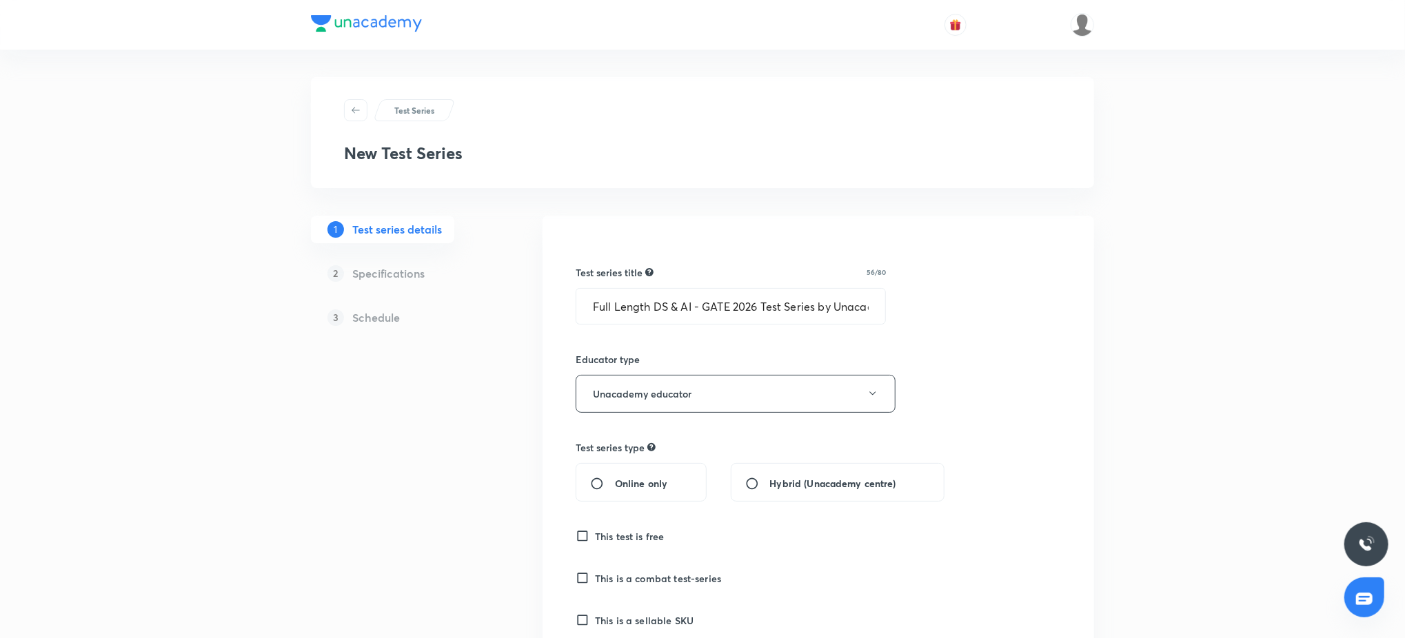
click at [671, 469] on div "Online only" at bounding box center [641, 482] width 131 height 39
click at [591, 486] on input "Online only" at bounding box center [602, 484] width 25 height 14
radio input "true"
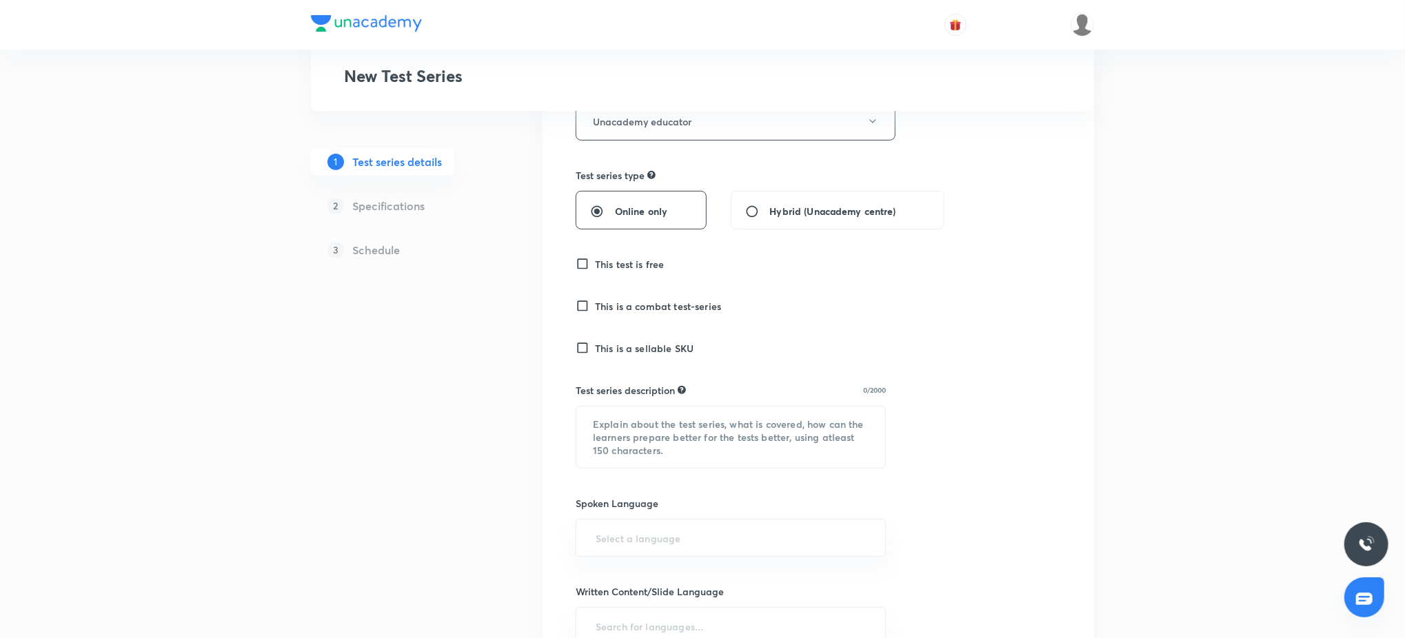
scroll to position [294, 0]
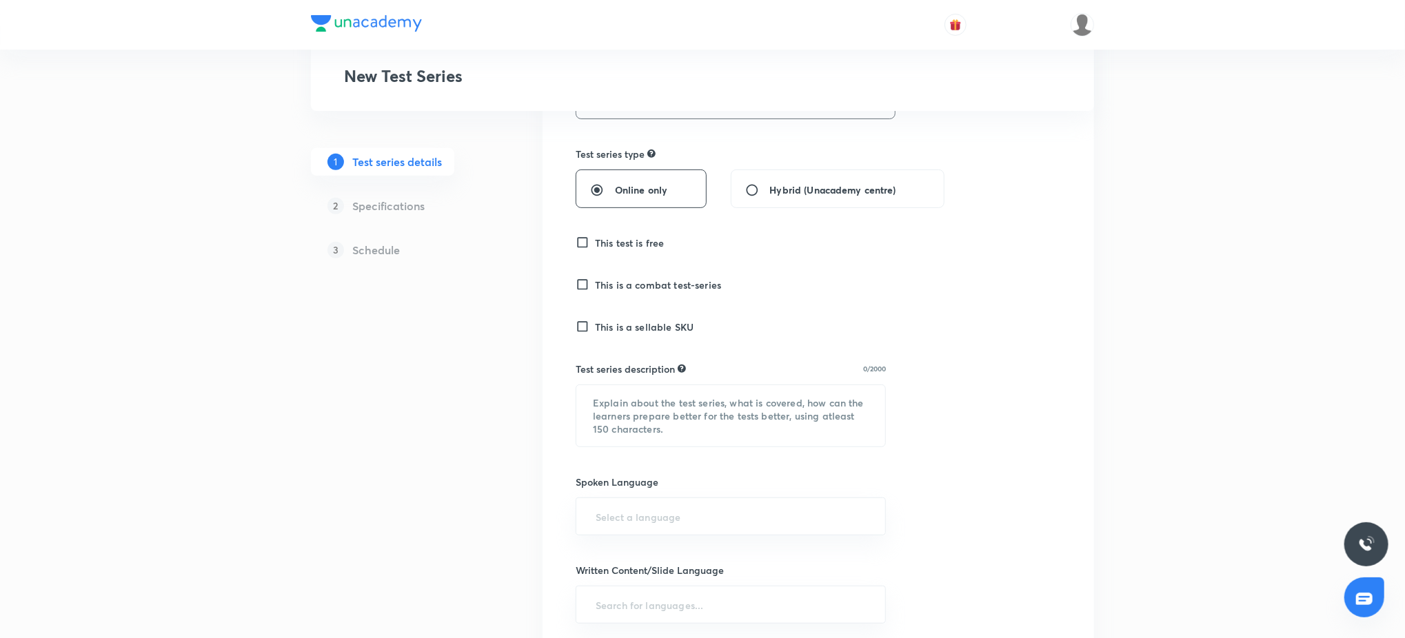
click at [581, 327] on input "This is a sellable SKU" at bounding box center [585, 327] width 19 height 14
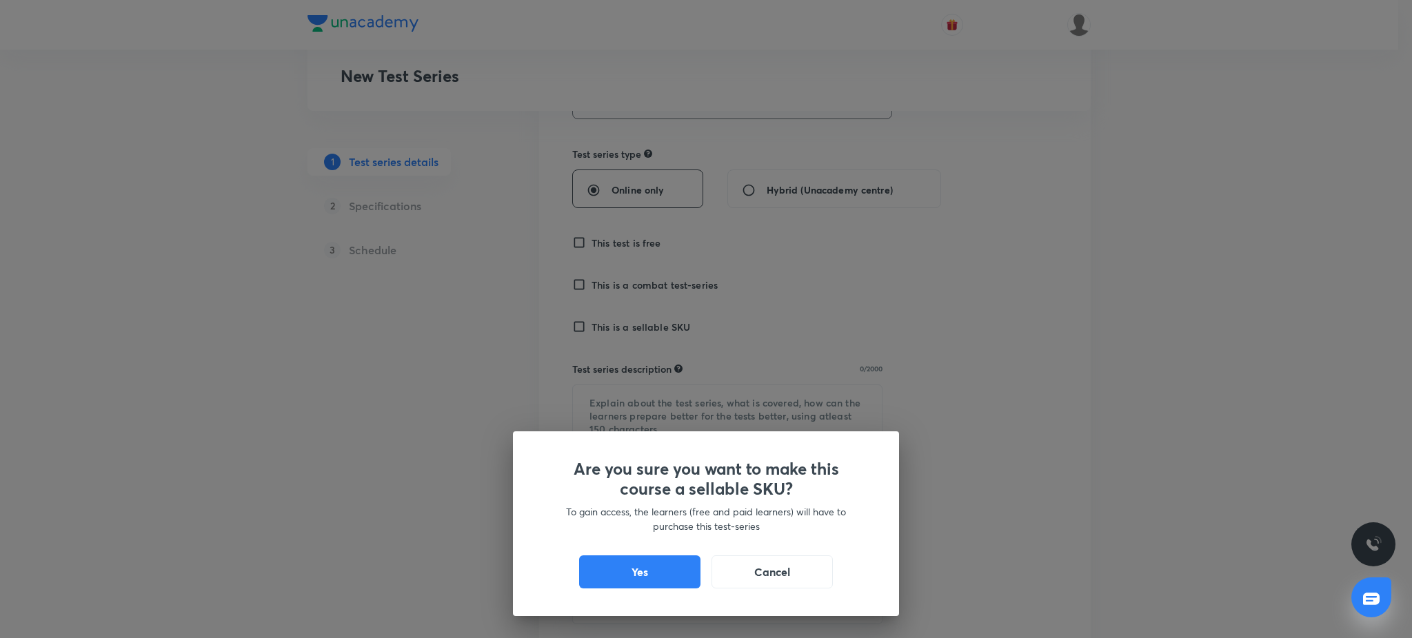
click at [642, 580] on button "Yes" at bounding box center [639, 572] width 121 height 33
checkbox input "true"
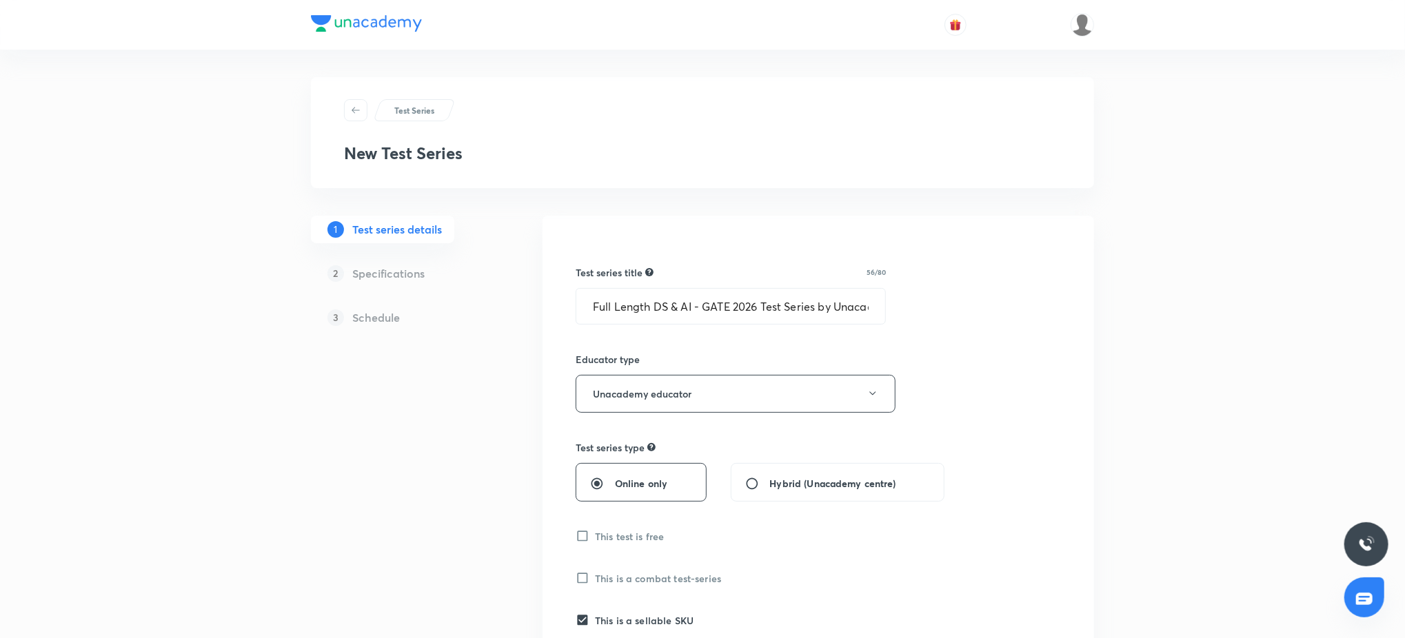
scroll to position [270, 0]
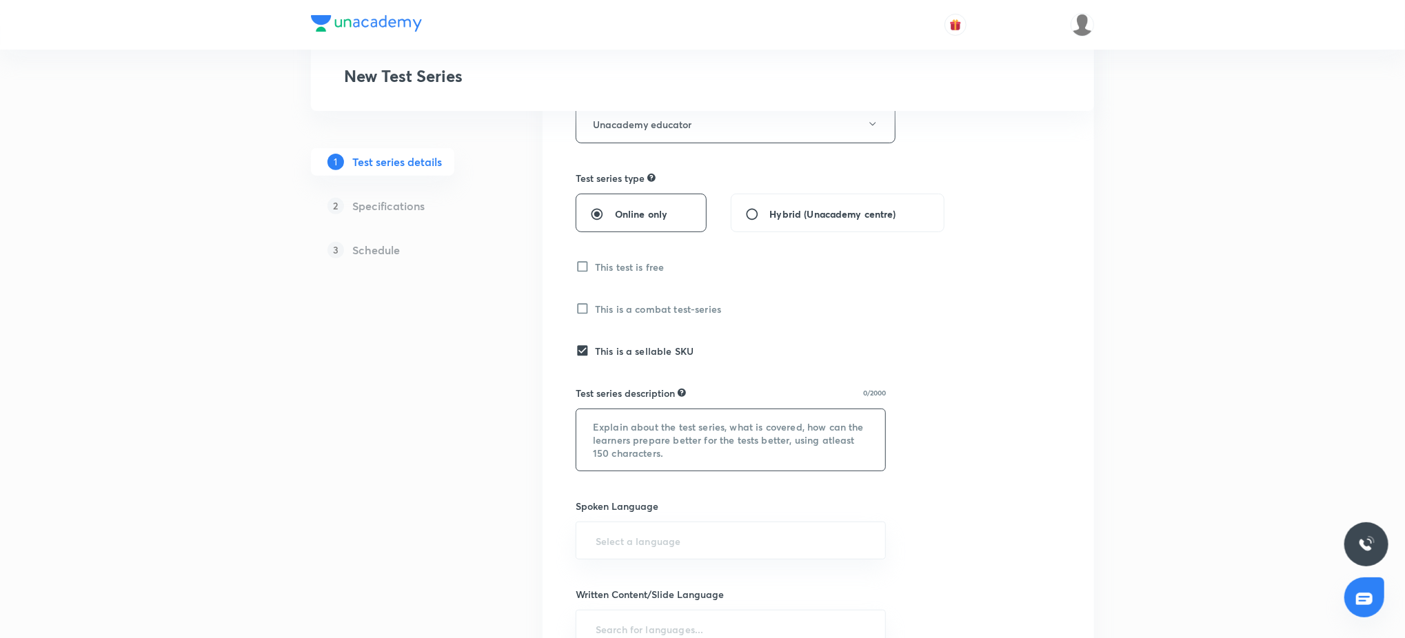
click at [777, 423] on textarea at bounding box center [730, 439] width 309 height 61
paste textarea "This test series consists of short topic-wise, subject-wise (basic and advanced…"
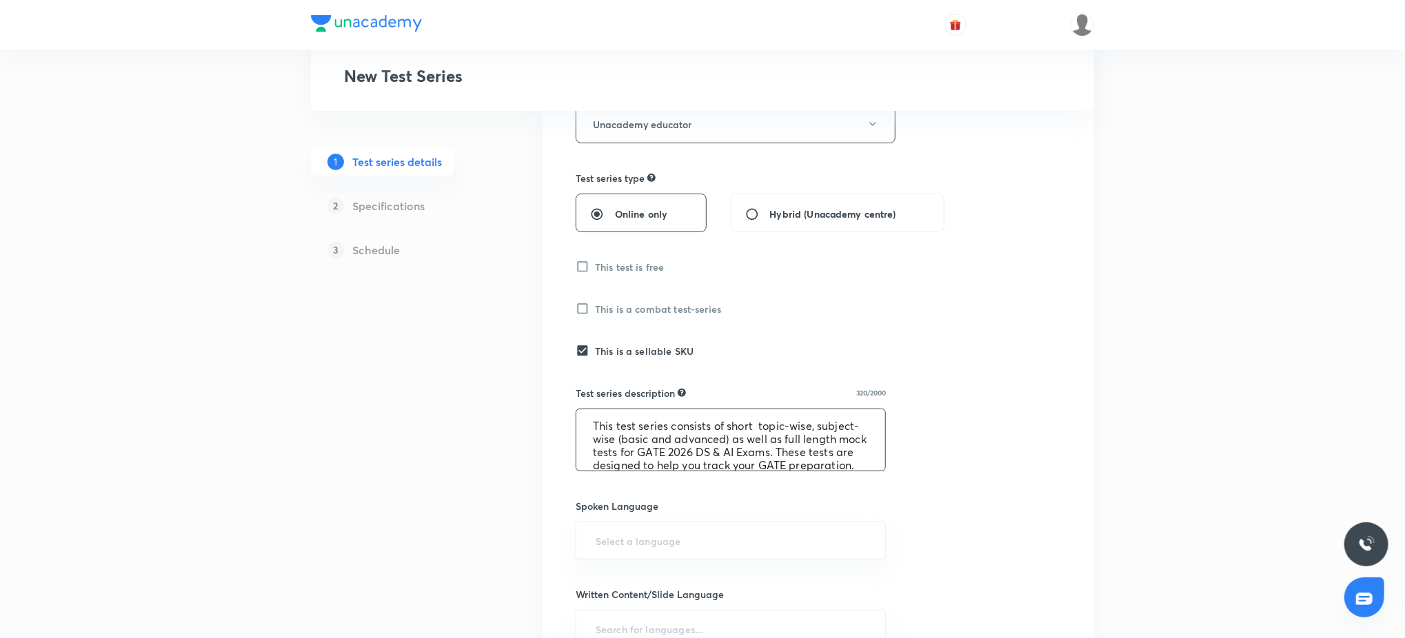
scroll to position [0, 0]
type textarea "This test series consists of short topic-wise, subject-wise (basic and advanced…"
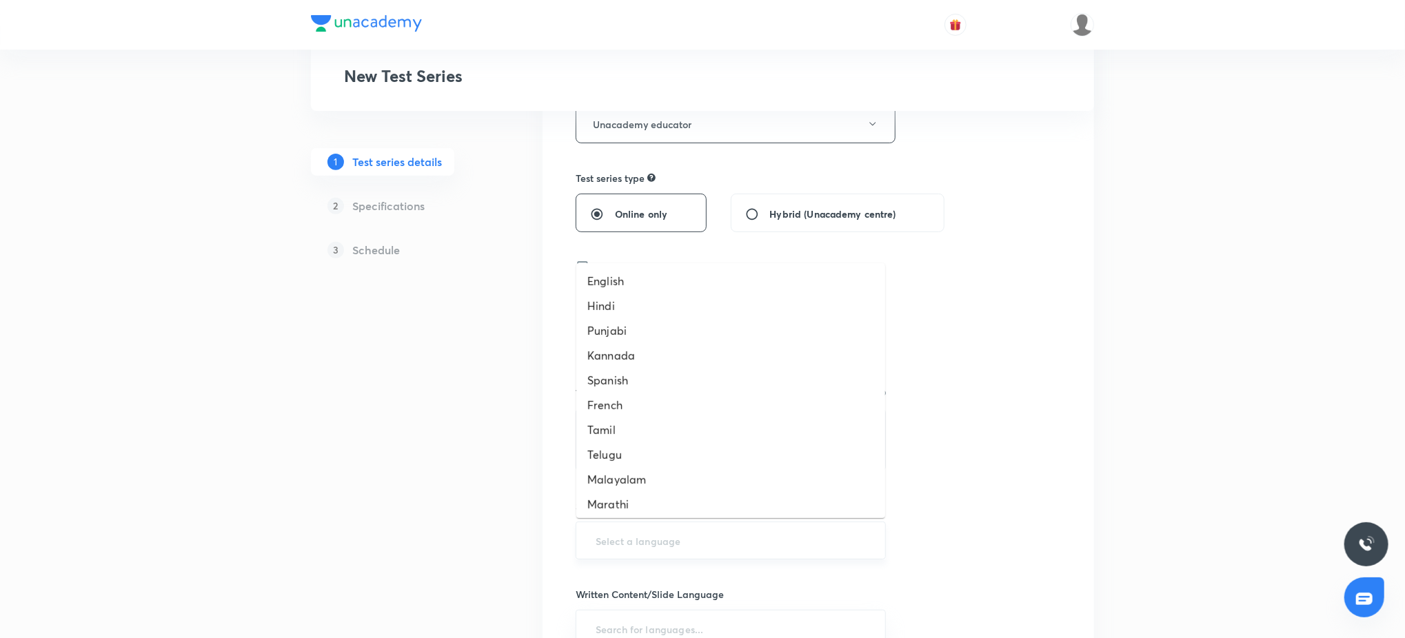
click at [762, 548] on input "text" at bounding box center [731, 541] width 276 height 26
click at [691, 505] on li "Hinglish" at bounding box center [730, 501] width 309 height 25
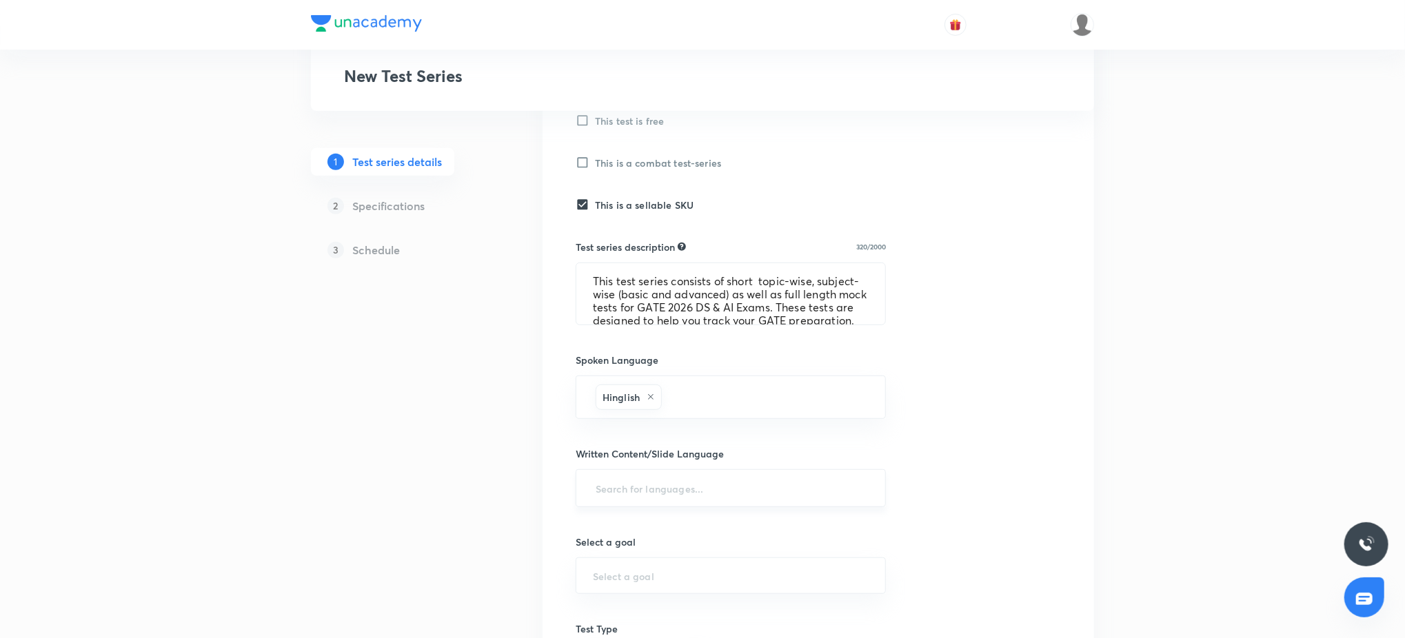
scroll to position [416, 0]
click at [698, 488] on input "text" at bounding box center [731, 488] width 276 height 26
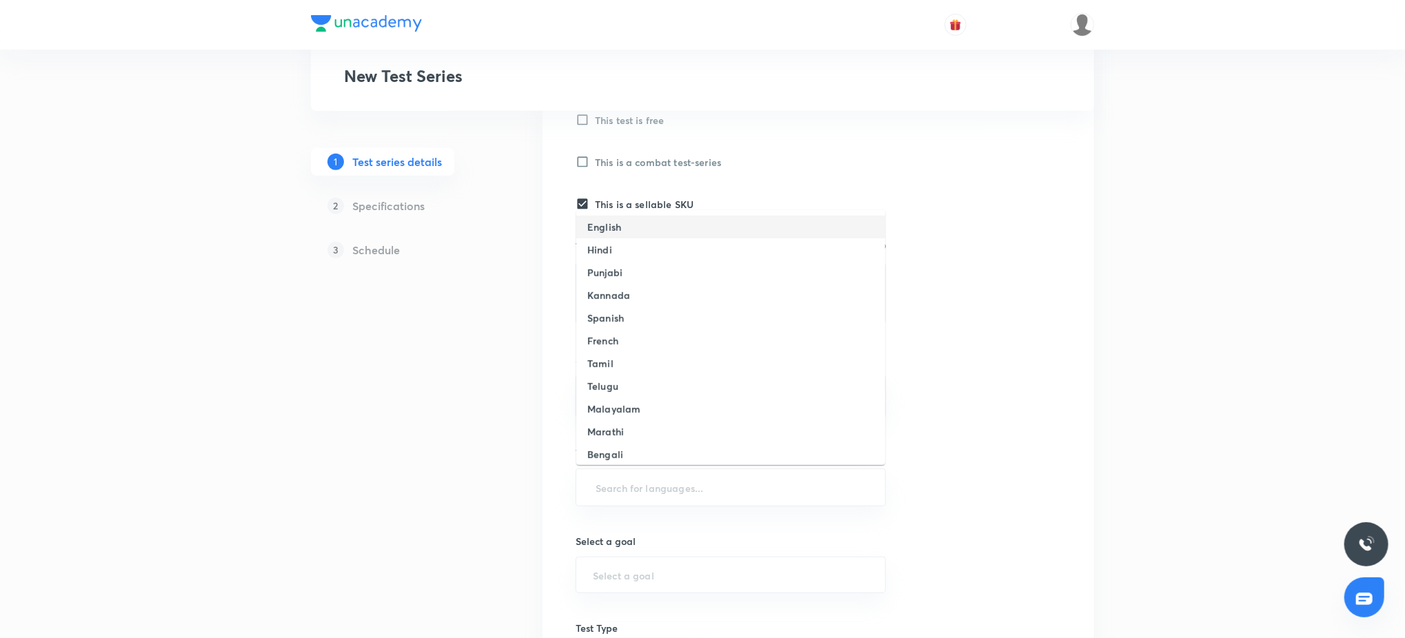
click at [718, 232] on li "English" at bounding box center [730, 227] width 309 height 23
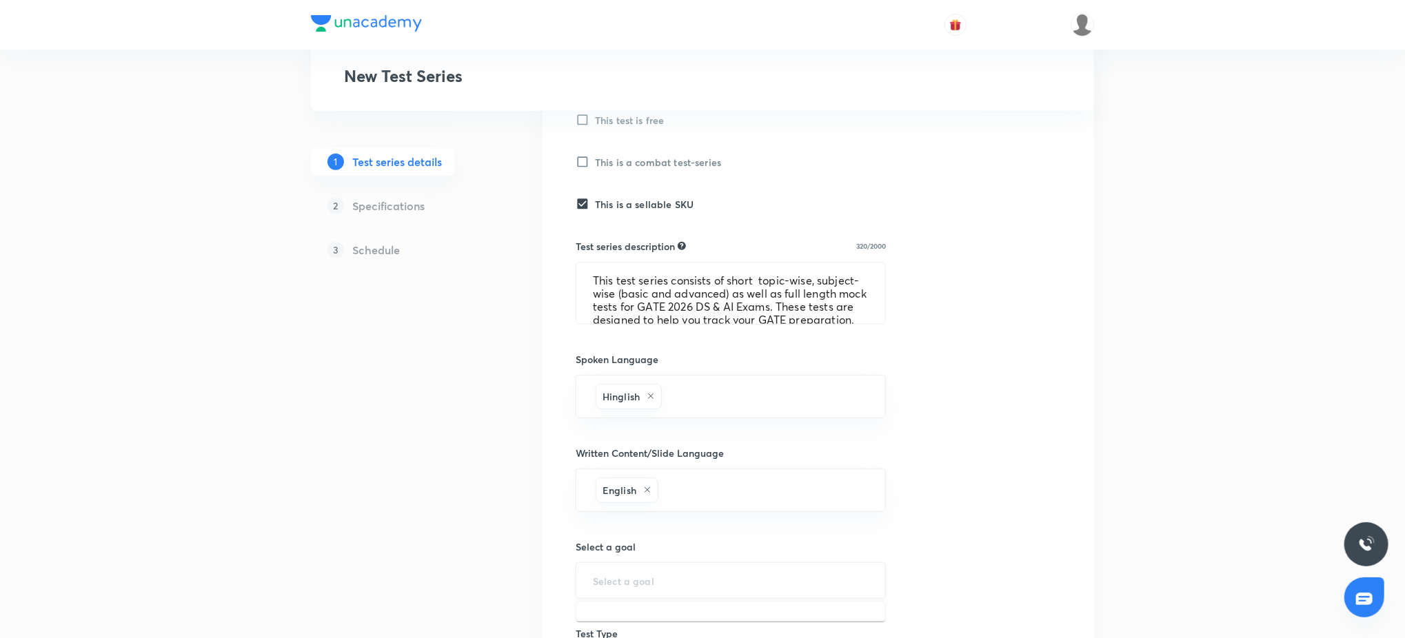
click at [700, 577] on input "text" at bounding box center [731, 580] width 276 height 13
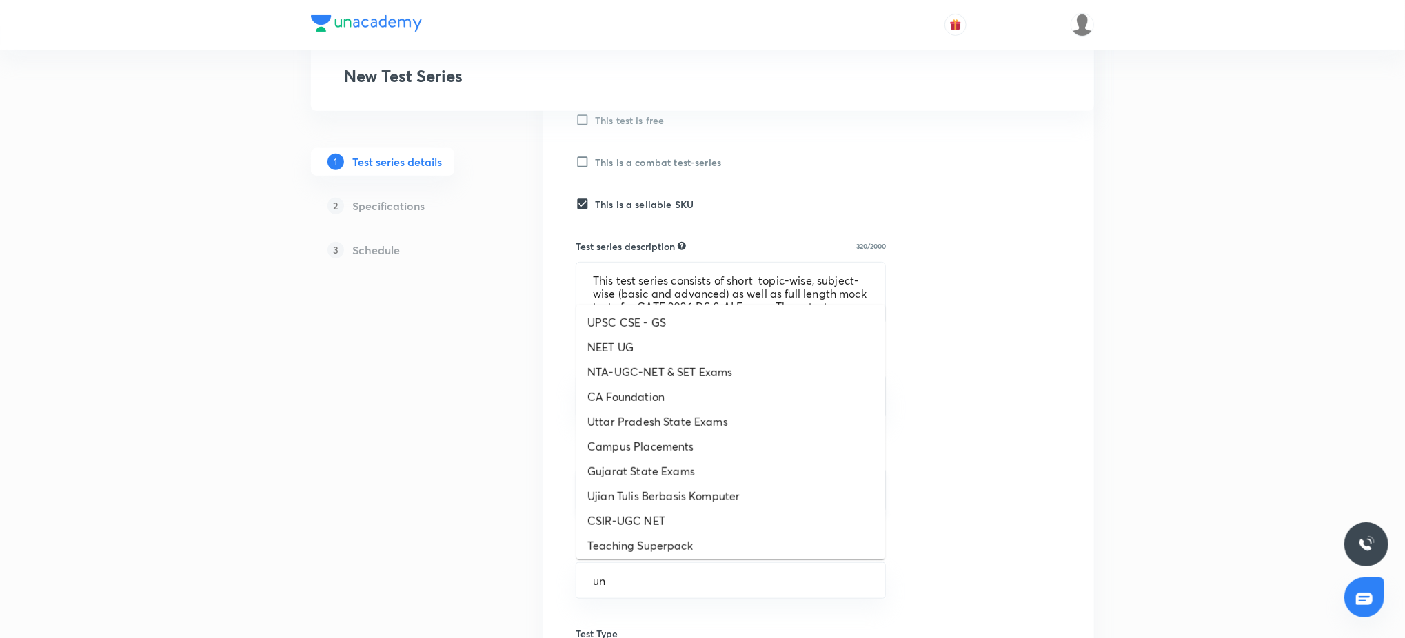
type input "u"
click at [706, 469] on li "GATE - CSIT, DSAI & Interview Preparation" at bounding box center [730, 471] width 309 height 25
type input "GATE - CSIT, DSAI & Interview Preparation"
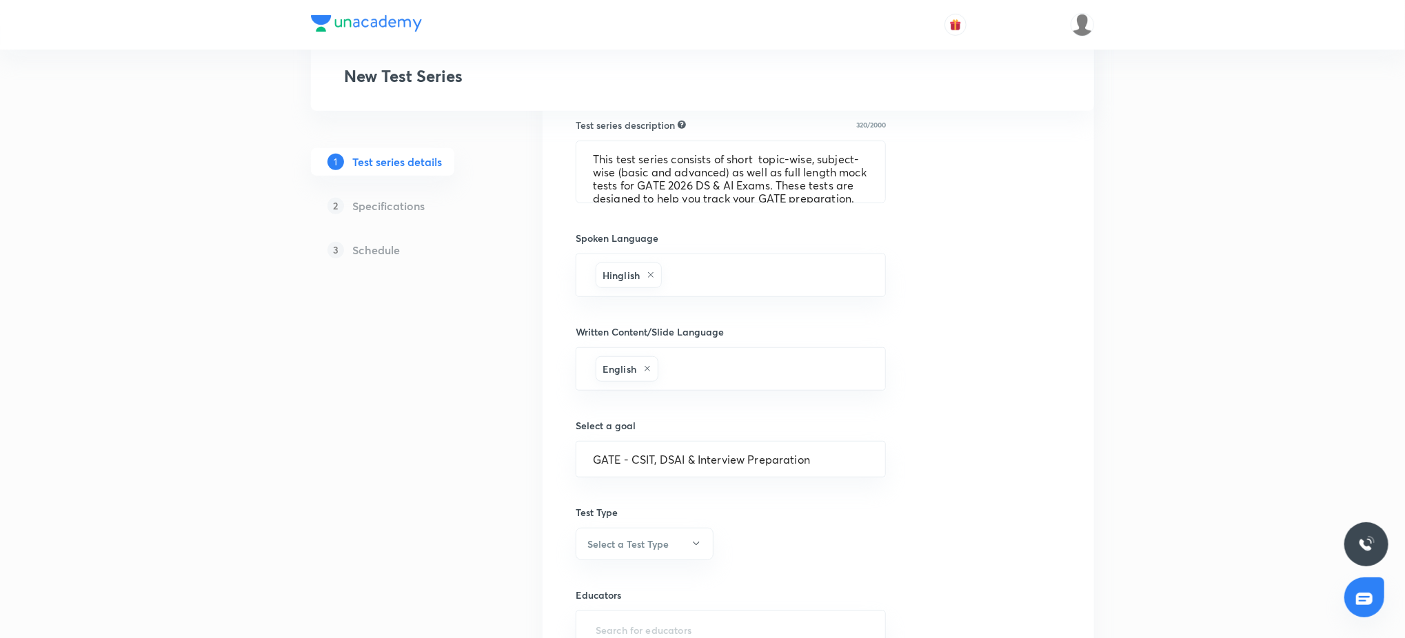
scroll to position [588, 0]
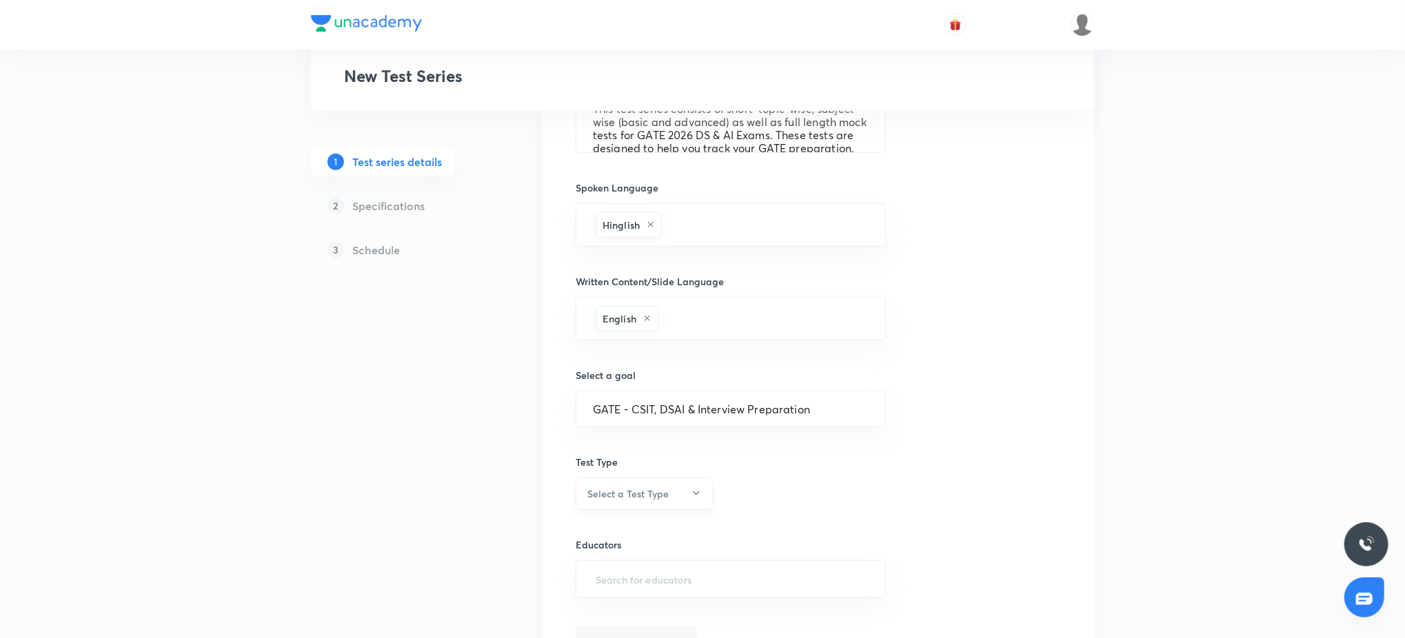
click at [611, 493] on h6 "Select a Test Type" at bounding box center [627, 494] width 81 height 14
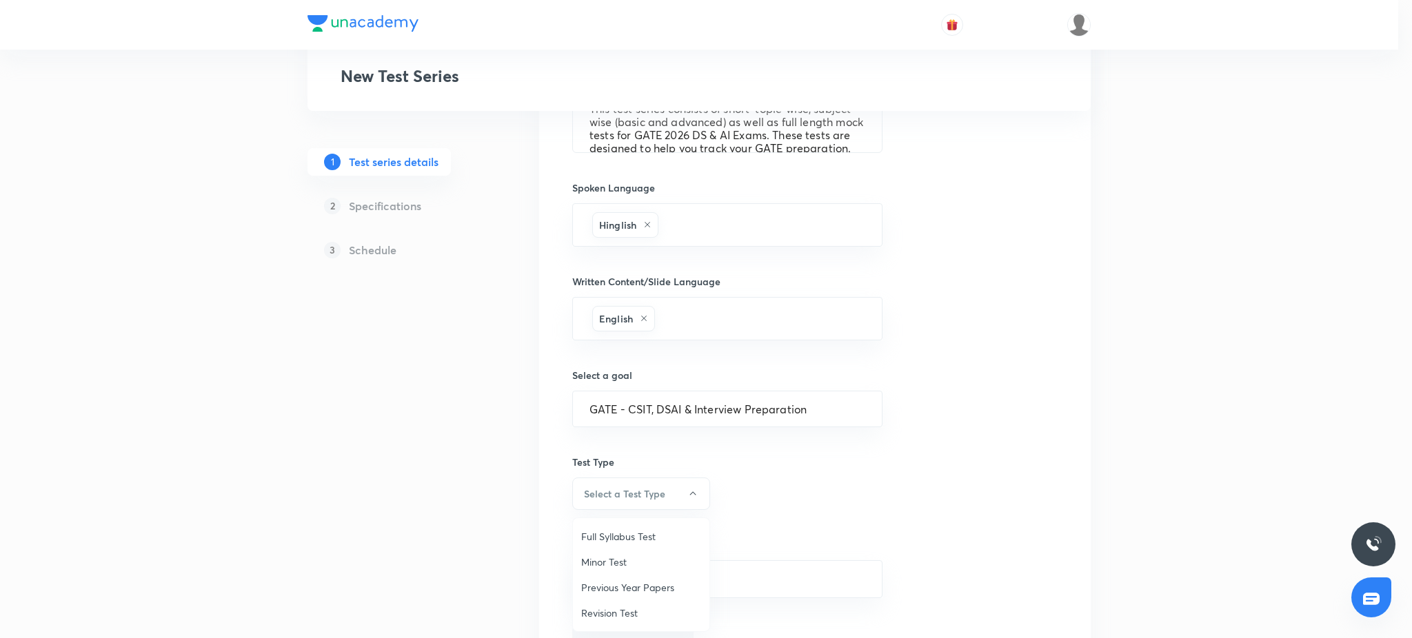
click at [620, 532] on span "Full Syllabus Test" at bounding box center [641, 536] width 120 height 14
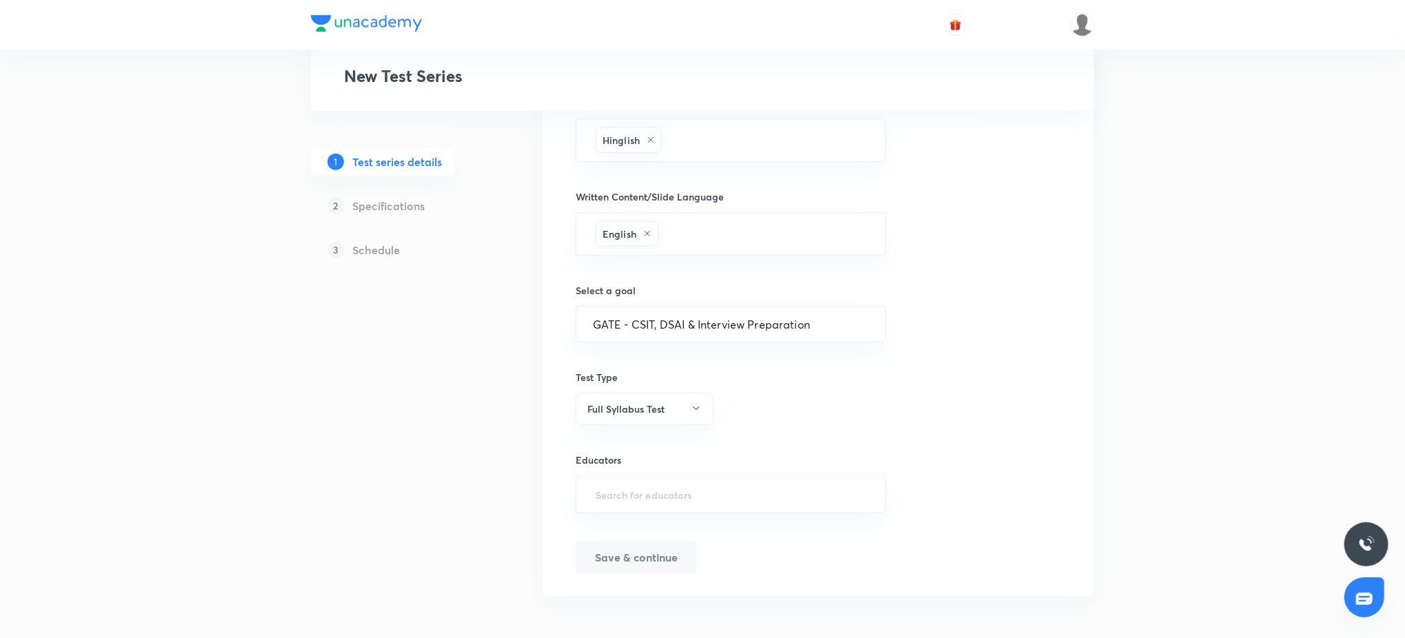
scroll to position [675, 0]
click at [611, 499] on input "text" at bounding box center [731, 493] width 276 height 26
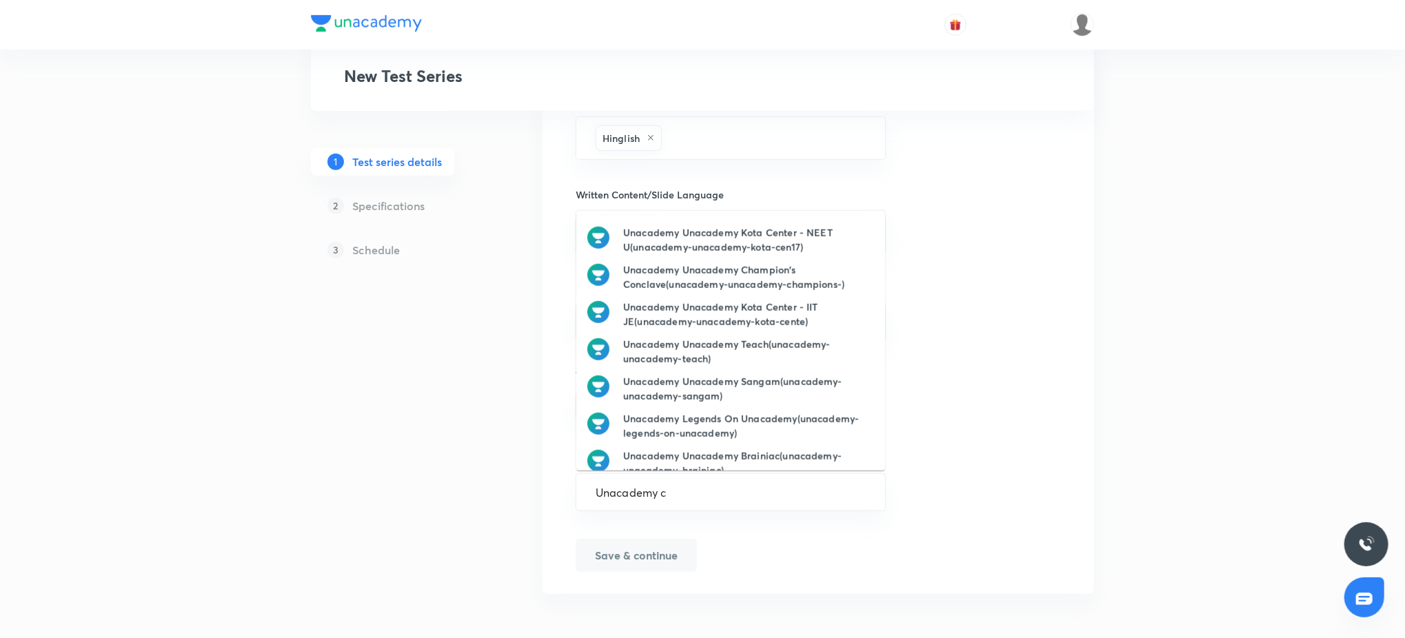
type input "Unacademy cs"
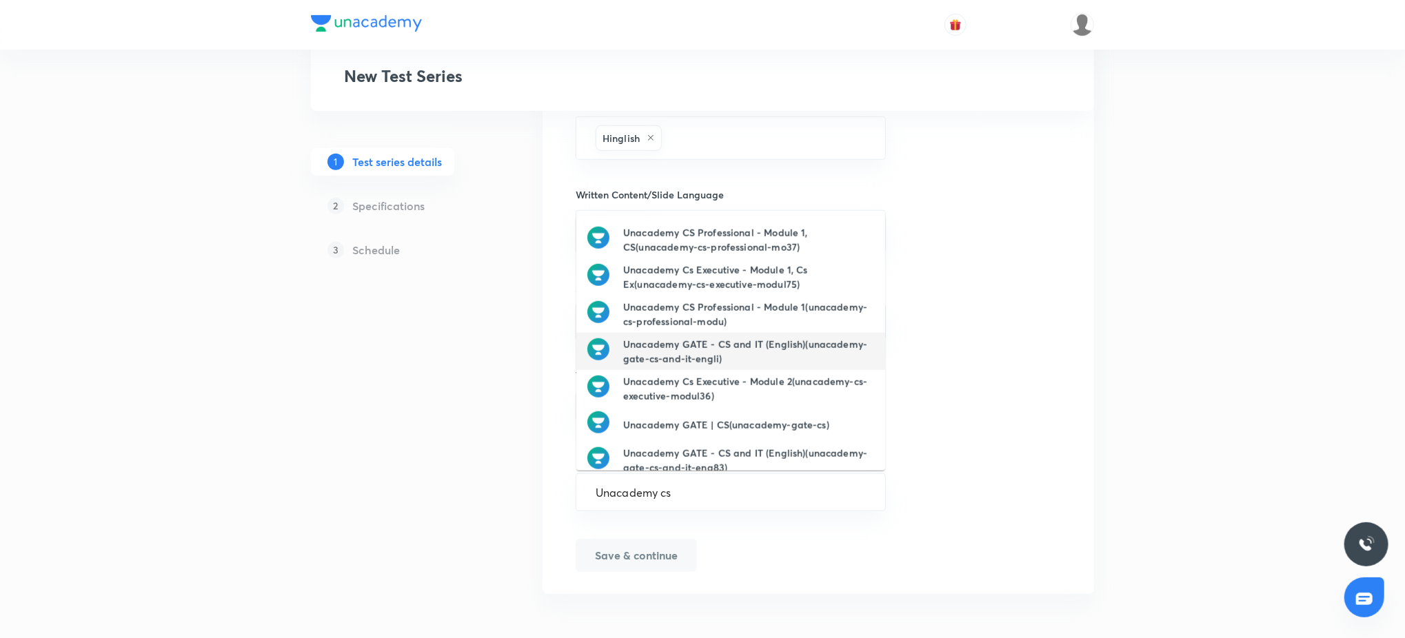
click at [746, 356] on h6 "Unacademy GATE - CS and IT (English)(unacademy-gate-cs-and-it-engli)" at bounding box center [748, 351] width 251 height 29
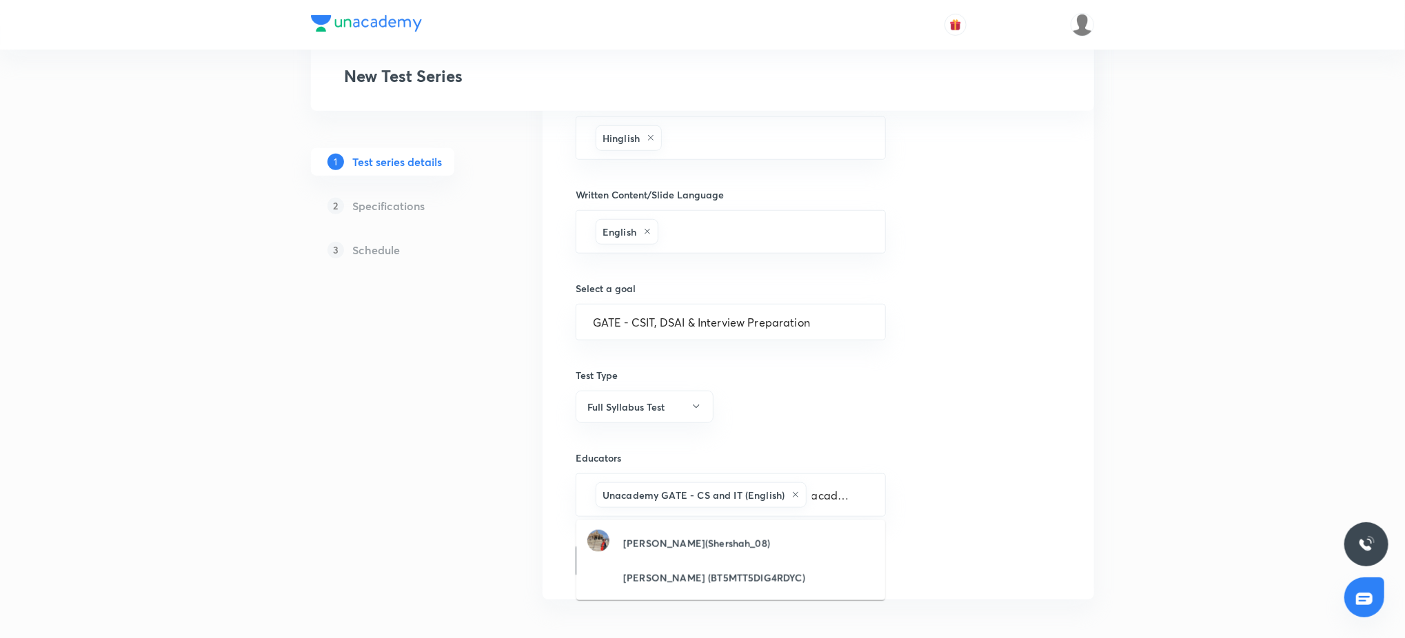
scroll to position [0, 18]
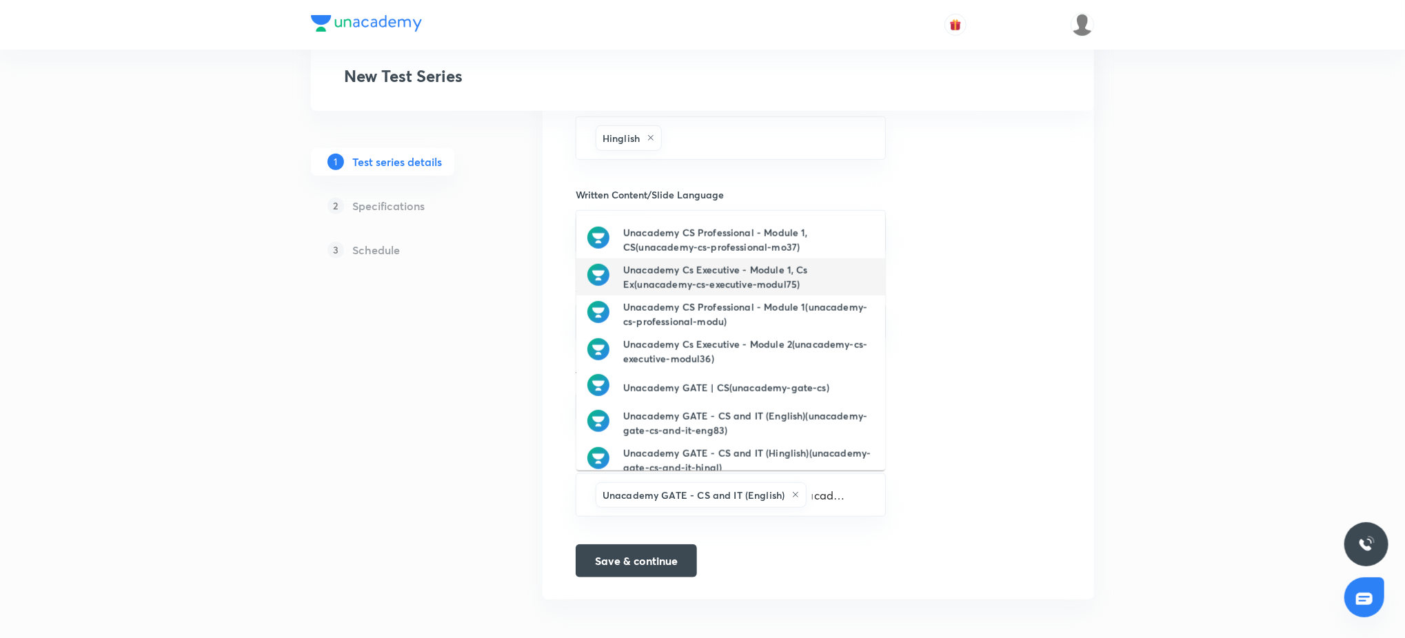
type input "unacademy cs"
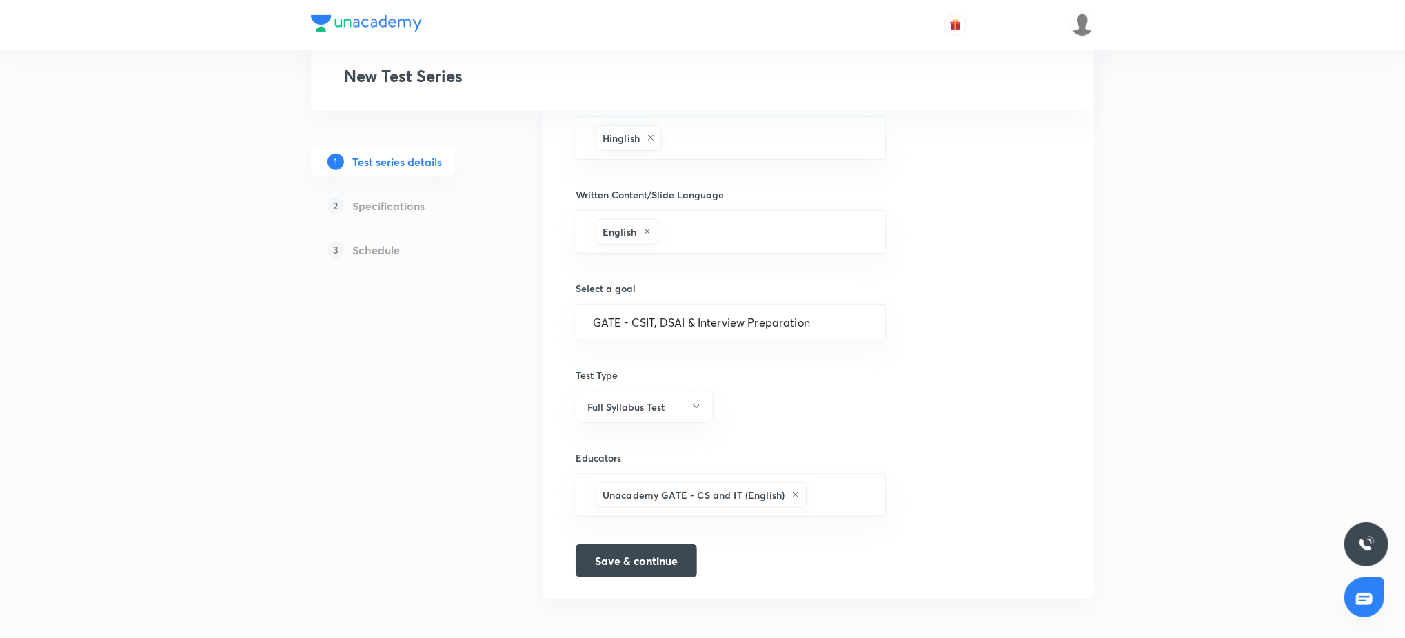
click at [984, 285] on div "Test series title 56/80 Full Length DS & AI - GATE 2026 Test Series by Unacadem…" at bounding box center [818, 70] width 485 height 1015
click at [627, 560] on button "Save & continue" at bounding box center [636, 559] width 121 height 33
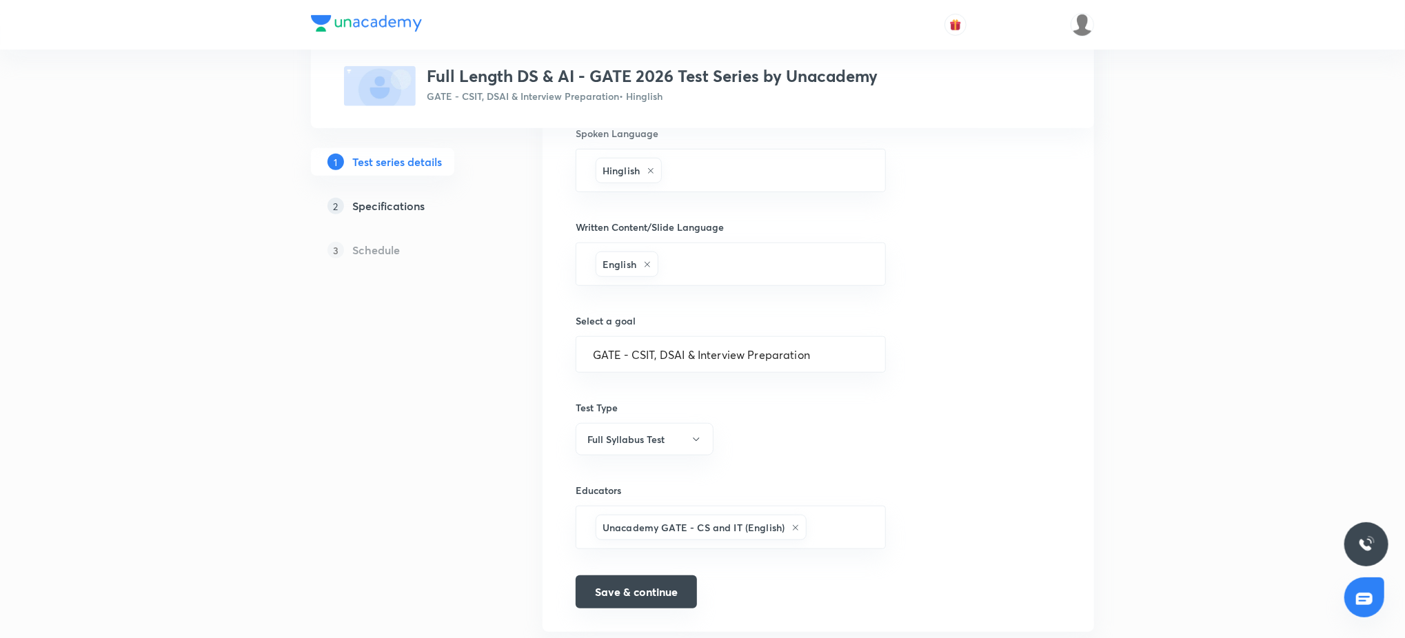
scroll to position [692, 0]
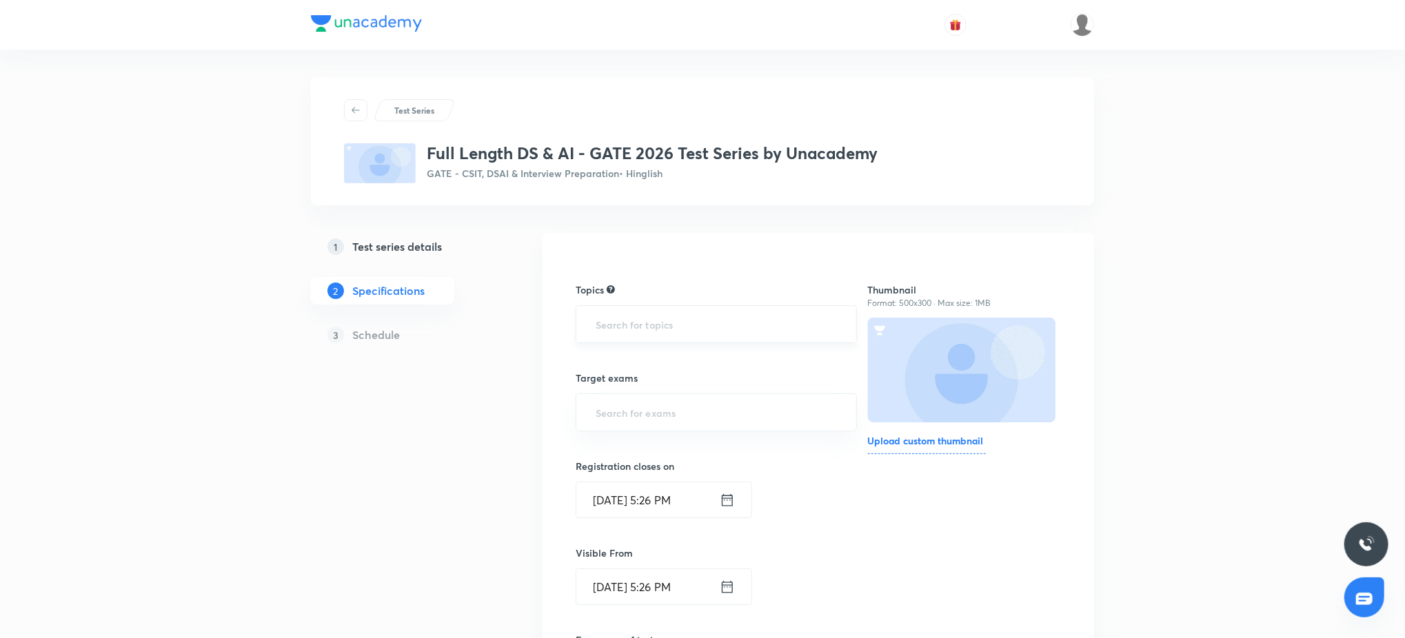
click at [664, 315] on input "text" at bounding box center [716, 325] width 247 height 26
type input "c"
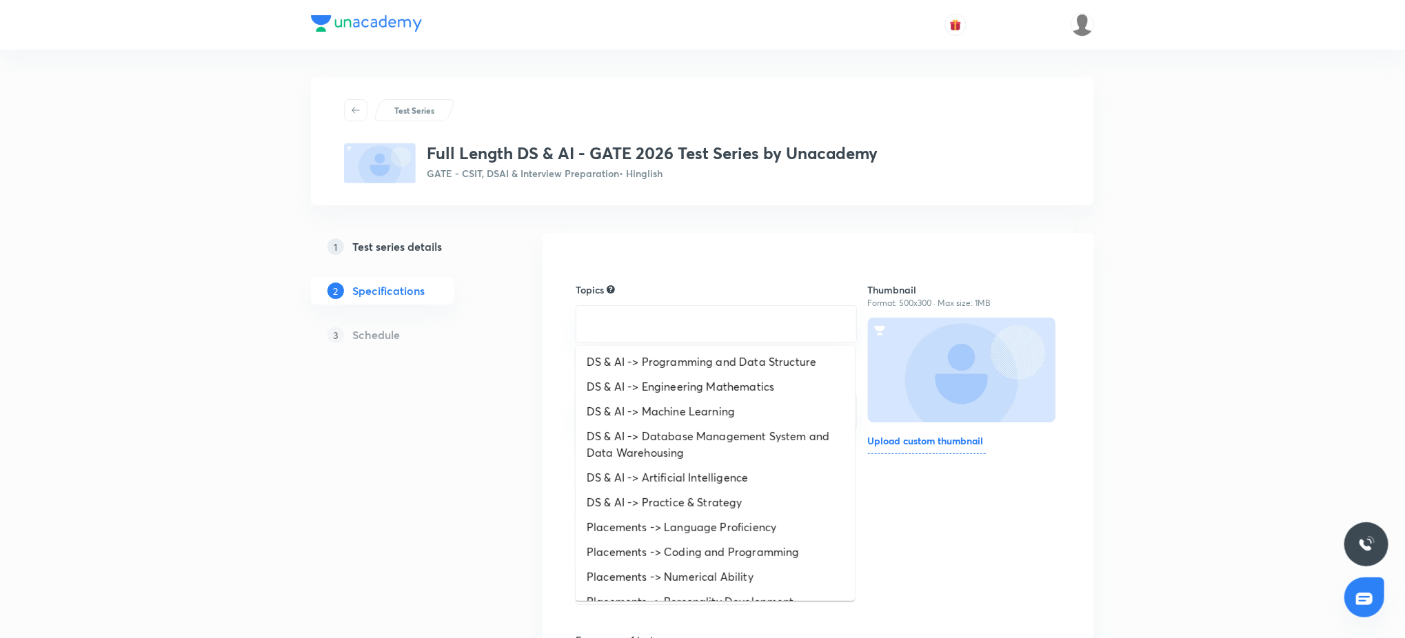
scroll to position [437, 0]
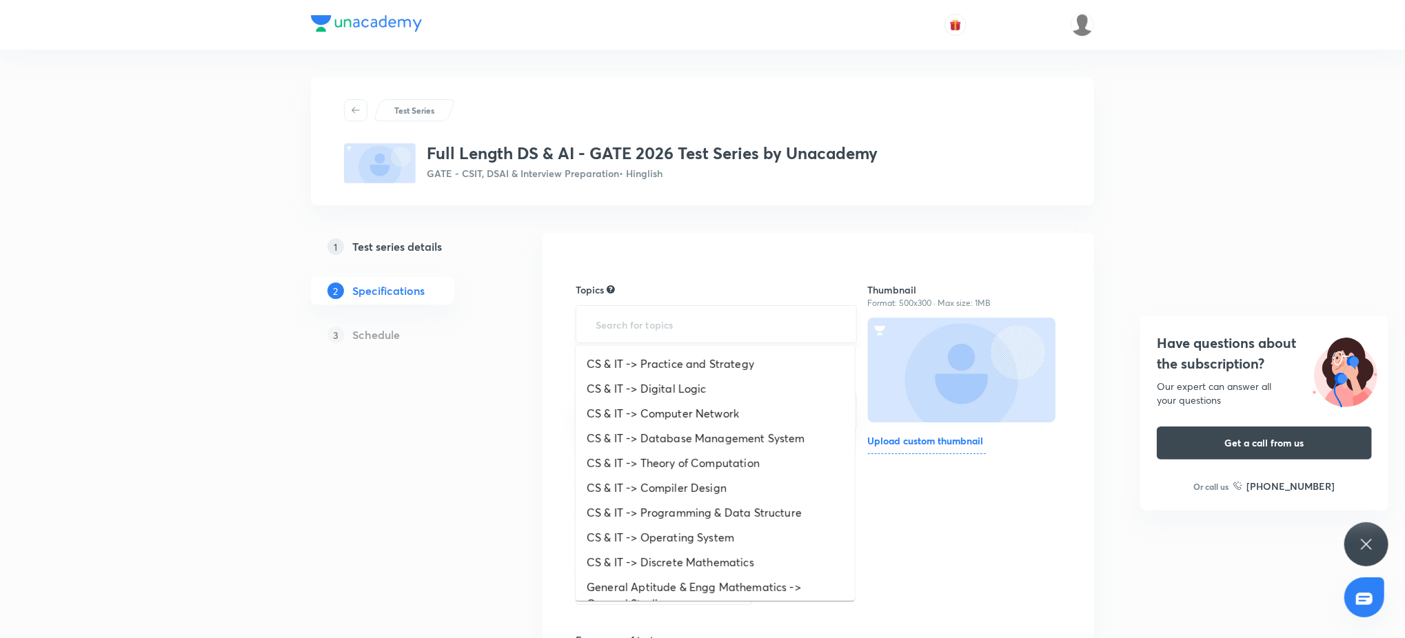
click at [693, 321] on input "text" at bounding box center [716, 325] width 247 height 26
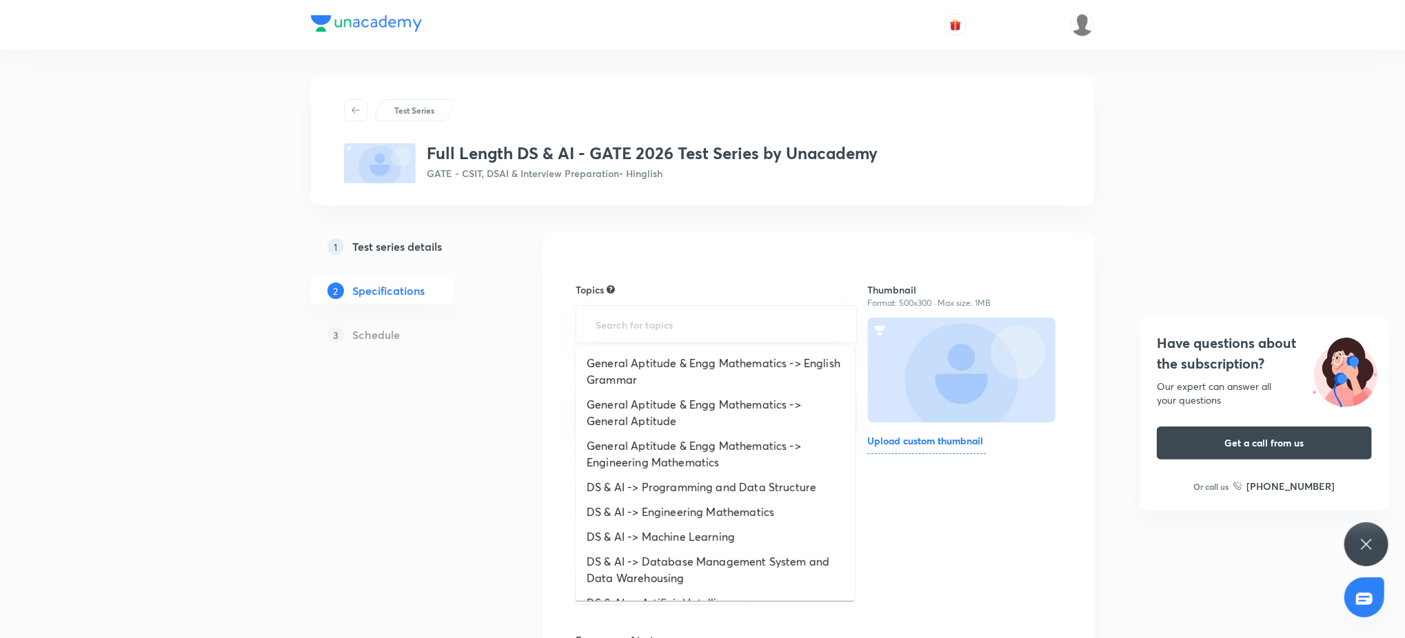
scroll to position [382, 0]
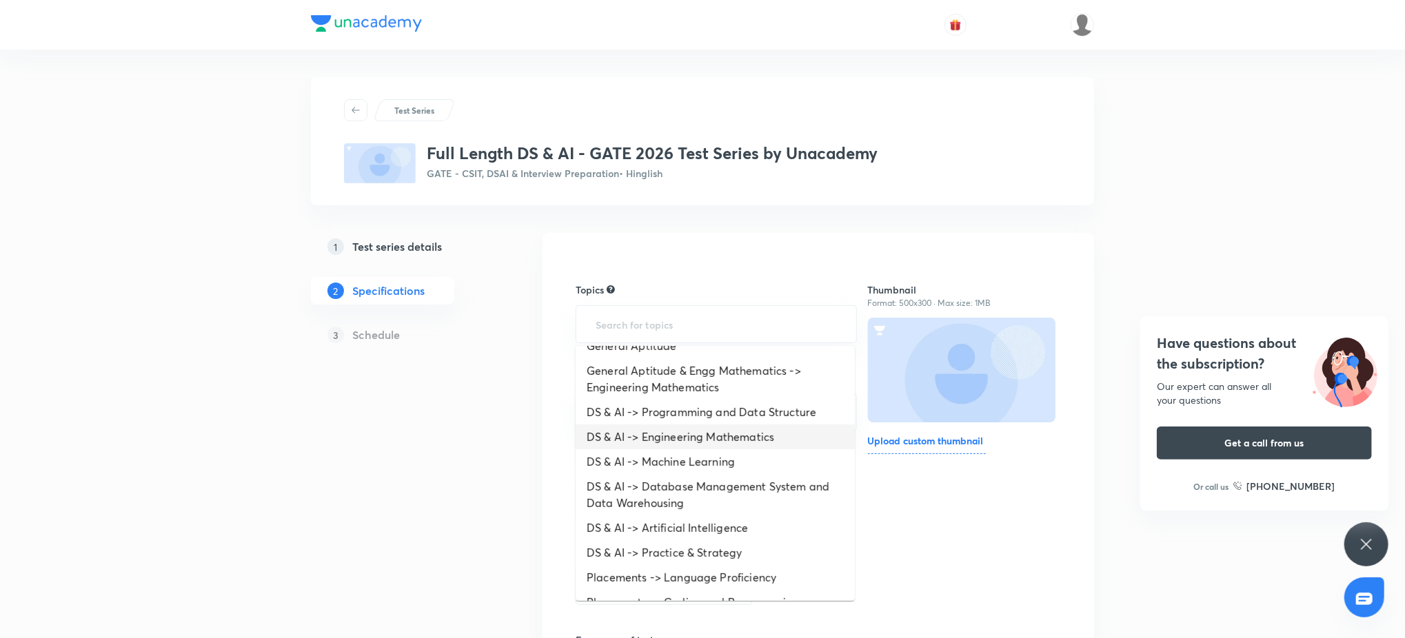
click at [689, 445] on li "DS & AI -> Engineering Mathematics" at bounding box center [715, 437] width 279 height 25
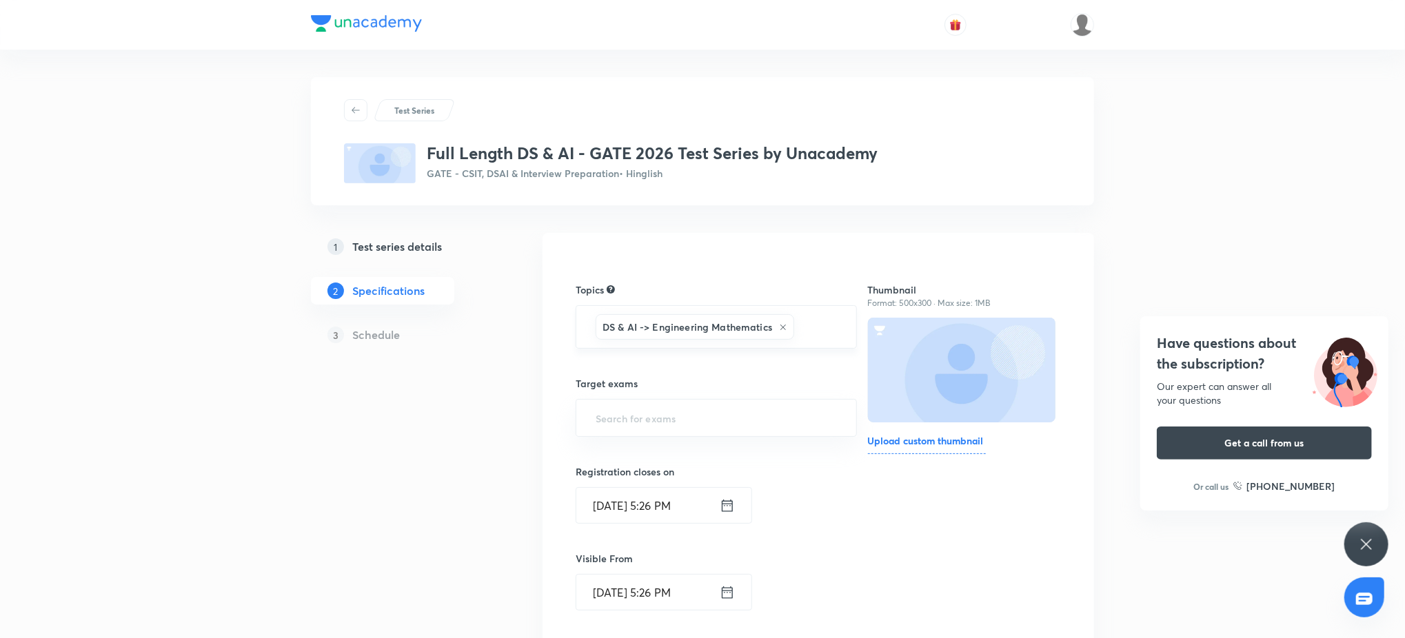
click at [806, 332] on input "text" at bounding box center [818, 327] width 42 height 26
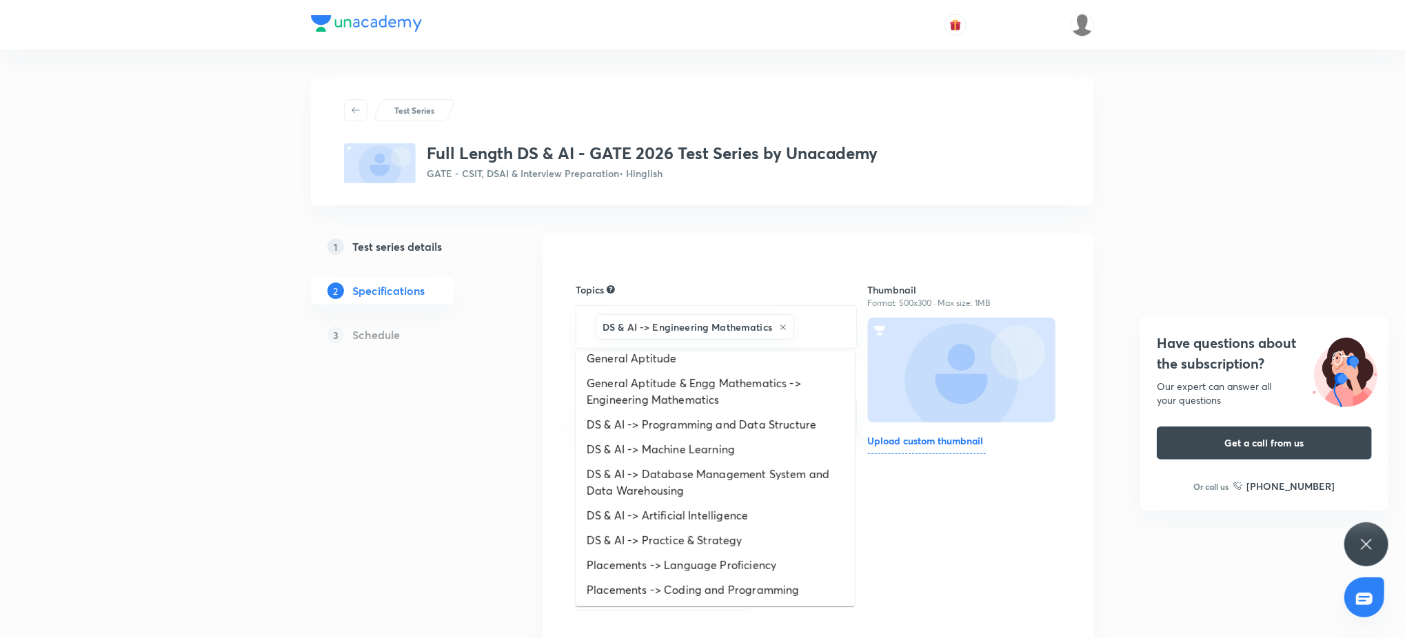
scroll to position [417, 0]
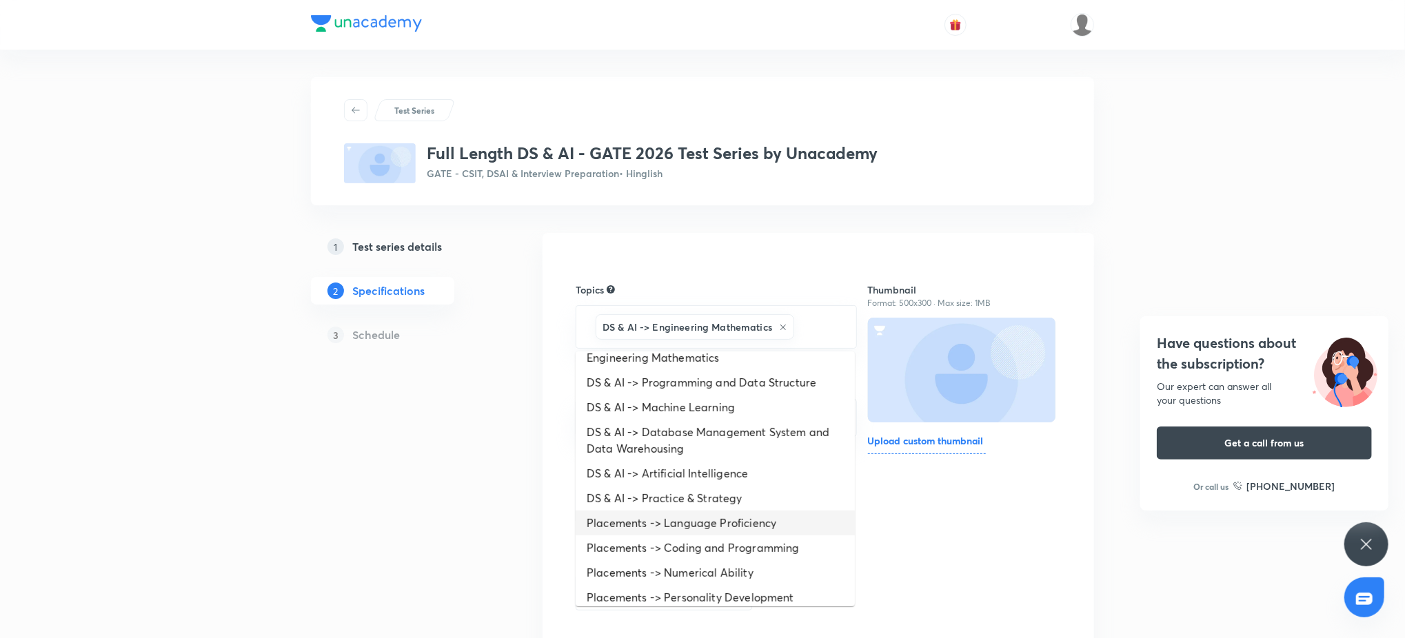
click at [745, 529] on li "Placements -> Language Proficiency" at bounding box center [715, 523] width 279 height 25
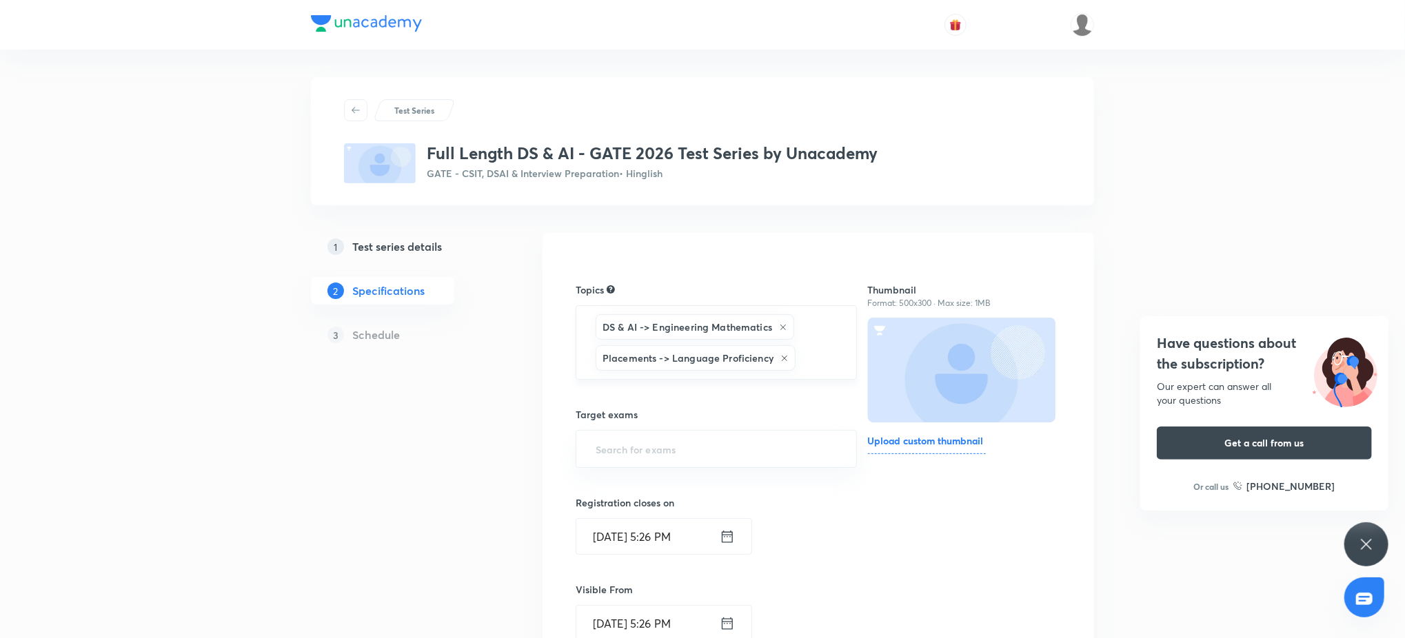
click at [785, 361] on icon at bounding box center [784, 358] width 8 height 8
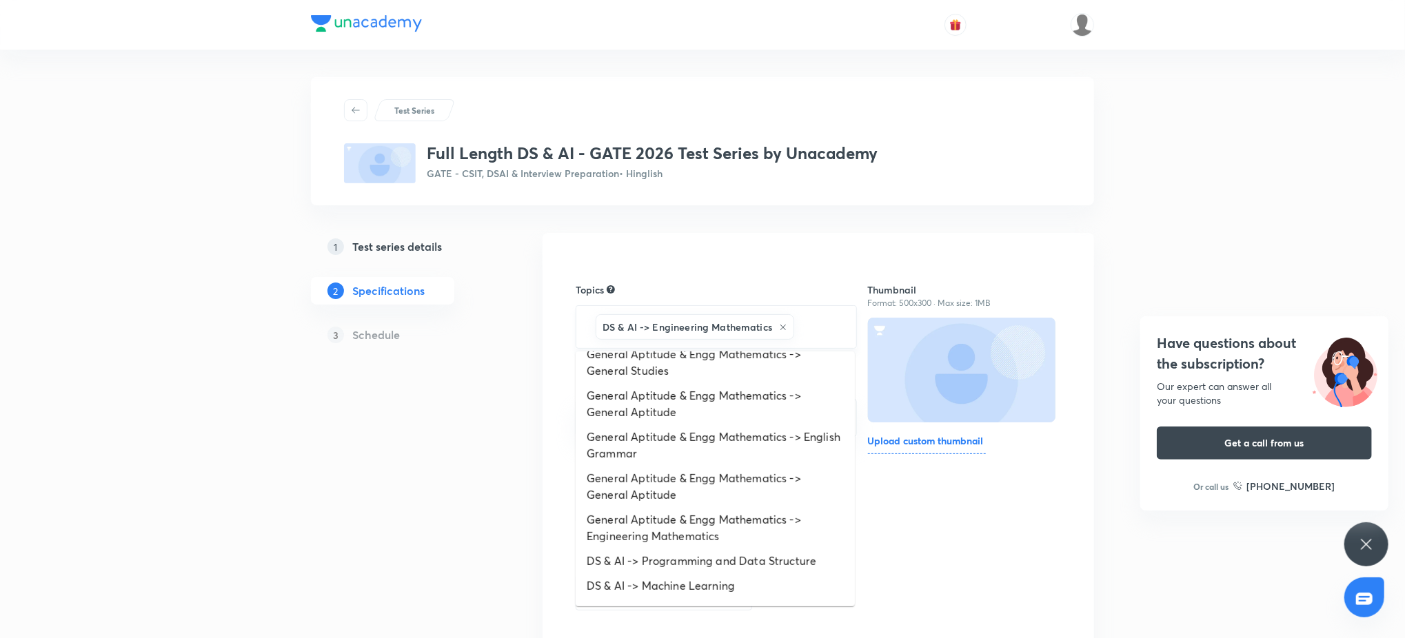
scroll to position [339, 0]
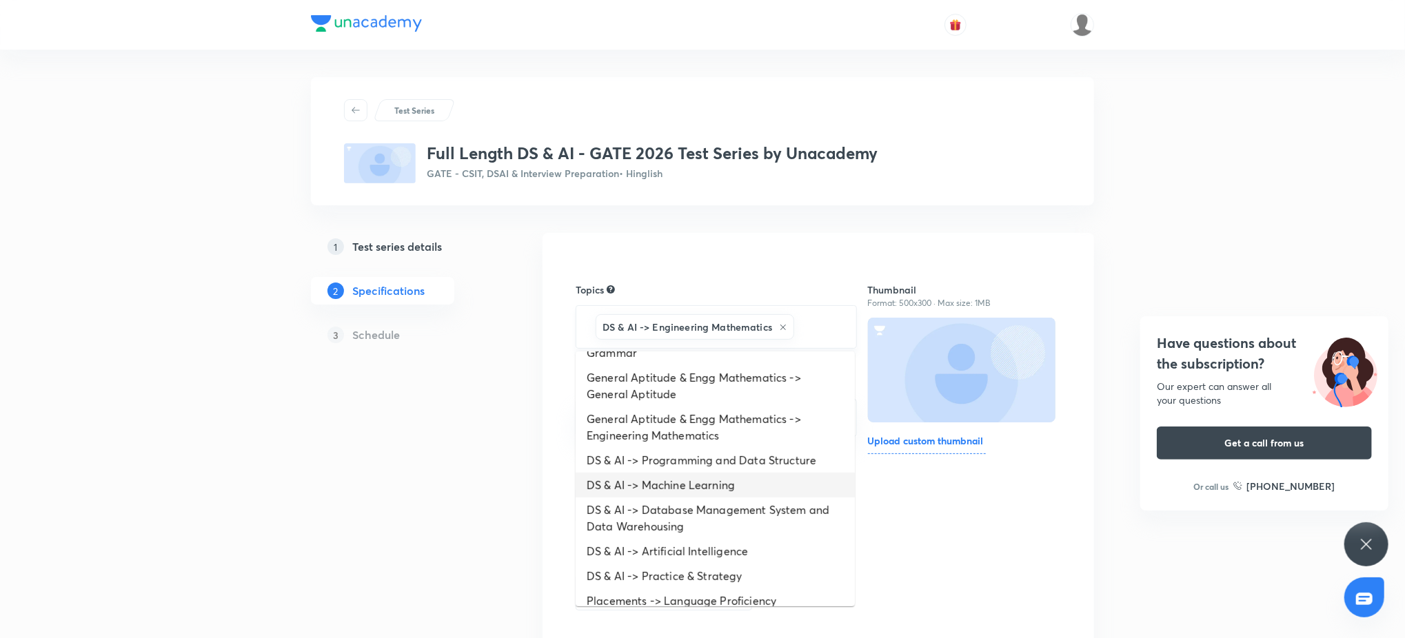
click at [736, 475] on li "DS & AI -> Machine Learning" at bounding box center [715, 485] width 279 height 25
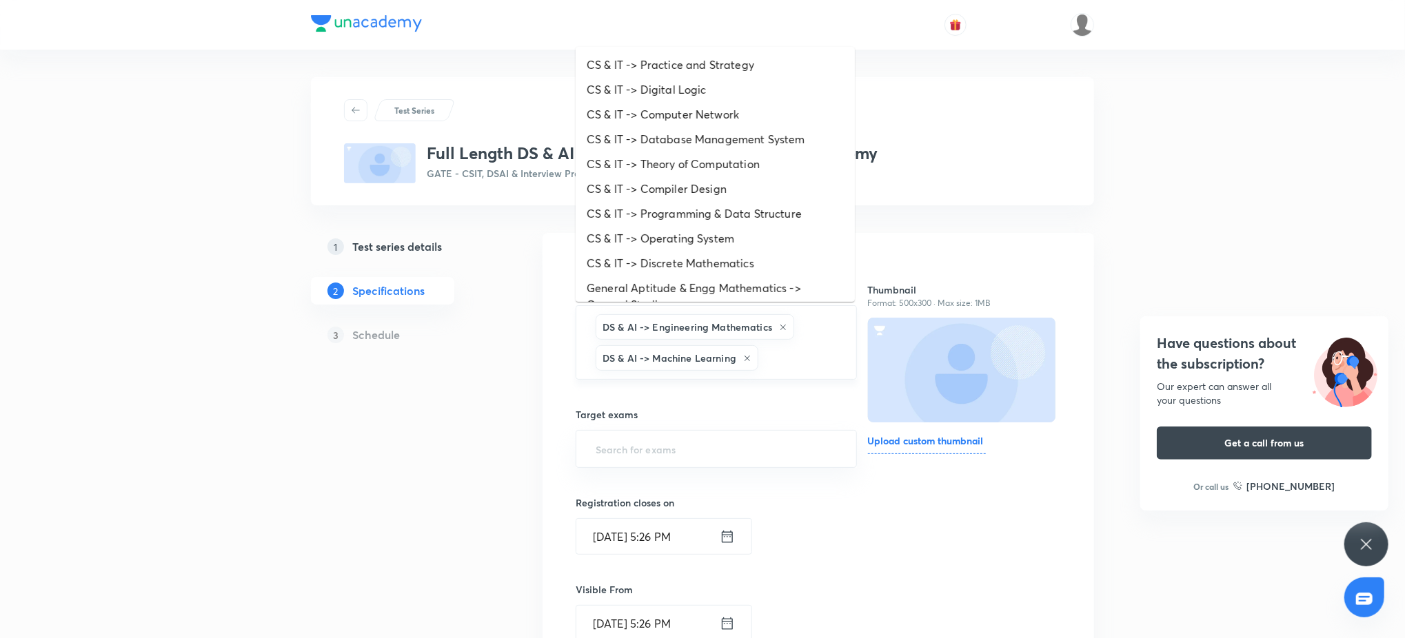
click at [767, 354] on input "text" at bounding box center [800, 358] width 78 height 26
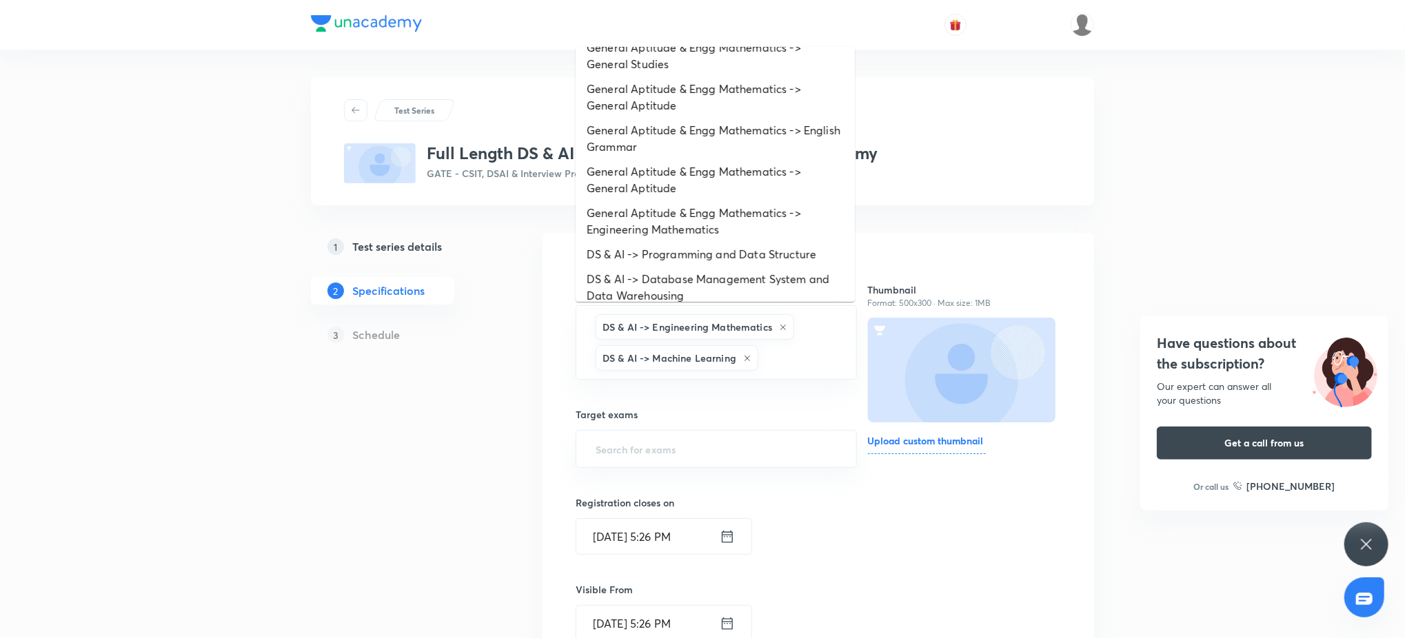
scroll to position [309, 0]
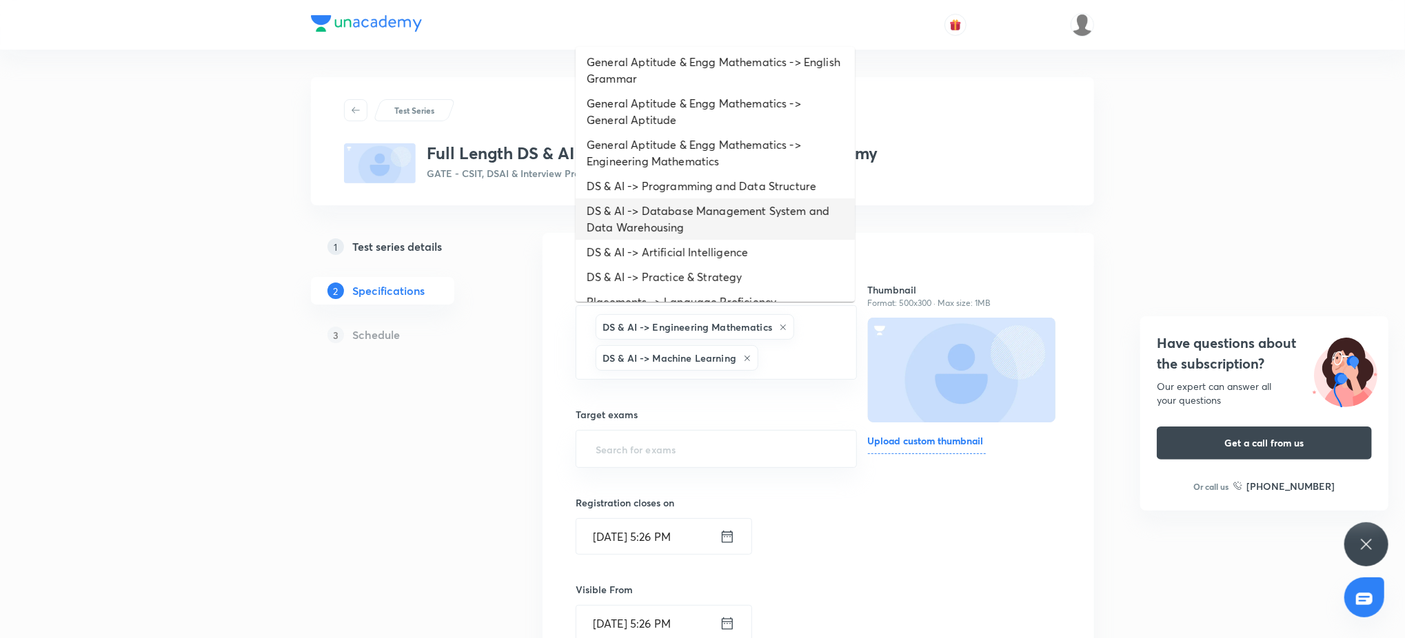
click at [735, 204] on li "DS & AI -> Database Management System and Data Warehousing" at bounding box center [715, 219] width 279 height 41
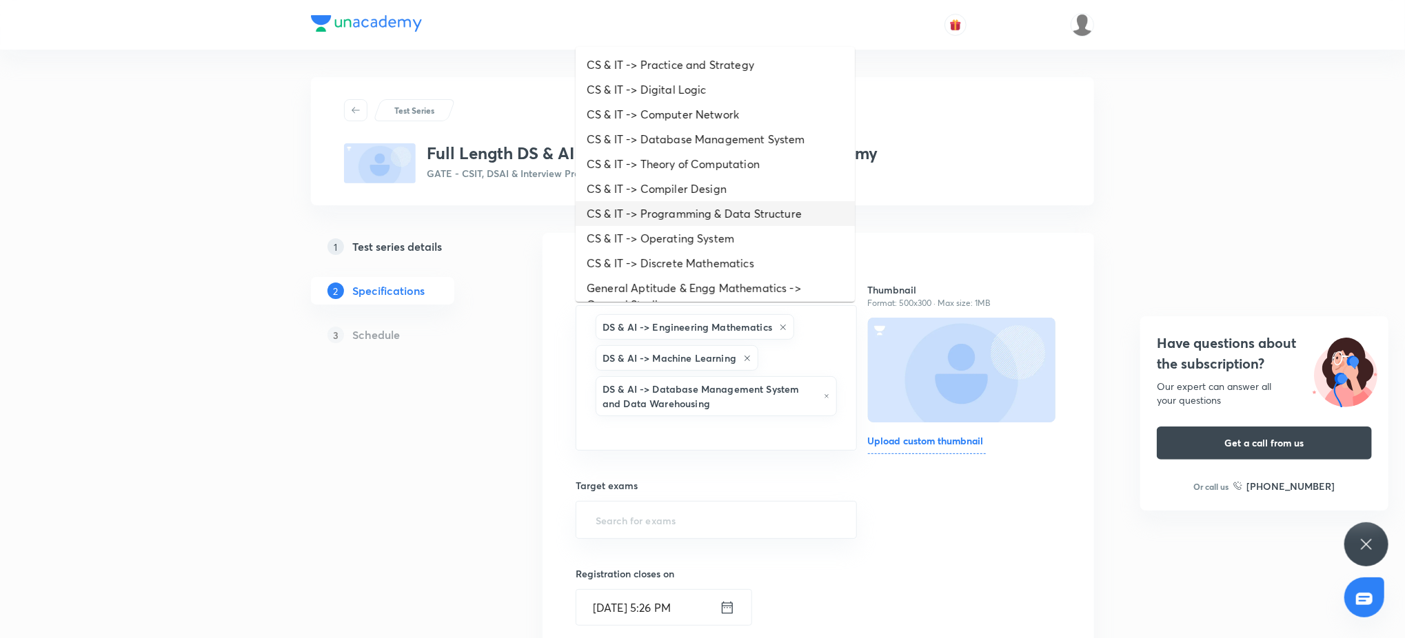
scroll to position [434, 0]
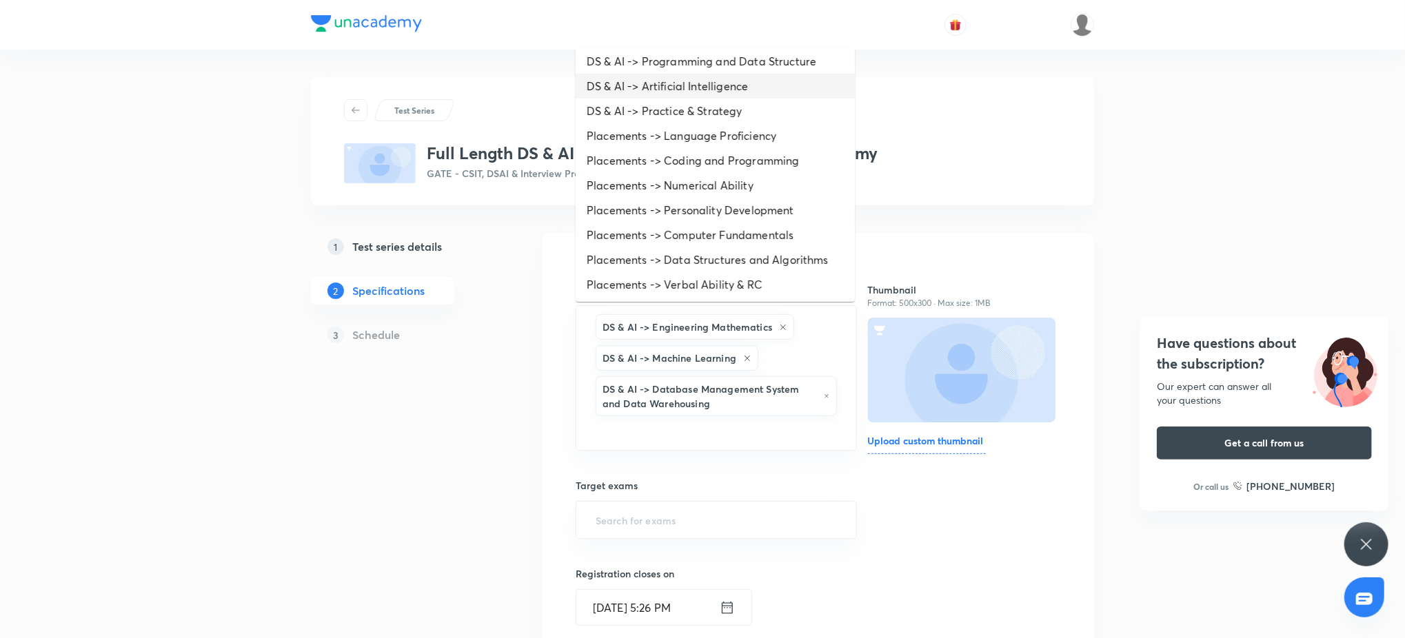
click at [695, 94] on li "DS & AI -> Artificial Intelligence" at bounding box center [715, 86] width 279 height 25
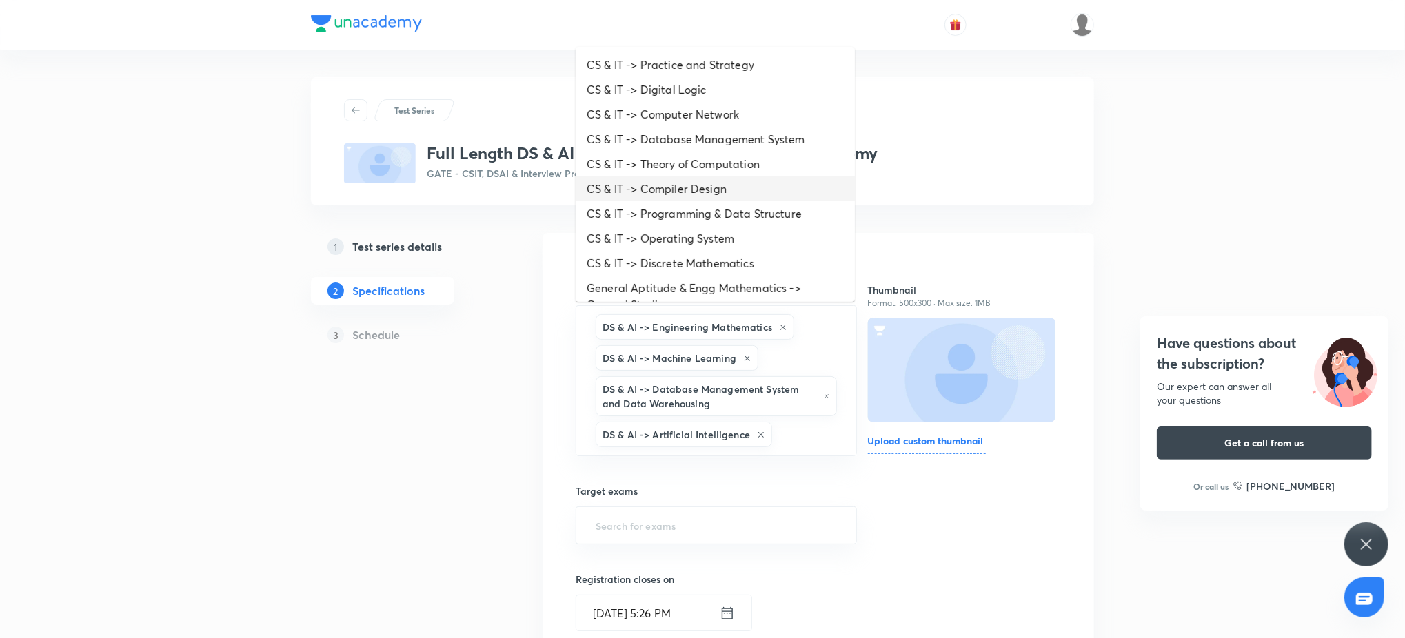
scroll to position [409, 0]
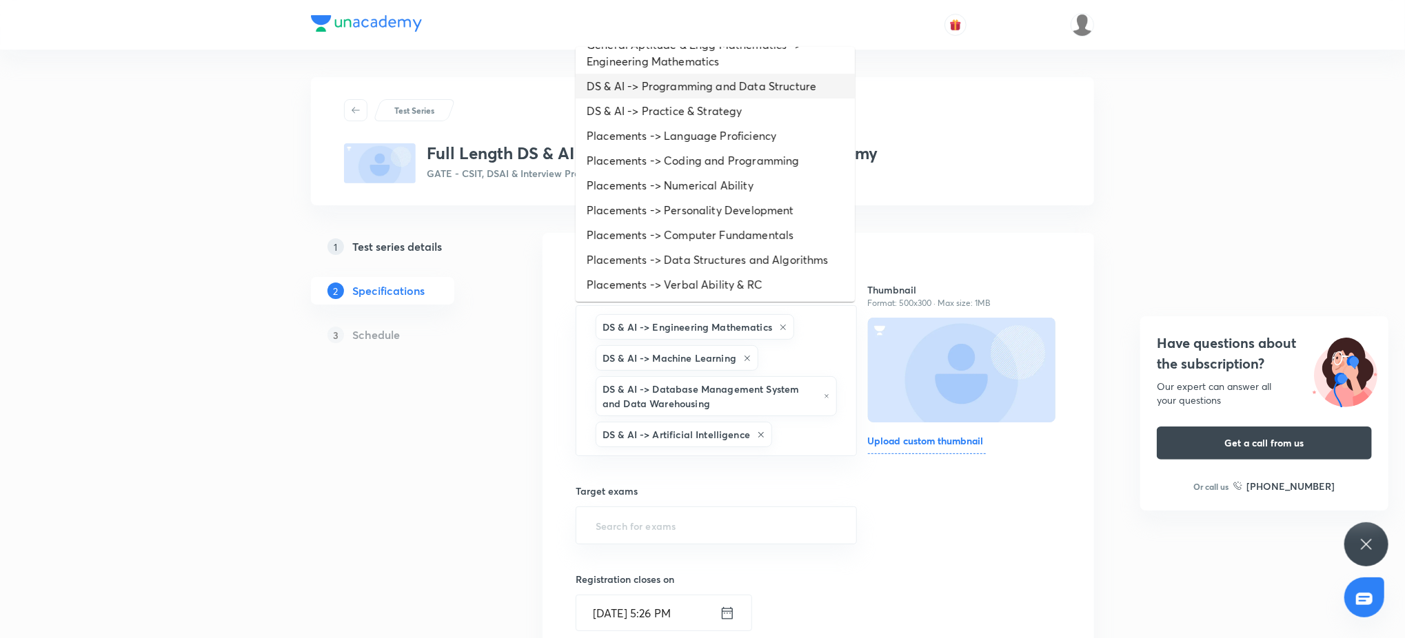
click at [664, 87] on li "DS & AI -> Programming and Data Structure" at bounding box center [715, 86] width 279 height 25
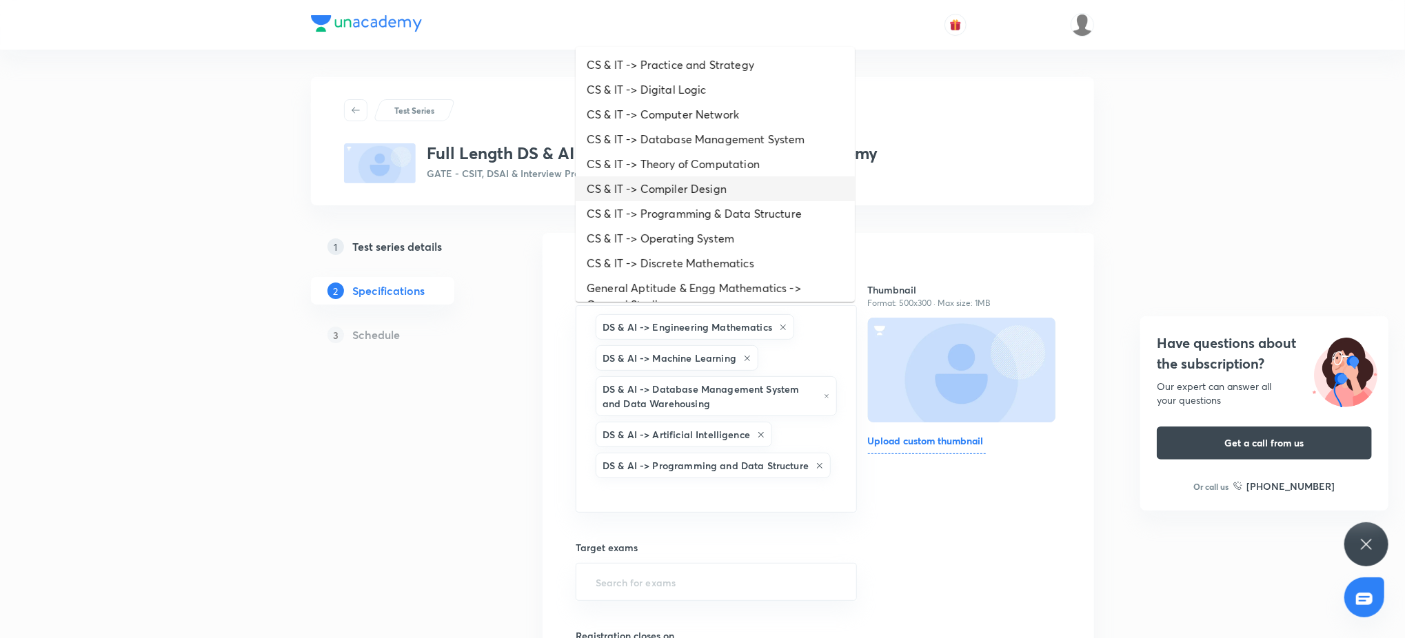
scroll to position [383, 0]
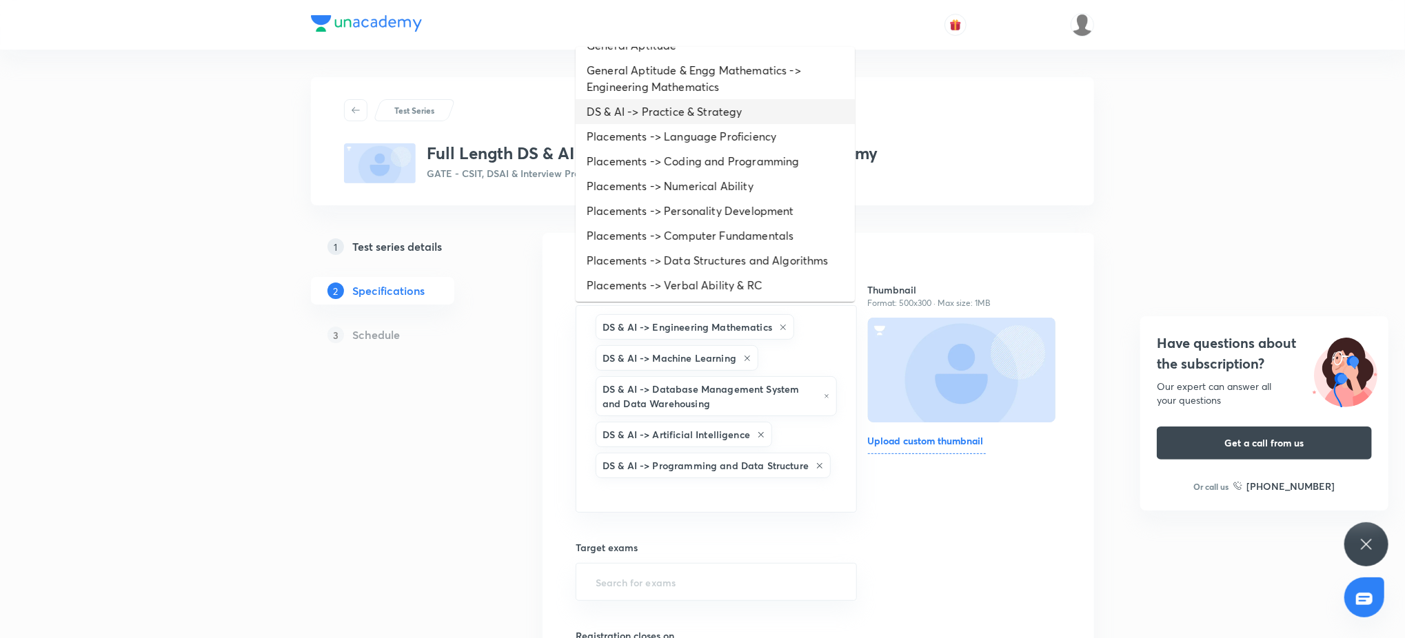
click at [682, 99] on li "DS & AI -> Practice & Strategy" at bounding box center [715, 111] width 279 height 25
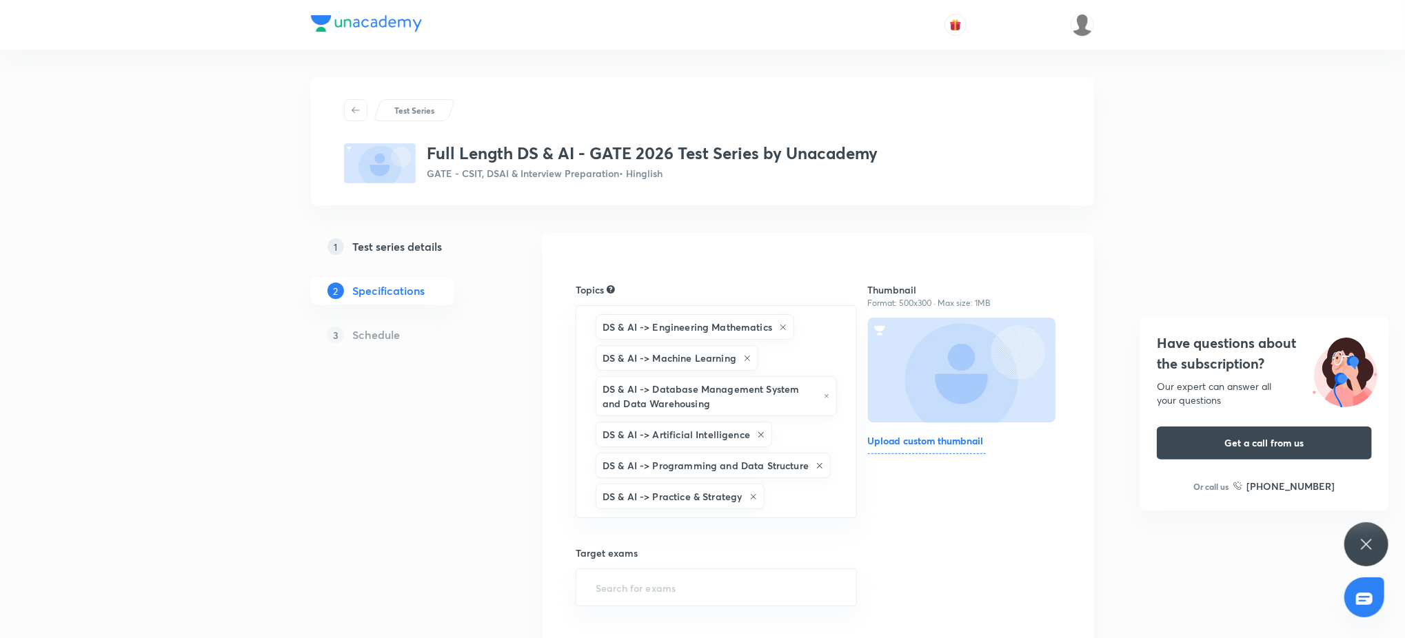
click at [998, 217] on div "Test Series Full Length DS & AI - GATE 2026 Test Series by Unacademy GATE - CSI…" at bounding box center [702, 608] width 783 height 1062
click at [680, 584] on input "text" at bounding box center [716, 588] width 247 height 26
click at [640, 523] on li "GATE 2026" at bounding box center [715, 523] width 279 height 25
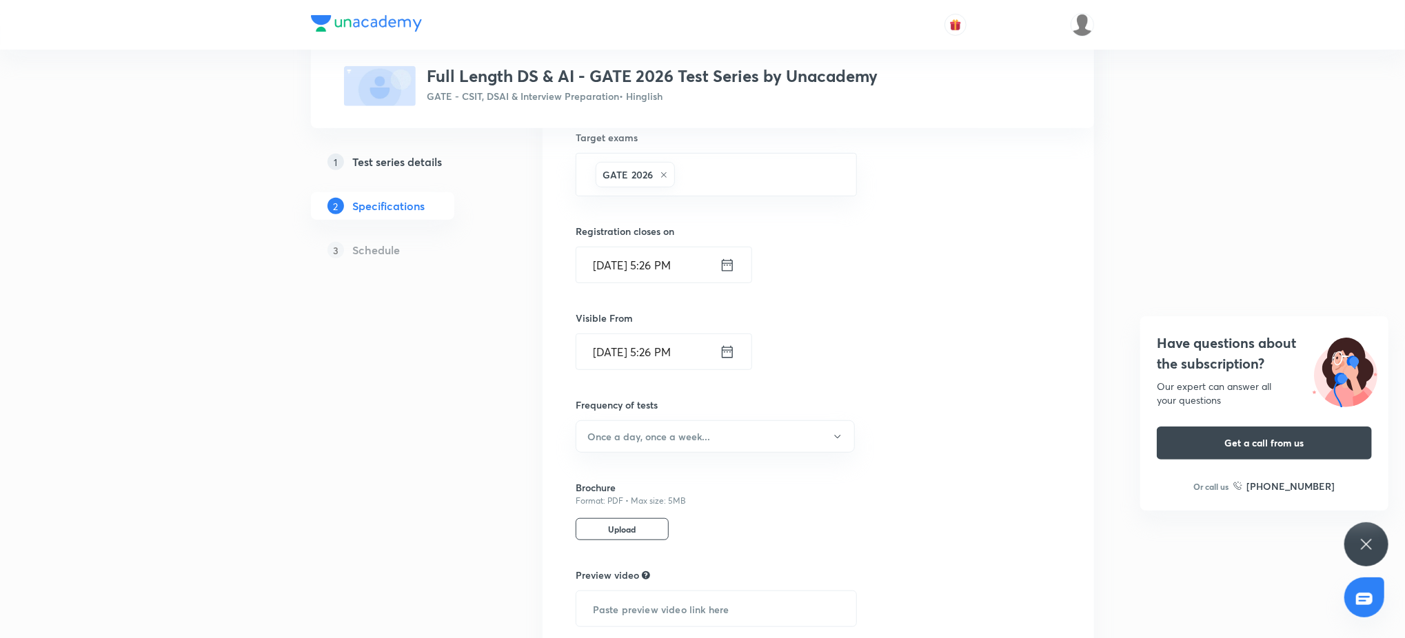
scroll to position [416, 0]
click at [658, 436] on h6 "Once a day, once a week..." at bounding box center [648, 436] width 123 height 14
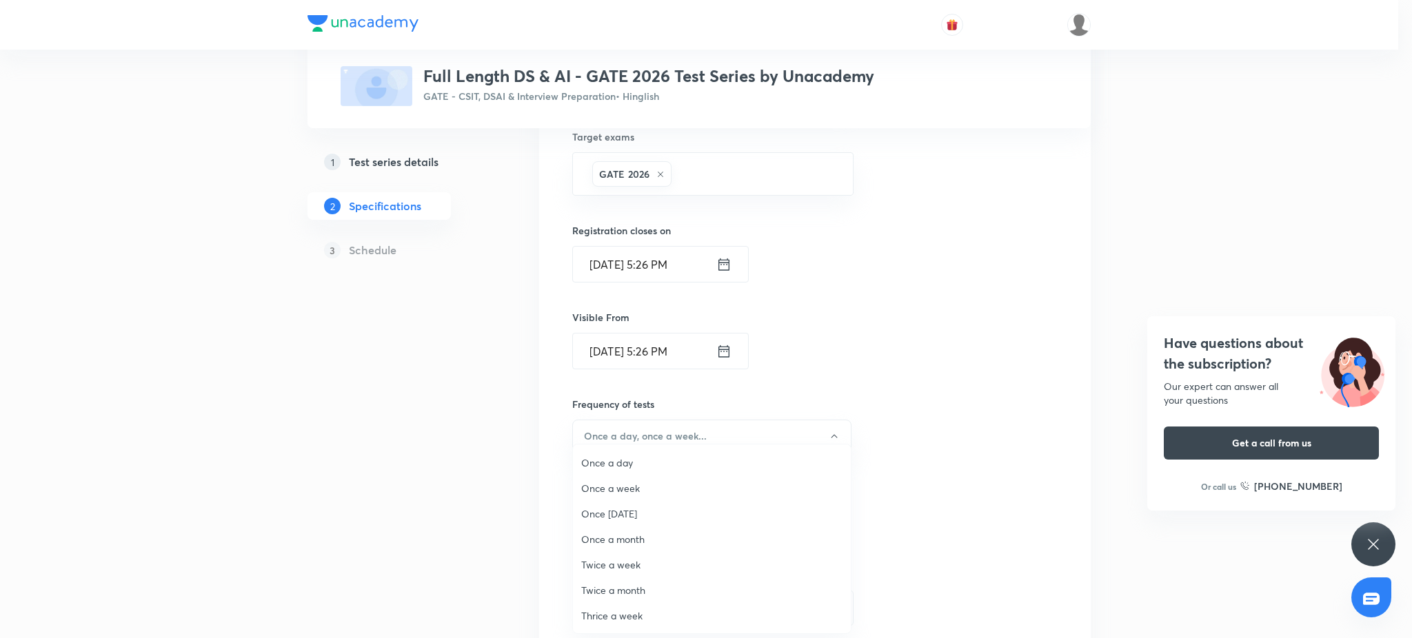
click at [638, 560] on span "Twice a week" at bounding box center [711, 565] width 261 height 14
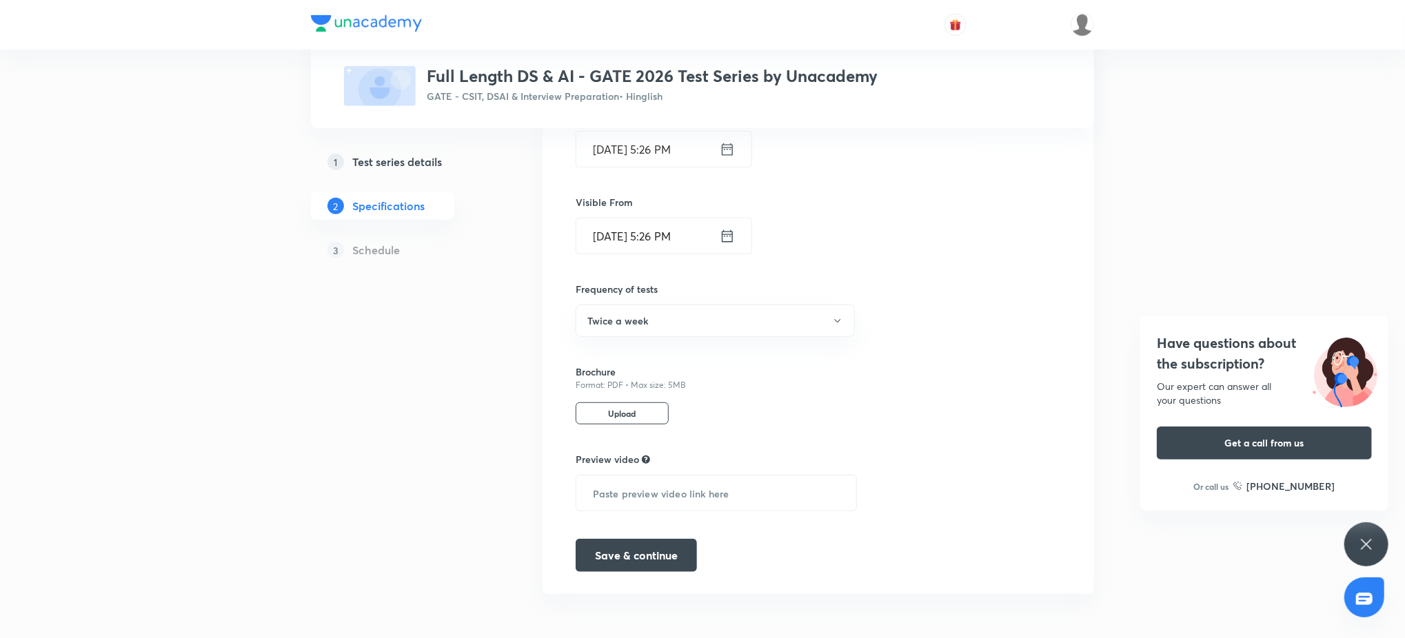
scroll to position [532, 0]
click at [647, 551] on button "Save & continue" at bounding box center [636, 554] width 121 height 33
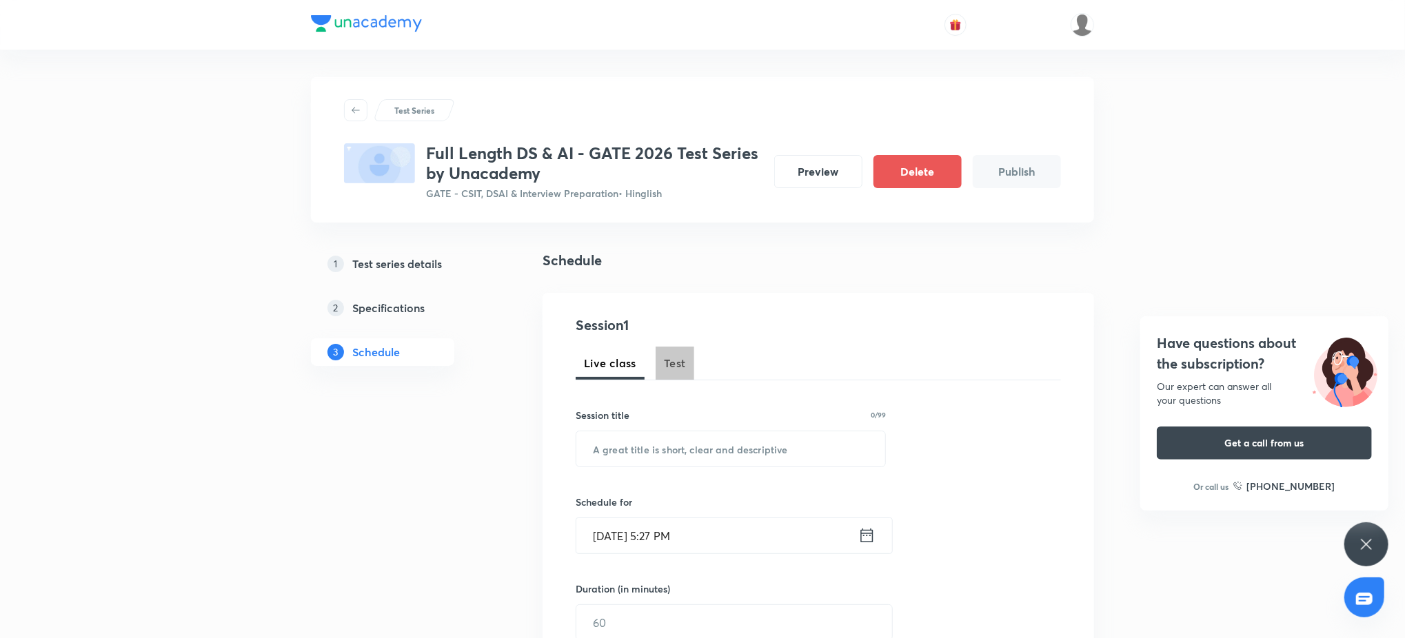
click at [673, 358] on span "Test" at bounding box center [675, 363] width 22 height 17
click at [660, 451] on input "text" at bounding box center [730, 448] width 309 height 35
paste input "Probability and Statistics – 1"
type input "Probability and Statistics – 1"
click at [733, 534] on input "Sep 4, 2025, 5:27 PM" at bounding box center [717, 535] width 282 height 35
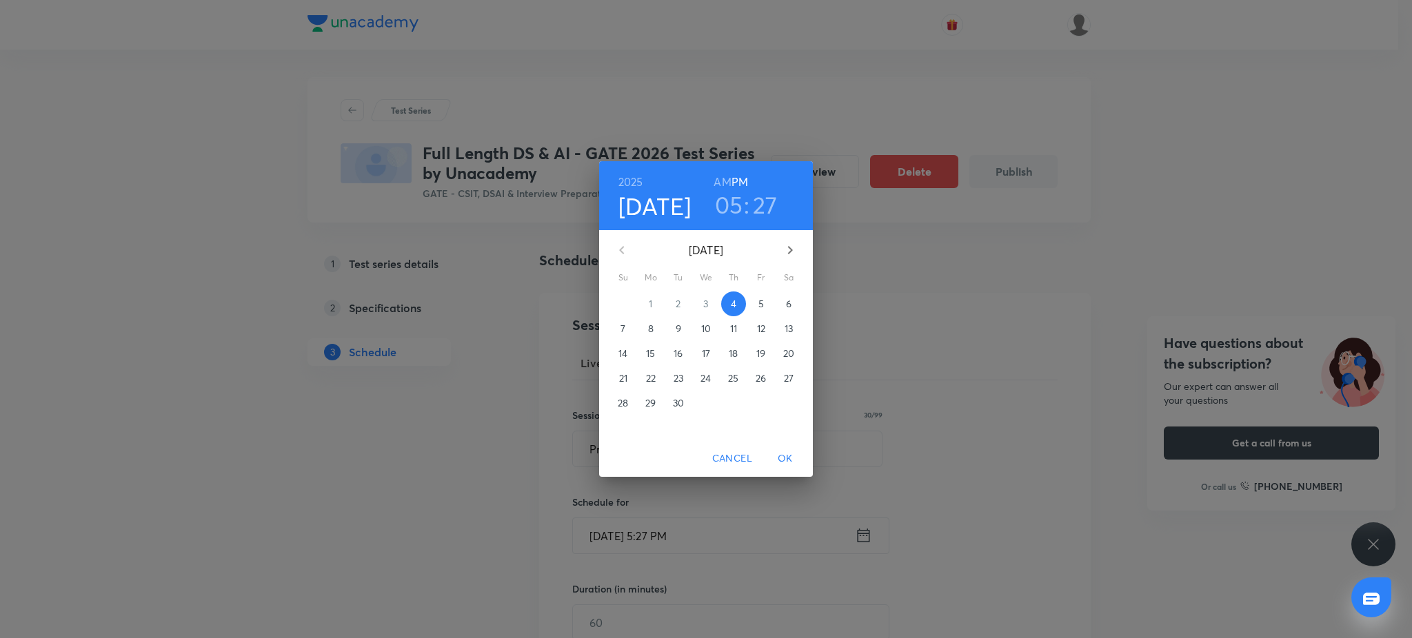
click at [766, 313] on button "5" at bounding box center [761, 304] width 25 height 25
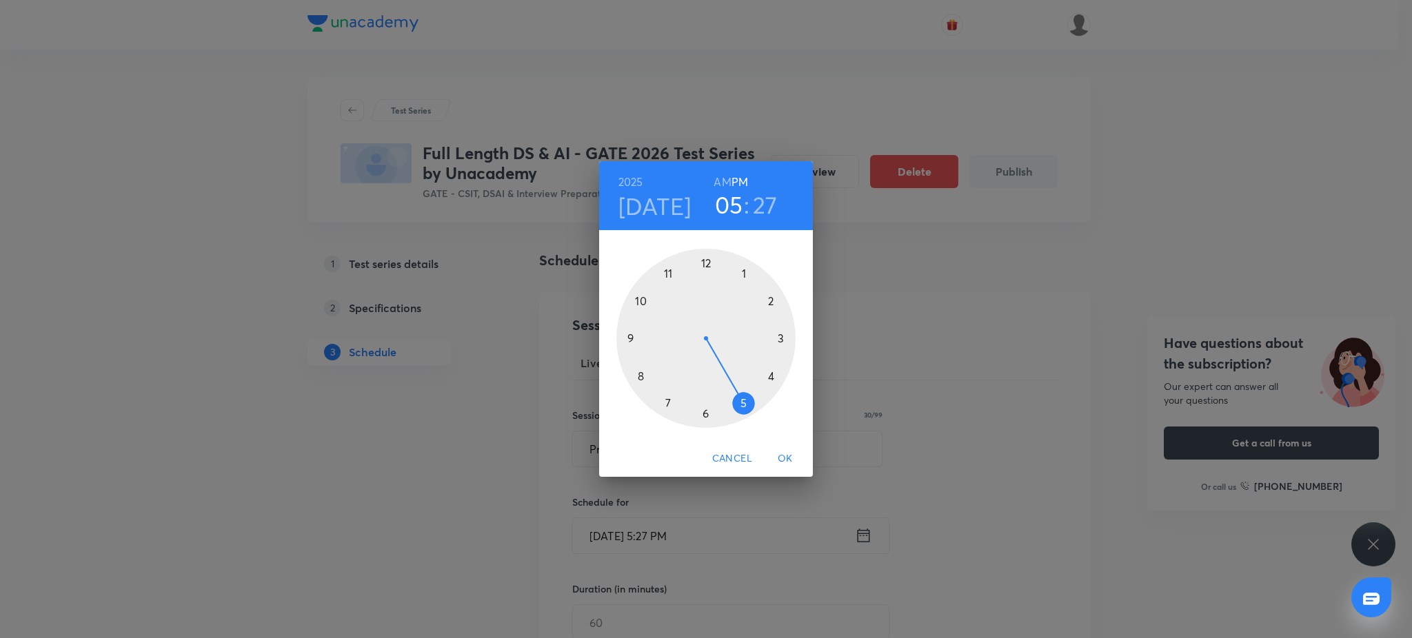
click at [624, 337] on div at bounding box center [705, 338] width 179 height 179
click at [704, 260] on div at bounding box center [705, 338] width 179 height 179
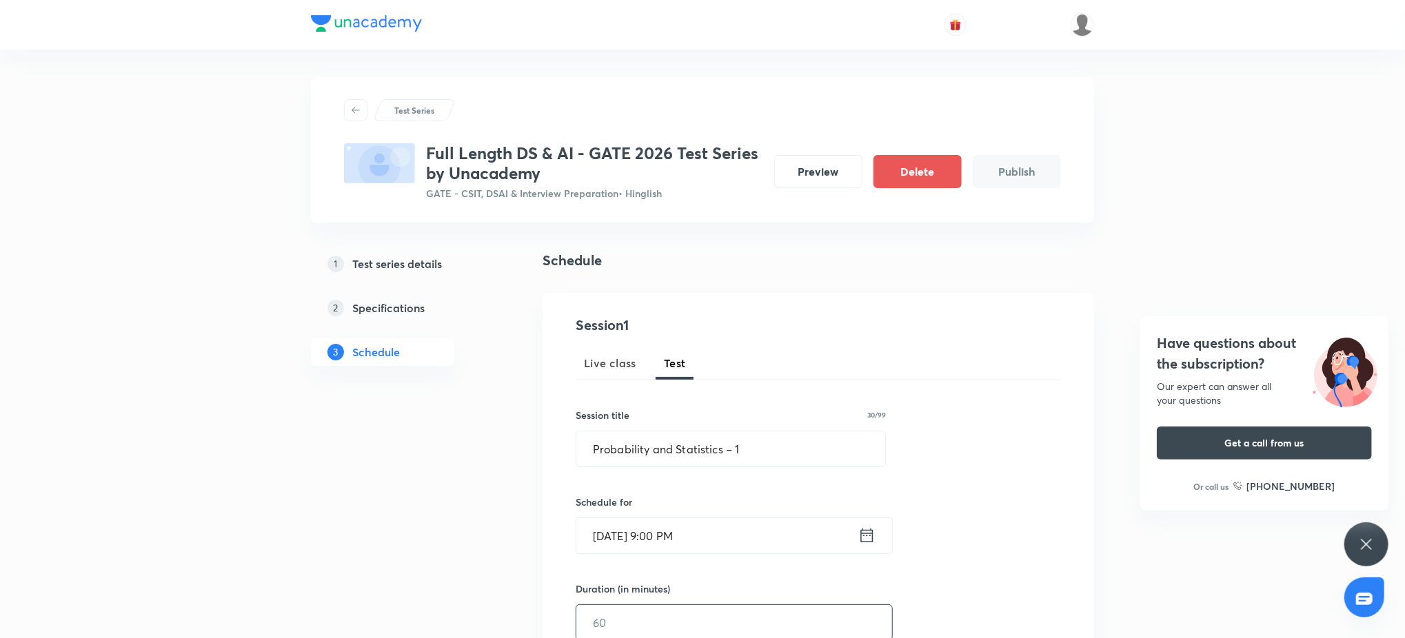
click at [704, 604] on div "​" at bounding box center [734, 622] width 317 height 37
click at [700, 597] on div "Duration (in minutes) ​" at bounding box center [702, 609] width 252 height 59
click at [678, 618] on input "text" at bounding box center [734, 621] width 316 height 35
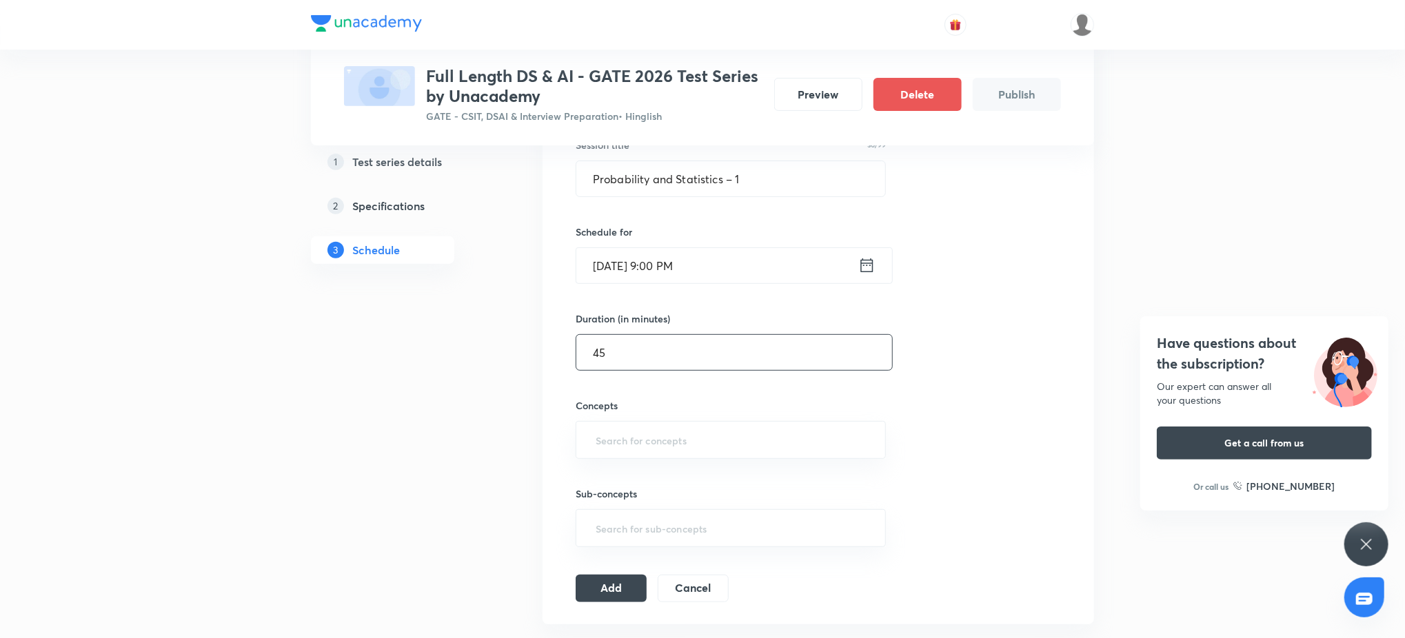
scroll to position [271, 0]
type input "45"
click at [691, 445] on input "text" at bounding box center [731, 440] width 276 height 26
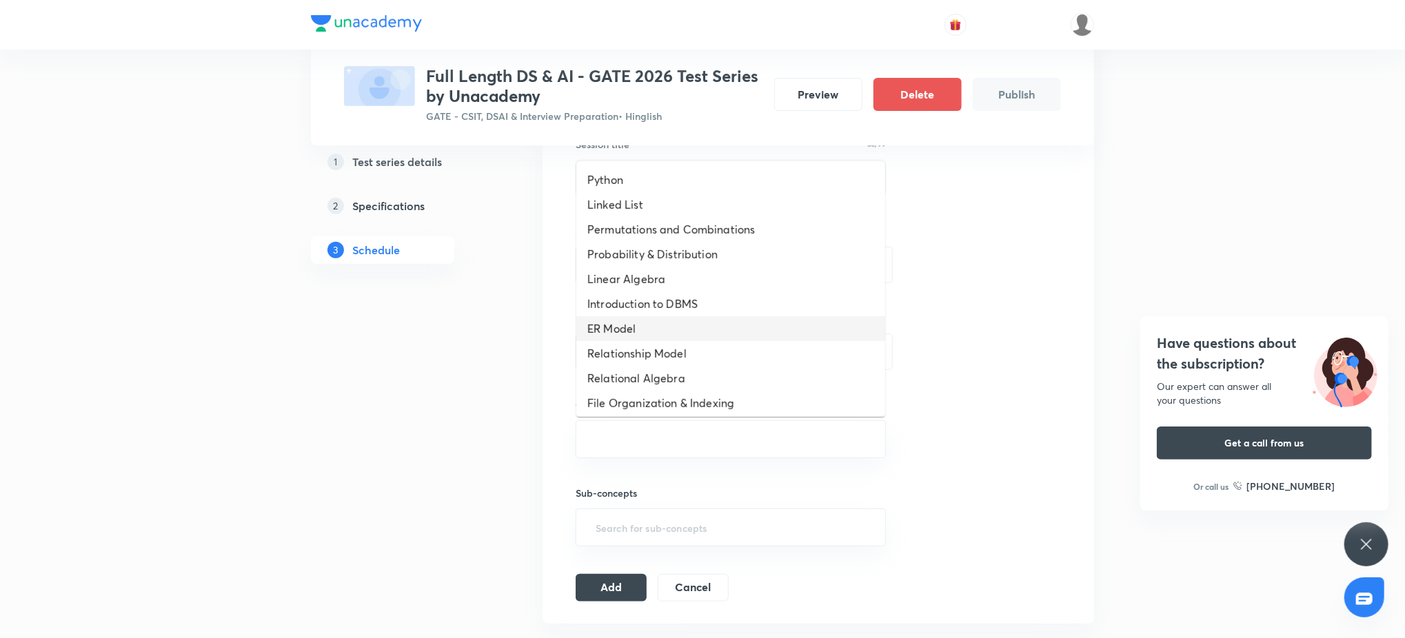
click at [662, 317] on li "ER Model" at bounding box center [730, 328] width 309 height 25
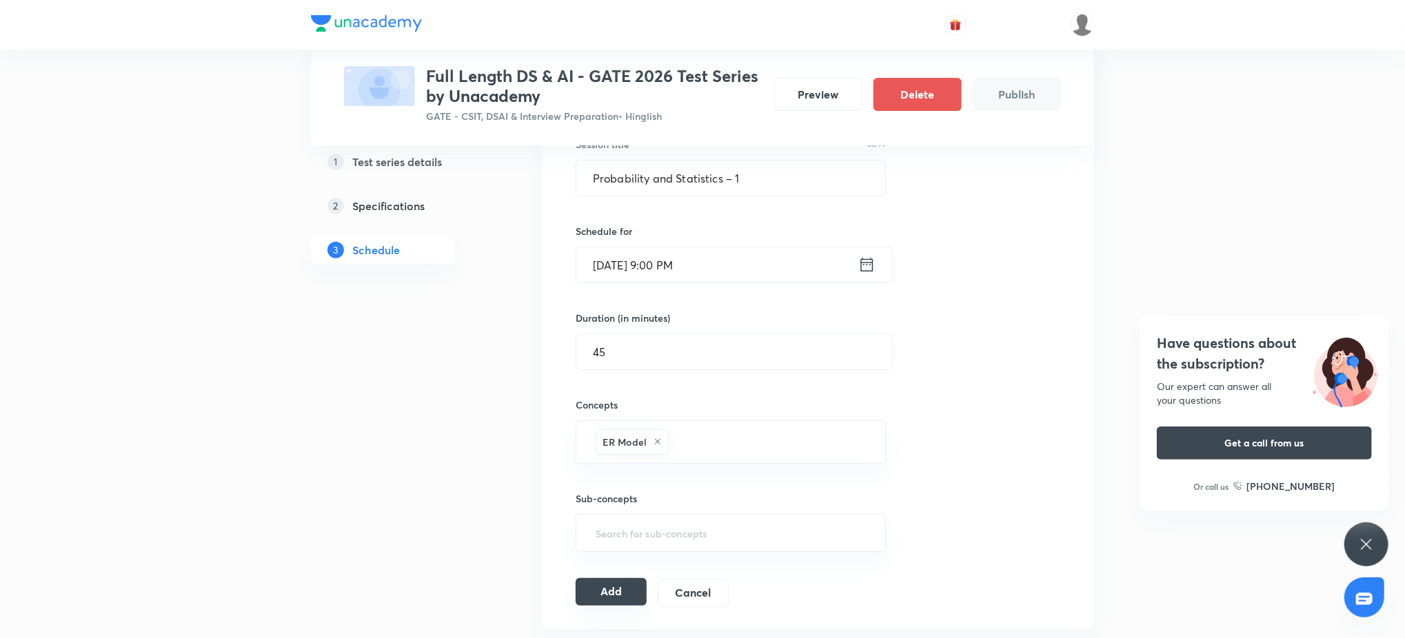
click at [624, 583] on button "Add" at bounding box center [611, 592] width 71 height 28
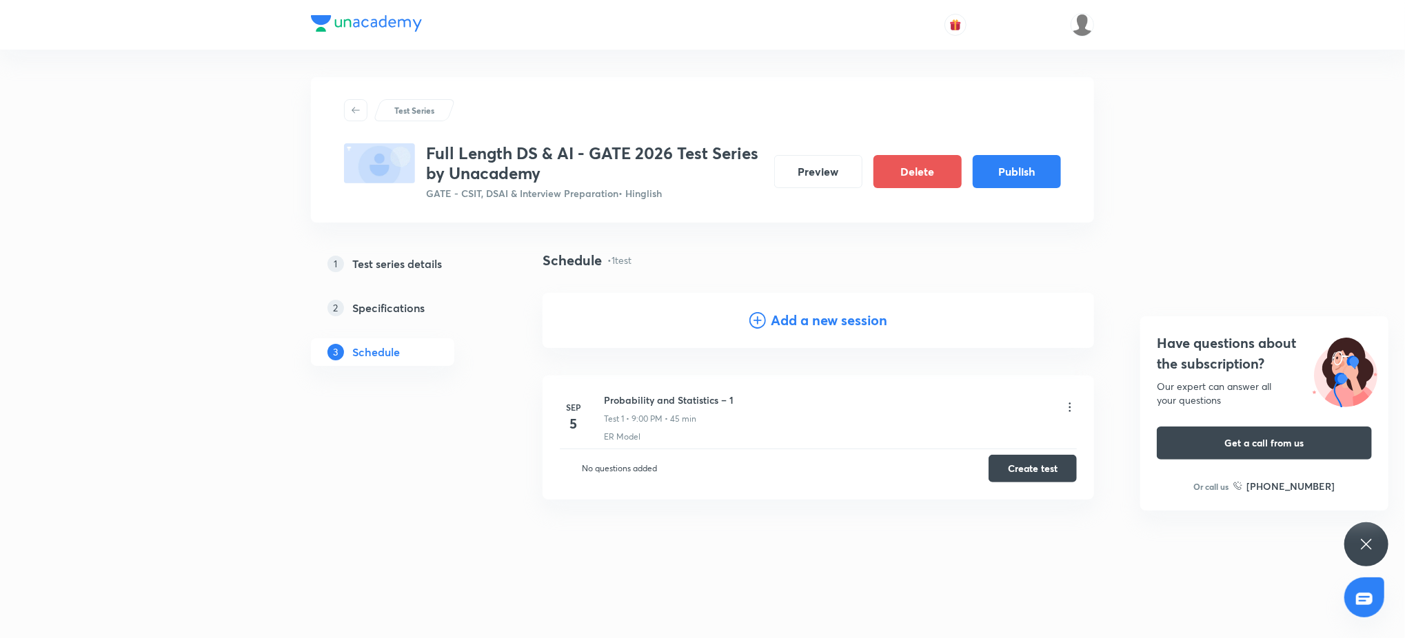
scroll to position [0, 0]
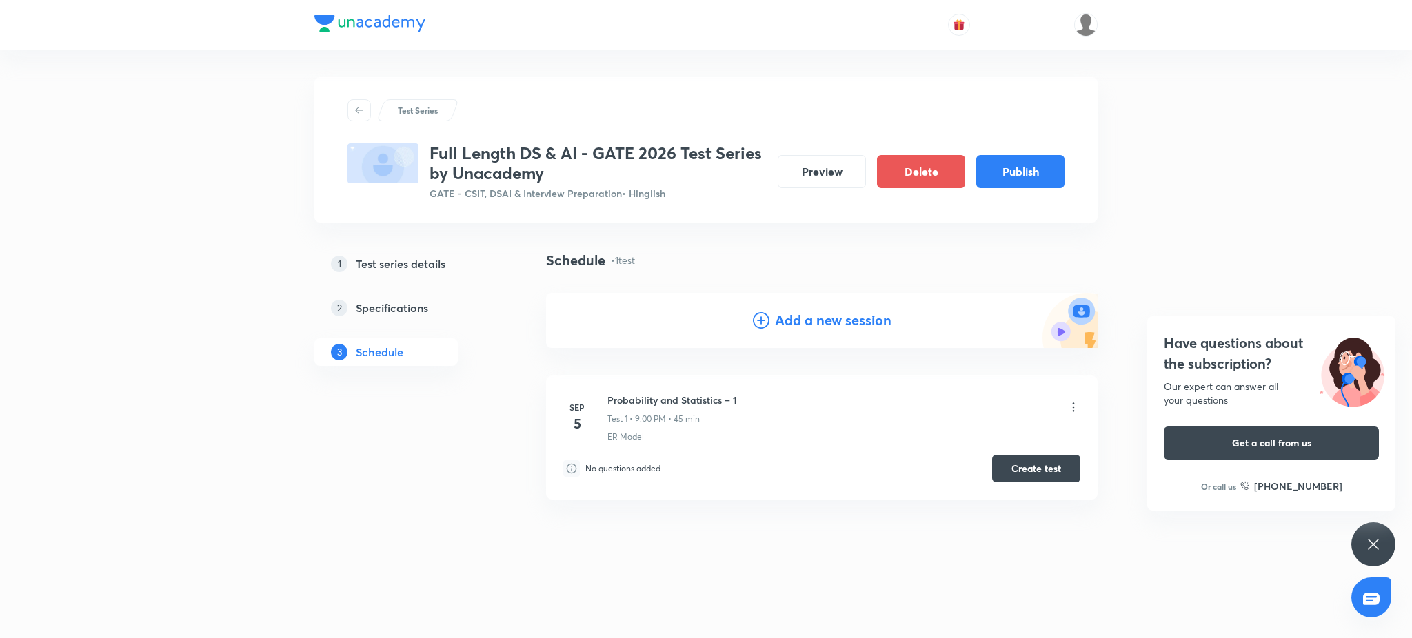
click at [780, 308] on div "Add a new session" at bounding box center [821, 320] width 551 height 55
click at [775, 316] on h4 "Add a new session" at bounding box center [833, 320] width 116 height 21
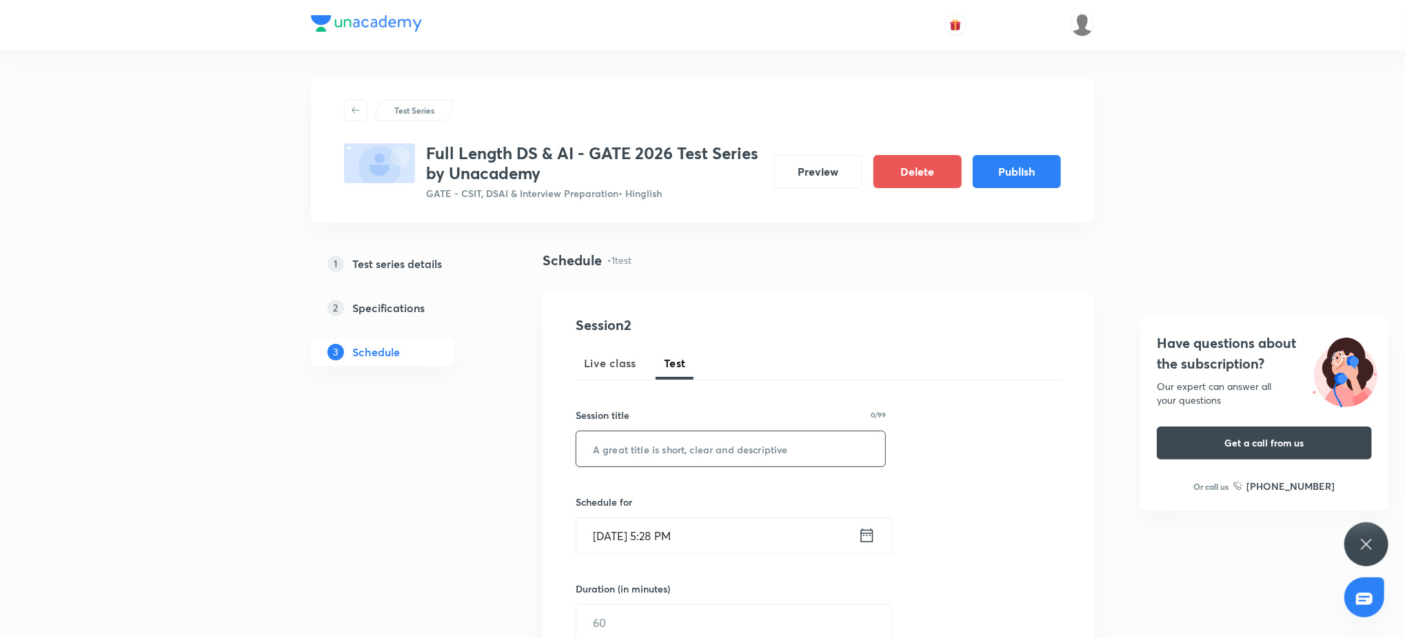
click at [657, 460] on input "text" at bounding box center [730, 448] width 309 height 35
paste input "Probability and Statistics – 2"
type input "Probability and Statistics – 2"
click at [669, 531] on input "[DATE] 5:28 PM" at bounding box center [717, 535] width 282 height 35
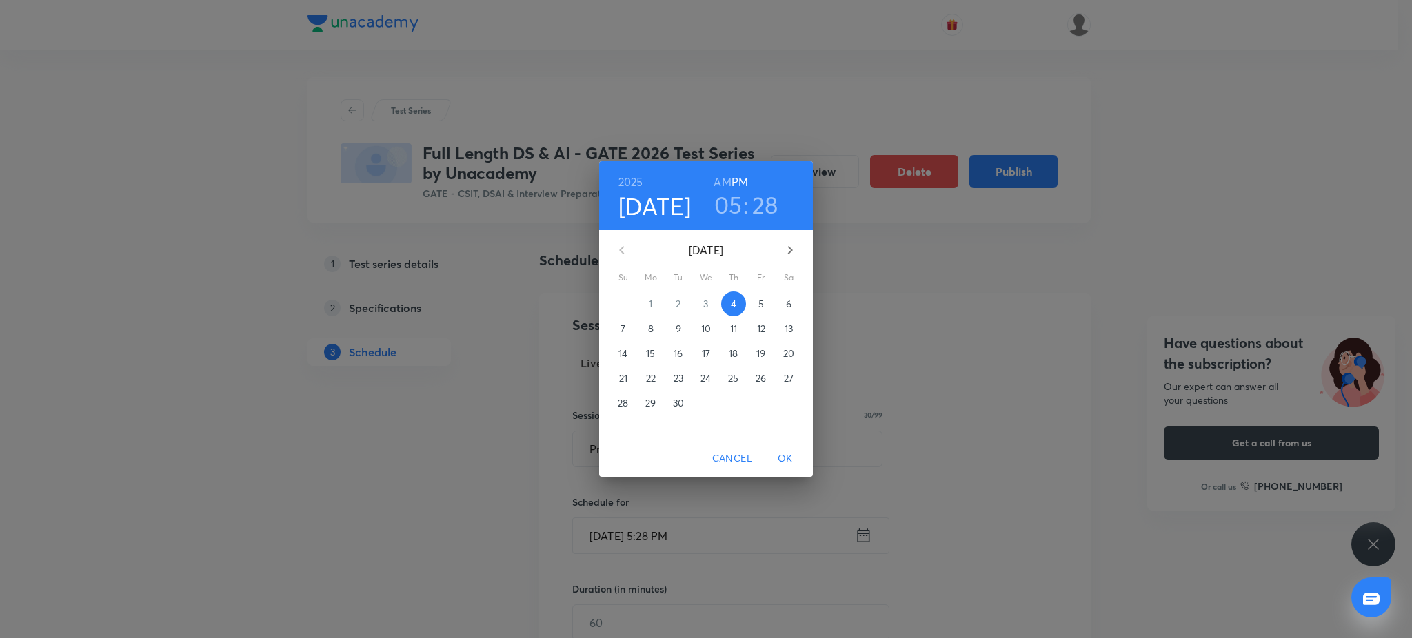
click at [649, 331] on p "8" at bounding box center [651, 329] width 6 height 14
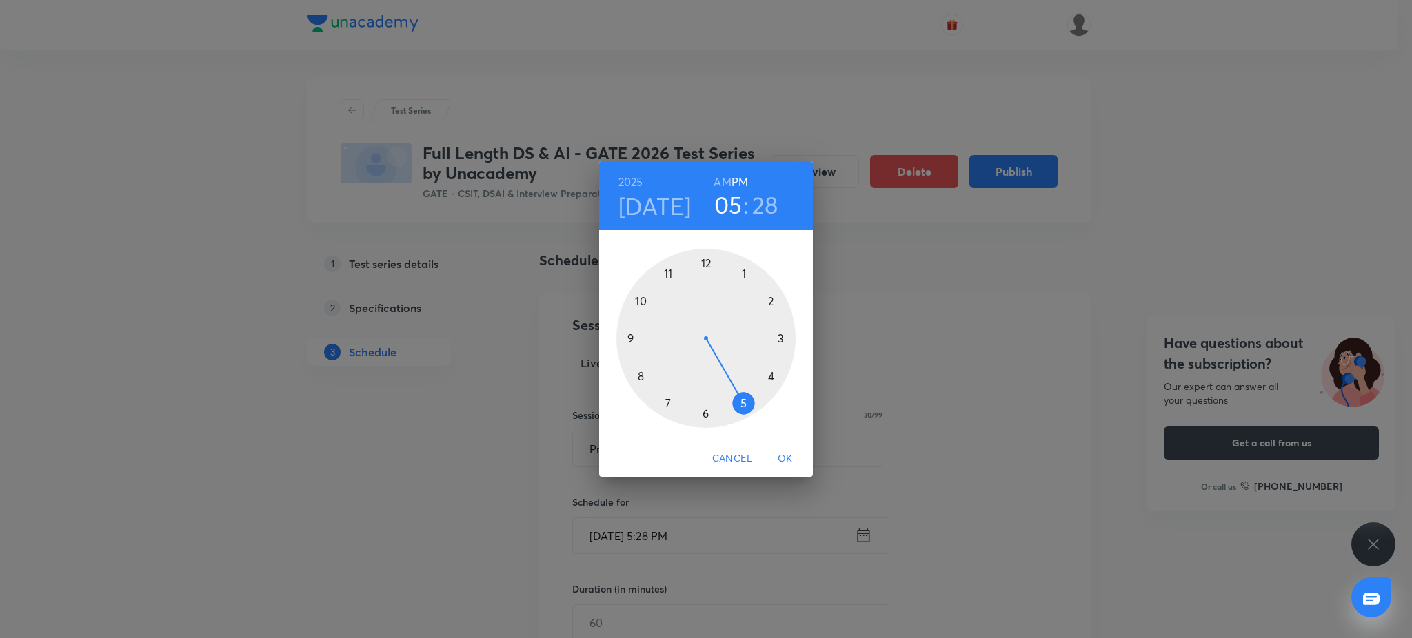
click at [629, 332] on div at bounding box center [705, 338] width 179 height 179
click at [702, 262] on div at bounding box center [705, 338] width 179 height 179
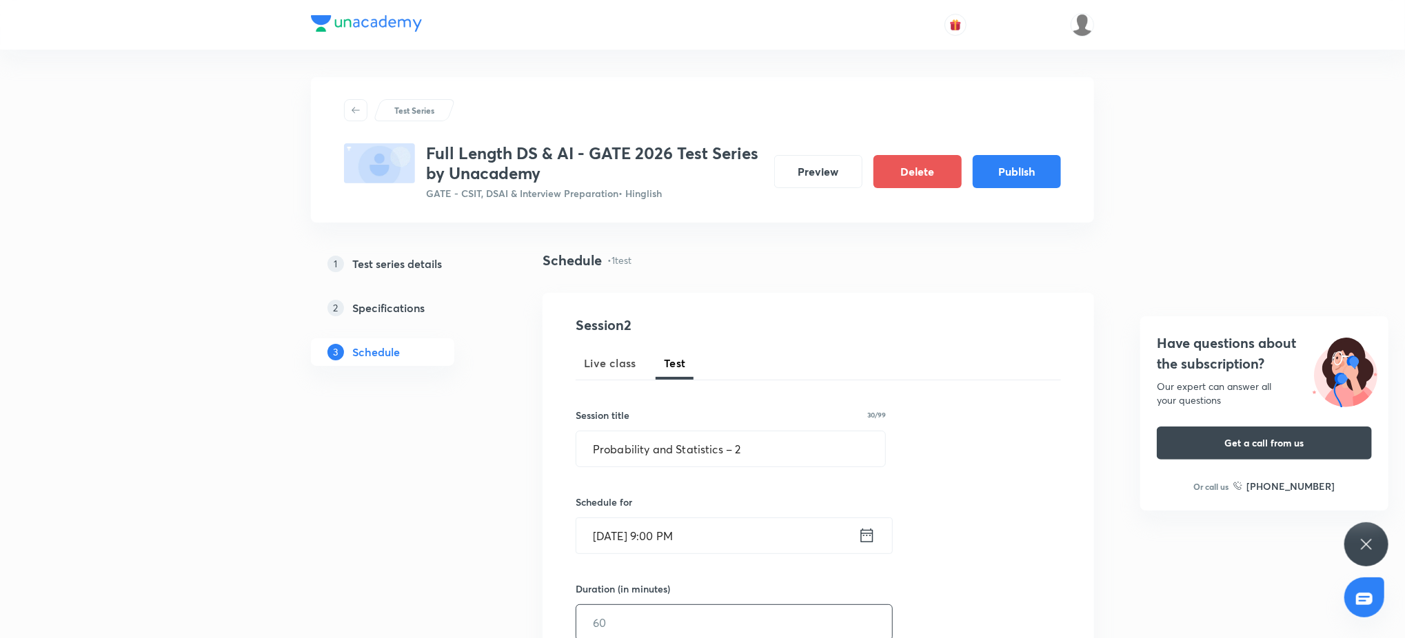
click at [677, 606] on input "text" at bounding box center [734, 622] width 316 height 35
type input "45"
click at [1046, 440] on div "Session 2 Live class Test Session title 30/99 Probability and Statistics – 2 ​ …" at bounding box center [818, 594] width 485 height 558
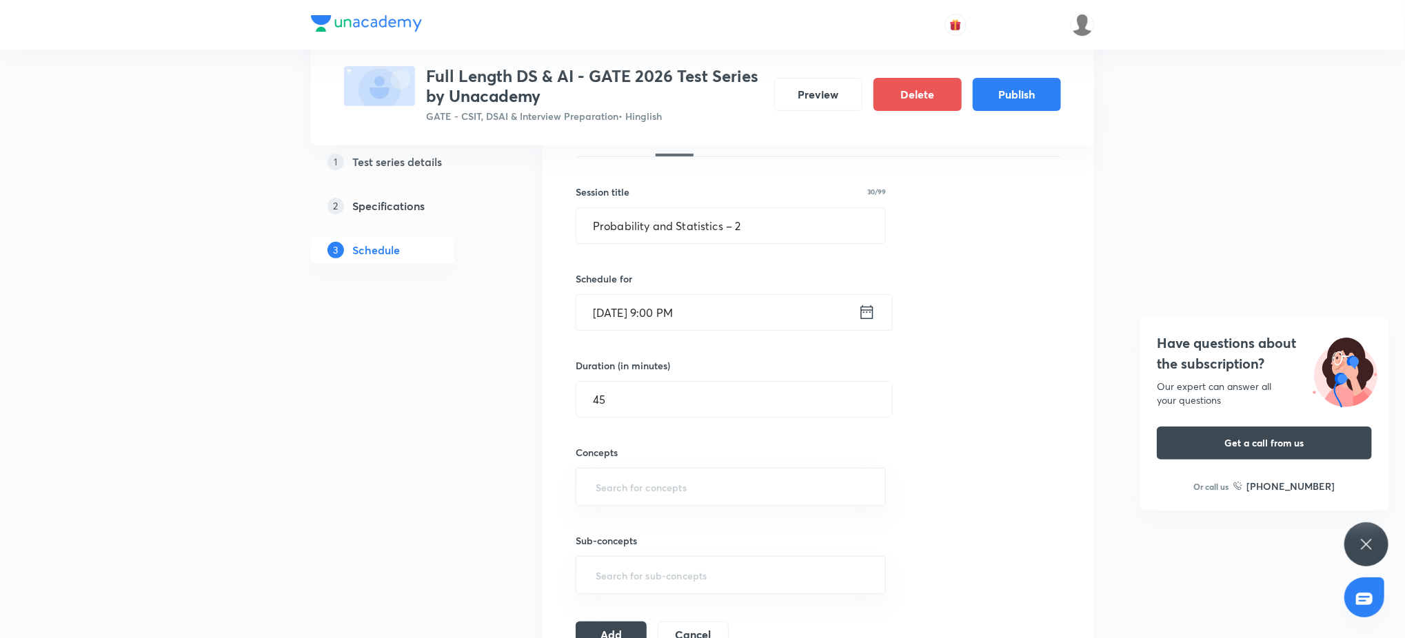
scroll to position [465, 0]
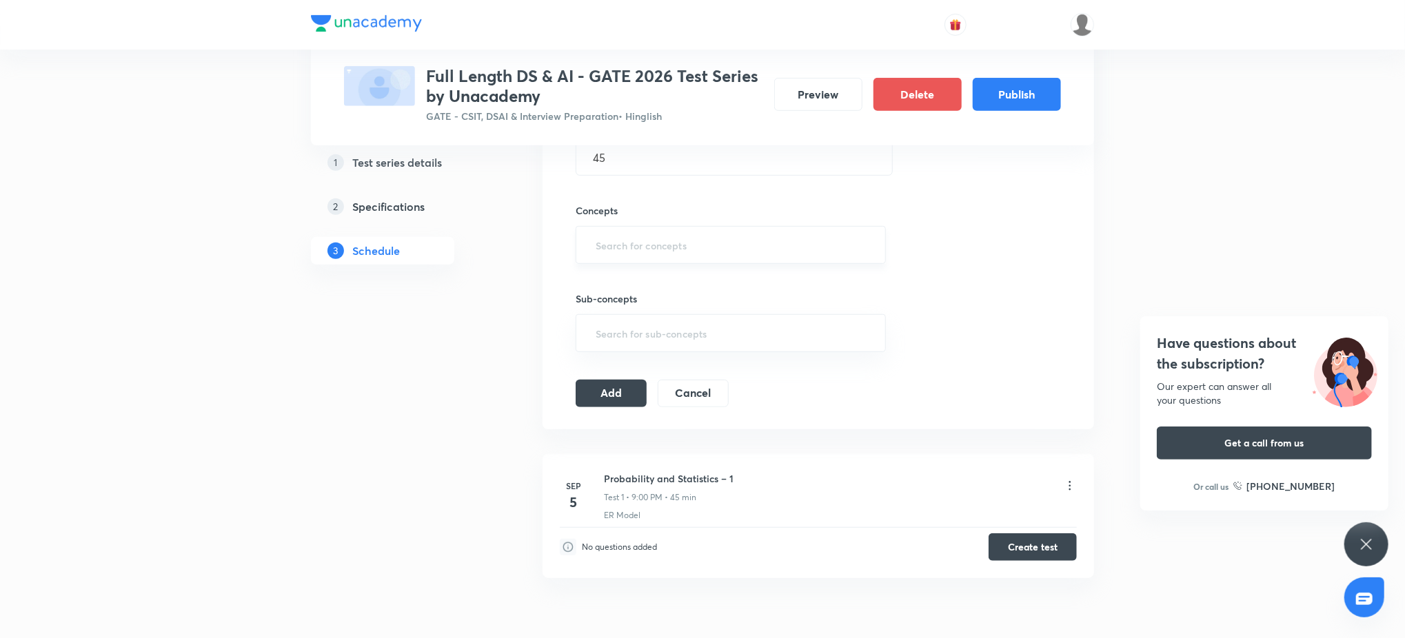
click at [631, 260] on div "​" at bounding box center [731, 245] width 310 height 38
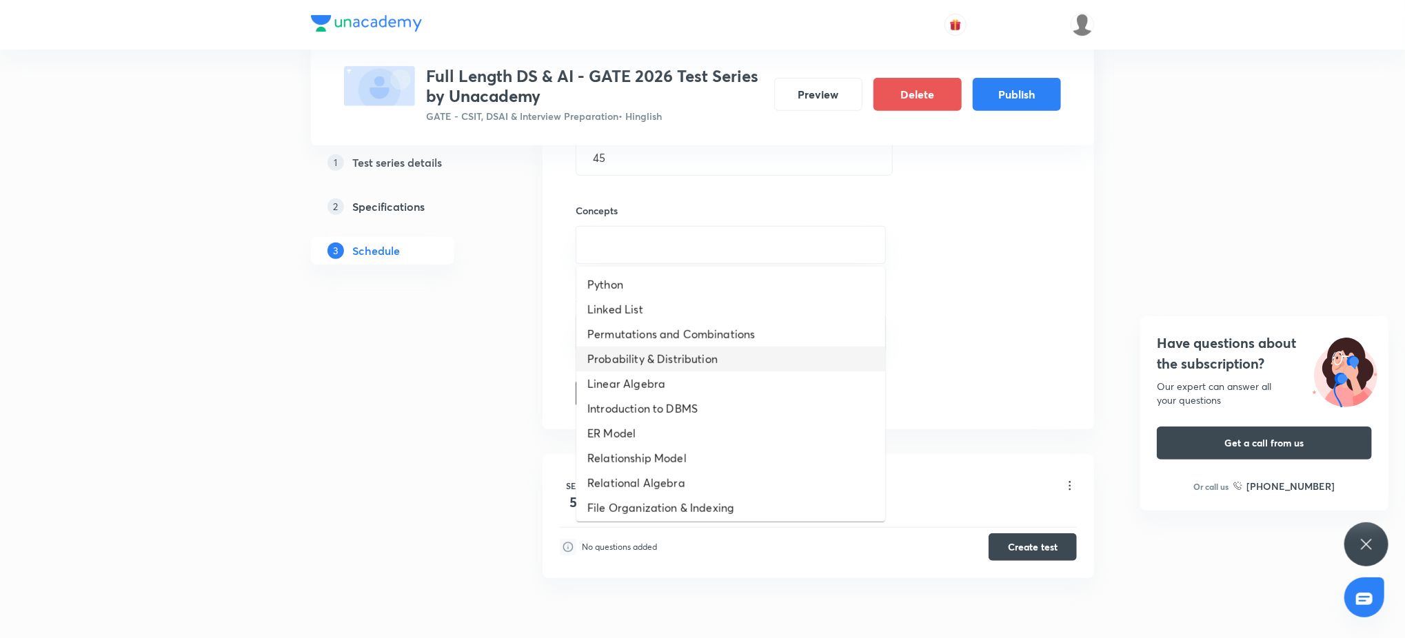
click at [668, 347] on li "Probability & Distribution" at bounding box center [730, 359] width 309 height 25
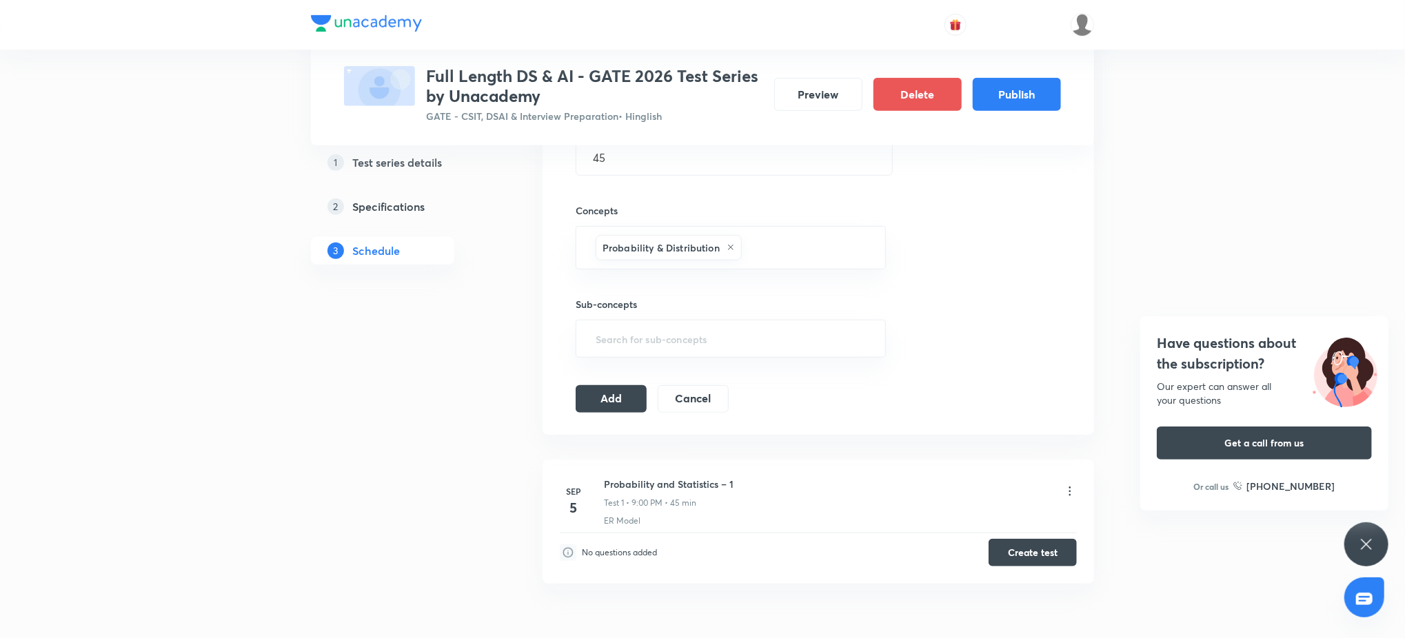
click at [601, 367] on div "Session 2 Live class Test Session title 30/99 Probability and Statistics – 2 ​ …" at bounding box center [818, 131] width 485 height 563
click at [614, 392] on button "Add" at bounding box center [611, 398] width 71 height 28
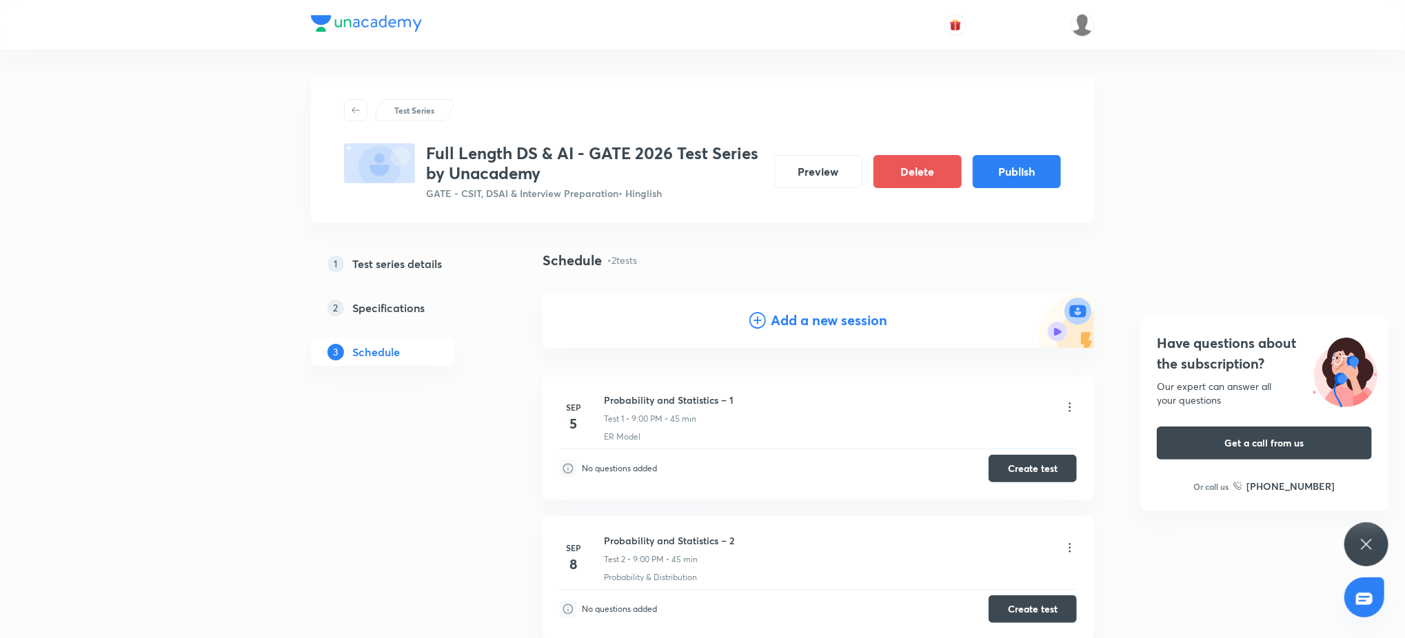
click at [825, 325] on h4 "Add a new session" at bounding box center [829, 320] width 116 height 21
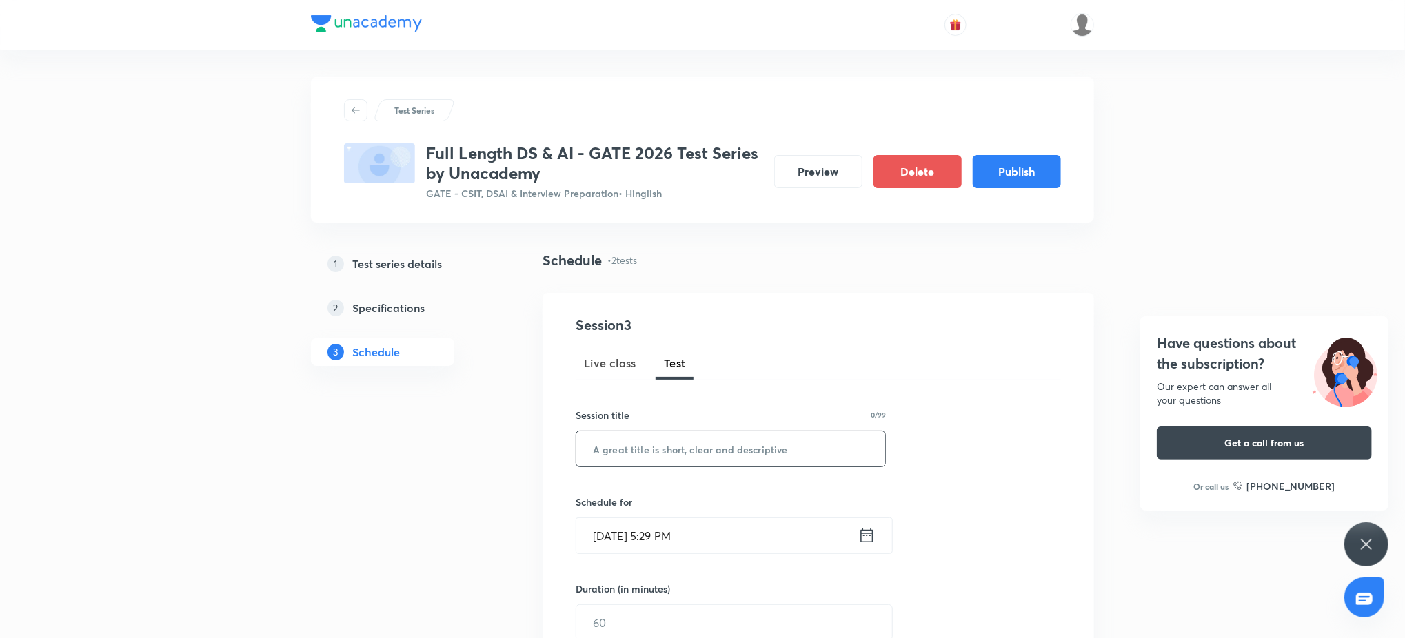
click at [720, 451] on input "text" at bounding box center [730, 448] width 309 height 35
paste input "Probability and Statistics – 3"
type input "Probability and Statistics – 3"
click at [704, 514] on div "Schedule for Sep 4, 2025, 5:29 PM ​" at bounding box center [731, 524] width 310 height 59
click at [717, 544] on input "Sep 4, 2025, 5:29 PM" at bounding box center [717, 535] width 282 height 35
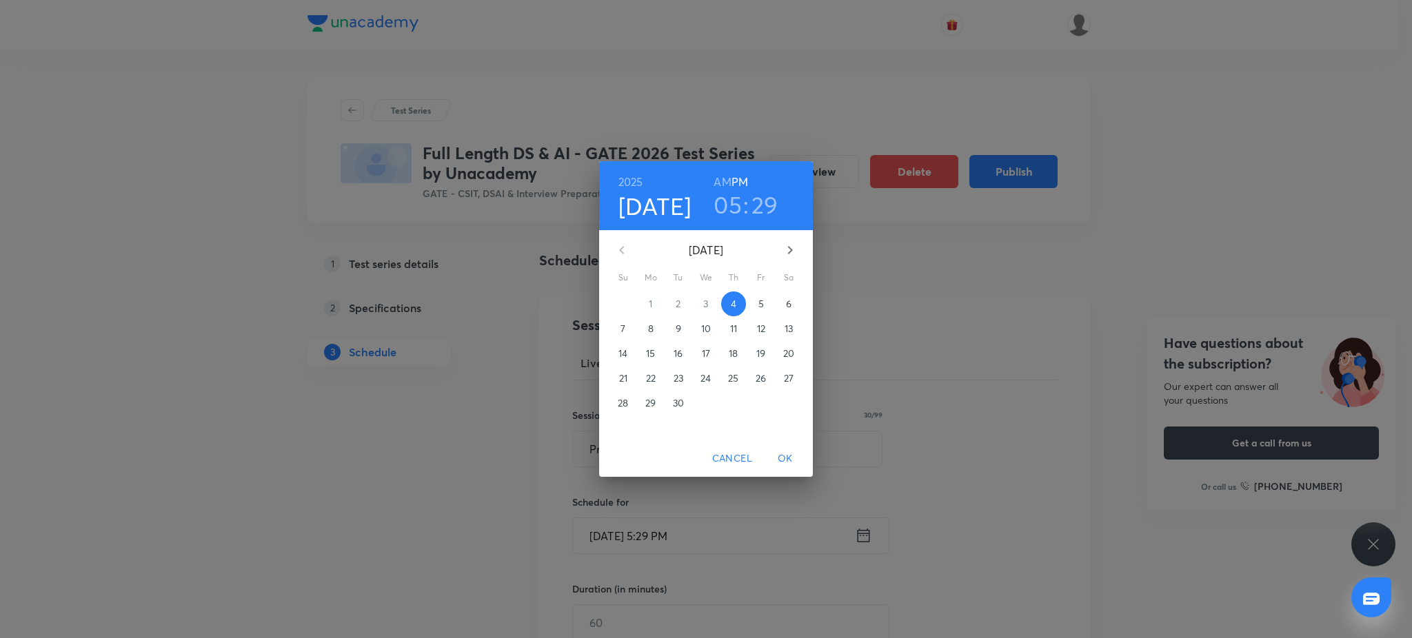
click at [754, 326] on span "12" at bounding box center [761, 329] width 25 height 14
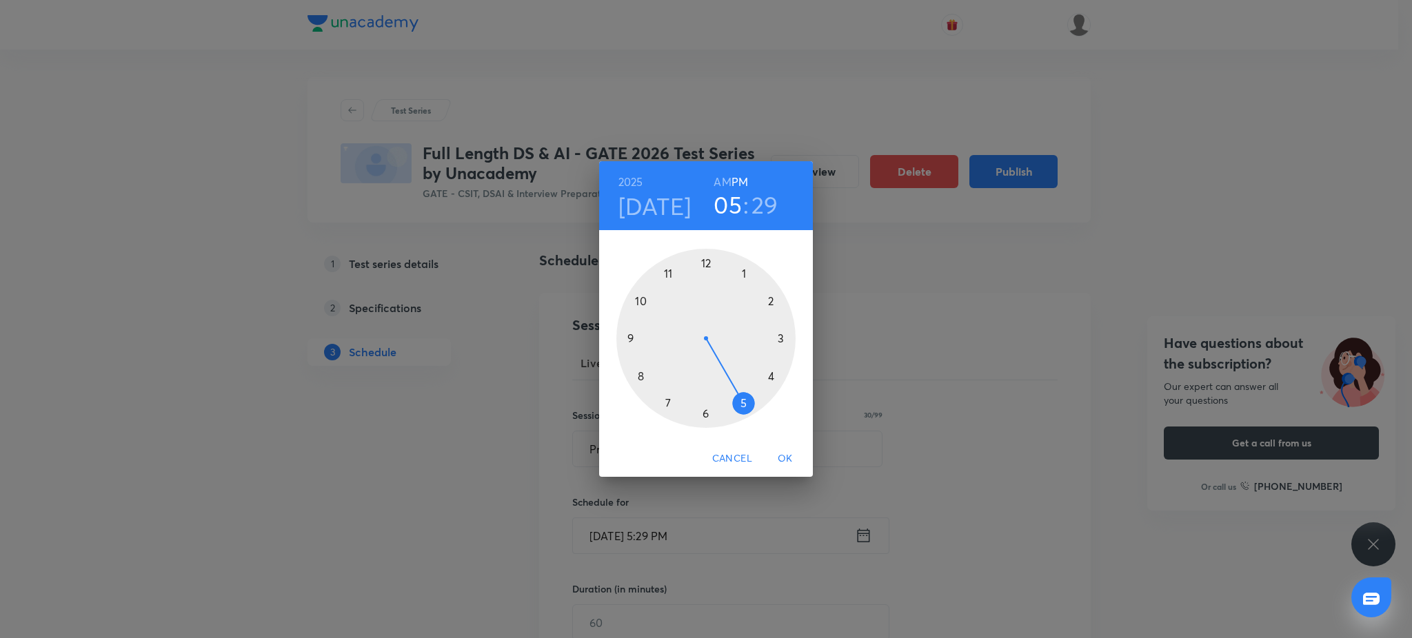
click at [626, 339] on div at bounding box center [705, 338] width 179 height 179
click at [706, 258] on div at bounding box center [705, 338] width 179 height 179
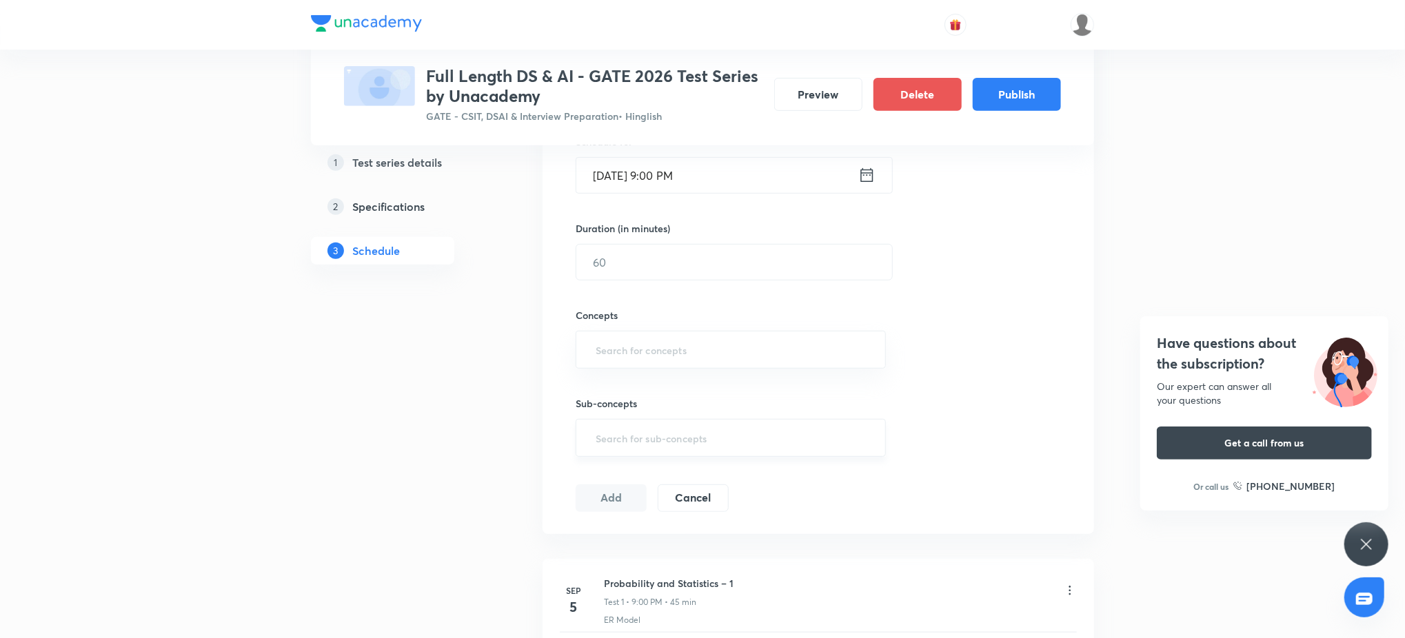
scroll to position [392, 0]
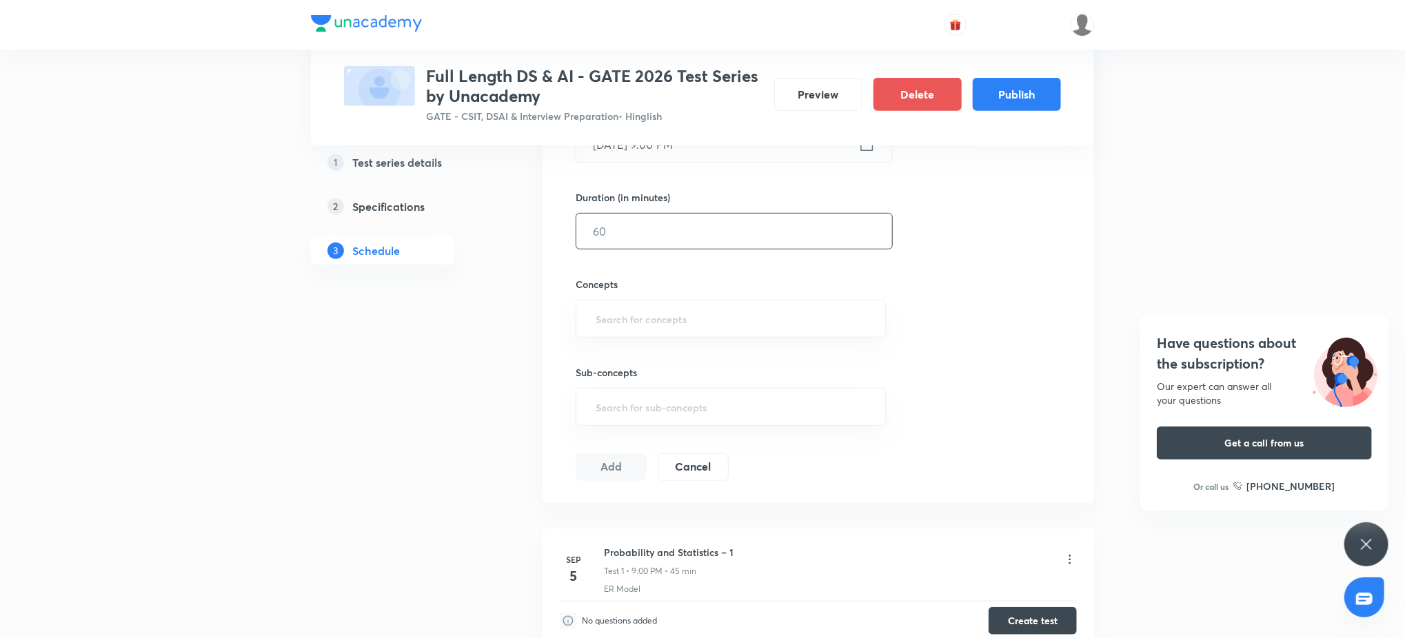
click at [631, 229] on input "text" at bounding box center [734, 231] width 316 height 35
click at [663, 334] on div "​" at bounding box center [731, 319] width 310 height 38
type input "45"
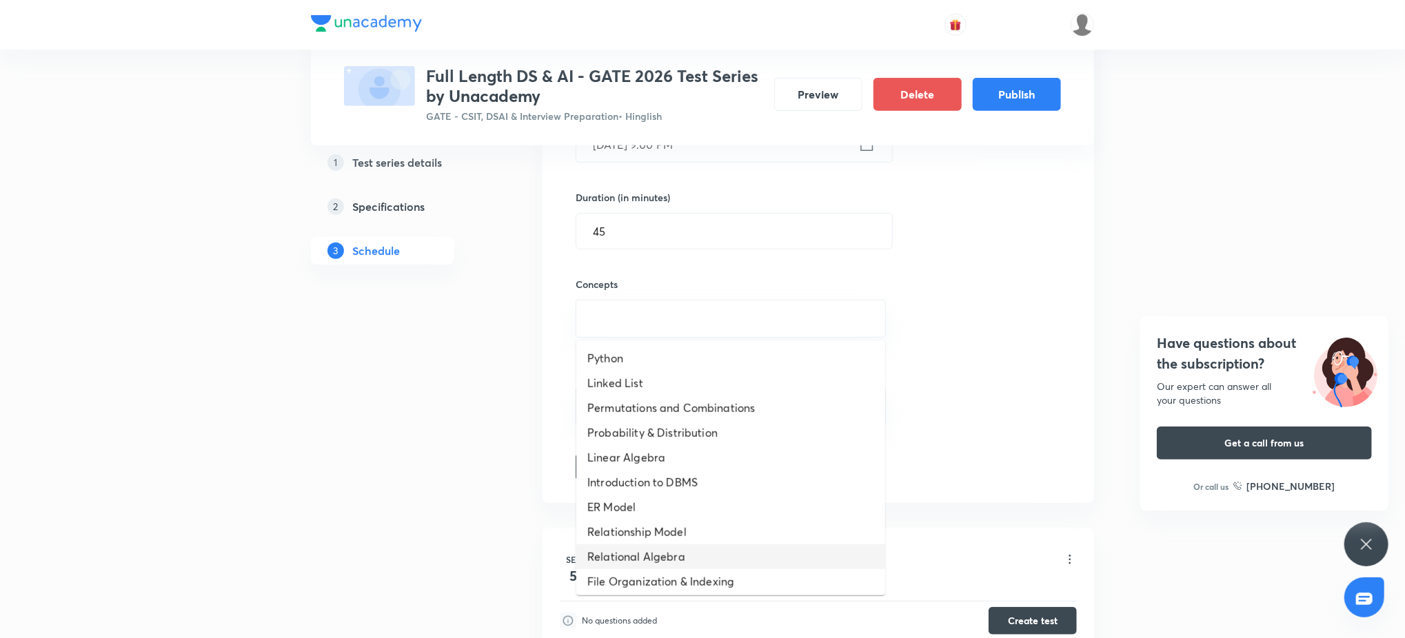
click at [698, 569] on li "File Organization & Indexing" at bounding box center [730, 581] width 309 height 25
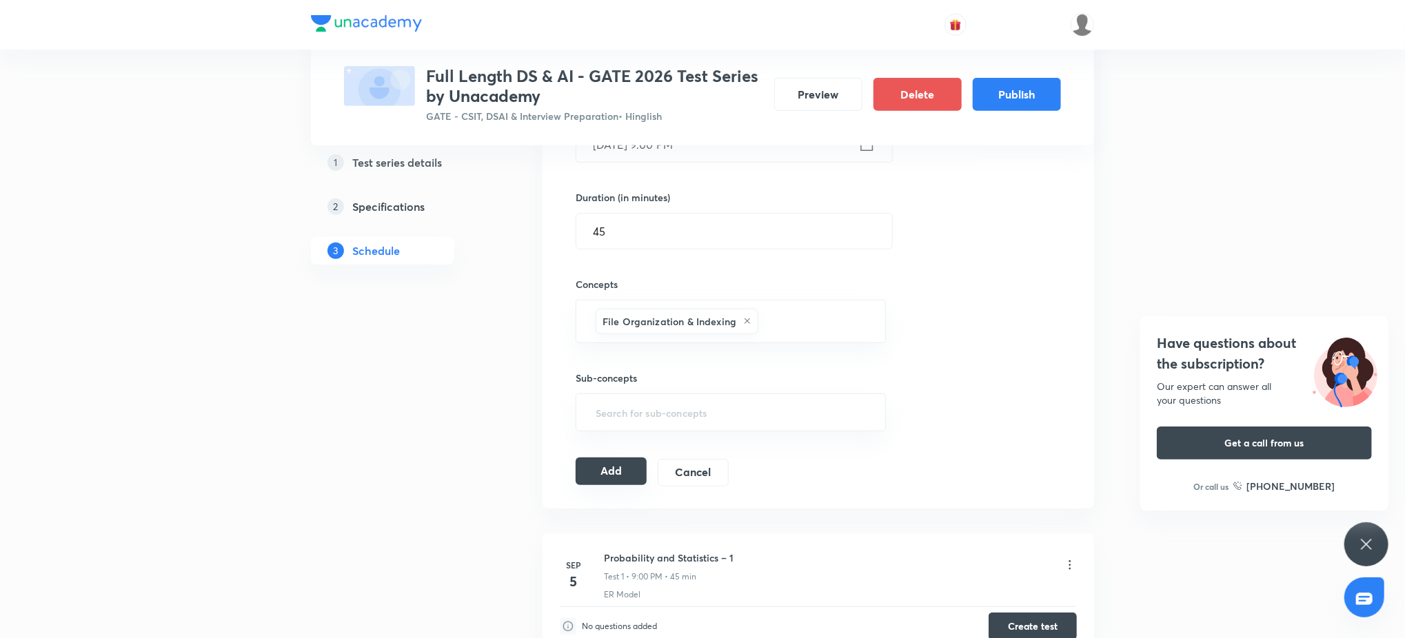
click at [622, 466] on button "Add" at bounding box center [611, 472] width 71 height 28
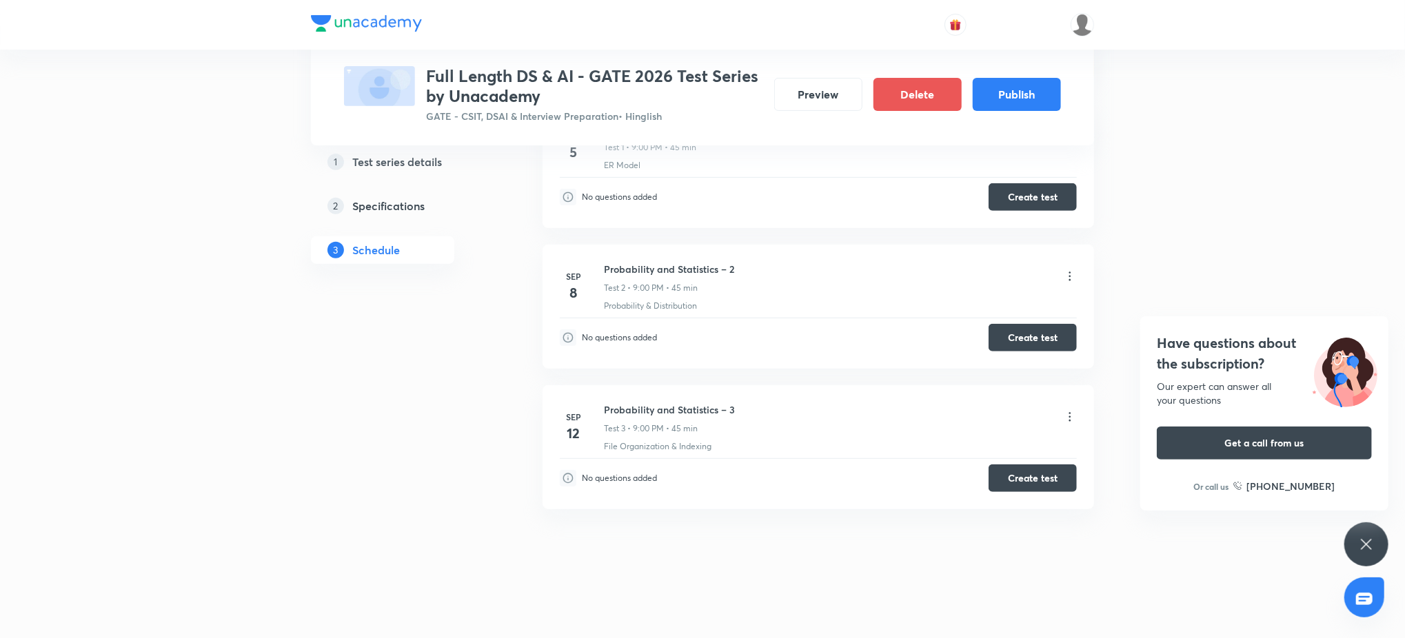
scroll to position [0, 0]
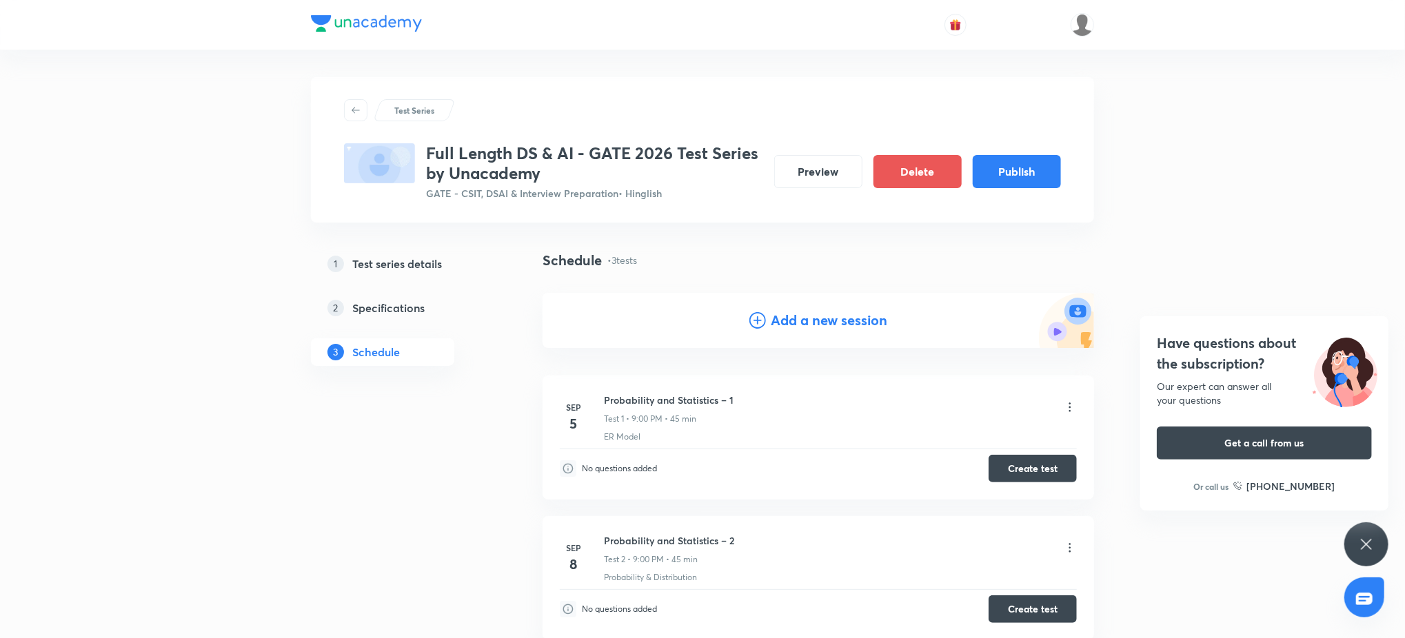
click at [810, 321] on h4 "Add a new session" at bounding box center [829, 320] width 116 height 21
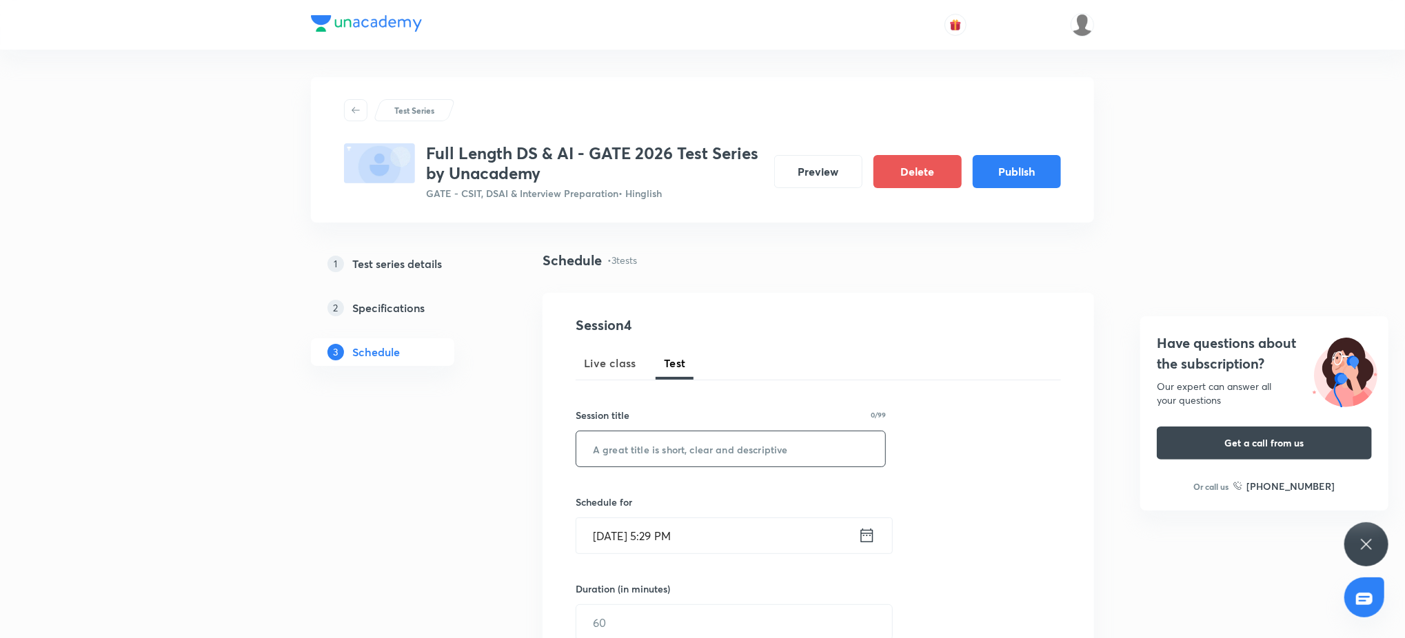
click at [673, 457] on input "text" at bounding box center [730, 448] width 309 height 35
paste input "Probability and Statistics – 4"
type input "Probability and Statistics – 4"
click at [686, 546] on input "Sep 4, 2025, 5:29 PM" at bounding box center [717, 535] width 282 height 35
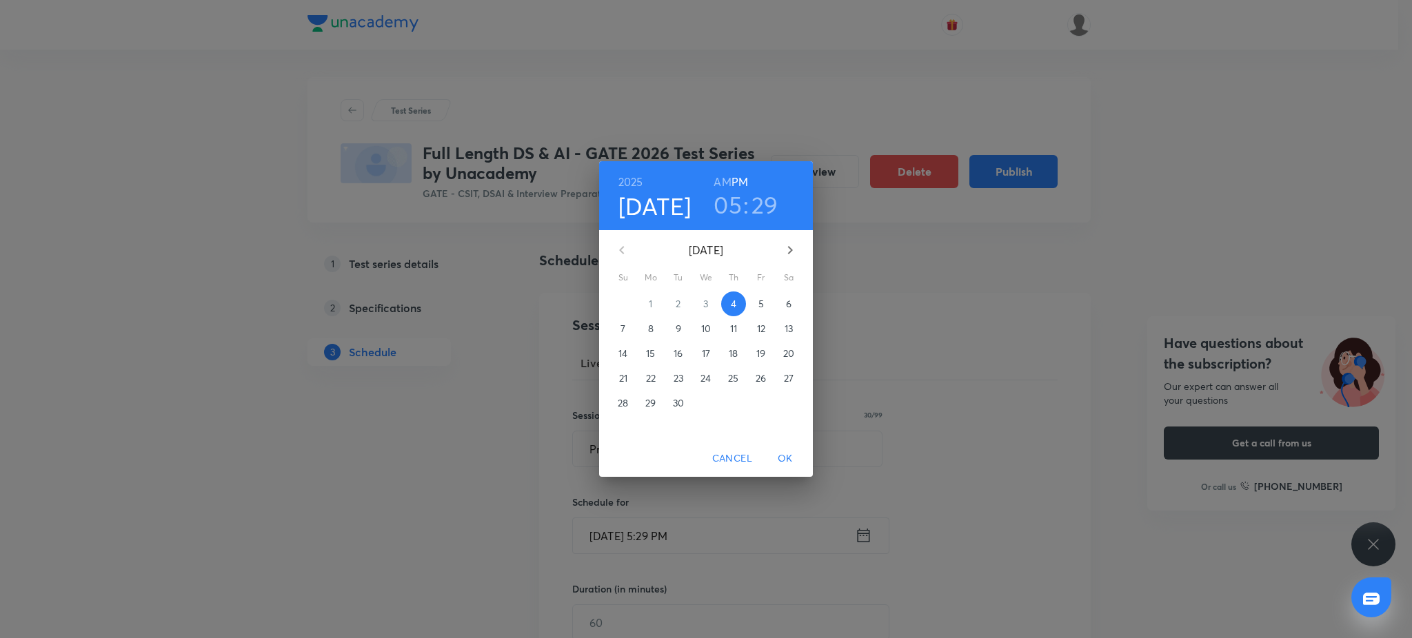
click at [646, 356] on p "15" at bounding box center [650, 354] width 9 height 14
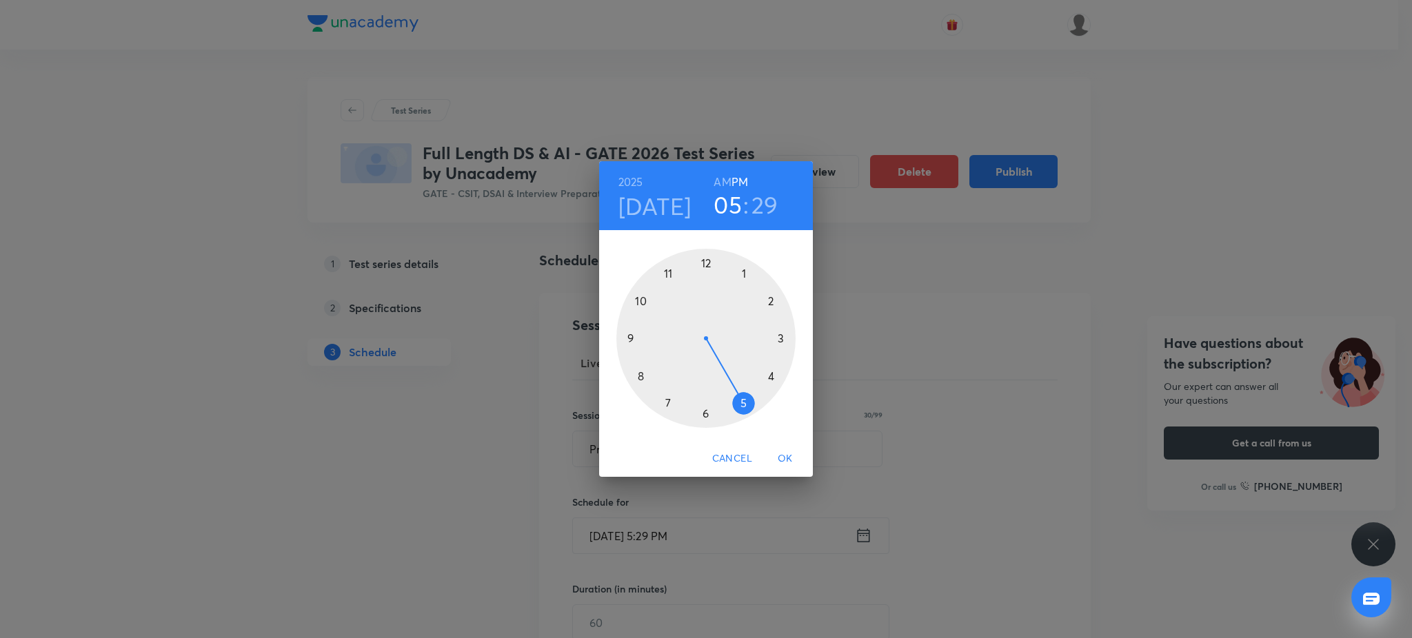
click at [625, 335] on div at bounding box center [705, 338] width 179 height 179
click at [704, 263] on div at bounding box center [705, 338] width 179 height 179
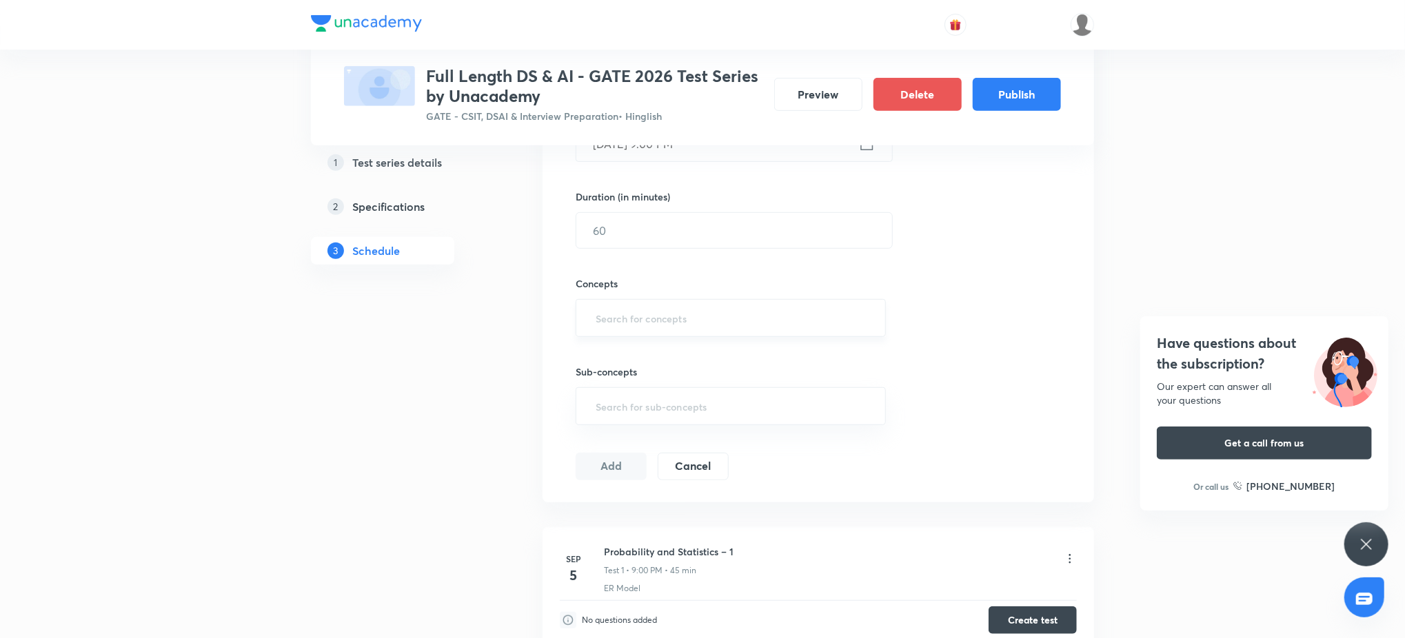
scroll to position [318, 0]
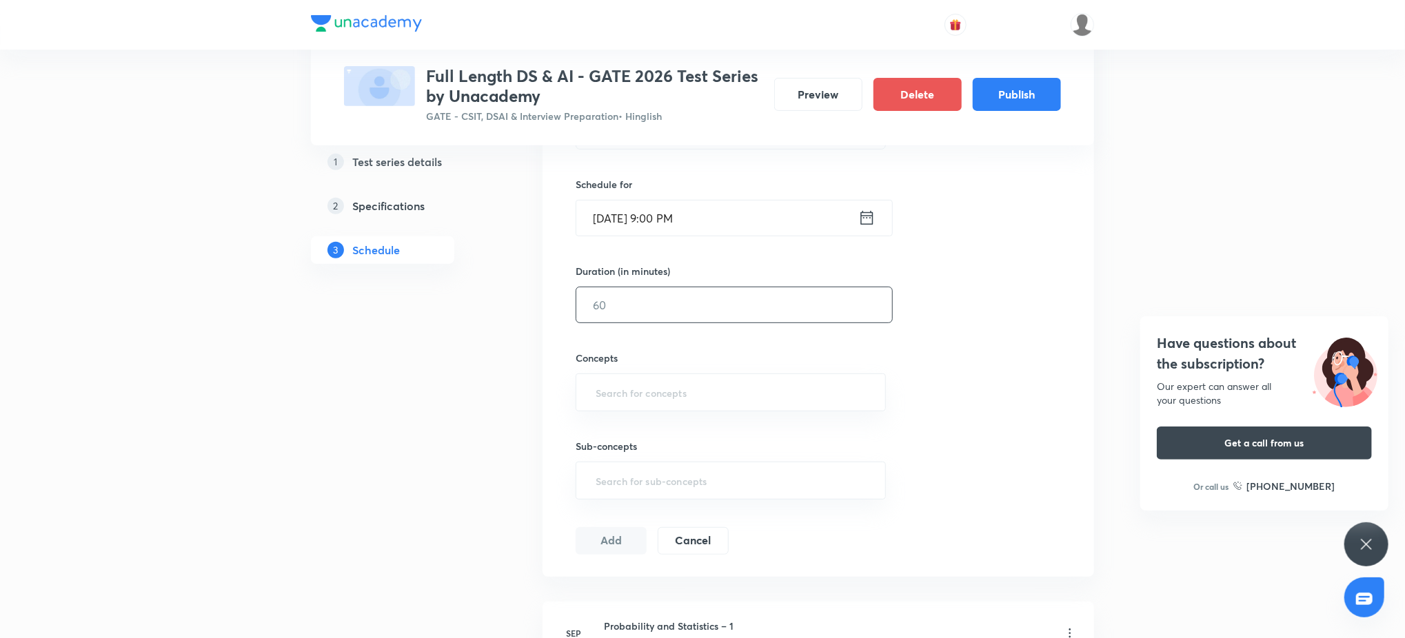
click at [660, 294] on input "text" at bounding box center [734, 304] width 316 height 35
type input "45"
click at [647, 389] on input "text" at bounding box center [731, 393] width 276 height 26
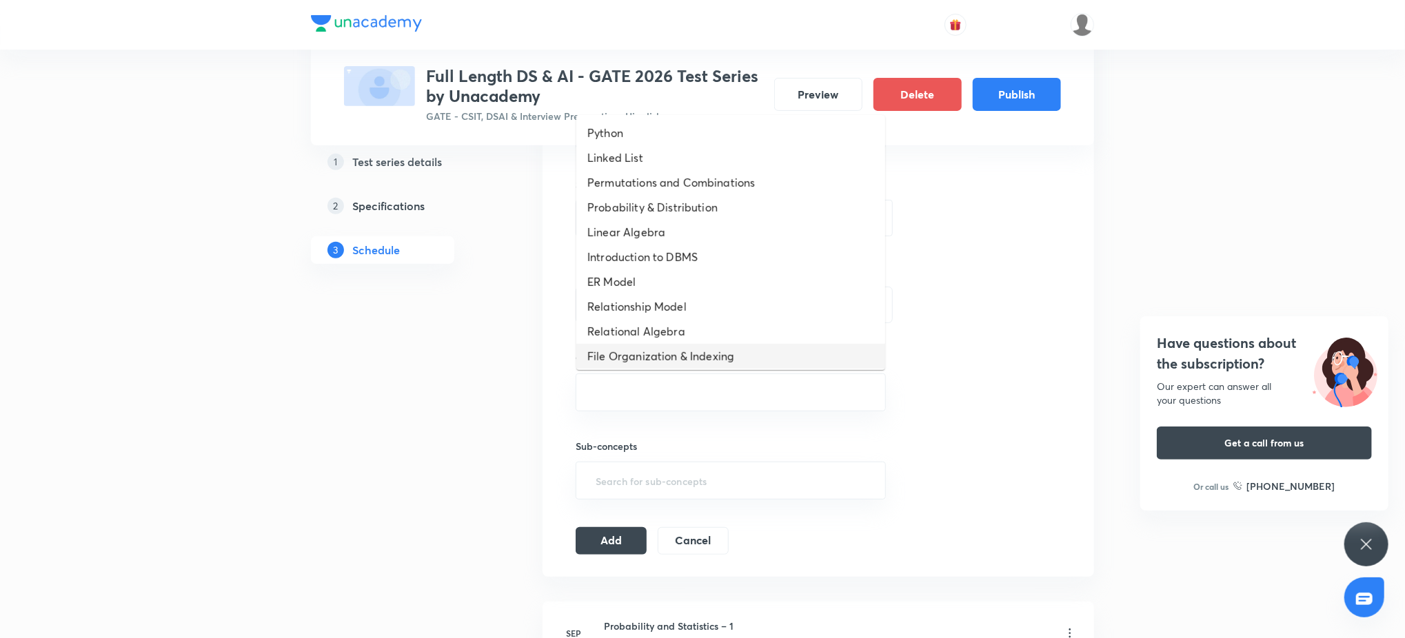
scroll to position [475, 0]
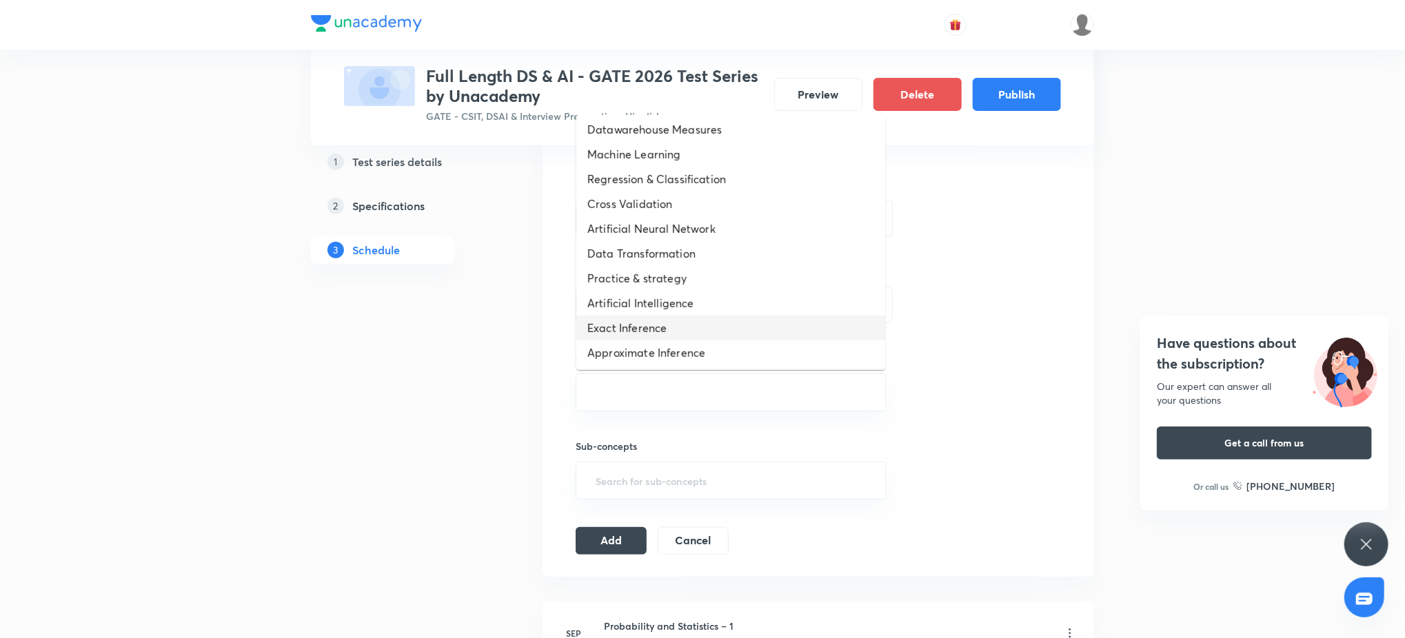
click at [653, 331] on li "Exact Inference" at bounding box center [730, 328] width 309 height 25
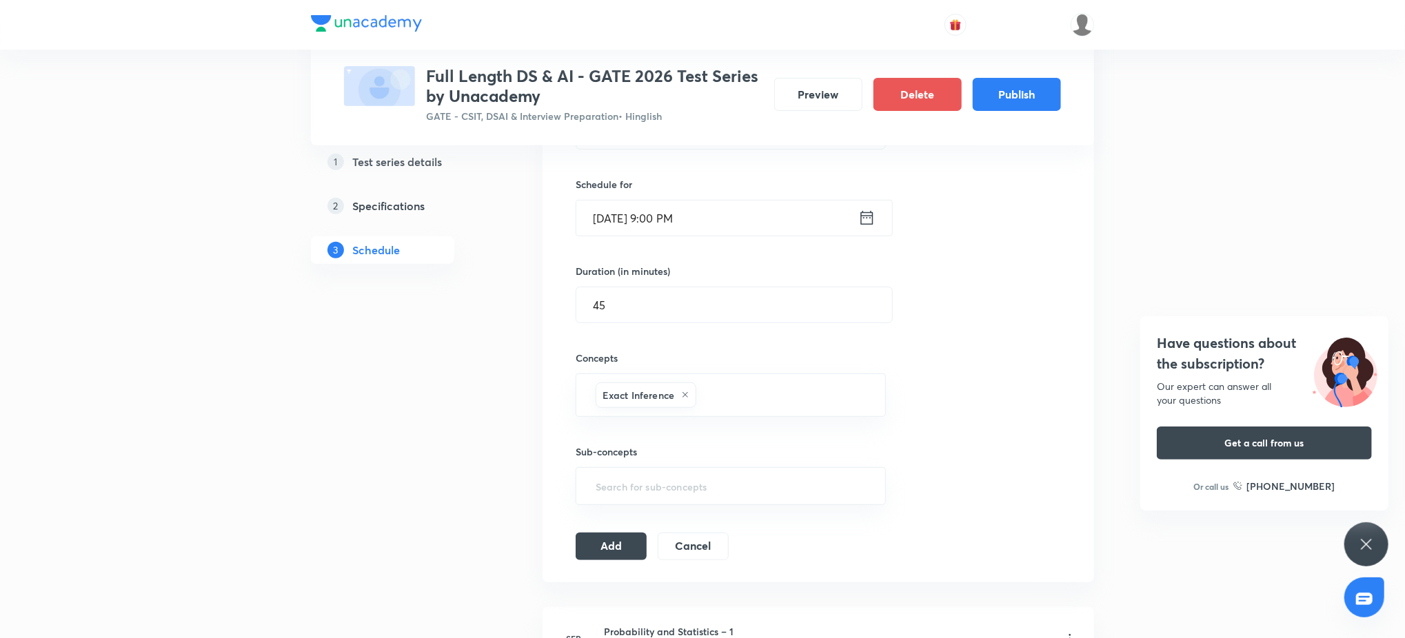
drag, startPoint x: 987, startPoint y: 369, endPoint x: 886, endPoint y: 402, distance: 106.6
click at [987, 371] on div "Session 4 Live class Test Session title 30/99 Probability and Statistics – 4 ​ …" at bounding box center [818, 278] width 485 height 563
click at [612, 533] on button "Add" at bounding box center [611, 545] width 71 height 28
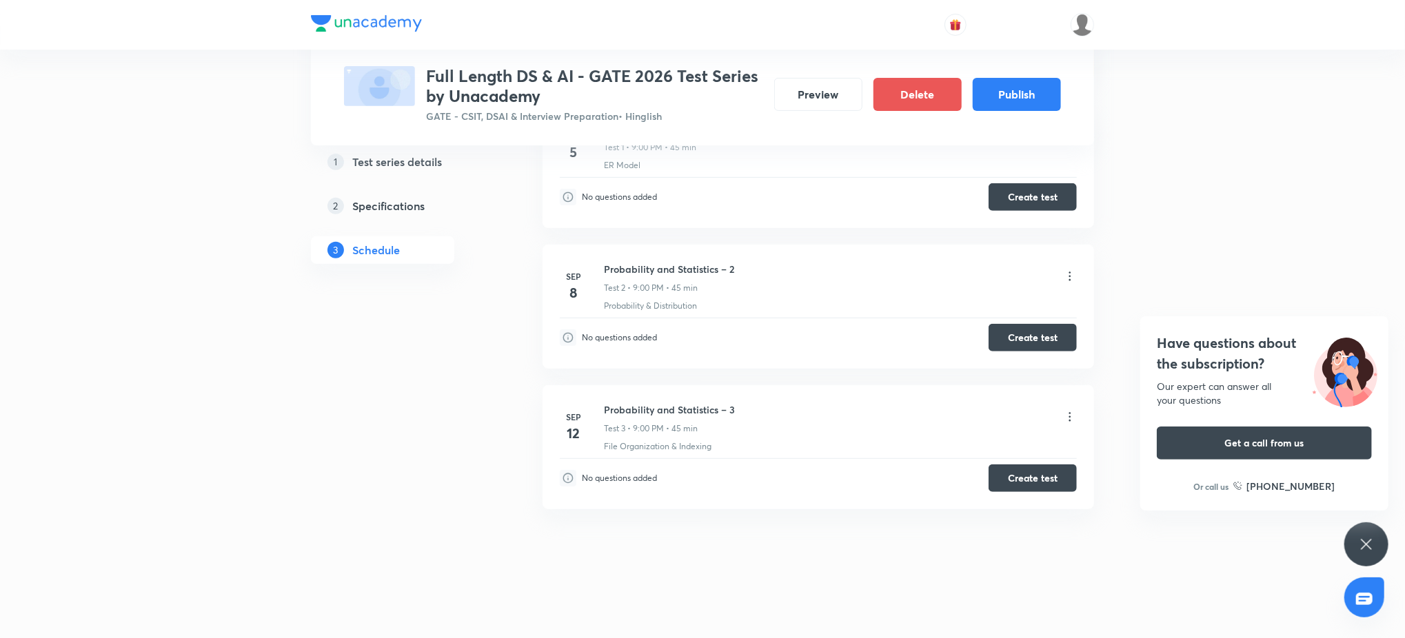
click at [1384, 541] on div "Have questions about the subscription? Our expert can answer all your questions…" at bounding box center [1366, 544] width 44 height 44
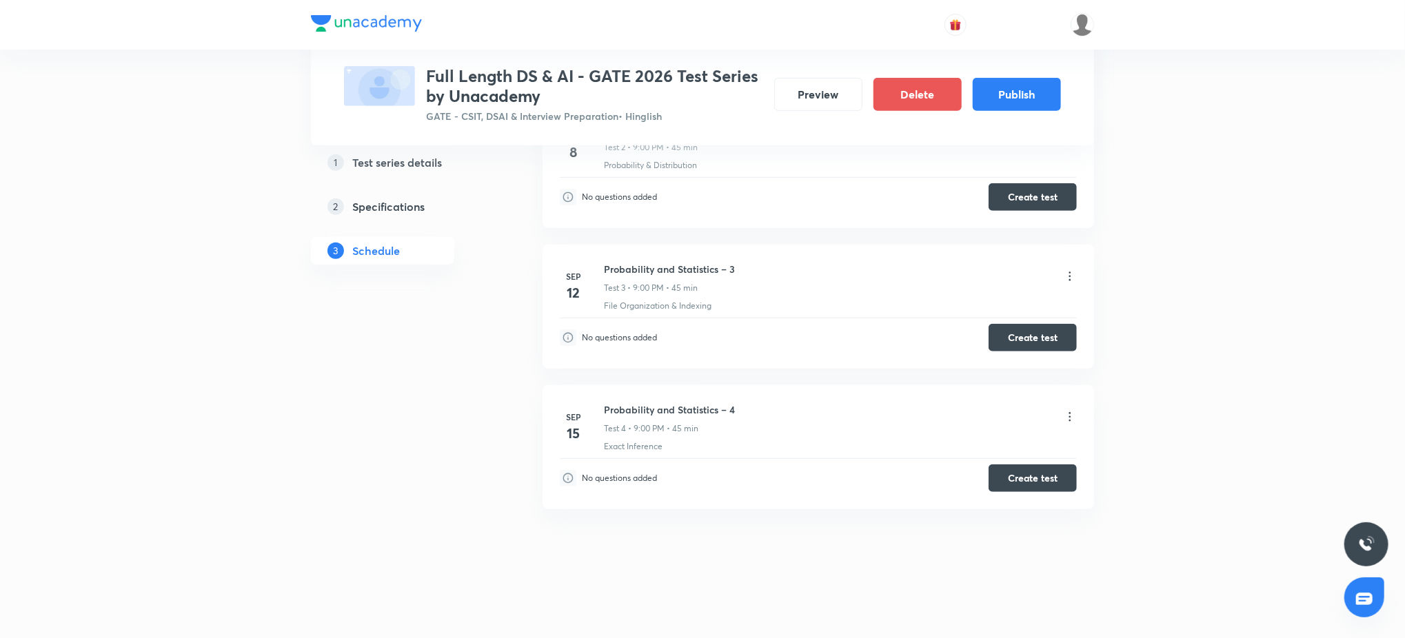
scroll to position [0, 0]
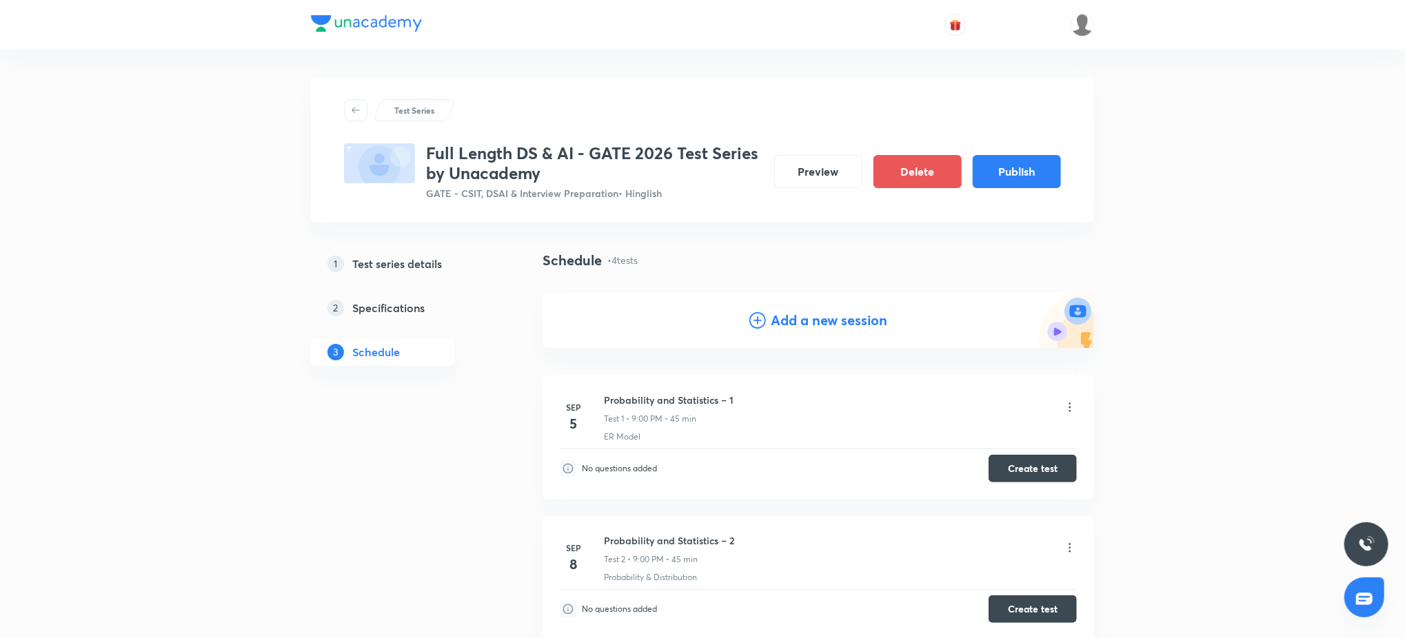
click at [750, 308] on div "Add a new session" at bounding box center [817, 320] width 551 height 55
click at [754, 313] on icon at bounding box center [757, 320] width 17 height 17
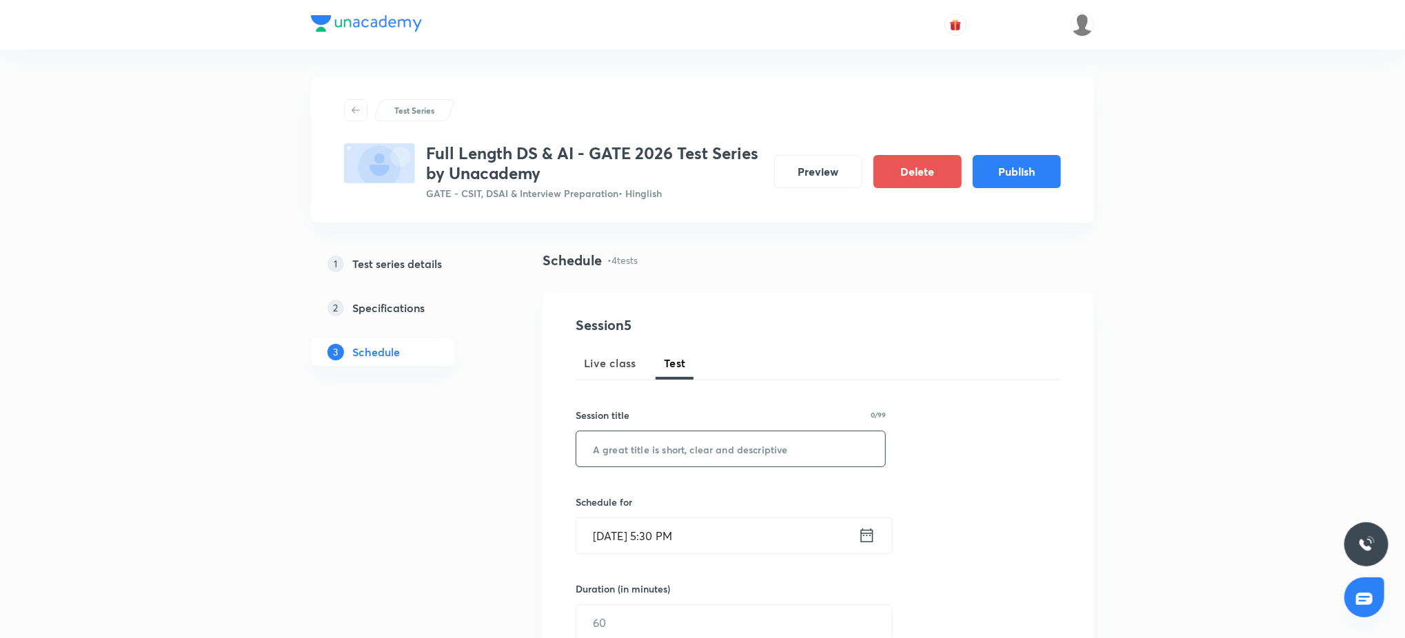
click at [685, 461] on input "text" at bounding box center [730, 448] width 309 height 35
paste input "Probability and Statistics Subject Test"
type input "Probability and Statistics Subject Test"
click at [725, 545] on input "Sep 4, 2025, 5:30 PM" at bounding box center [717, 535] width 282 height 35
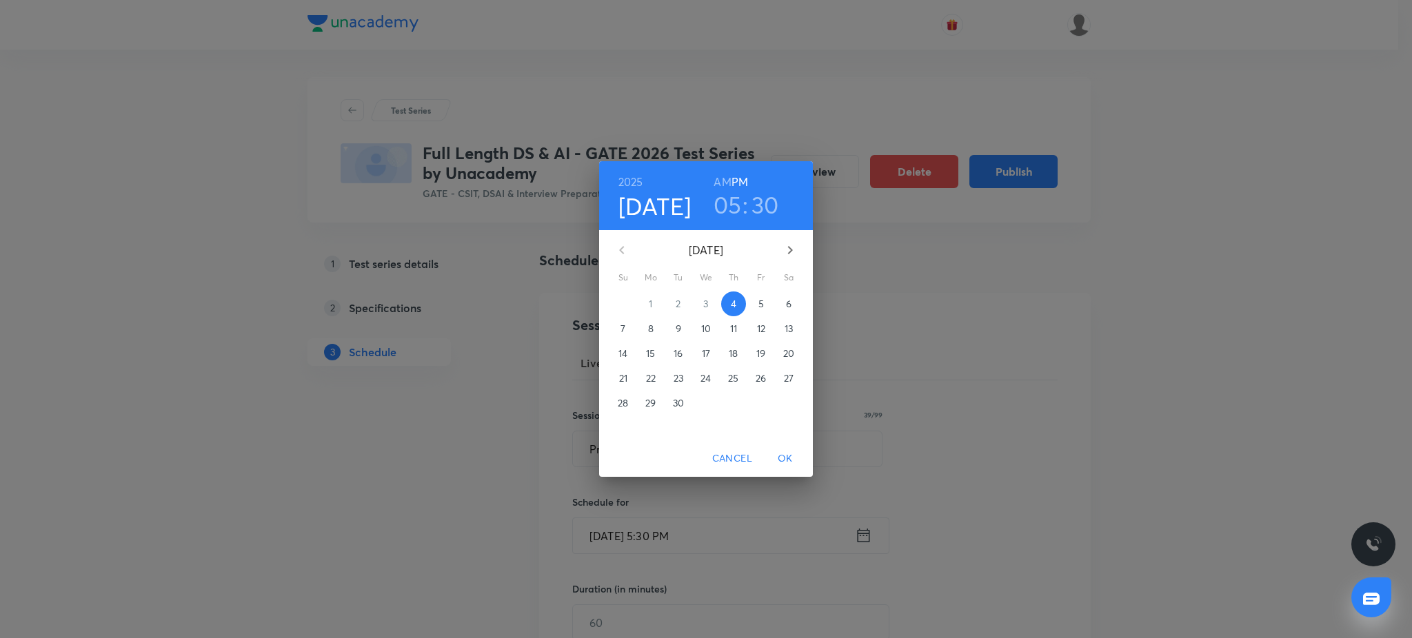
click at [646, 378] on p "22" at bounding box center [651, 379] width 10 height 14
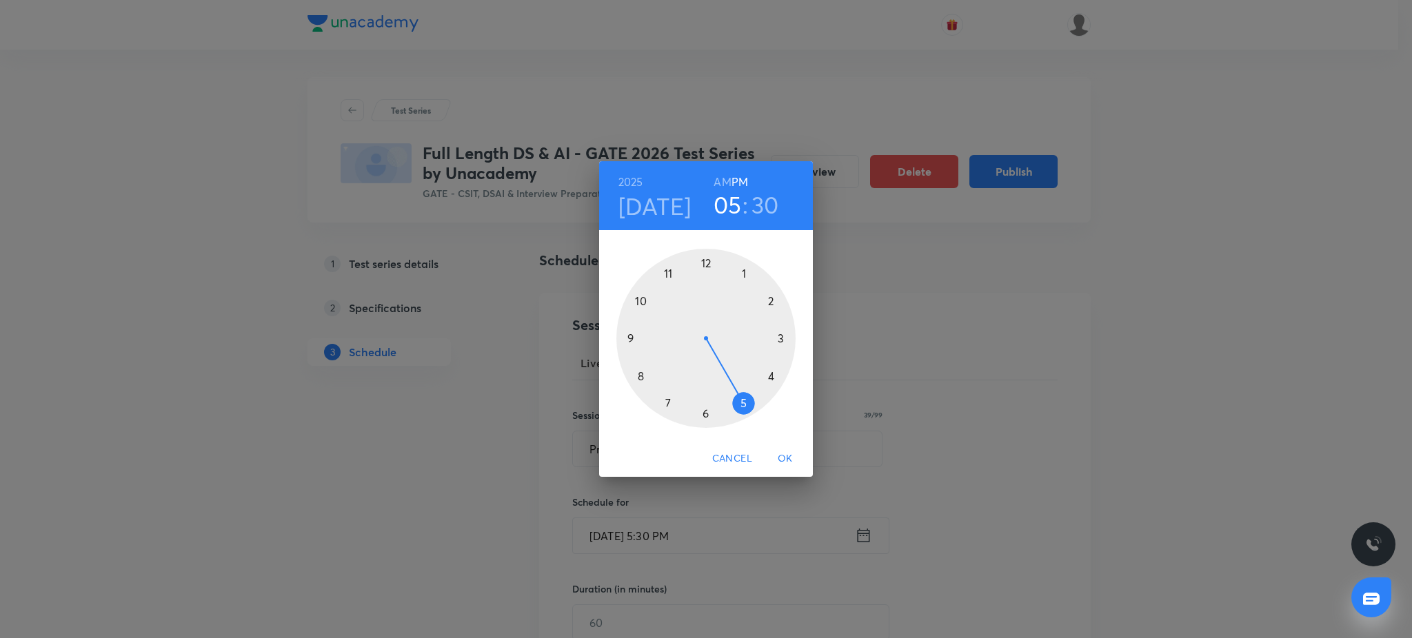
click at [627, 338] on div at bounding box center [705, 338] width 179 height 179
click at [704, 261] on div at bounding box center [705, 338] width 179 height 179
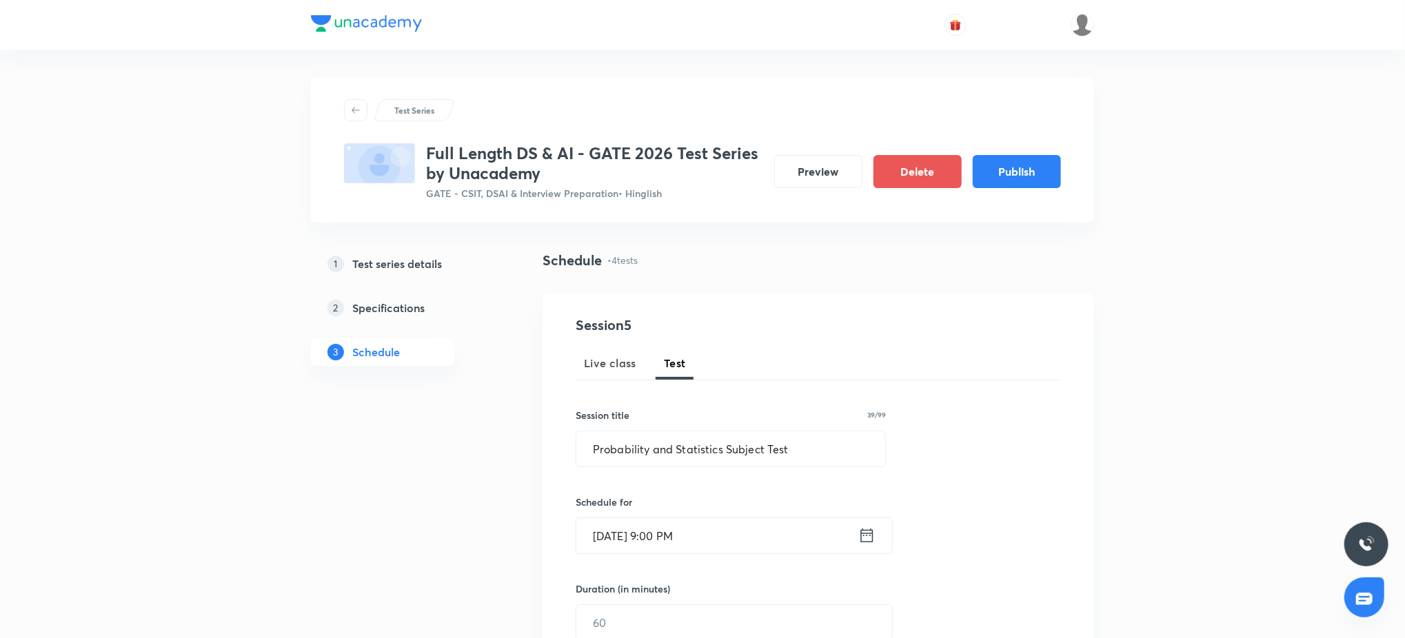
click at [772, 543] on input "Sep 22, 2025, 9:00 PM" at bounding box center [717, 535] width 282 height 35
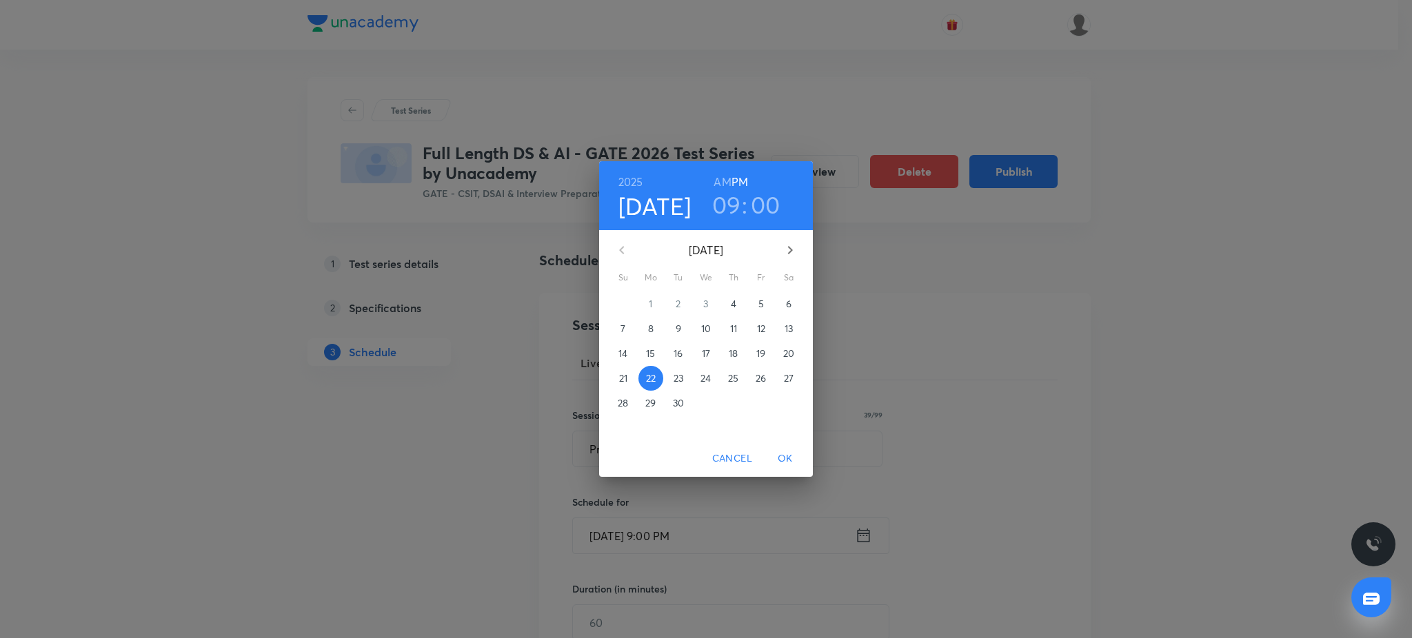
click at [762, 358] on p "19" at bounding box center [760, 354] width 9 height 14
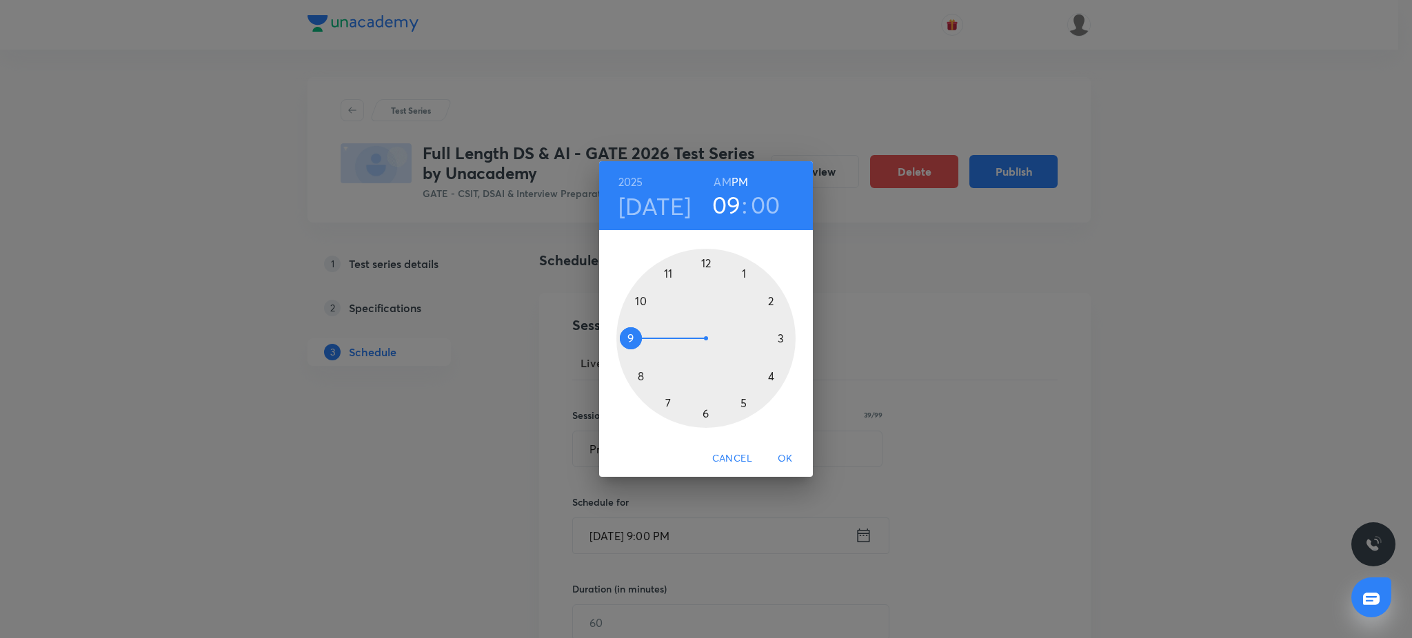
click at [783, 456] on span "OK" at bounding box center [785, 458] width 33 height 17
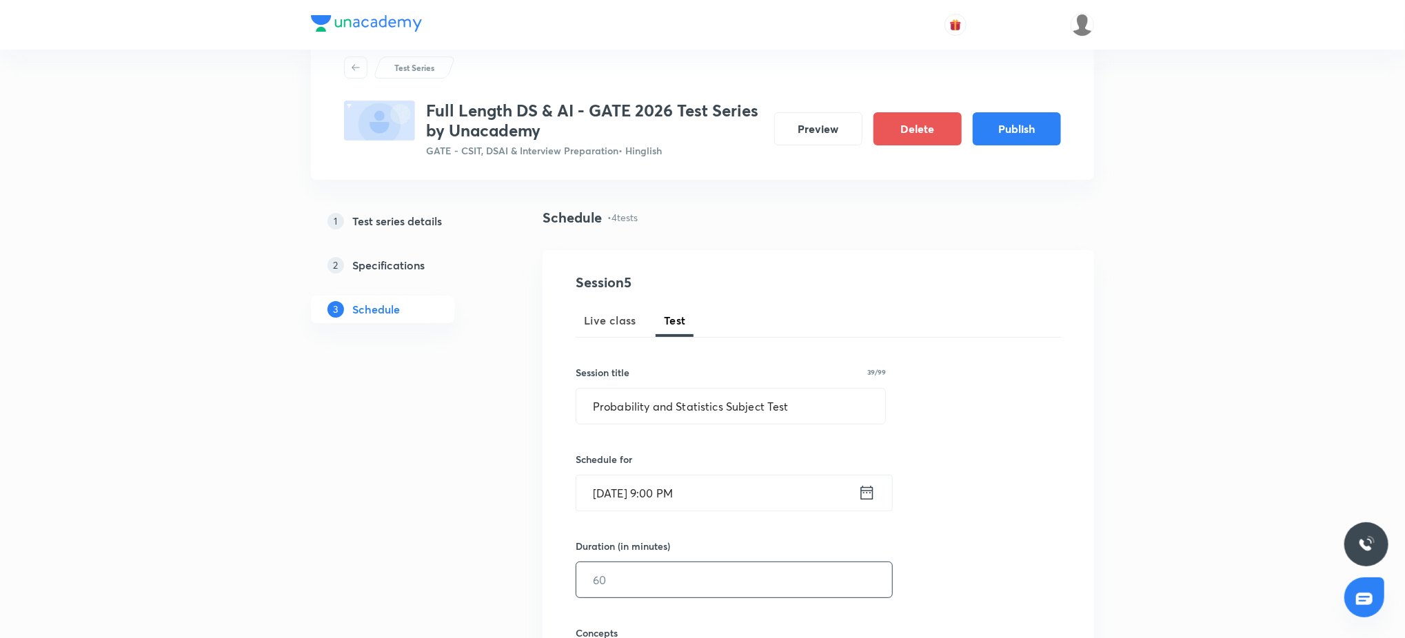
scroll to position [49, 0]
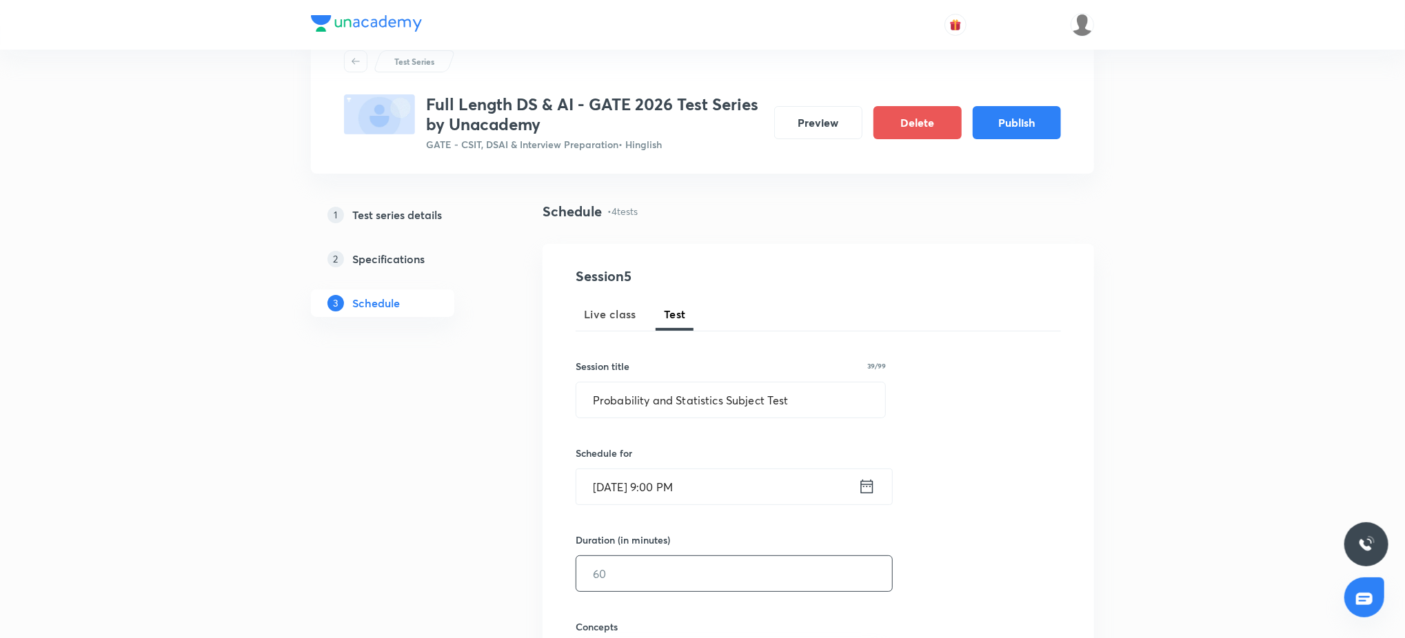
click at [703, 573] on input "text" at bounding box center [734, 573] width 316 height 35
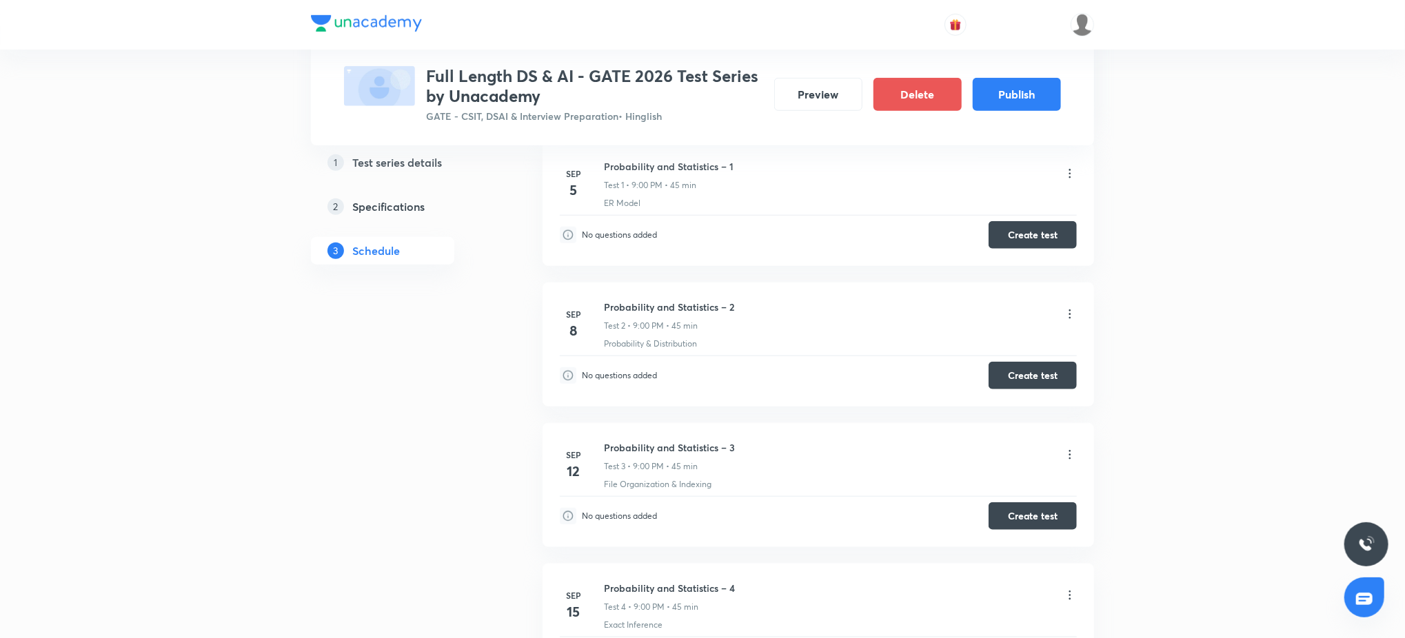
scroll to position [0, 0]
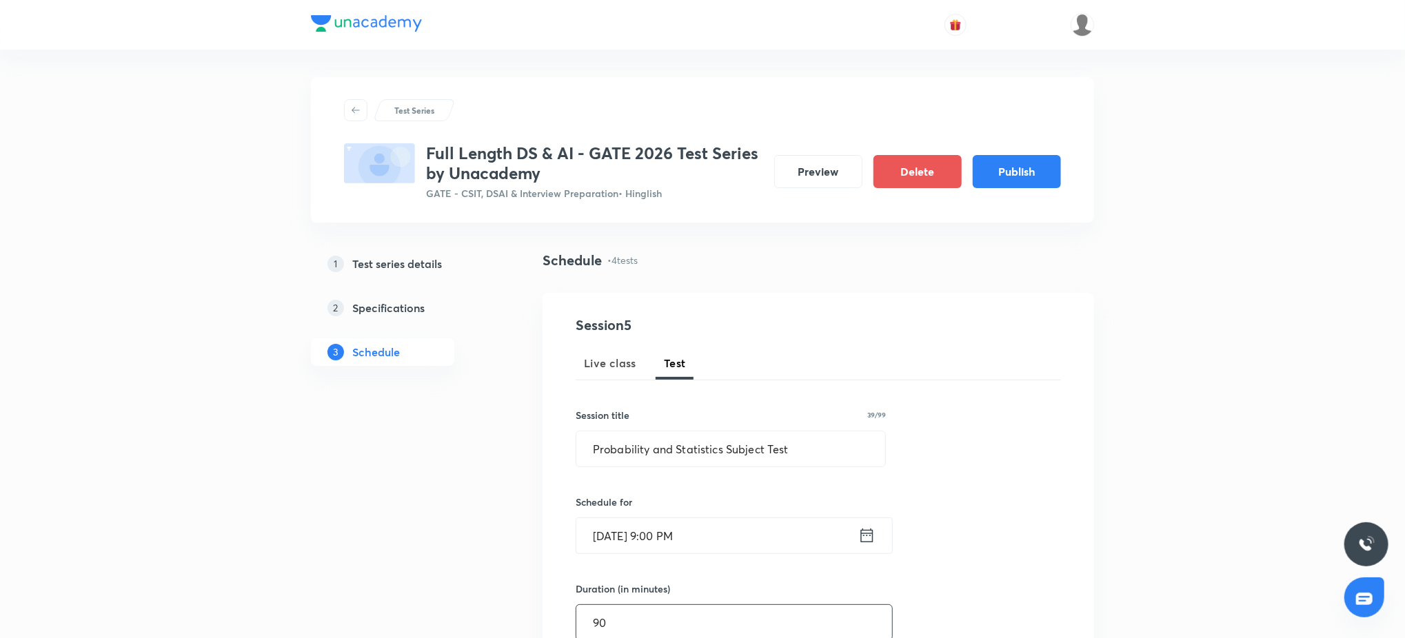
type input "90"
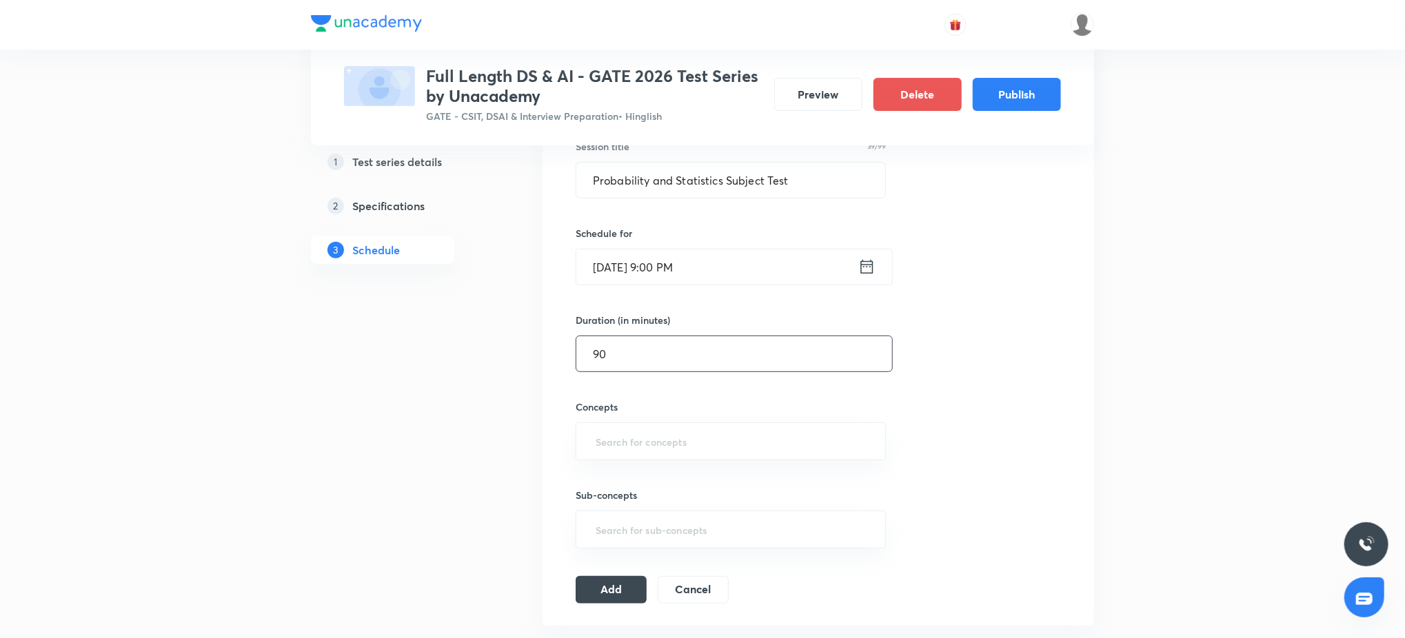
scroll to position [270, 0]
drag, startPoint x: 760, startPoint y: 467, endPoint x: 753, endPoint y: 441, distance: 26.2
click at [759, 467] on div "Sub-concepts ​" at bounding box center [731, 504] width 310 height 88
click at [753, 438] on input "text" at bounding box center [731, 441] width 276 height 26
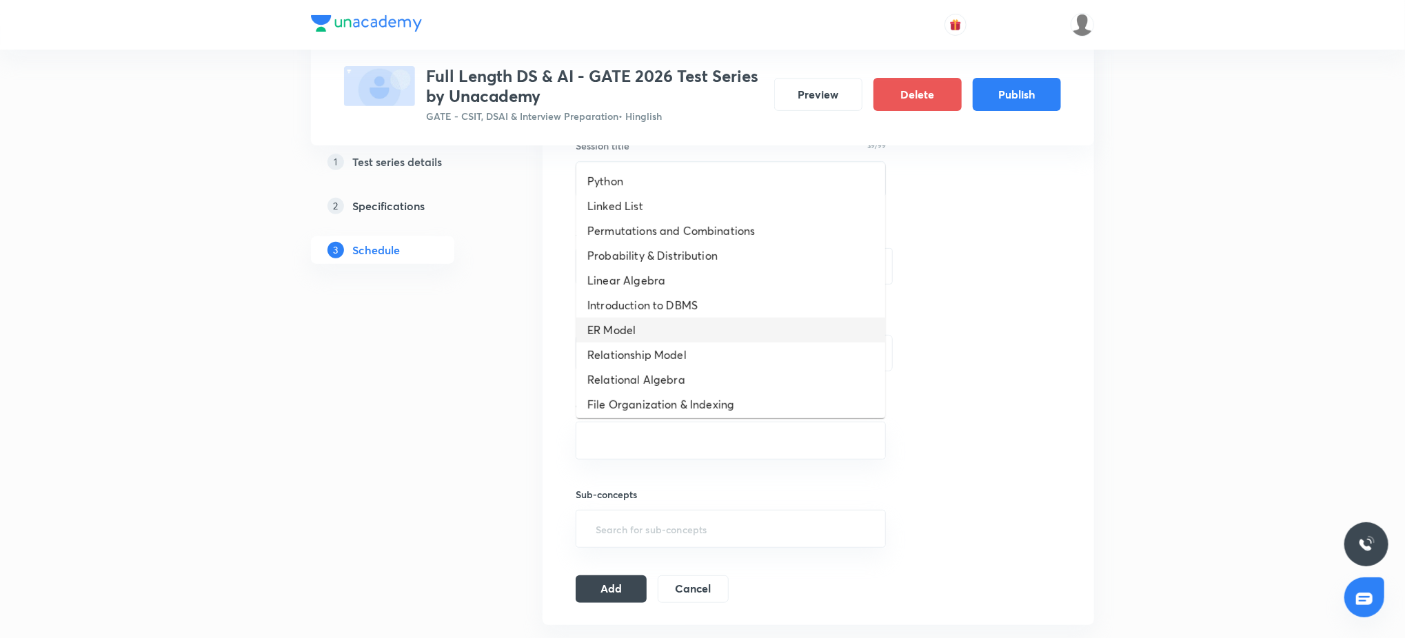
scroll to position [475, 0]
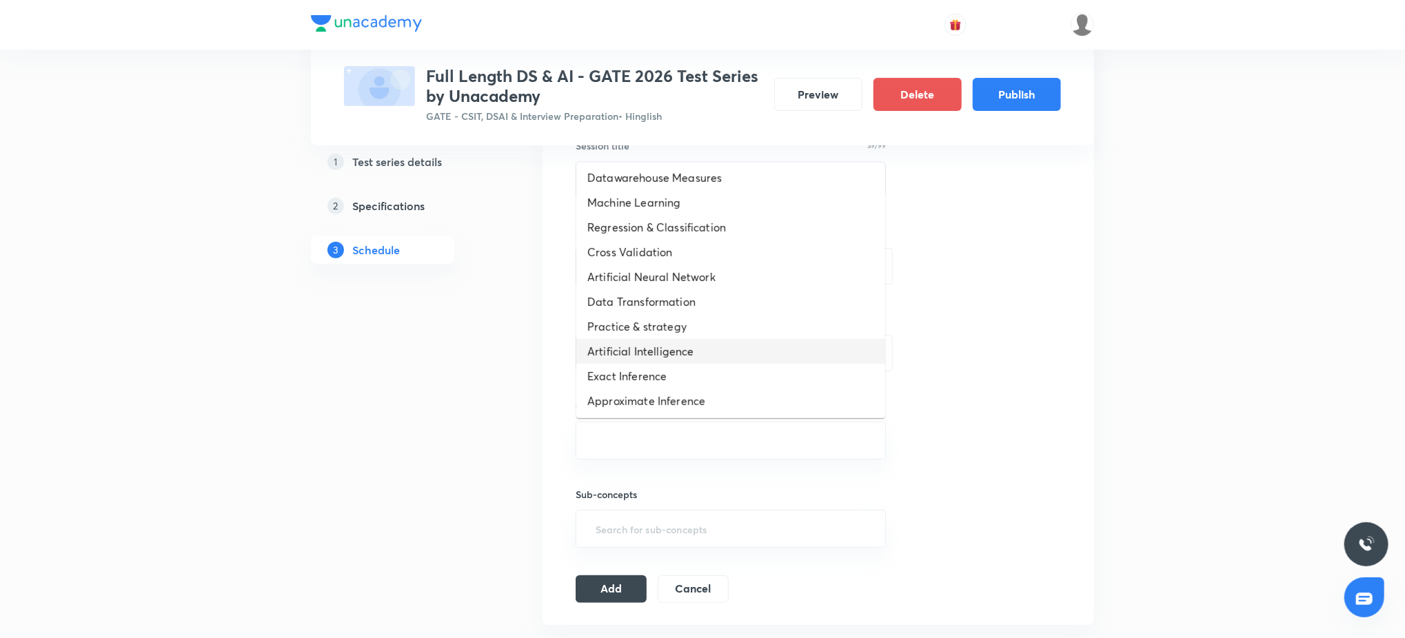
click at [765, 353] on li "Artificial Intelligence" at bounding box center [730, 351] width 309 height 25
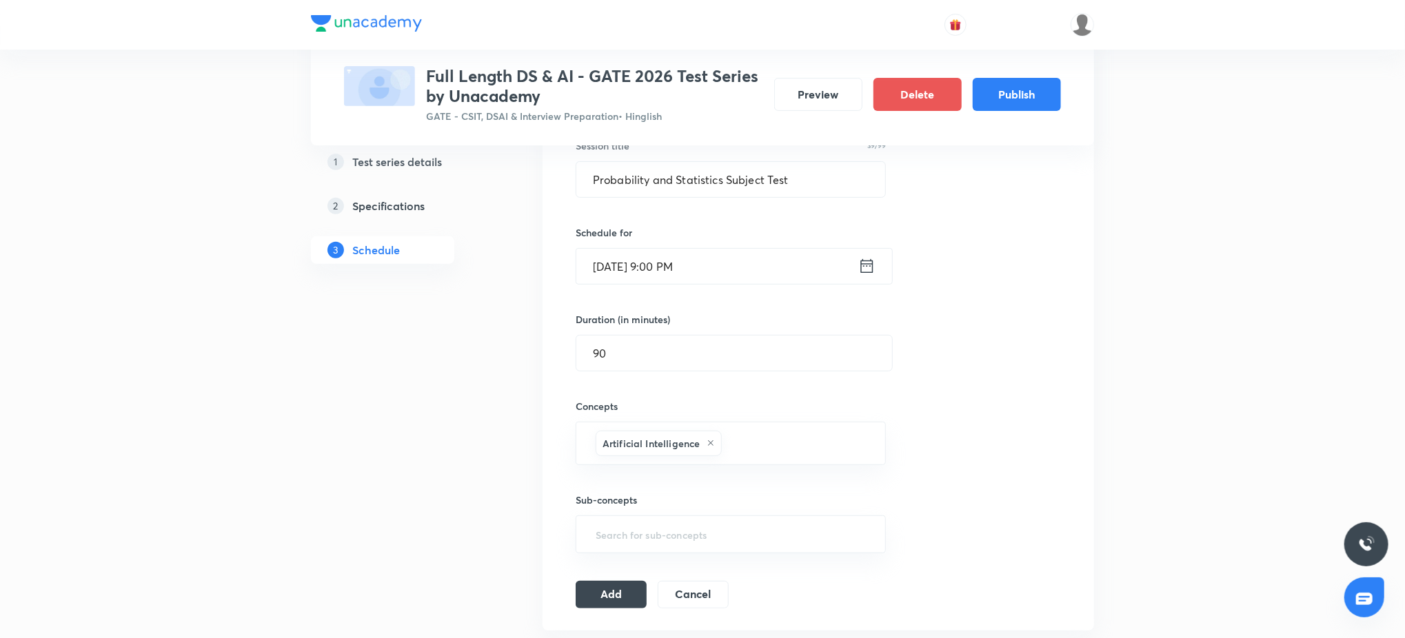
drag, startPoint x: 1178, startPoint y: 425, endPoint x: 1060, endPoint y: 466, distance: 124.7
click at [1166, 434] on div "Test Series Full Length DS & AI - GATE 2026 Test Series by Unacademy GATE - CSI…" at bounding box center [702, 530] width 1405 height 1600
click at [590, 582] on button "Add" at bounding box center [611, 594] width 71 height 28
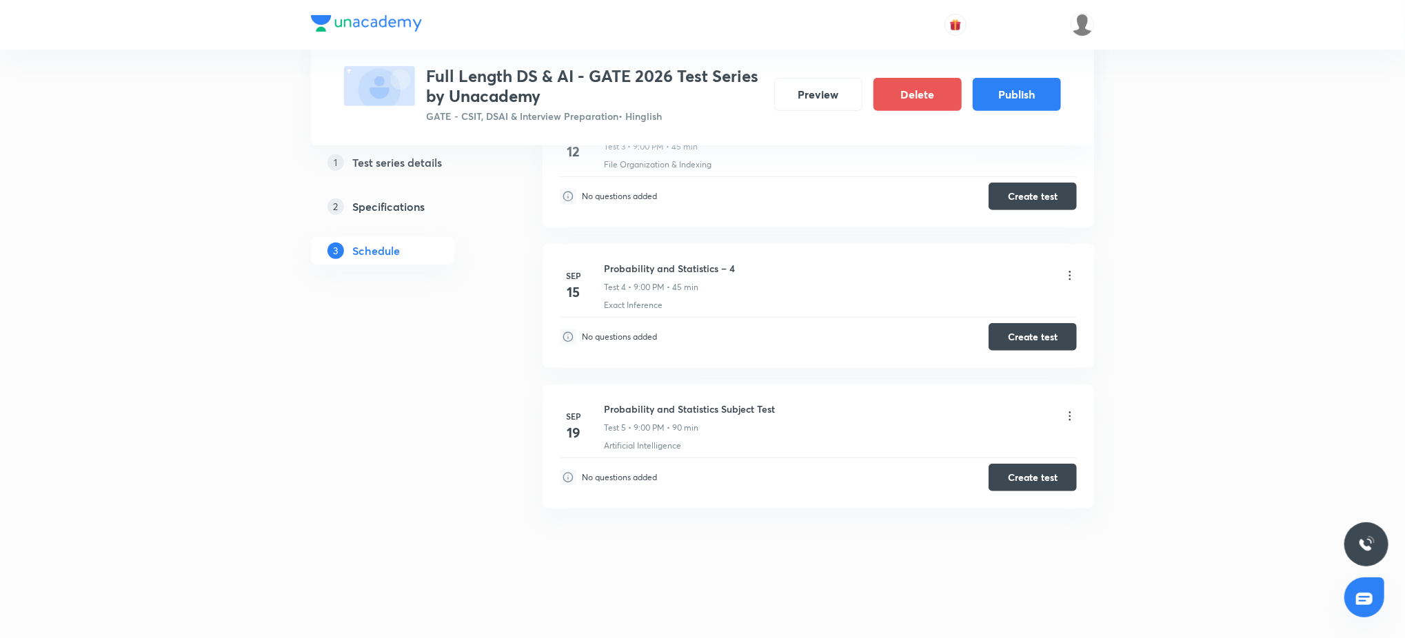
scroll to position [0, 0]
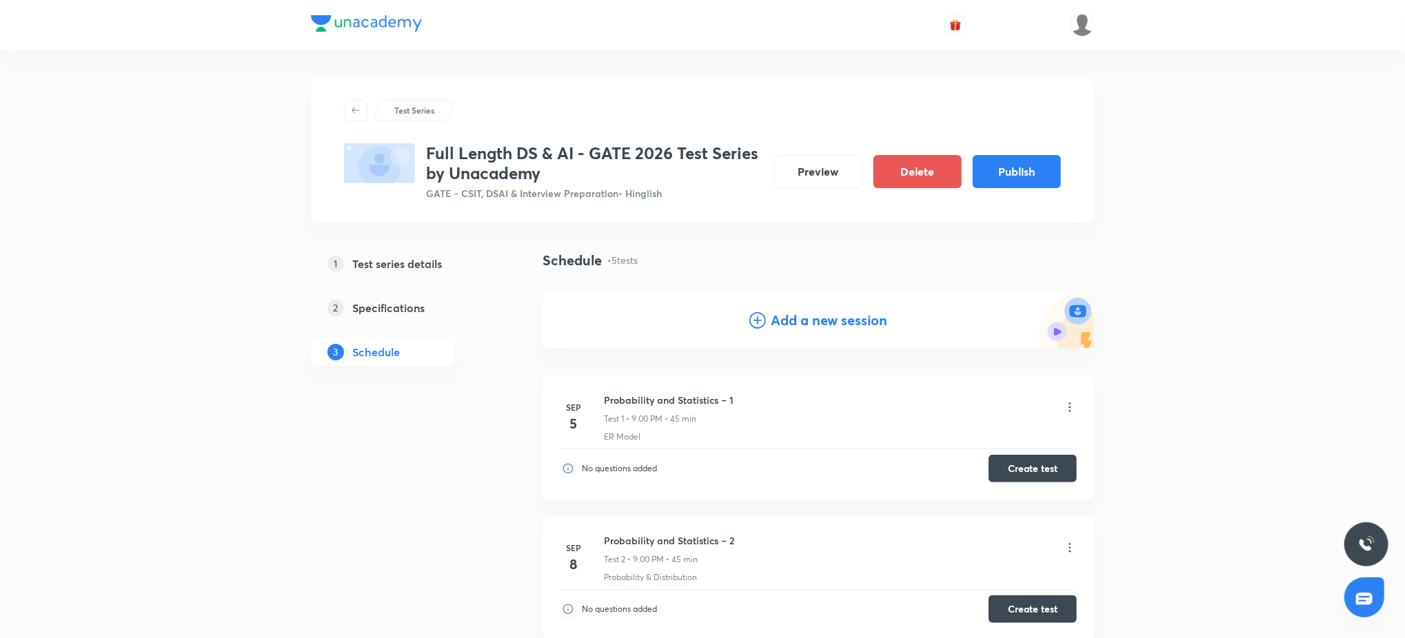
click at [799, 321] on h4 "Add a new session" at bounding box center [829, 320] width 116 height 21
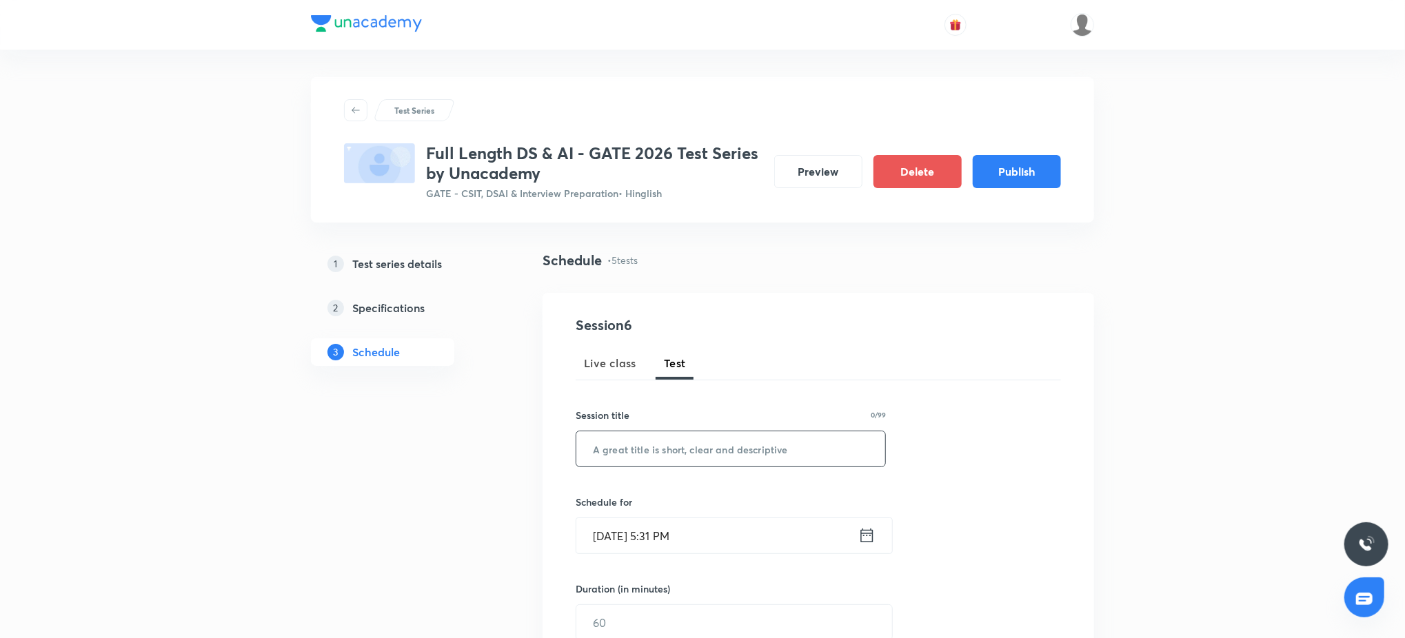
click at [673, 456] on input "text" at bounding box center [730, 448] width 309 height 35
paste input "Linear Algebra Topic Test – 1"
type input "Linear Algebra Topic Test – 1"
click at [698, 543] on input "Sep 4, 2025, 5:31 PM" at bounding box center [717, 535] width 282 height 35
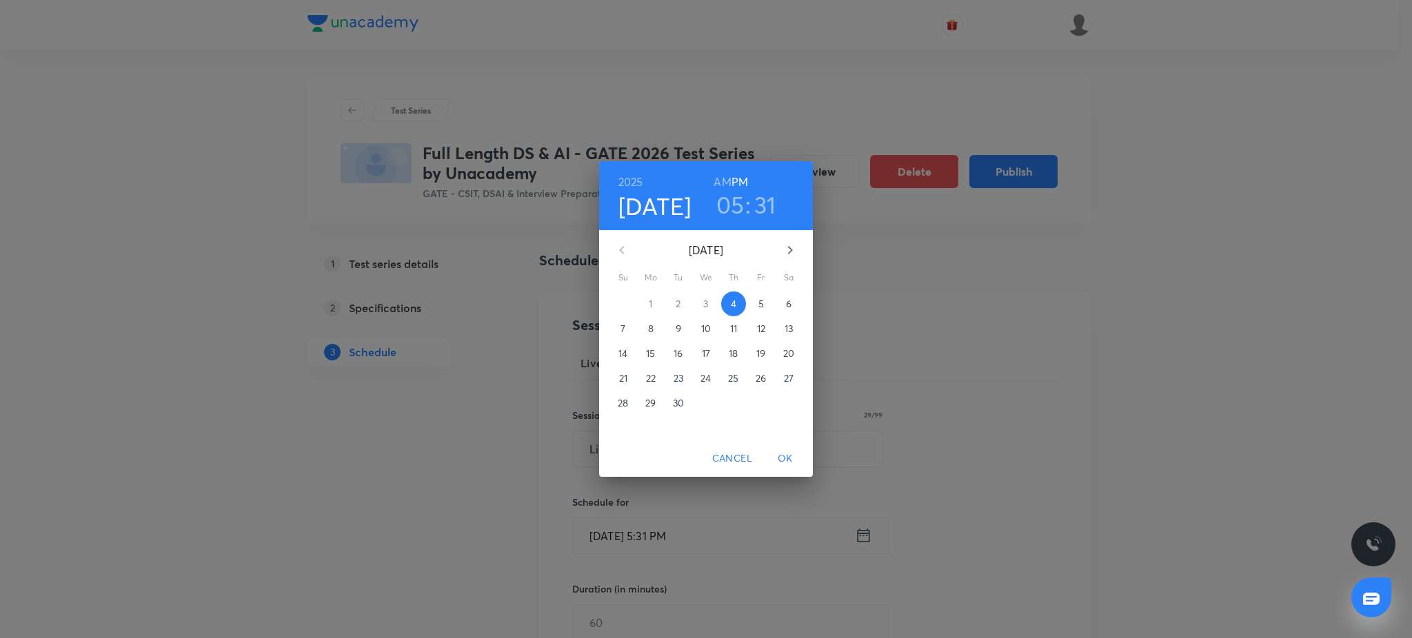
click at [788, 251] on icon "button" at bounding box center [790, 250] width 17 height 17
click at [627, 242] on icon "button" at bounding box center [621, 250] width 17 height 17
click at [649, 380] on p "22" at bounding box center [651, 379] width 10 height 14
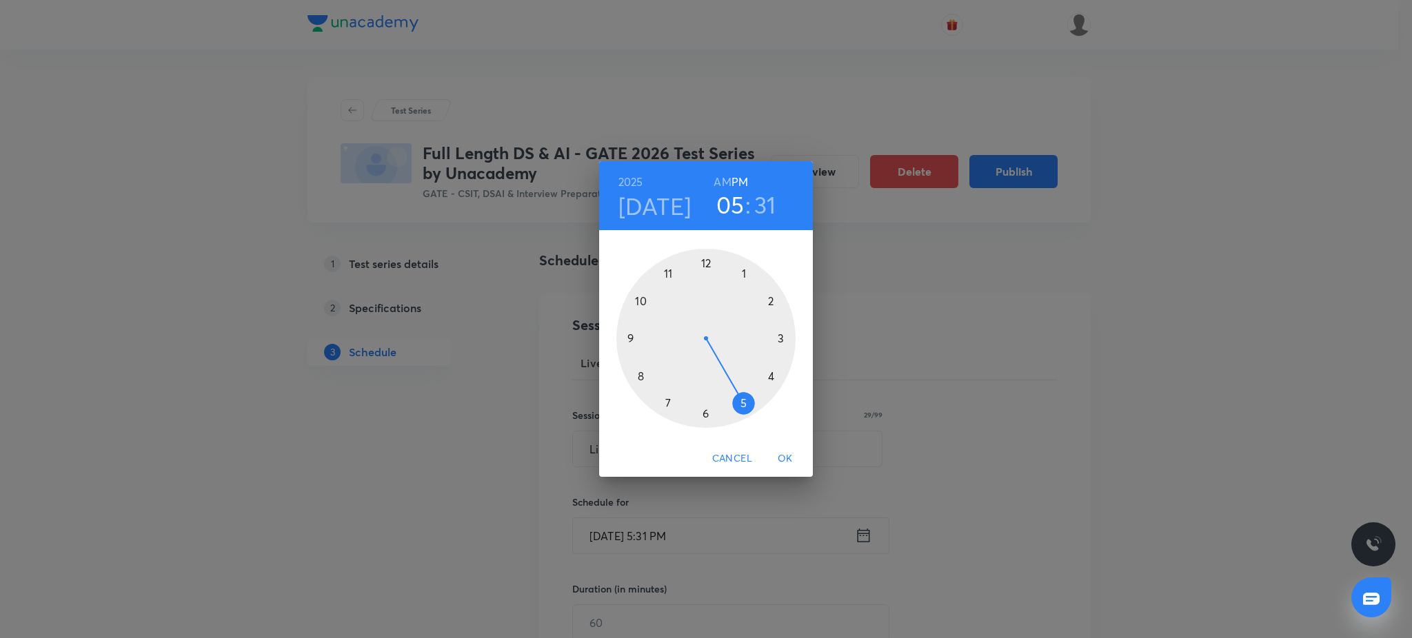
click at [625, 339] on div at bounding box center [705, 338] width 179 height 179
click at [703, 262] on div at bounding box center [705, 338] width 179 height 179
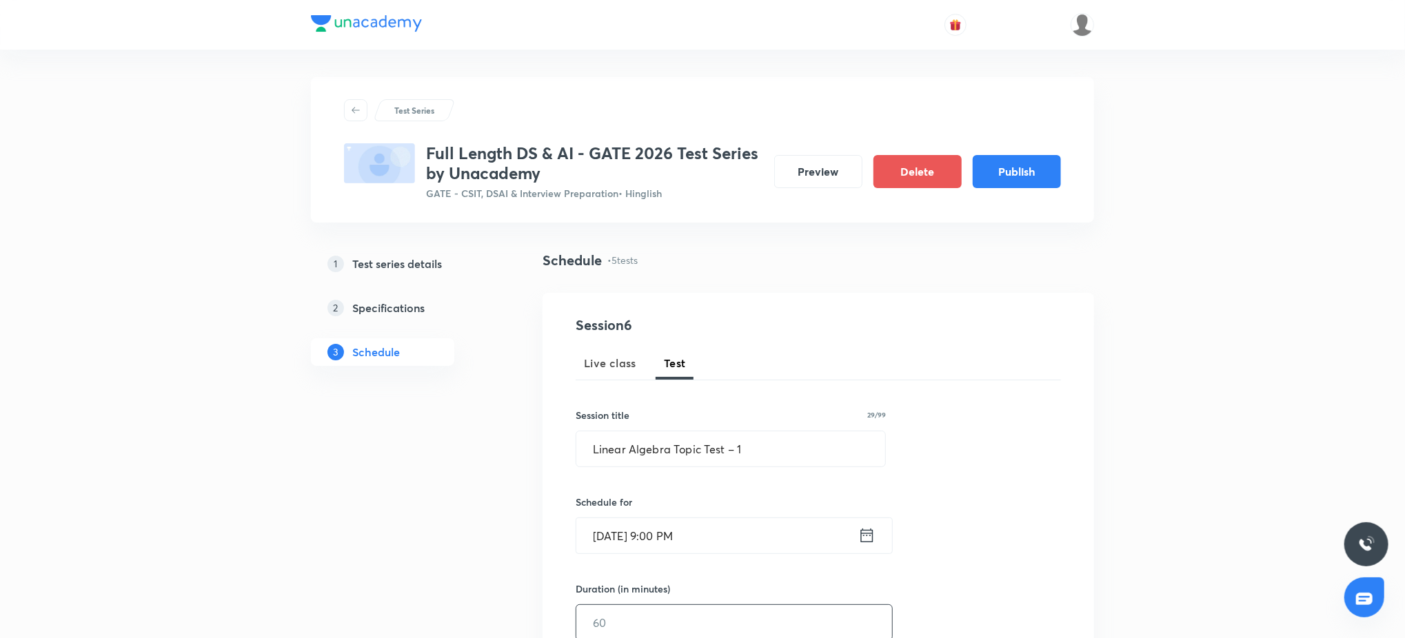
click at [673, 611] on input "text" at bounding box center [734, 622] width 316 height 35
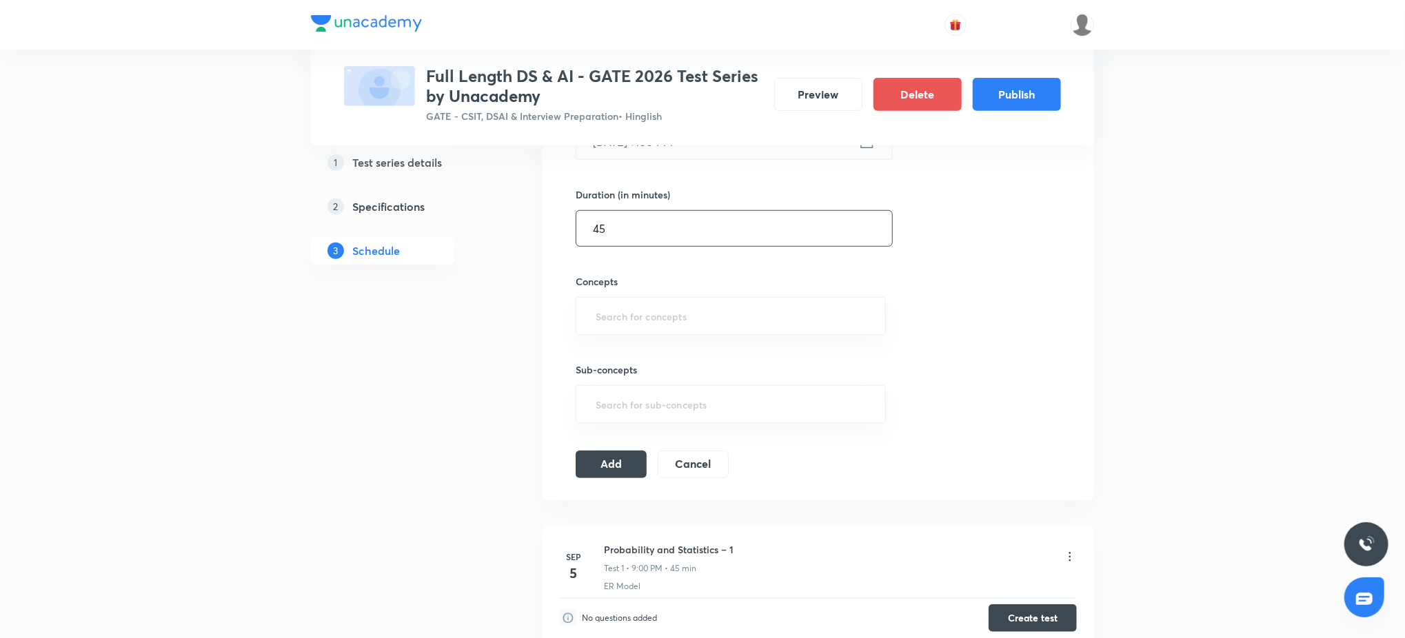
scroll to position [392, 0]
type input "45"
click at [709, 327] on input "text" at bounding box center [731, 319] width 276 height 26
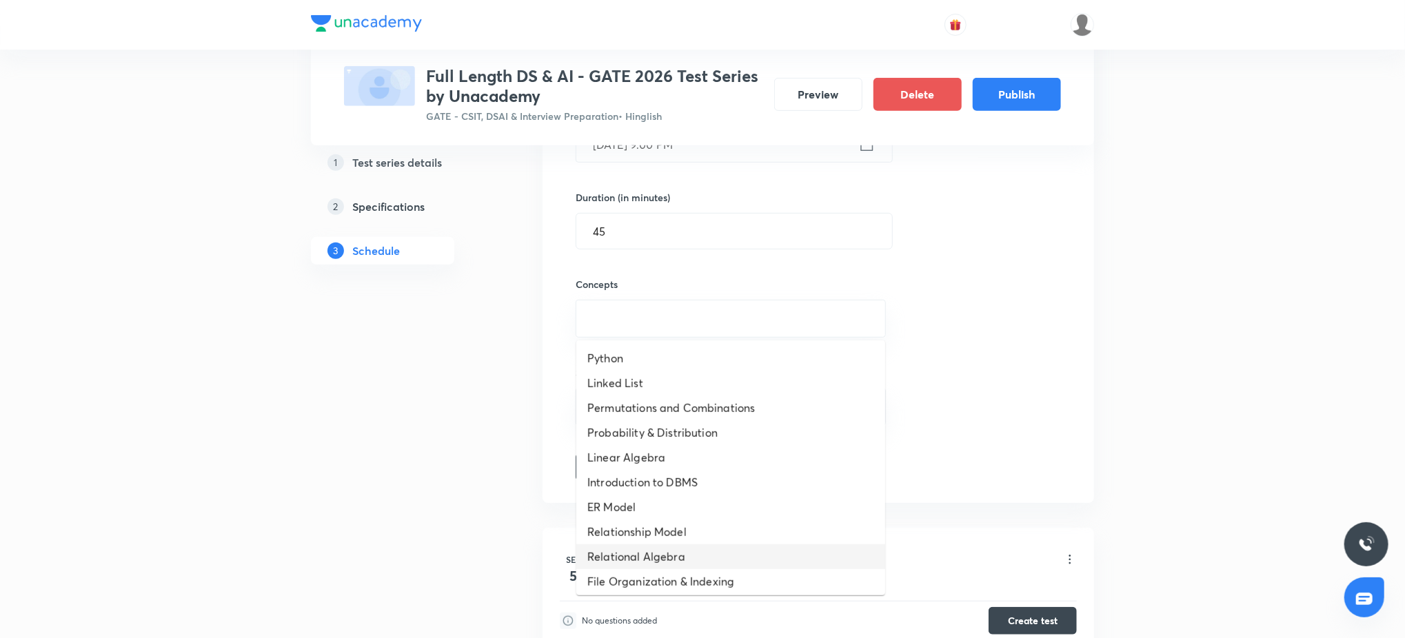
scroll to position [475, 0]
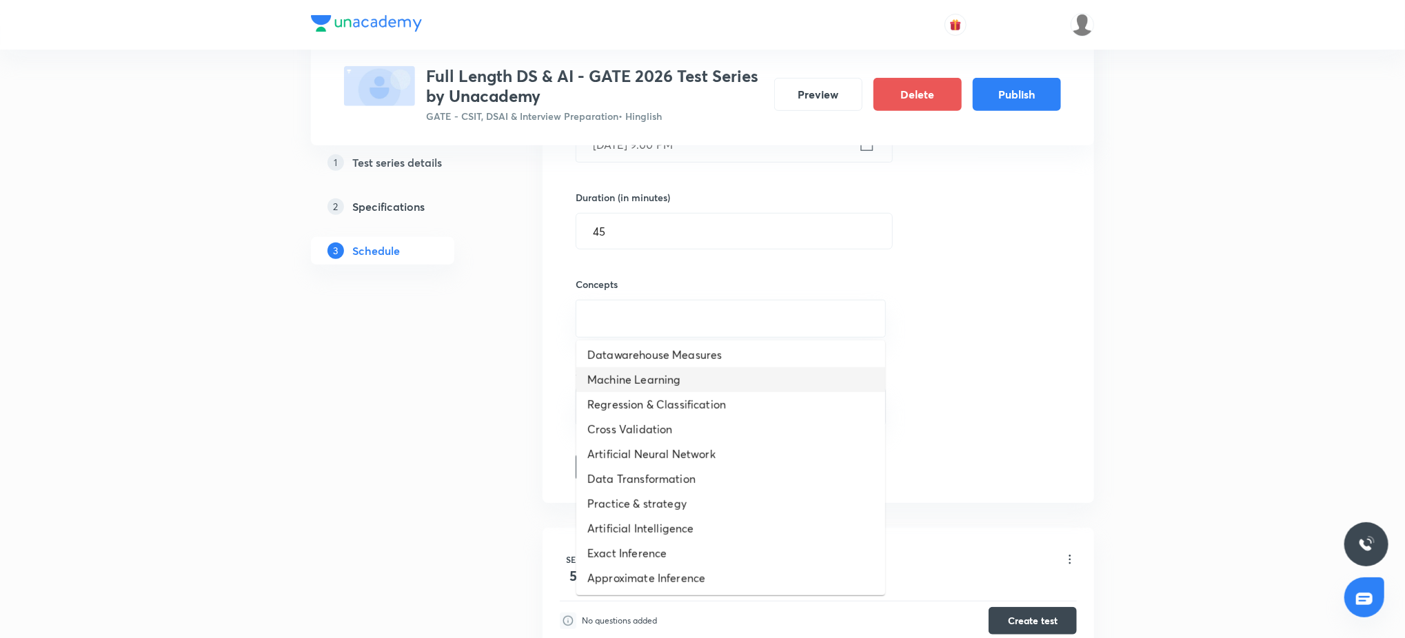
click at [708, 375] on li "Machine Learning" at bounding box center [730, 379] width 309 height 25
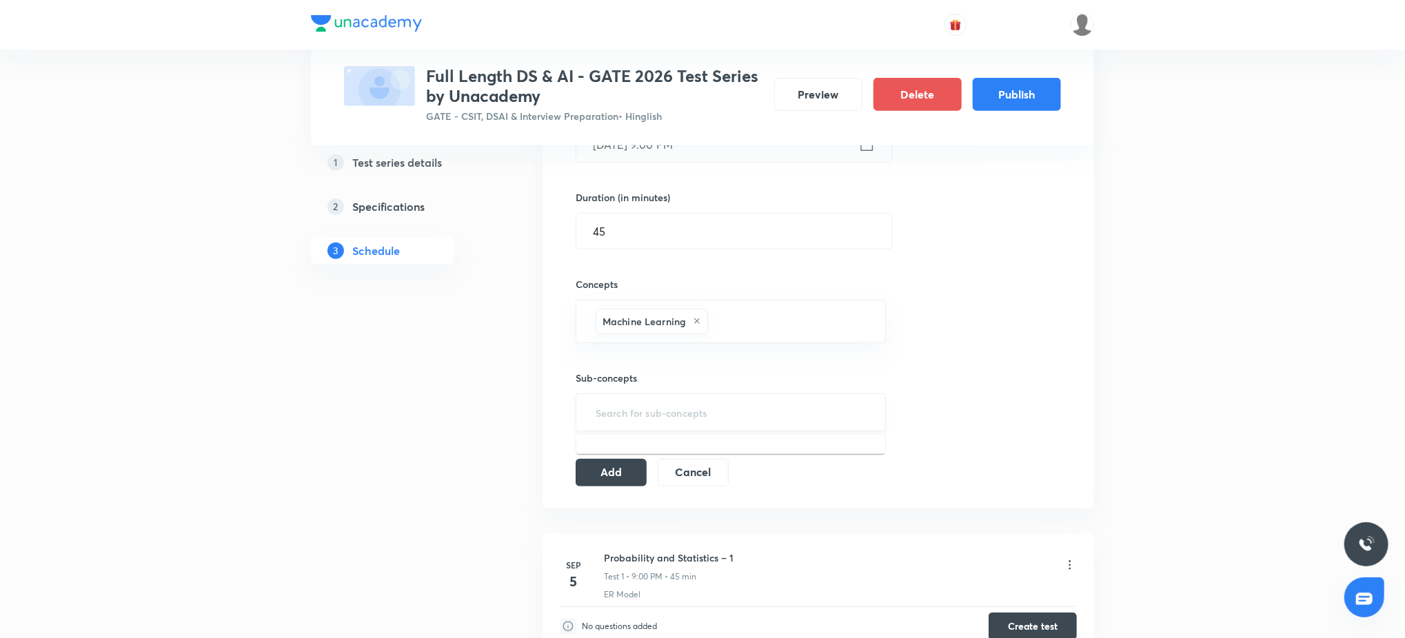
click at [744, 404] on input "text" at bounding box center [731, 413] width 276 height 26
click at [682, 471] on li "Types of Machine Learning" at bounding box center [730, 477] width 309 height 25
click at [968, 430] on div "Session 6 Live class Test Session title 29/99 Linear Algebra Topic Test – 1 ​ S…" at bounding box center [818, 207] width 485 height 569
click at [644, 479] on button "Add" at bounding box center [611, 477] width 71 height 28
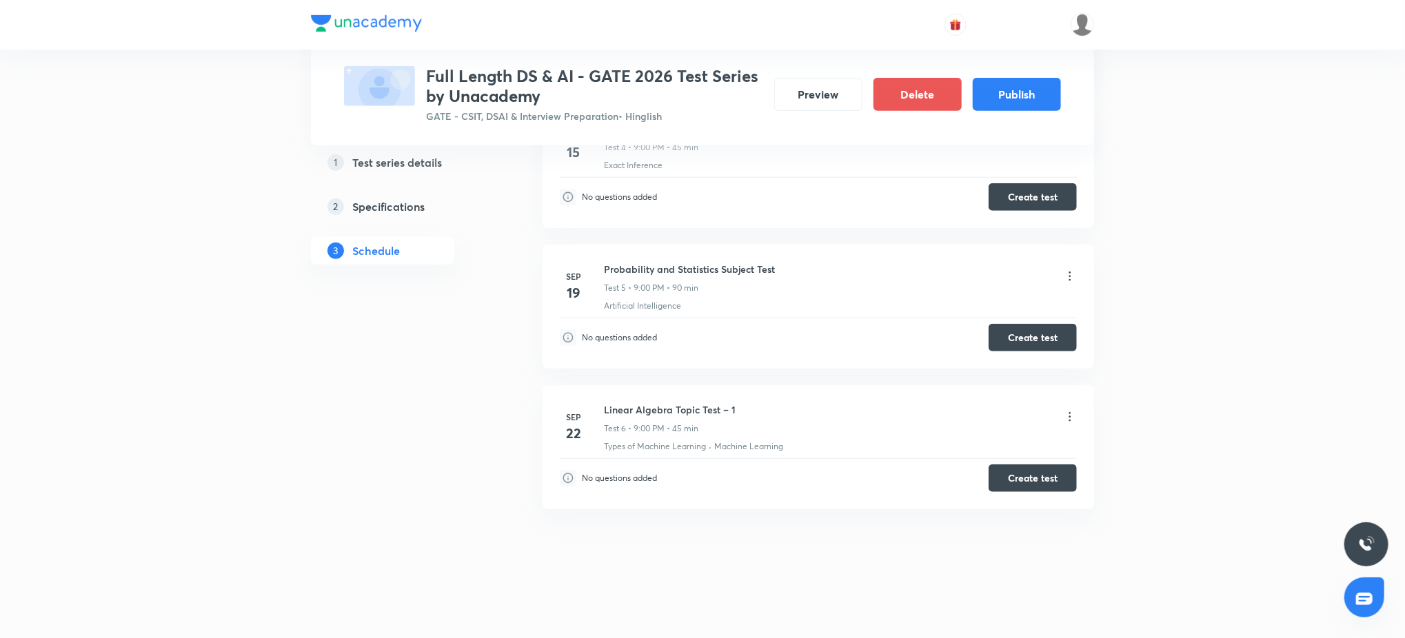
scroll to position [0, 0]
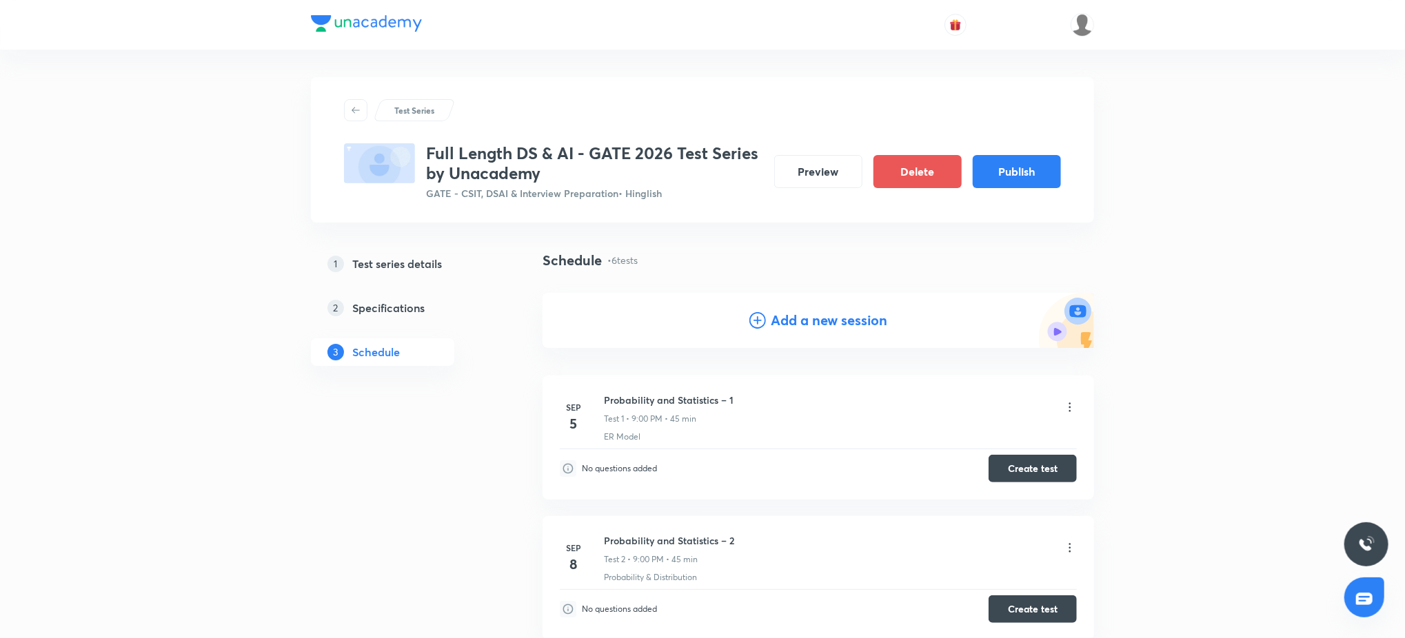
click at [814, 316] on h4 "Add a new session" at bounding box center [829, 320] width 116 height 21
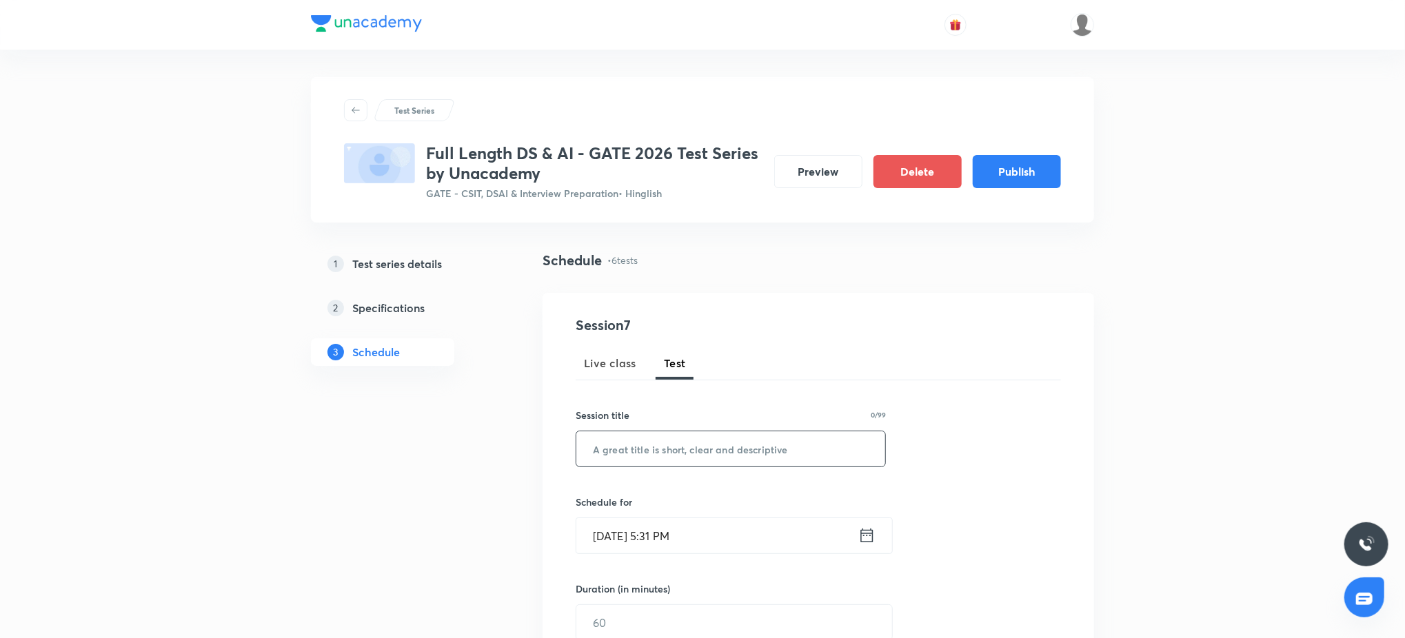
click at [671, 459] on input "text" at bounding box center [730, 448] width 309 height 35
paste input "Linear Algebra Topic Test – 2"
type input "Linear Algebra Topic Test – 2"
click at [700, 526] on input "Sep 4, 2025, 5:31 PM" at bounding box center [717, 535] width 282 height 35
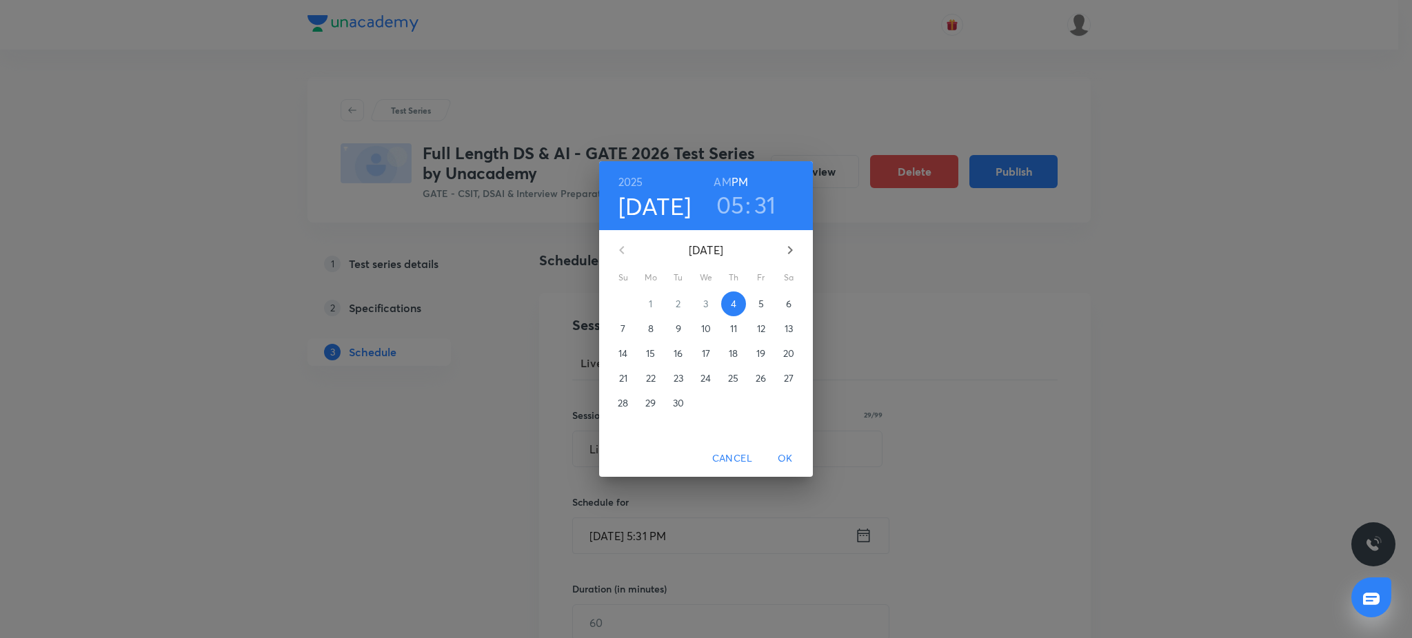
click at [753, 376] on span "26" at bounding box center [761, 379] width 25 height 14
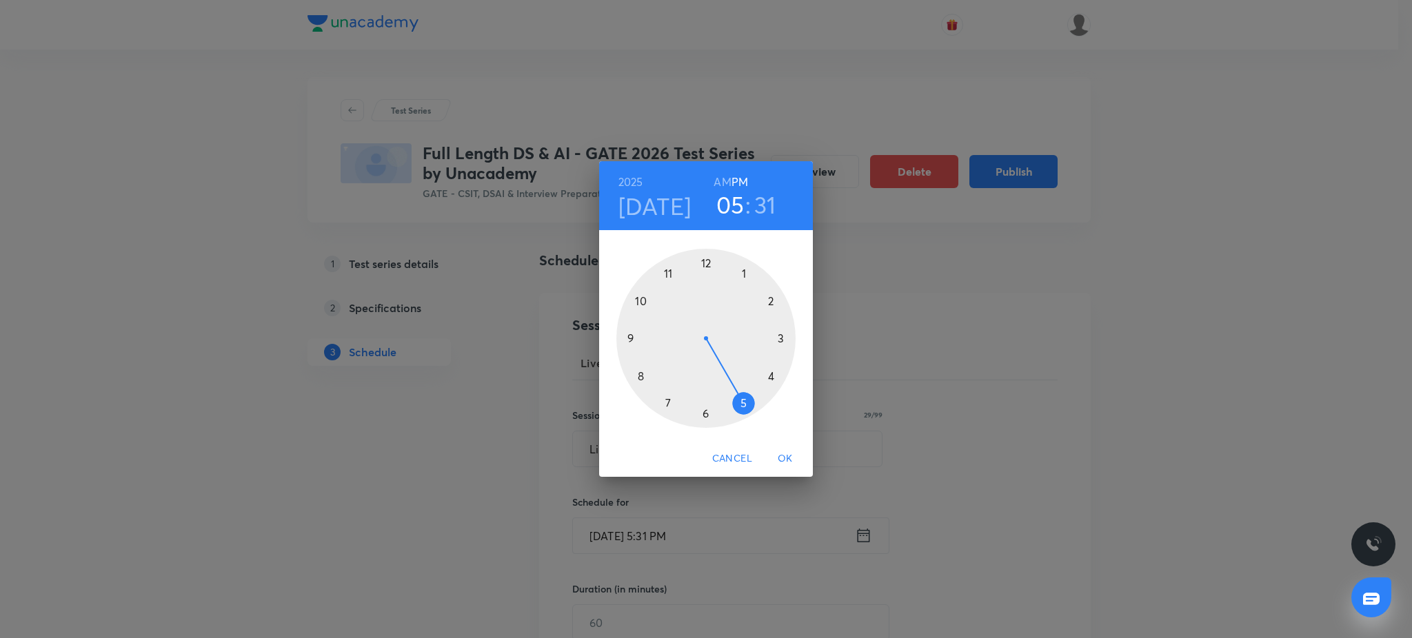
click at [630, 337] on div at bounding box center [705, 338] width 179 height 179
click at [704, 265] on div at bounding box center [705, 338] width 179 height 179
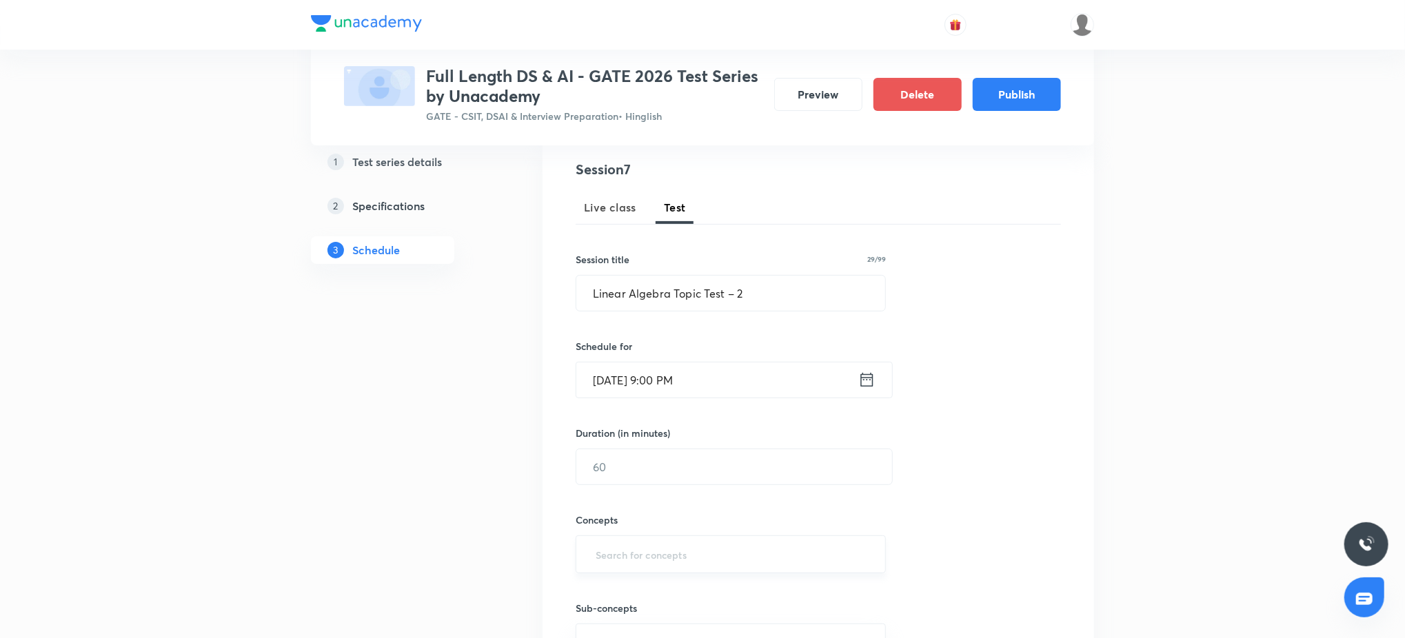
scroll to position [171, 0]
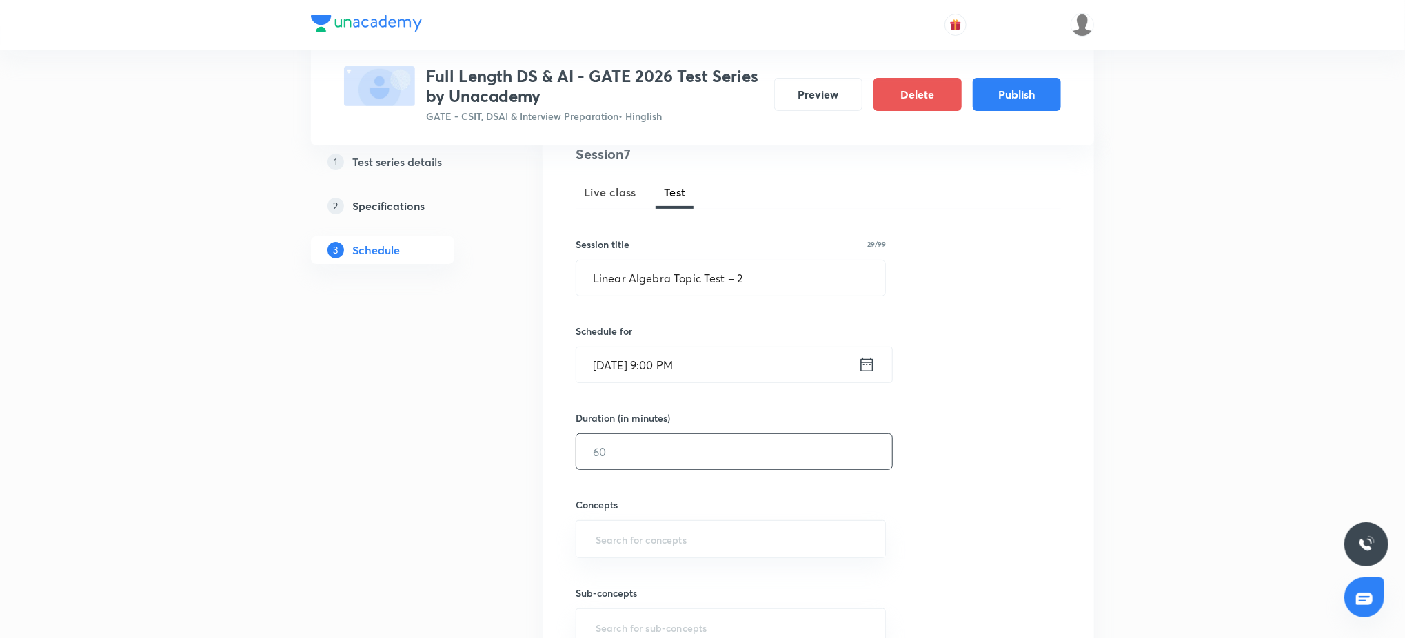
click at [678, 441] on input "text" at bounding box center [734, 451] width 316 height 35
type input "45"
click at [682, 538] on input "text" at bounding box center [731, 540] width 276 height 26
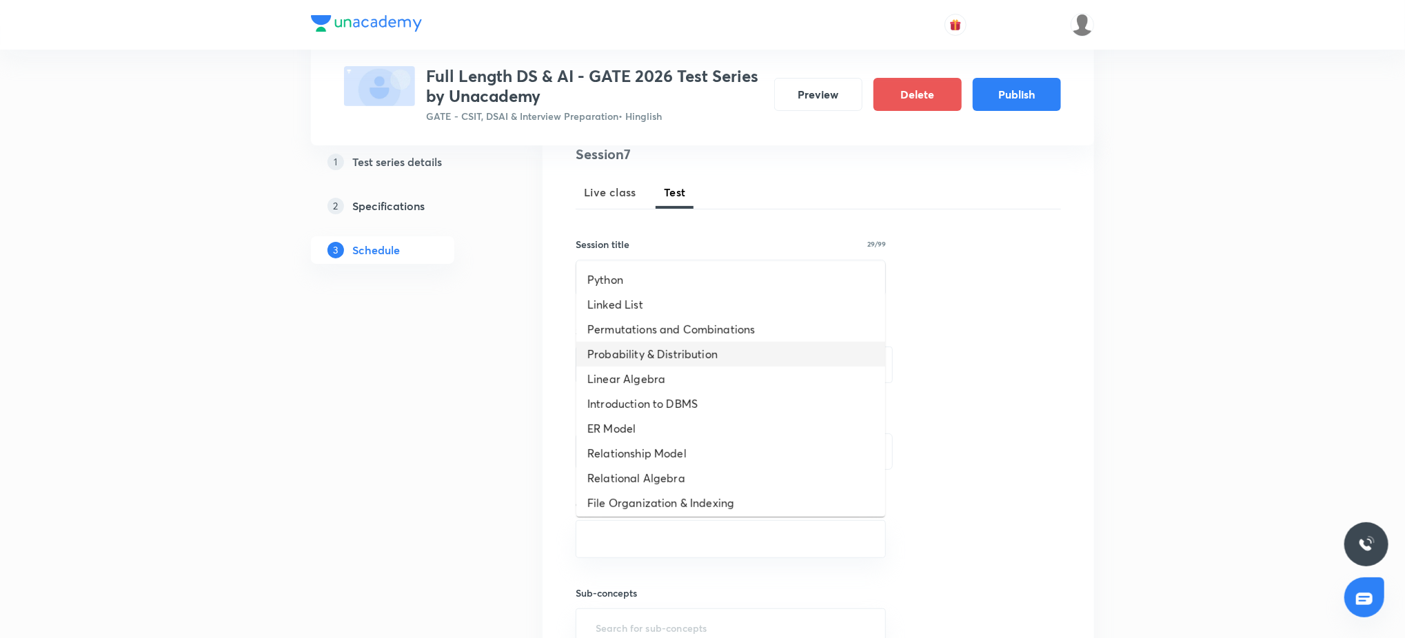
click at [713, 354] on li "Probability & Distribution" at bounding box center [730, 354] width 309 height 25
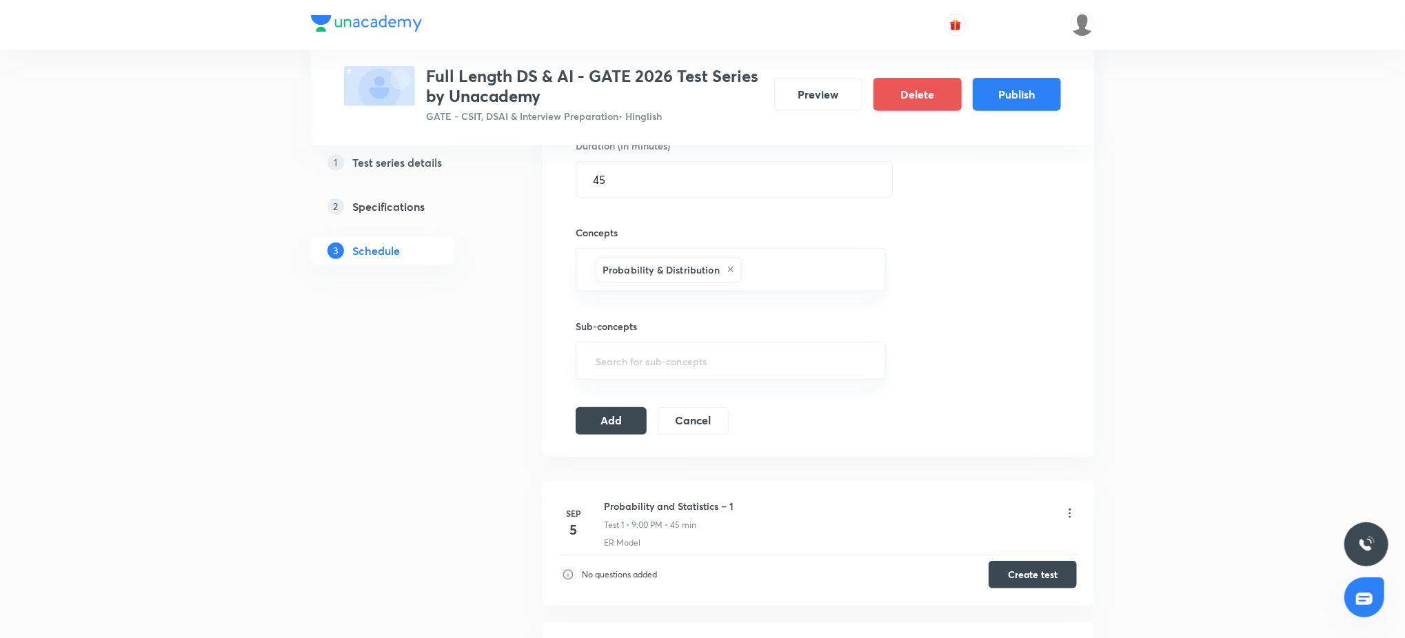
scroll to position [564, 0]
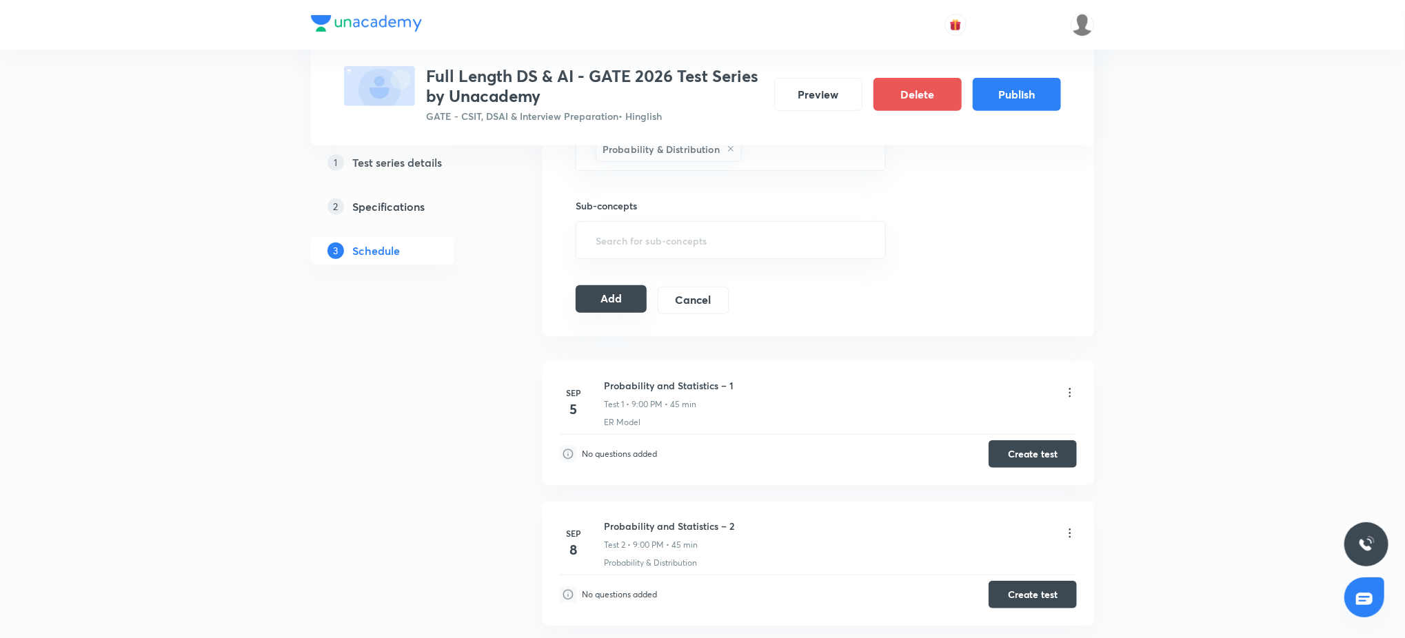
click at [611, 303] on button "Add" at bounding box center [611, 299] width 71 height 28
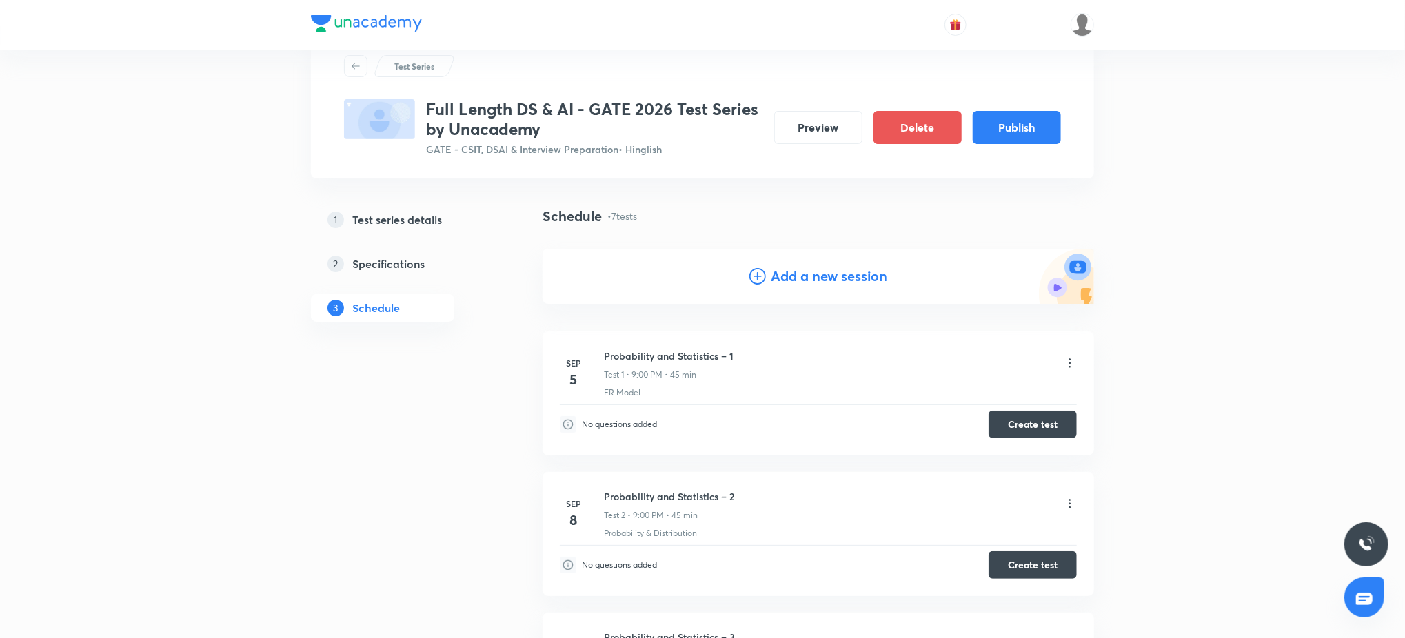
scroll to position [0, 0]
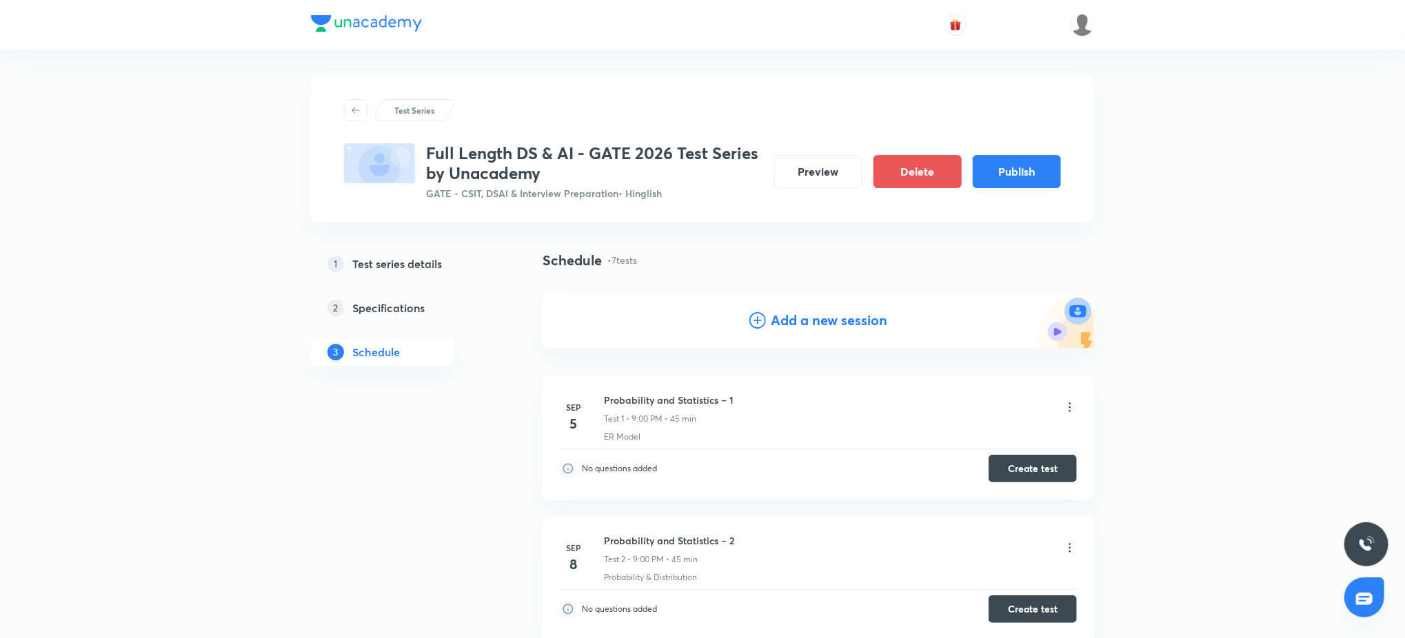
click at [841, 312] on h4 "Add a new session" at bounding box center [829, 320] width 116 height 21
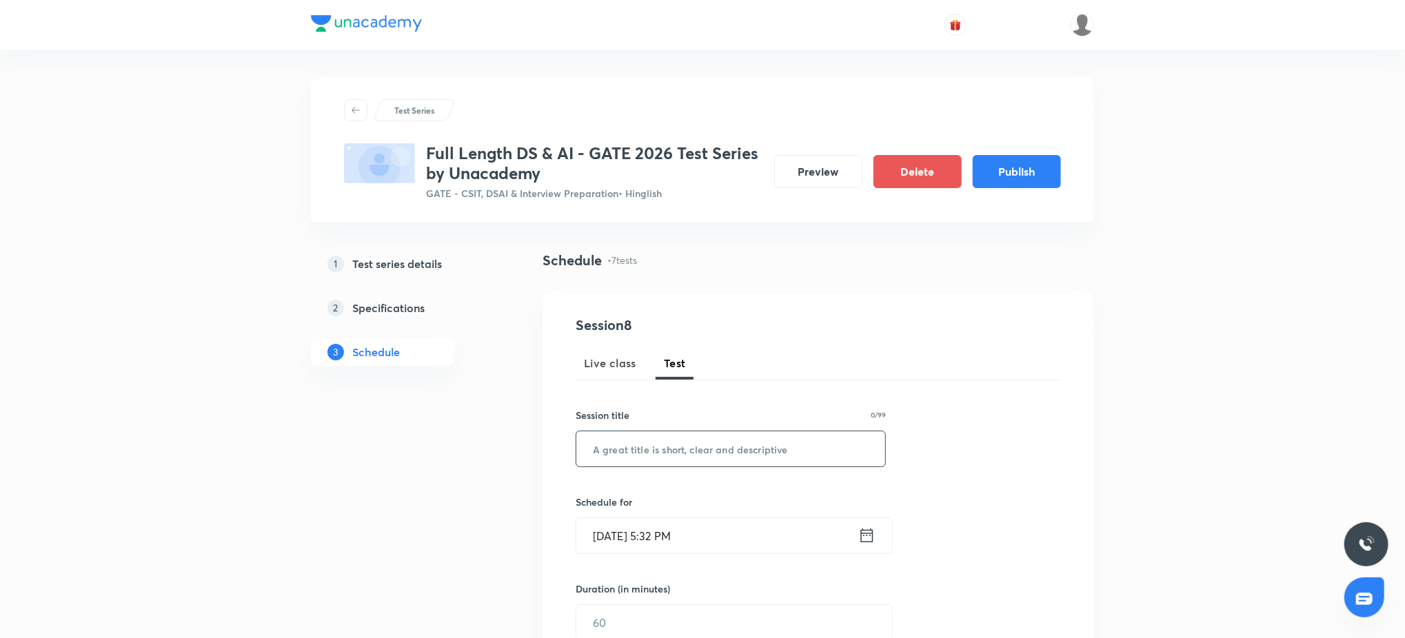
click at [698, 449] on input "text" at bounding box center [730, 448] width 309 height 35
paste input "Linear Algebra Topic Test – 3"
type input "Linear Algebra Topic Test – 3"
click at [714, 533] on input "Sep 4, 2025, 5:32 PM" at bounding box center [717, 535] width 282 height 35
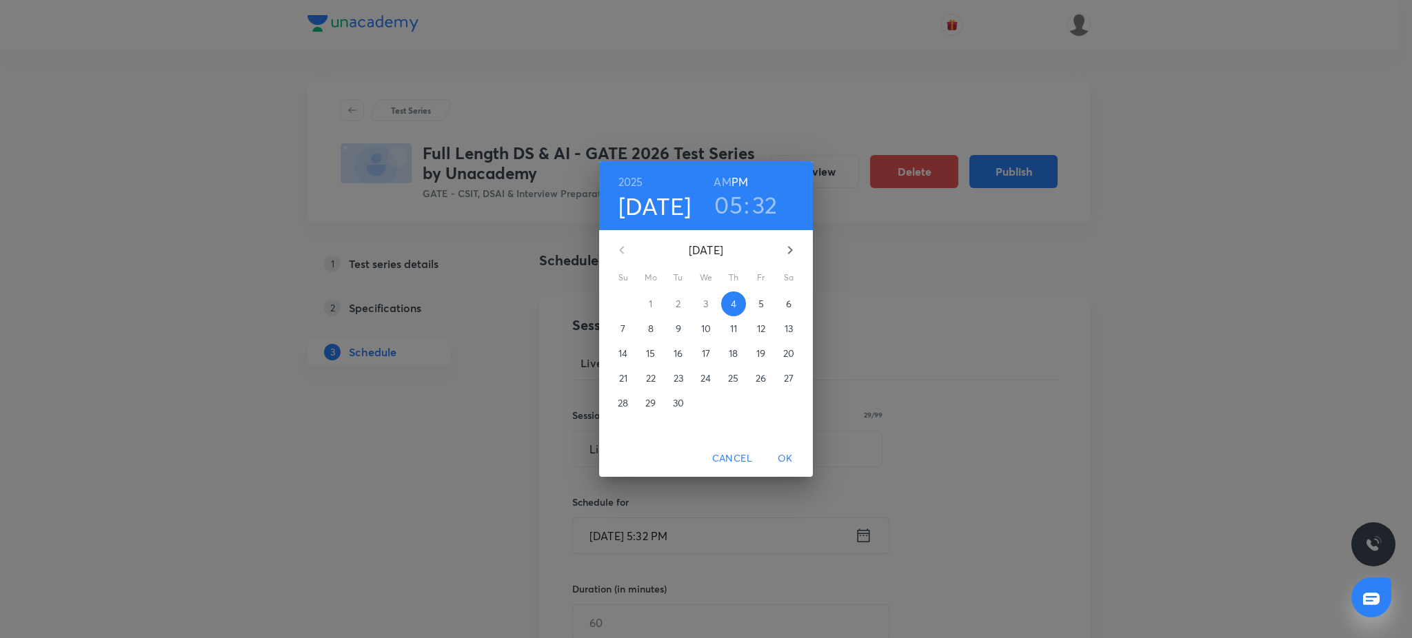
click at [654, 407] on p "29" at bounding box center [650, 403] width 10 height 14
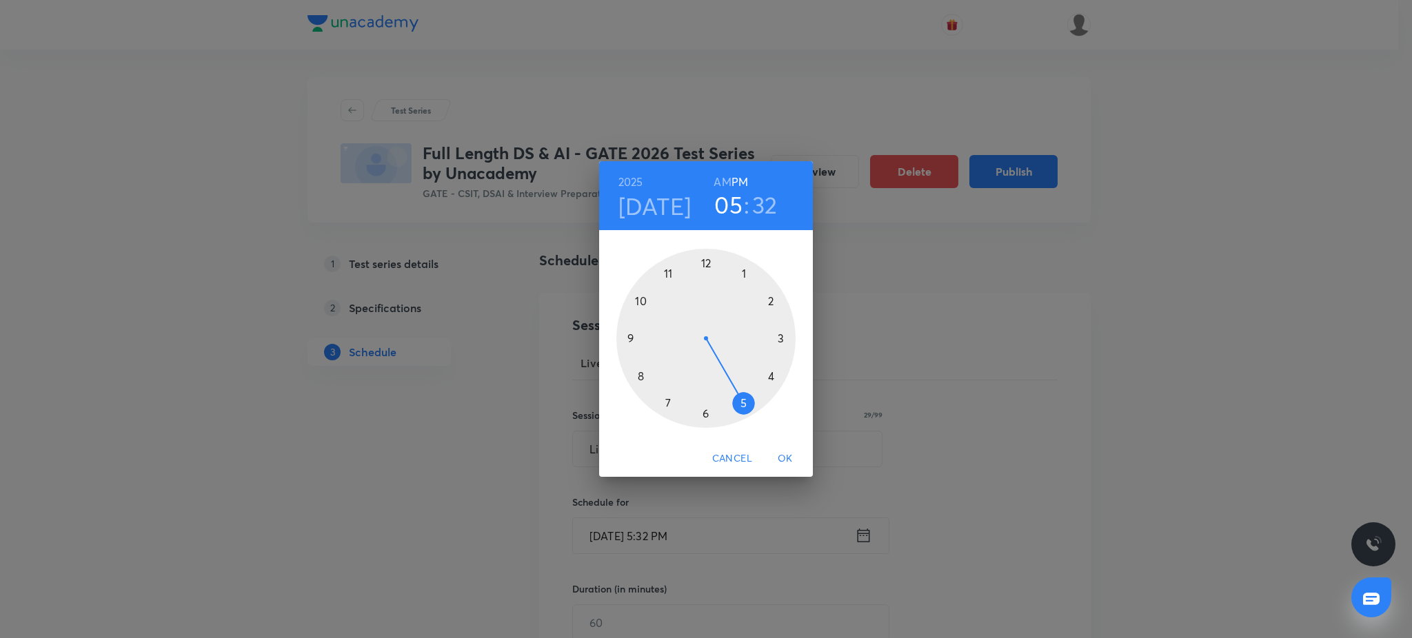
click at [630, 336] on div at bounding box center [705, 338] width 179 height 179
click at [704, 263] on div at bounding box center [705, 338] width 179 height 179
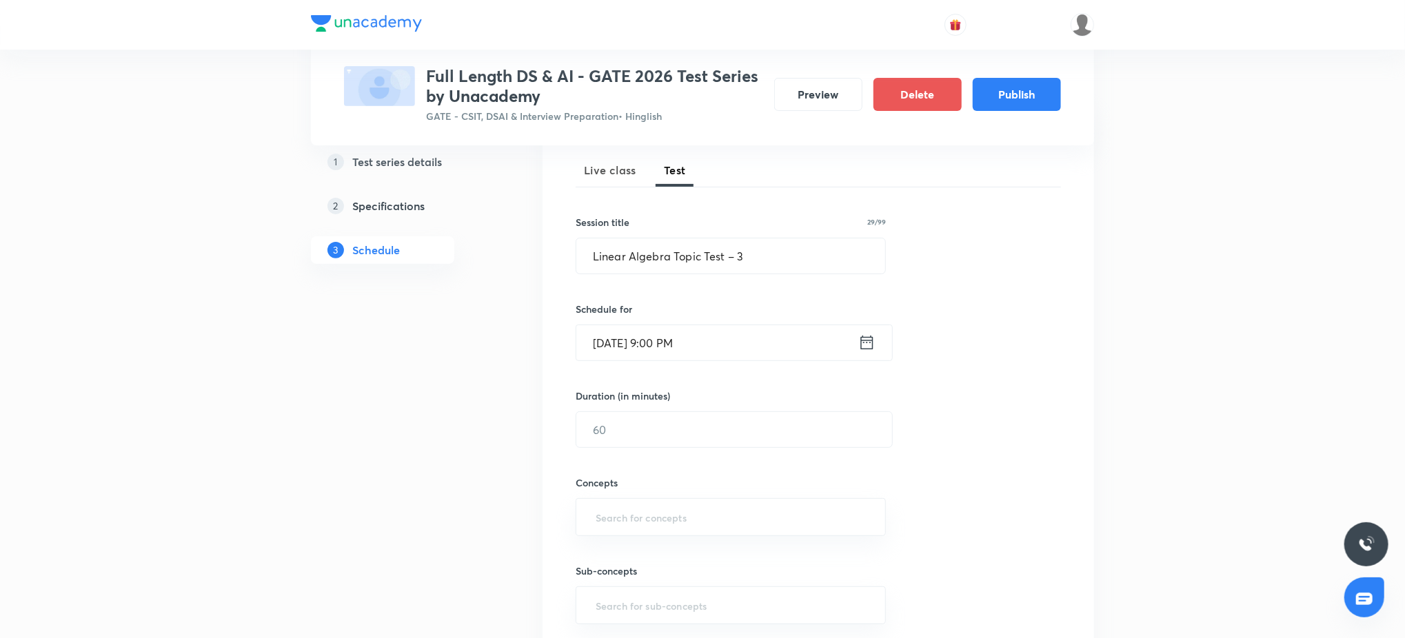
scroll to position [416, 0]
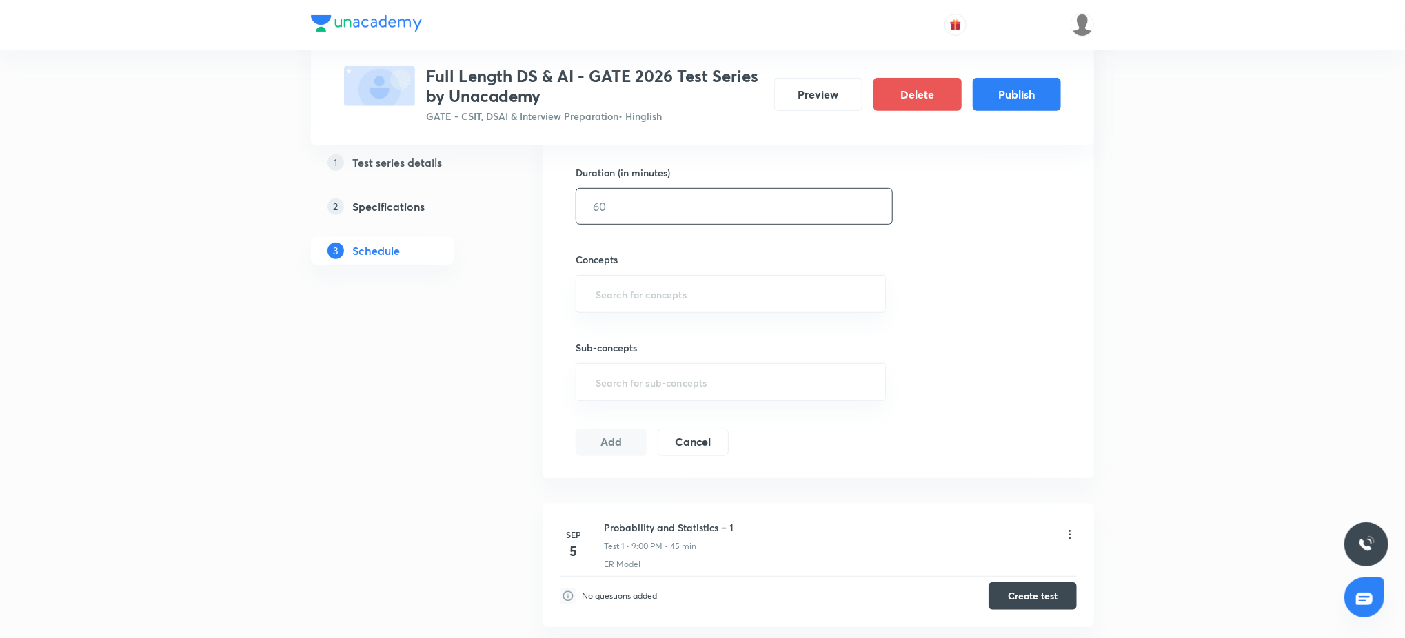
click at [668, 206] on input "text" at bounding box center [734, 206] width 316 height 35
type input "45"
click at [707, 301] on input "text" at bounding box center [731, 294] width 276 height 26
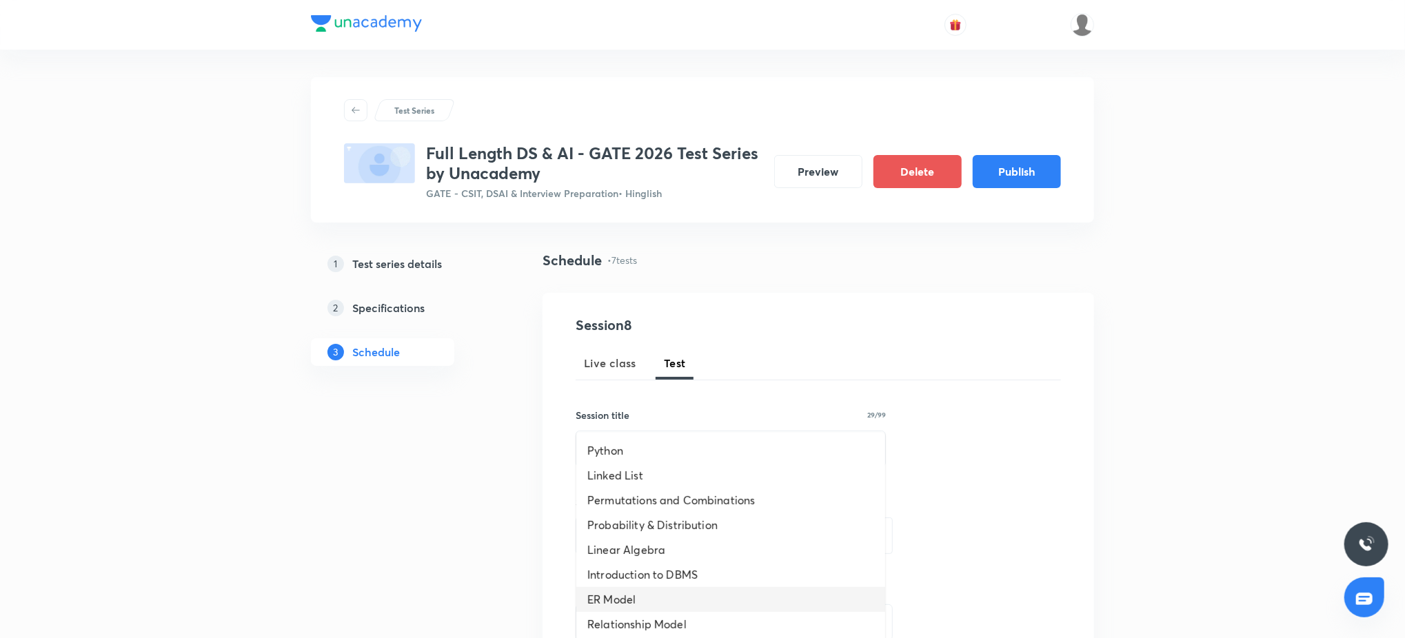
scroll to position [475, 0]
click at [702, 520] on li "Cross Validation" at bounding box center [730, 521] width 309 height 25
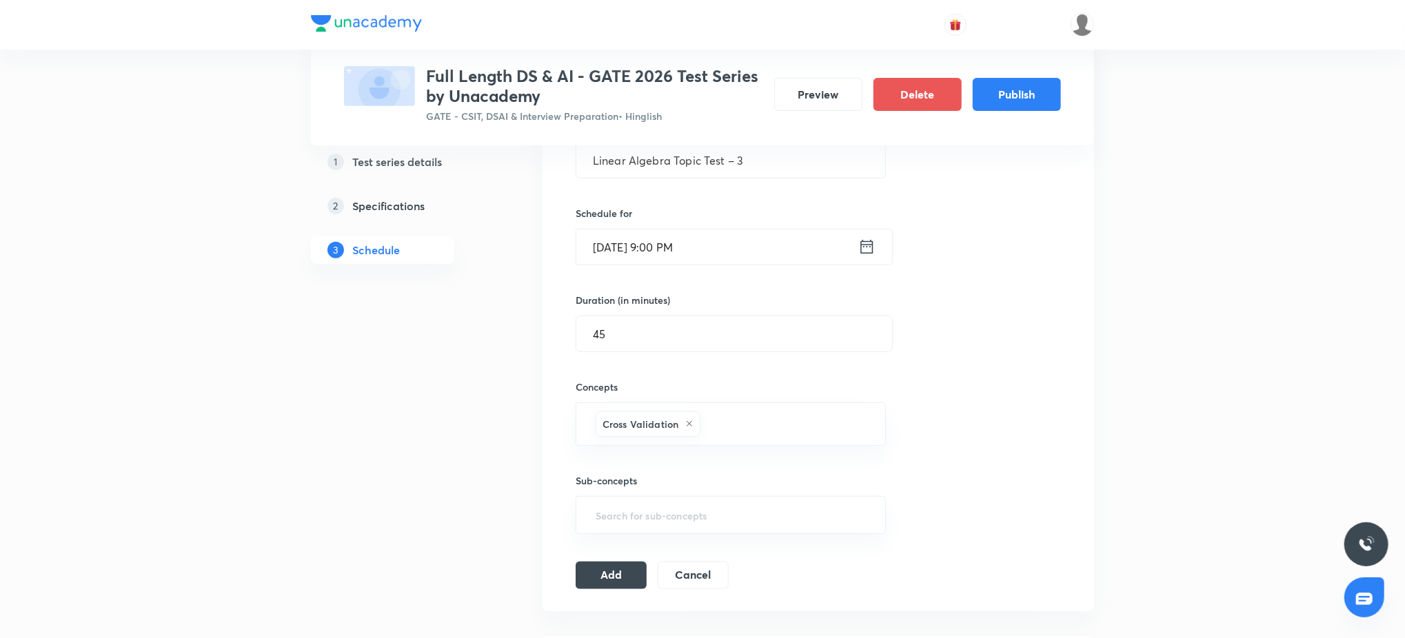
scroll to position [294, 0]
click at [609, 578] on button "Add" at bounding box center [611, 570] width 71 height 28
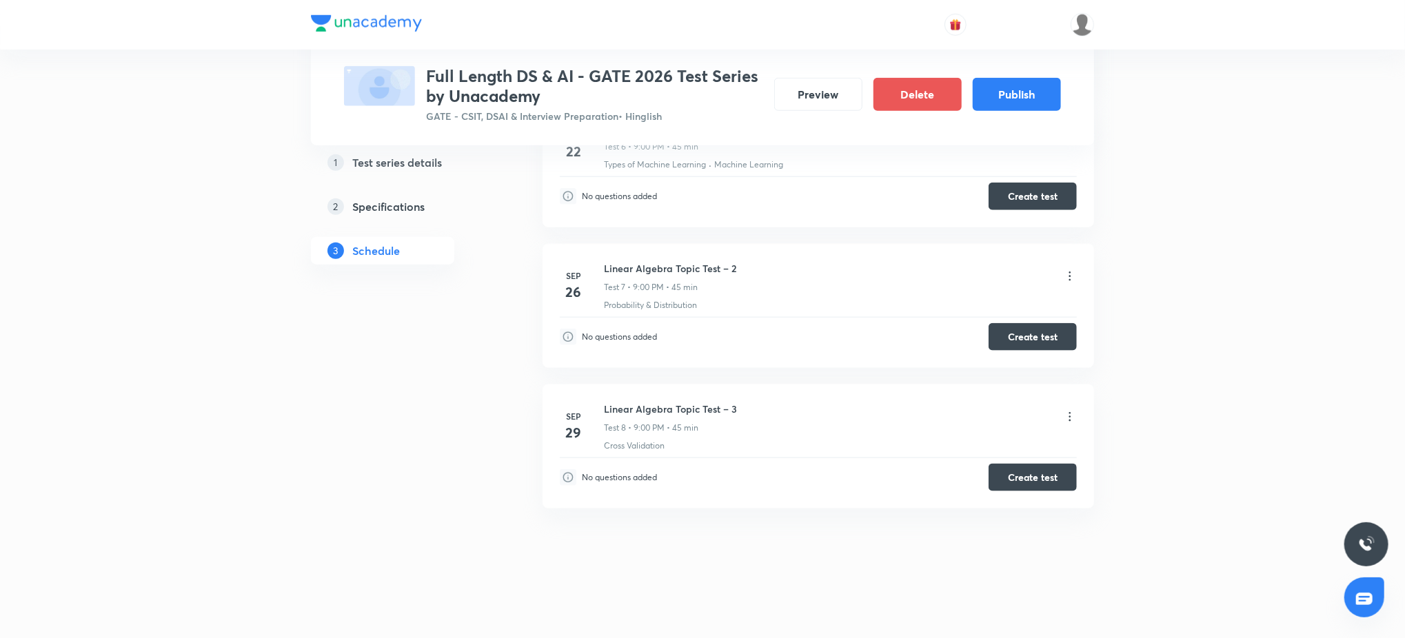
scroll to position [0, 0]
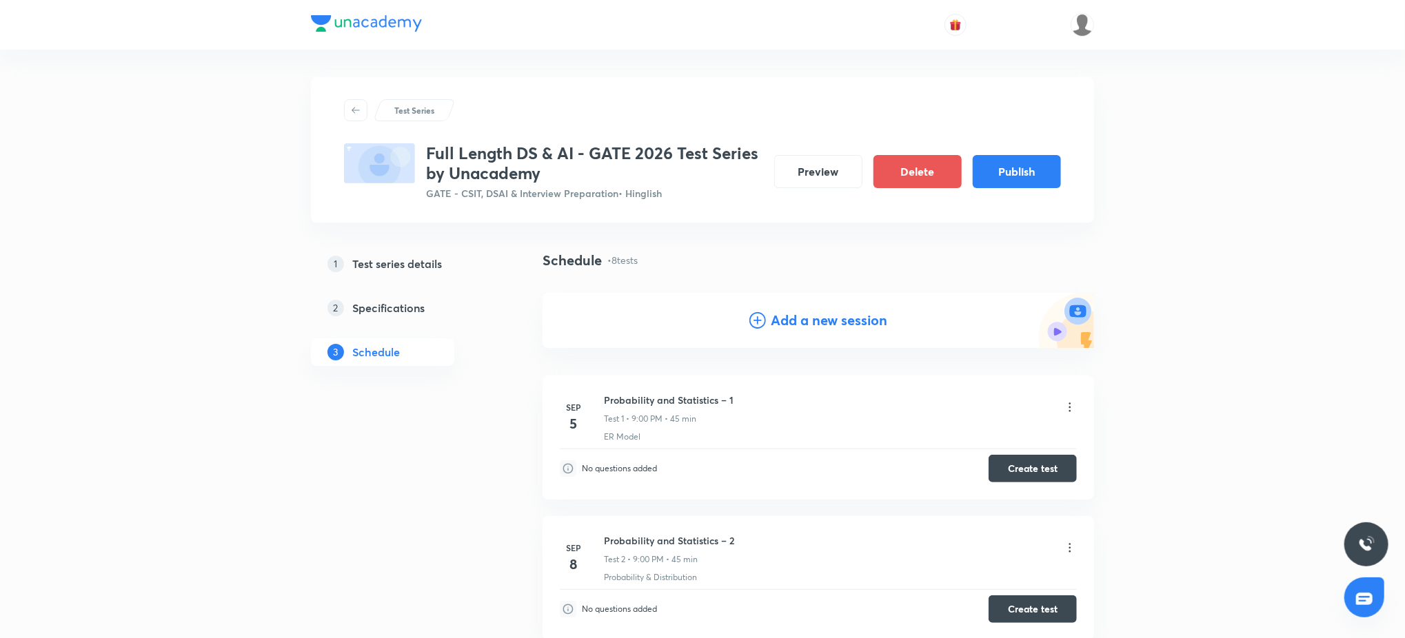
click at [802, 315] on h4 "Add a new session" at bounding box center [829, 320] width 116 height 21
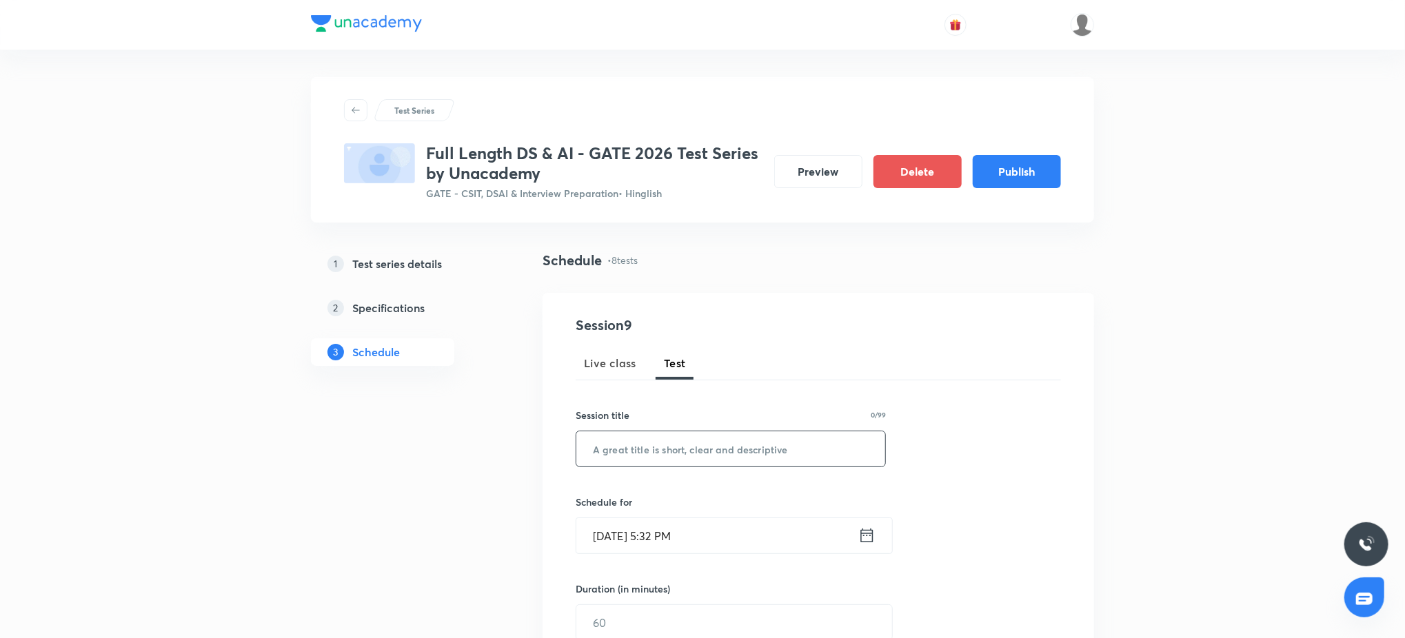
click at [649, 462] on input "text" at bounding box center [730, 448] width 309 height 35
paste input "Linear Algebra Subject Test"
type input "Linear Algebra Subject Test"
click at [721, 525] on input "Sep 4, 2025, 5:32 PM" at bounding box center [717, 535] width 282 height 35
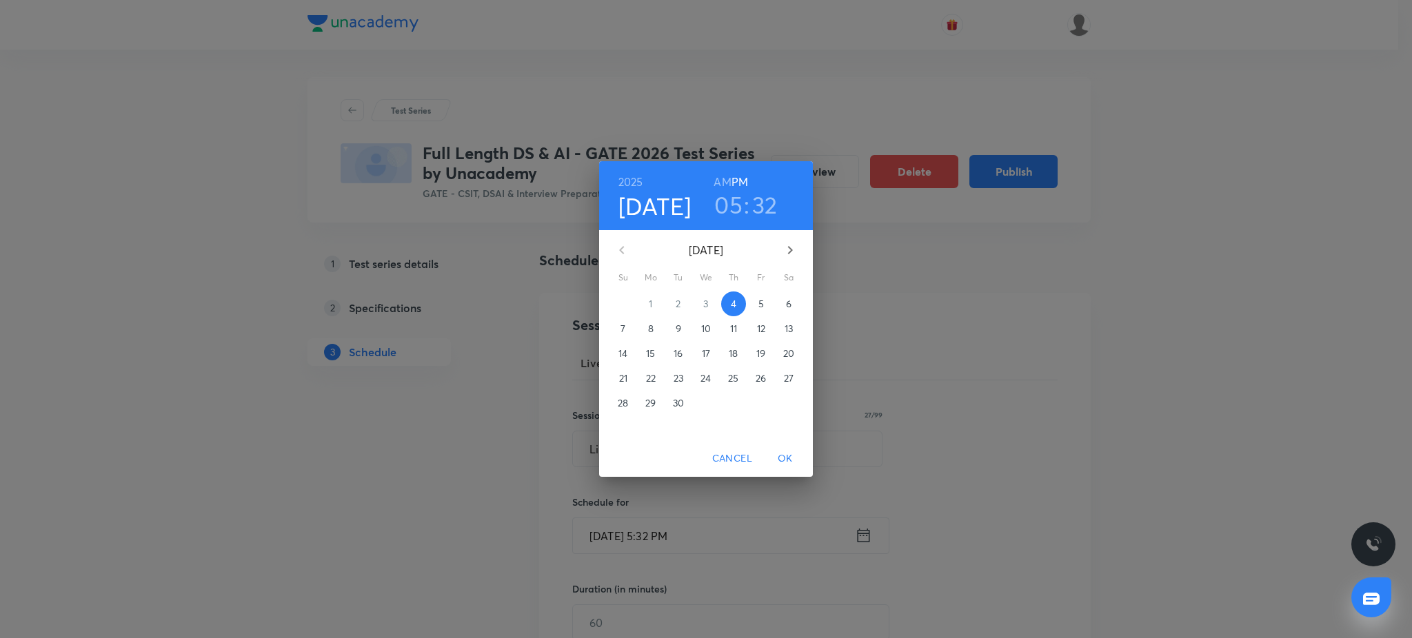
click at [798, 242] on button "button" at bounding box center [789, 250] width 33 height 33
click at [763, 310] on p "3" at bounding box center [760, 304] width 5 height 14
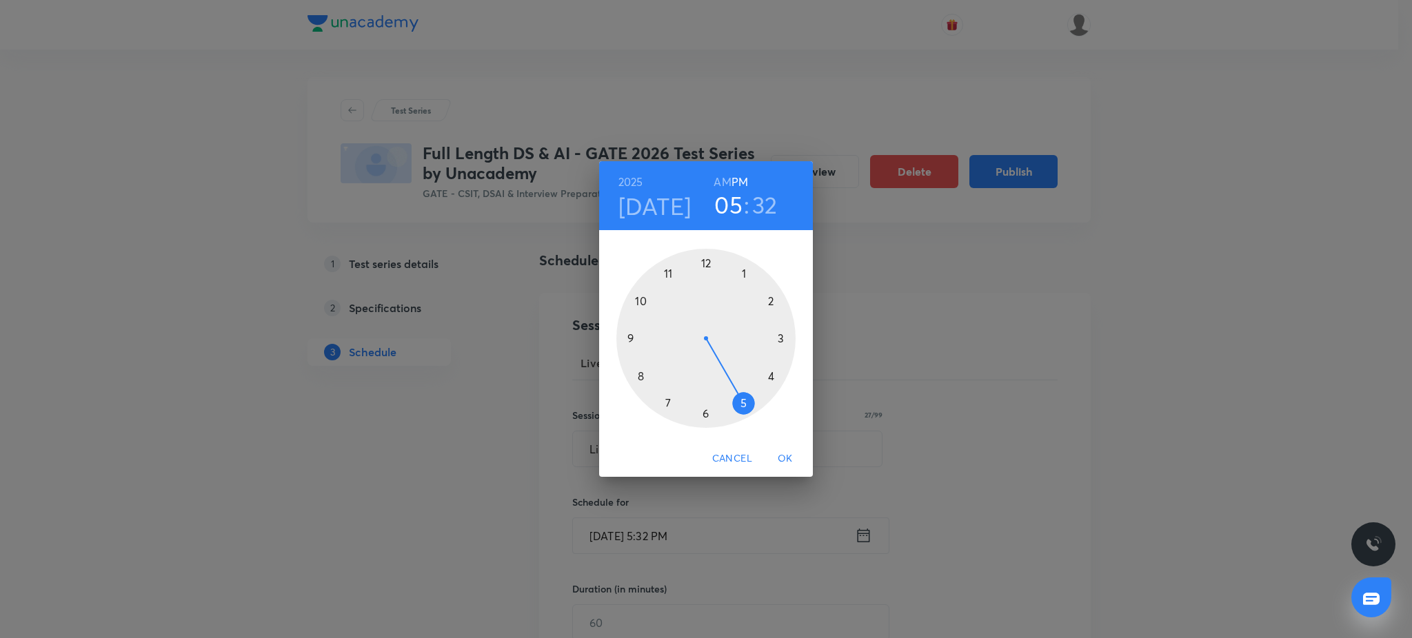
click at [635, 337] on div at bounding box center [705, 338] width 179 height 179
click at [704, 265] on div at bounding box center [705, 338] width 179 height 179
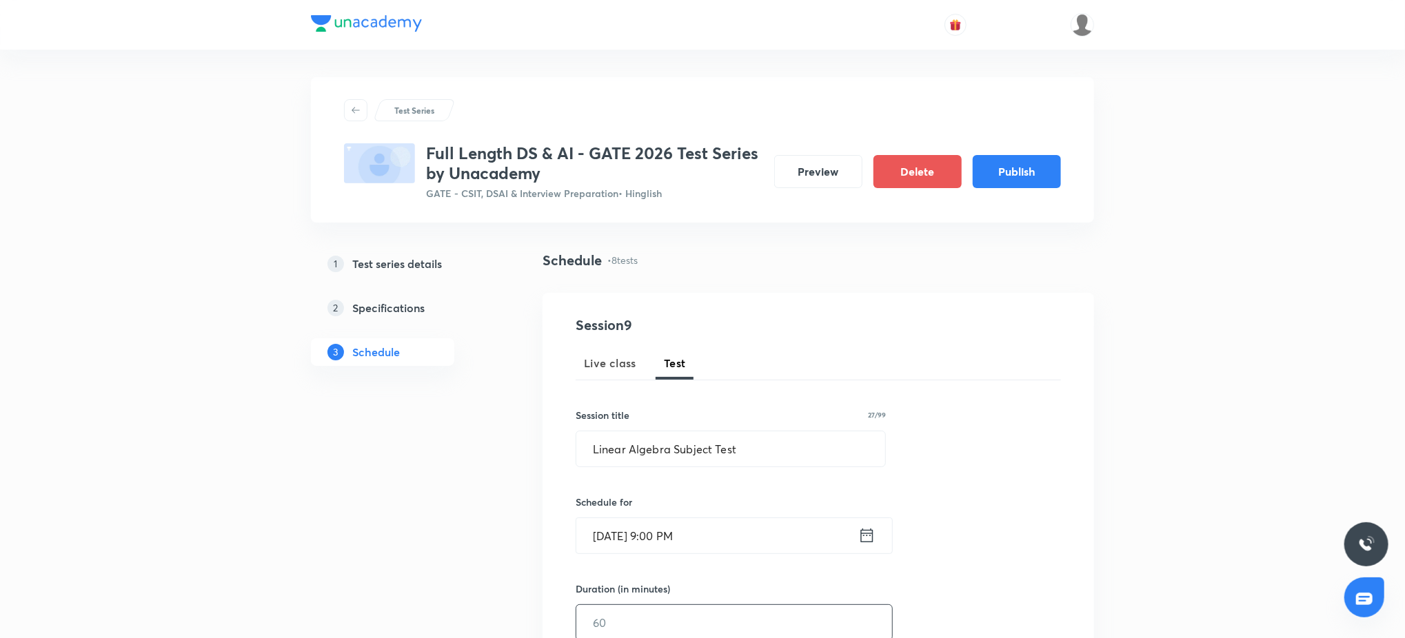
click at [635, 613] on input "text" at bounding box center [734, 622] width 316 height 35
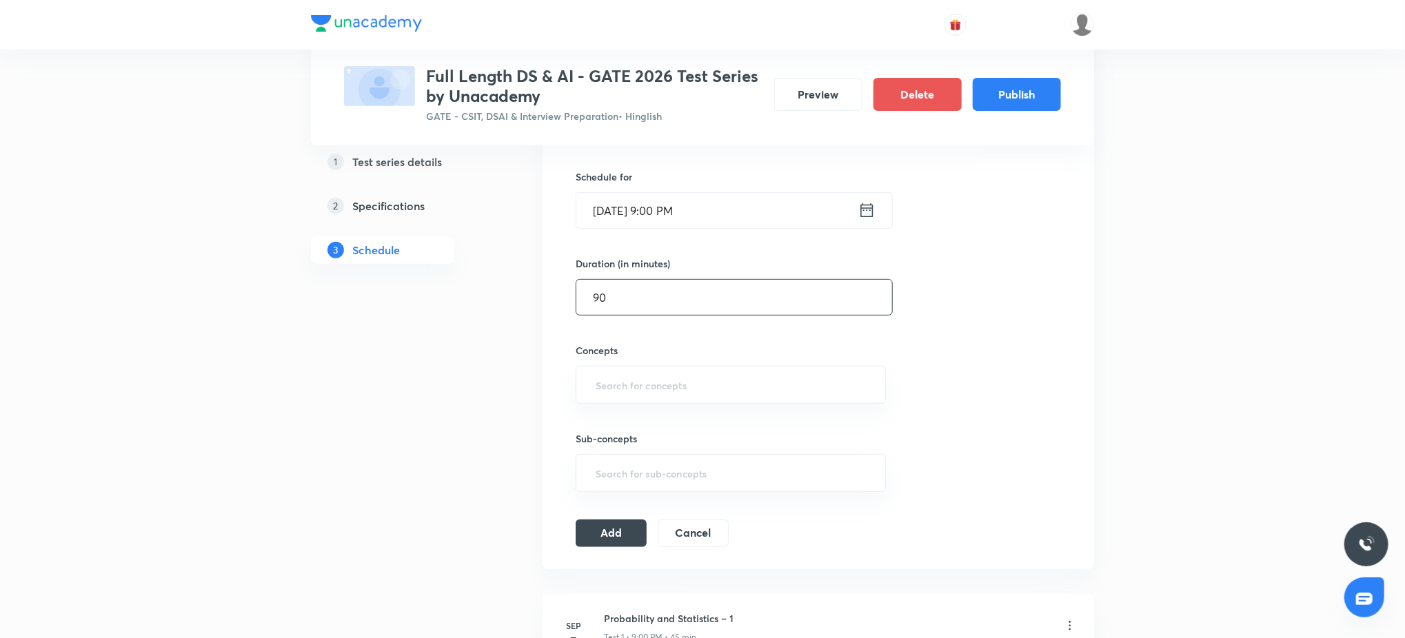
scroll to position [441, 0]
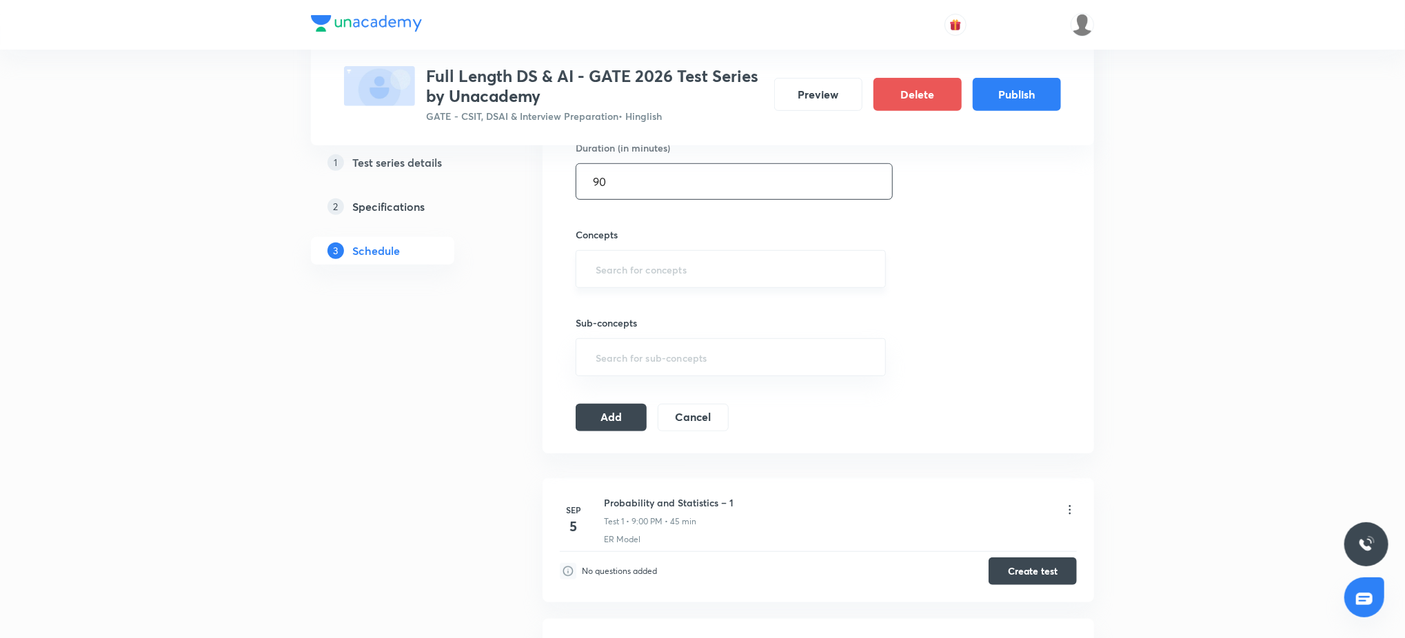
type input "90"
click at [660, 277] on input "text" at bounding box center [731, 269] width 276 height 26
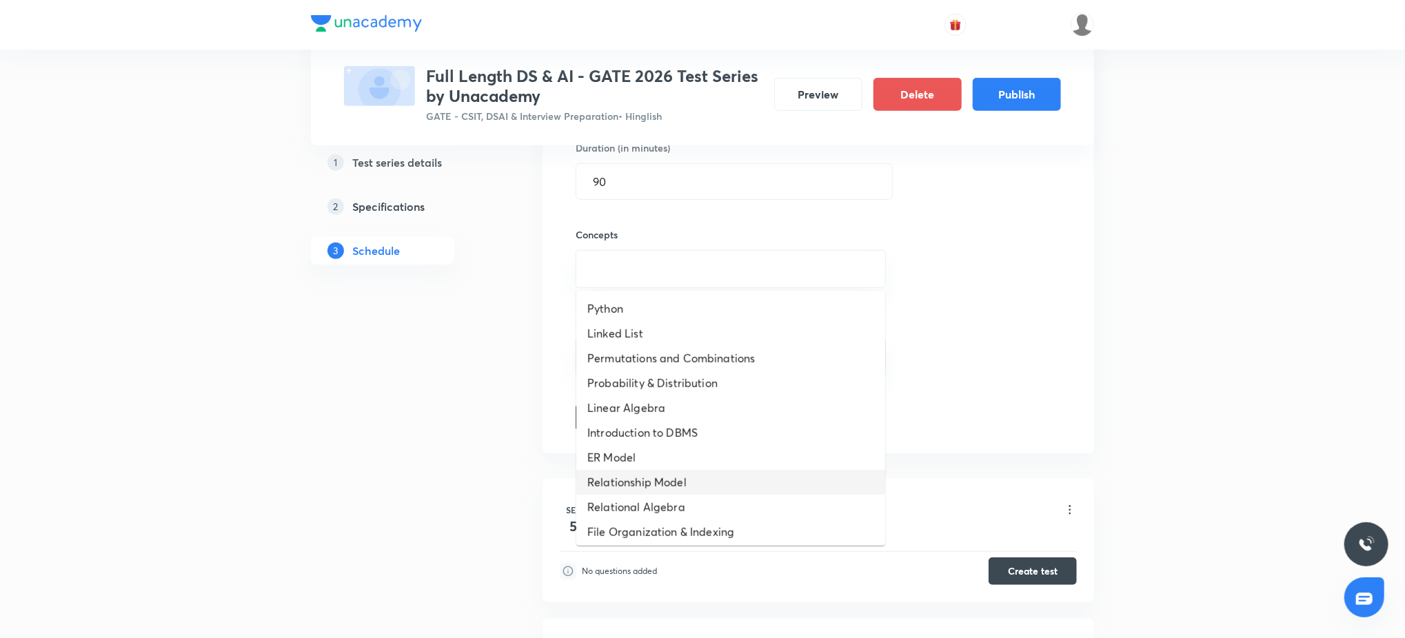
scroll to position [475, 0]
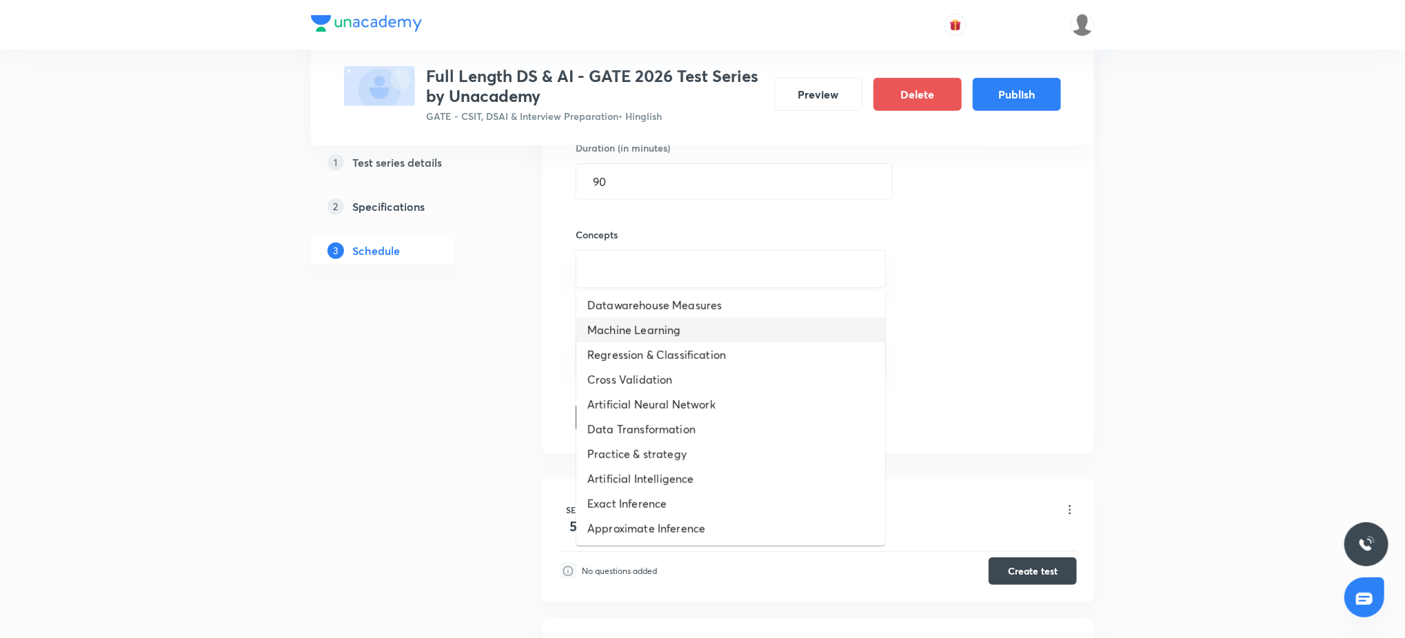
click at [671, 341] on li "Machine Learning" at bounding box center [730, 330] width 309 height 25
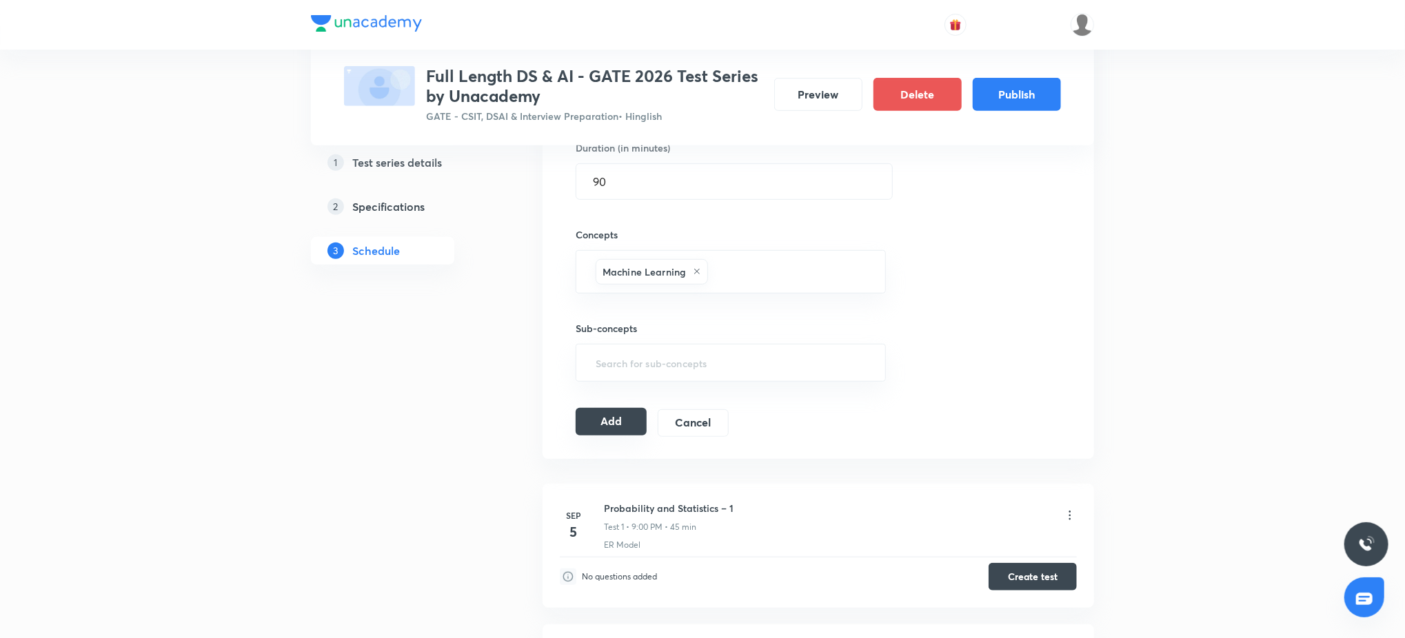
click at [611, 422] on button "Add" at bounding box center [611, 422] width 71 height 28
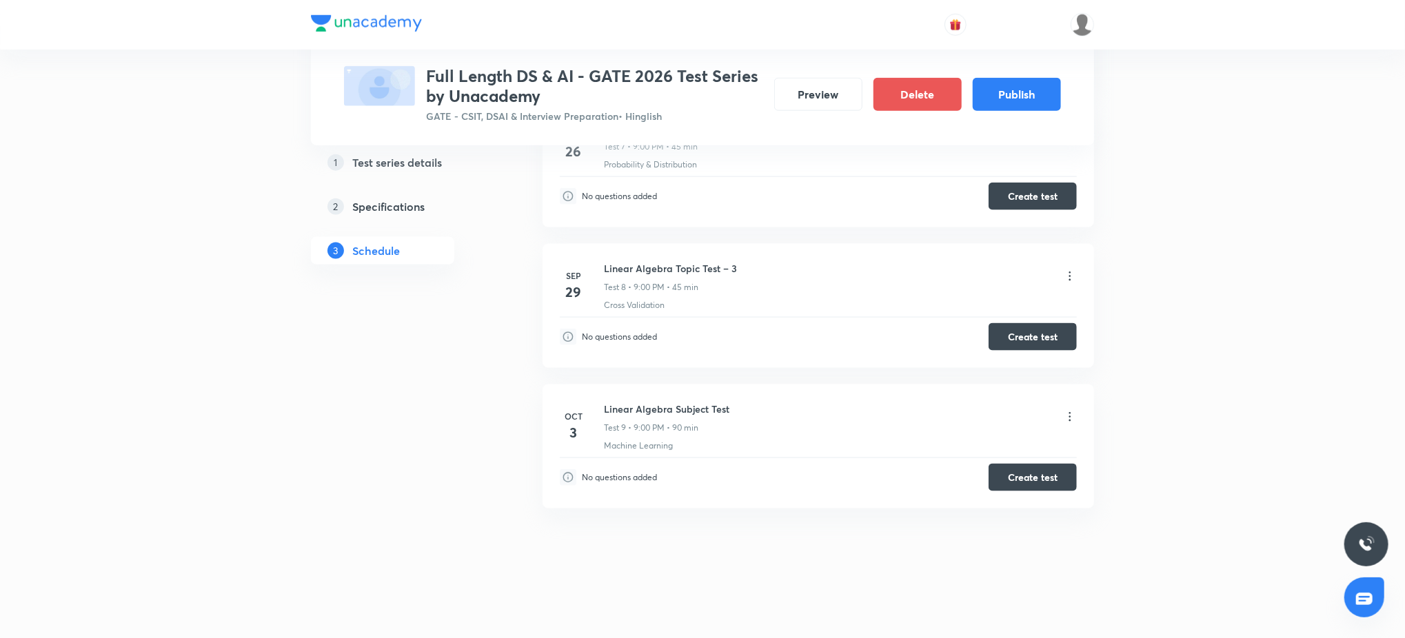
scroll to position [0, 0]
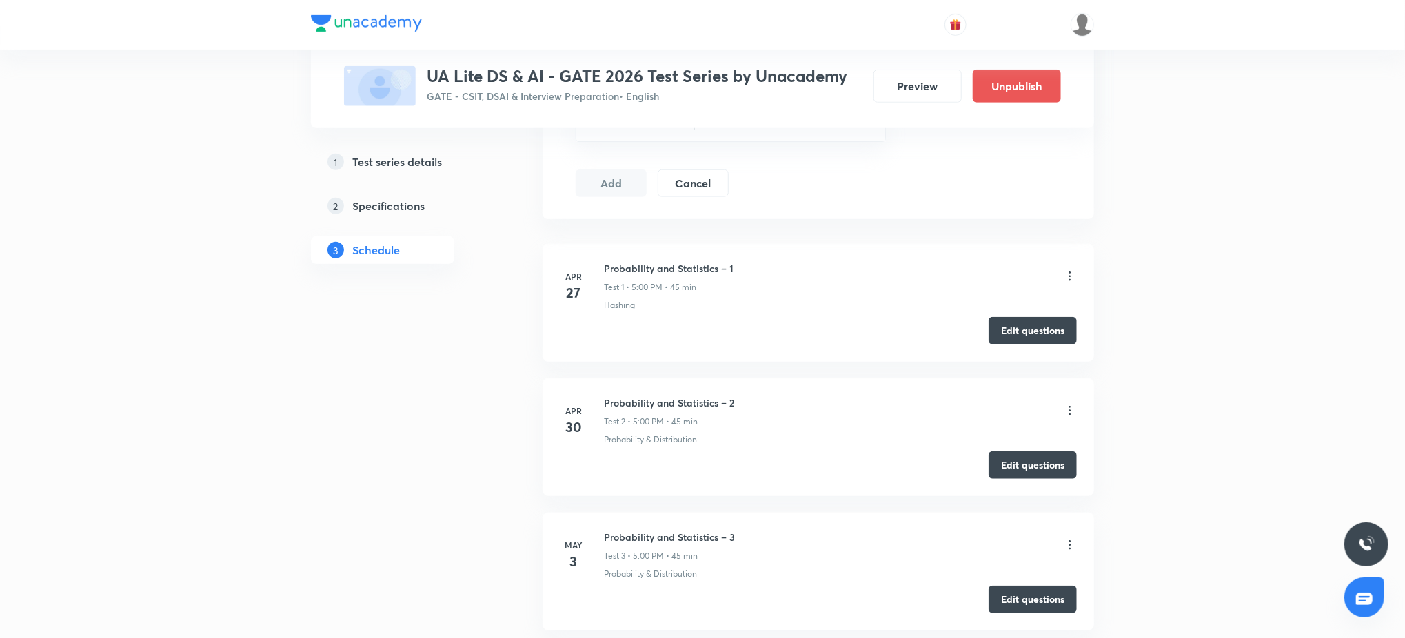
scroll to position [658, 0]
click at [669, 266] on h6 "Probability and Statistics – 1" at bounding box center [669, 268] width 130 height 14
copy h6 "Probability and Statistics – 1"
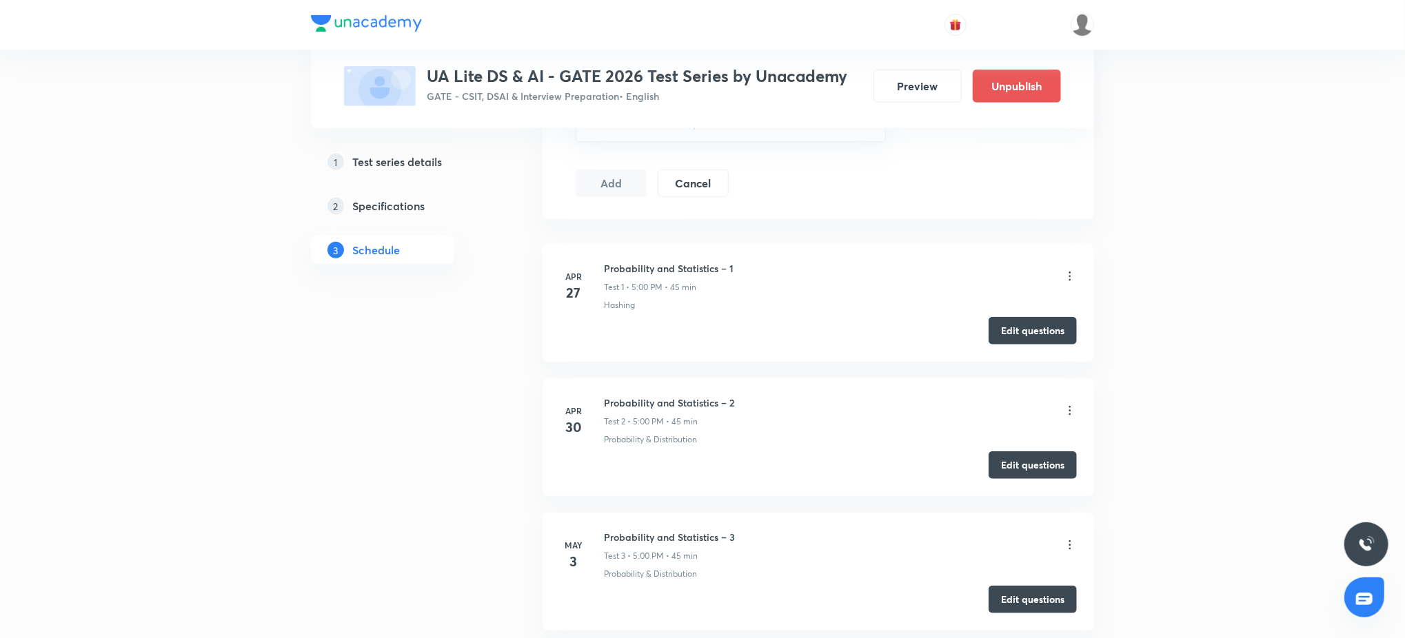
click at [682, 403] on h6 "Probability and Statistics – 2" at bounding box center [669, 403] width 130 height 14
click at [681, 403] on h6 "Probability and Statistics – 2" at bounding box center [669, 403] width 130 height 14
copy h6 "Probability and Statistics – 2"
click at [726, 531] on h6 "Probability and Statistics – 3" at bounding box center [669, 537] width 131 height 14
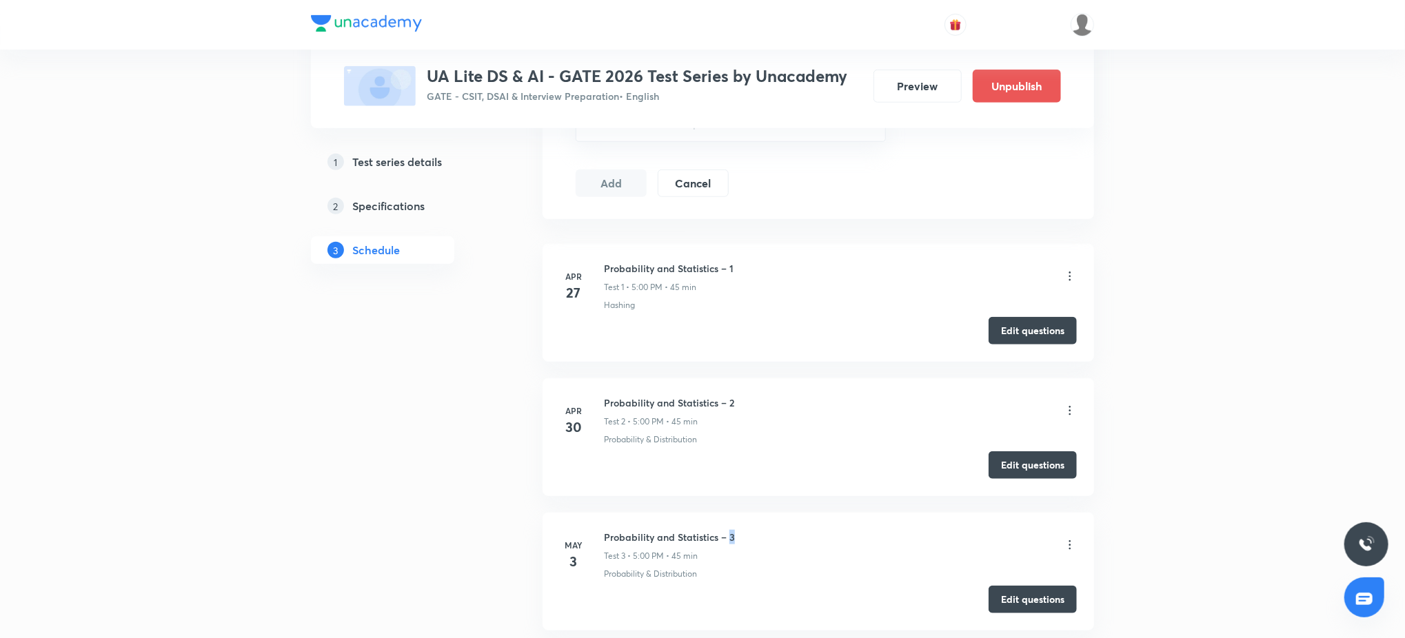
click at [726, 531] on h6 "Probability and Statistics – 3" at bounding box center [669, 537] width 131 height 14
copy h6 "Probability and Statistics – 3"
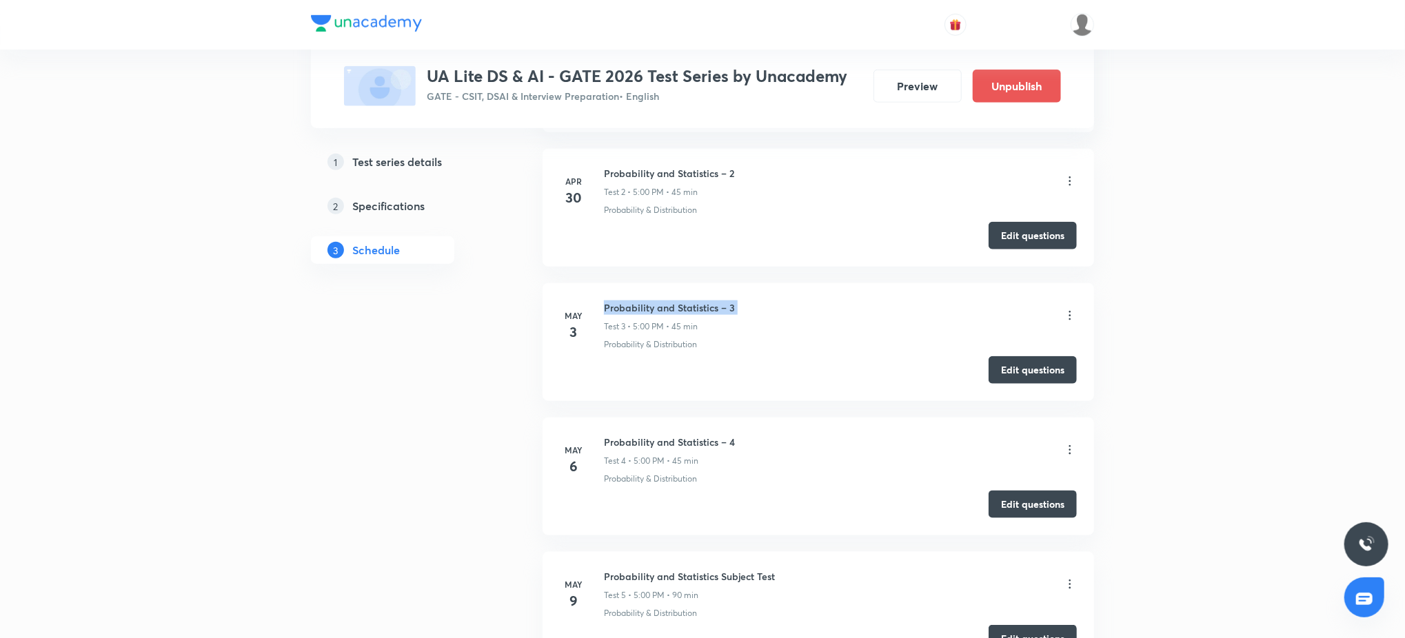
scroll to position [968, 0]
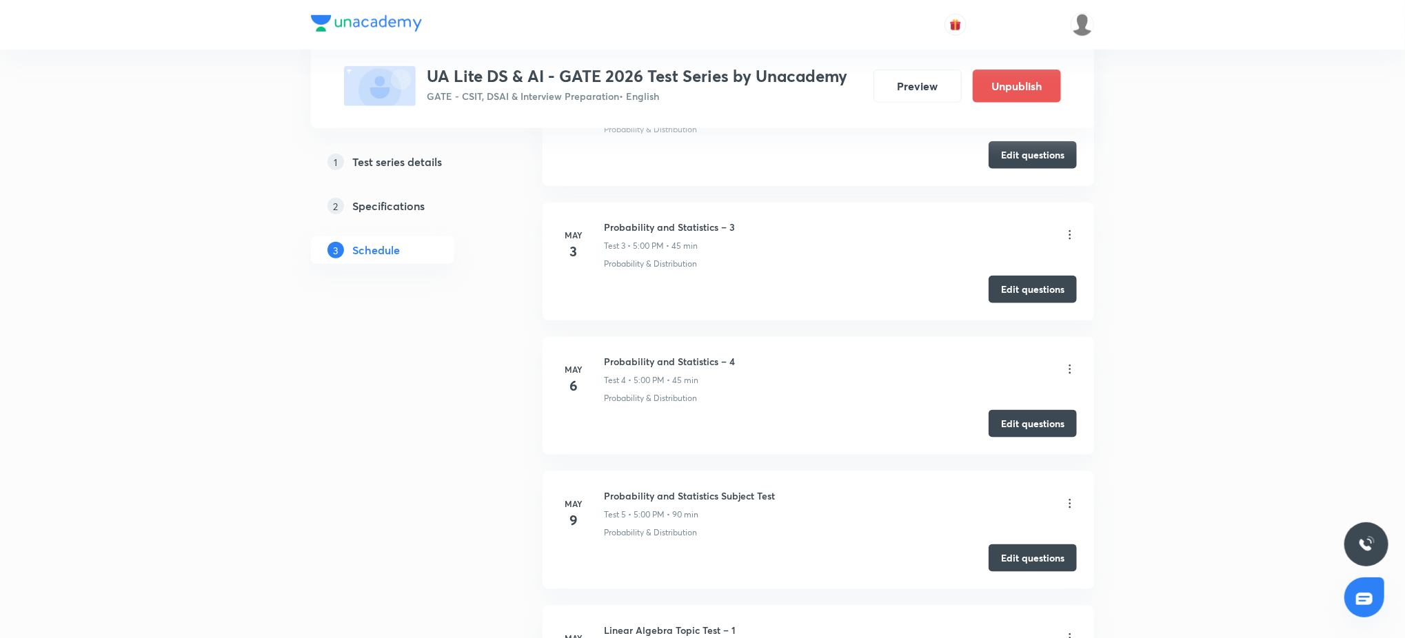
click at [643, 369] on h6 "Probability and Statistics – 4" at bounding box center [669, 361] width 131 height 14
copy h6 "Probability and Statistics – 4"
click at [724, 486] on li "[DATE] Probability and Statistics Subject Test Test 5 • 5:00 PM • 90 min Probab…" at bounding box center [817, 530] width 551 height 118
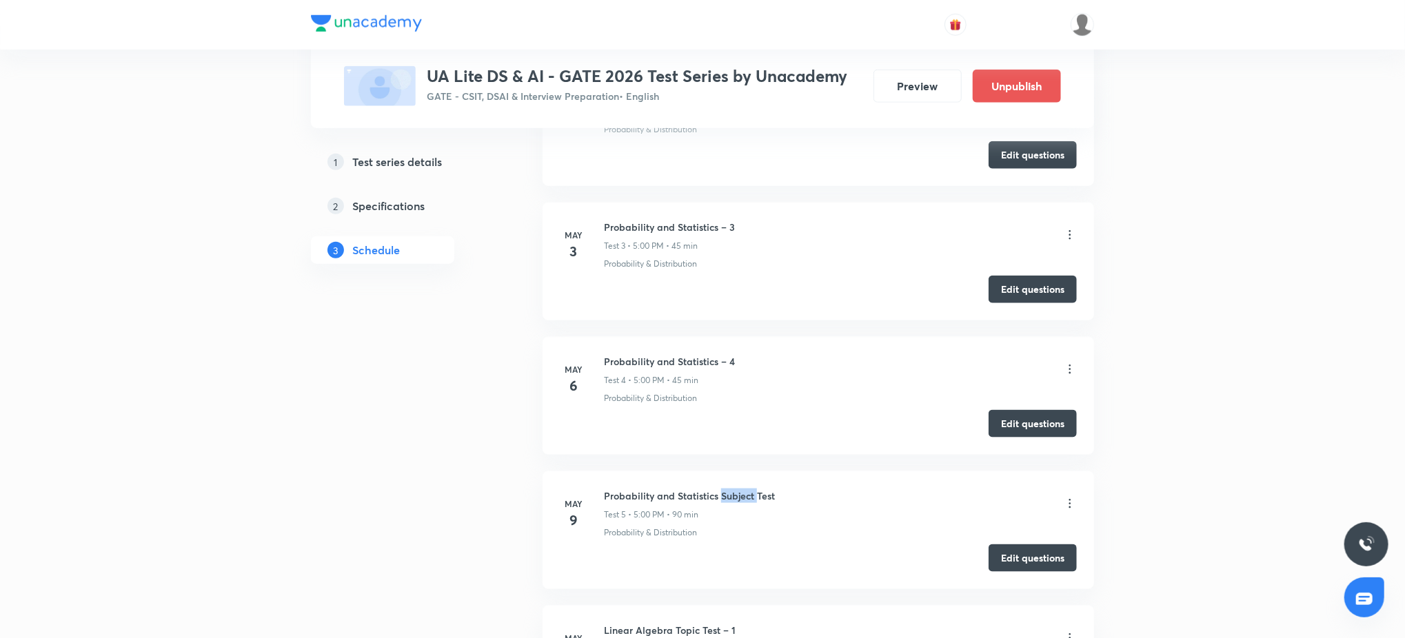
click at [724, 486] on li "[DATE] Probability and Statistics Subject Test Test 5 • 5:00 PM • 90 min Probab…" at bounding box center [817, 530] width 551 height 118
copy h6 "Probability and Statistics Subject Test"
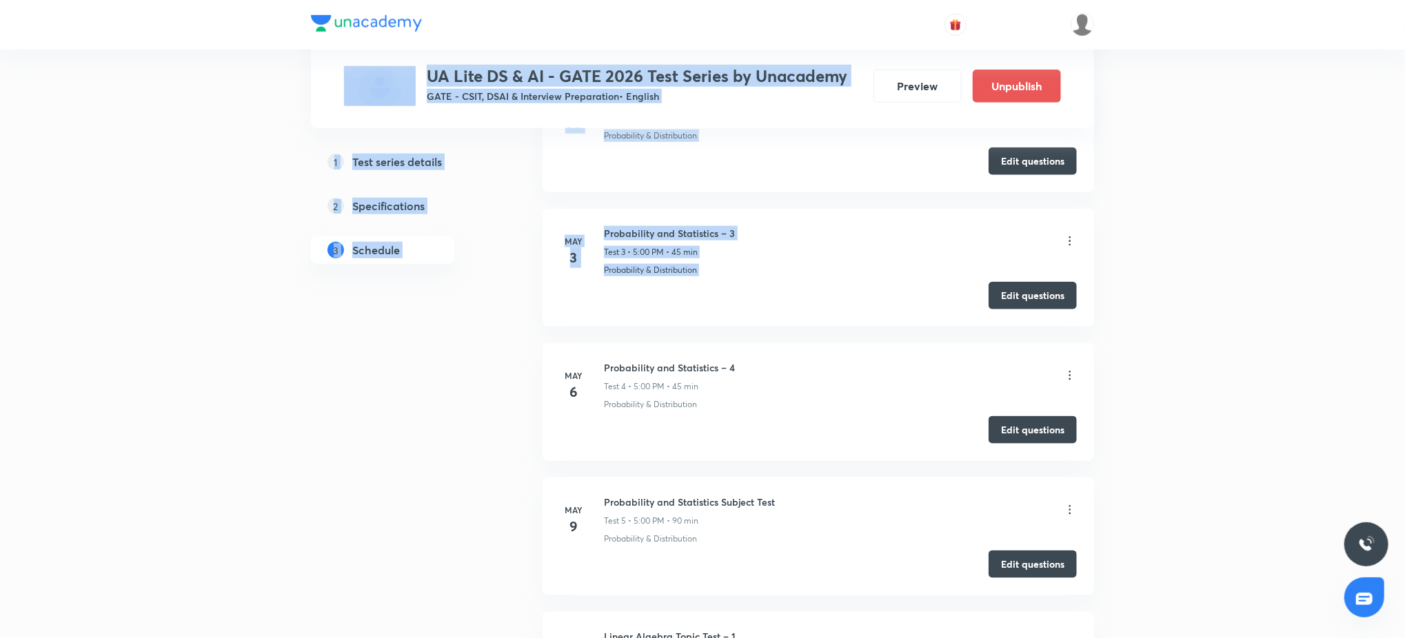
drag, startPoint x: 1108, startPoint y: 63, endPoint x: 1172, endPoint y: -32, distance: 115.1
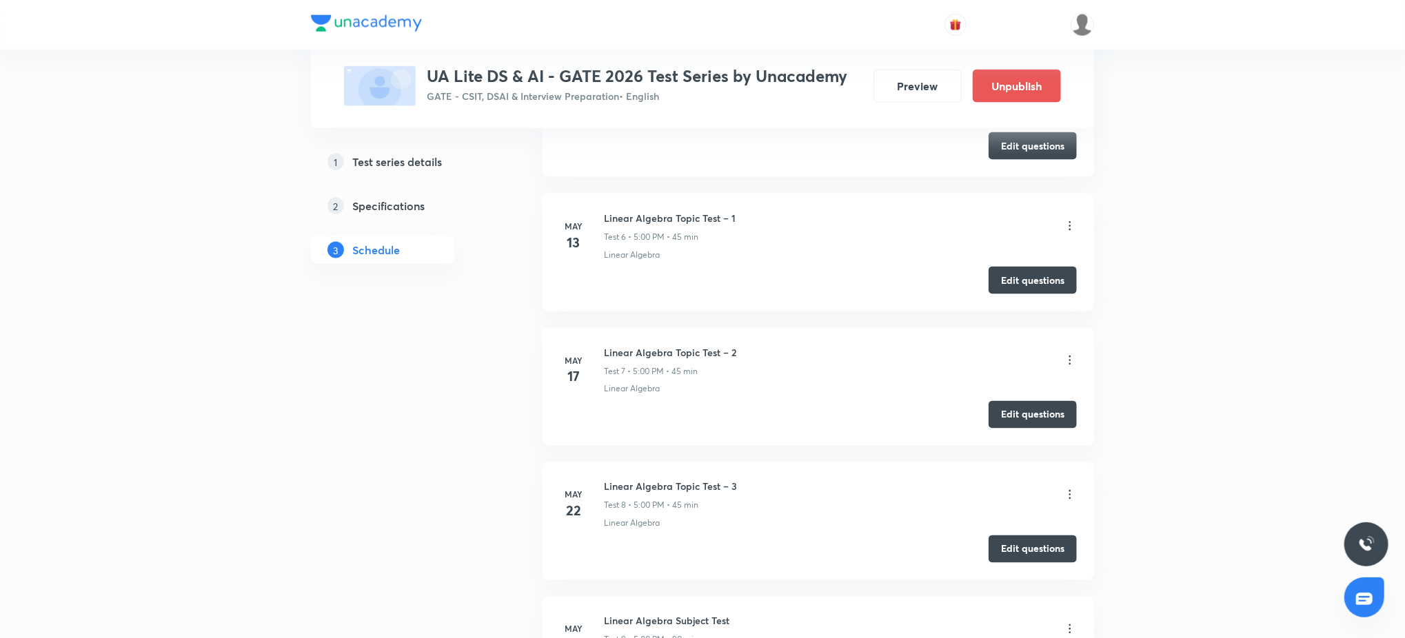
scroll to position [1283, 0]
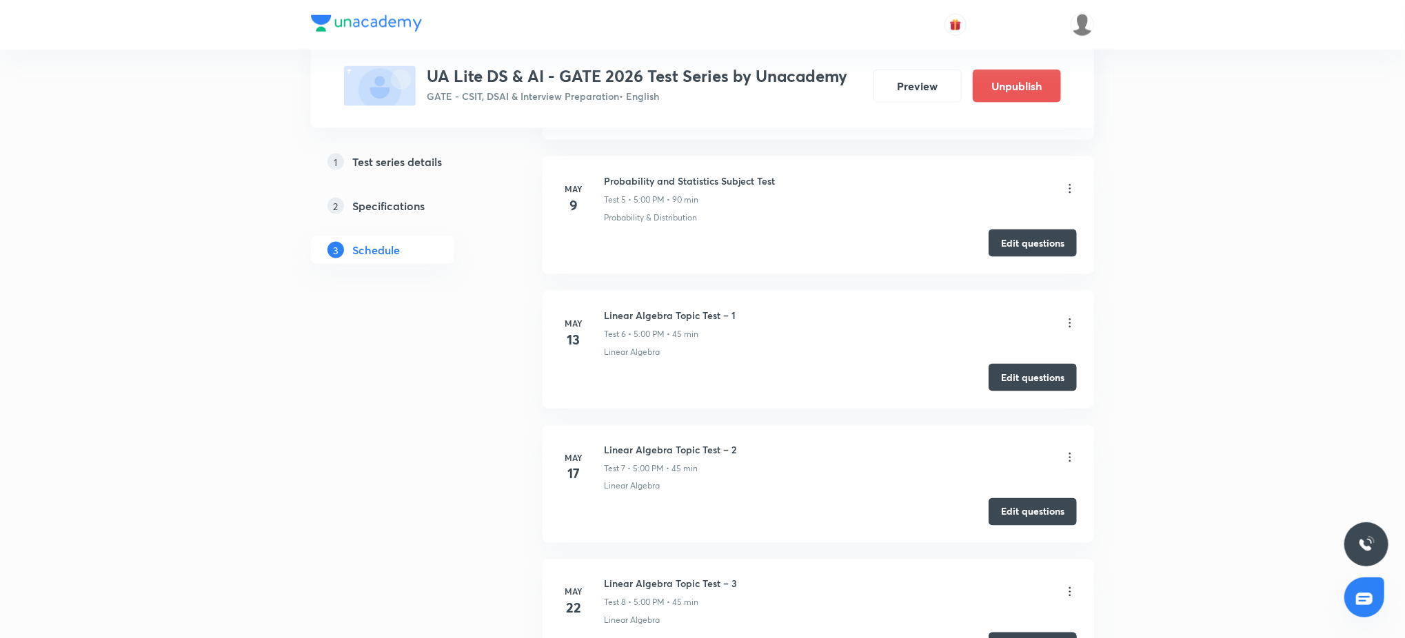
click at [747, 304] on li "[DATE] Linear Algebra Topic Test – 1 Test 6 • 5:00 PM • 45 min Linear Algebra E…" at bounding box center [817, 350] width 551 height 118
click at [720, 313] on h6 "Linear Algebra Topic Test – 1" at bounding box center [670, 315] width 132 height 14
copy h6 "Linear Algebra Topic Test – 1"
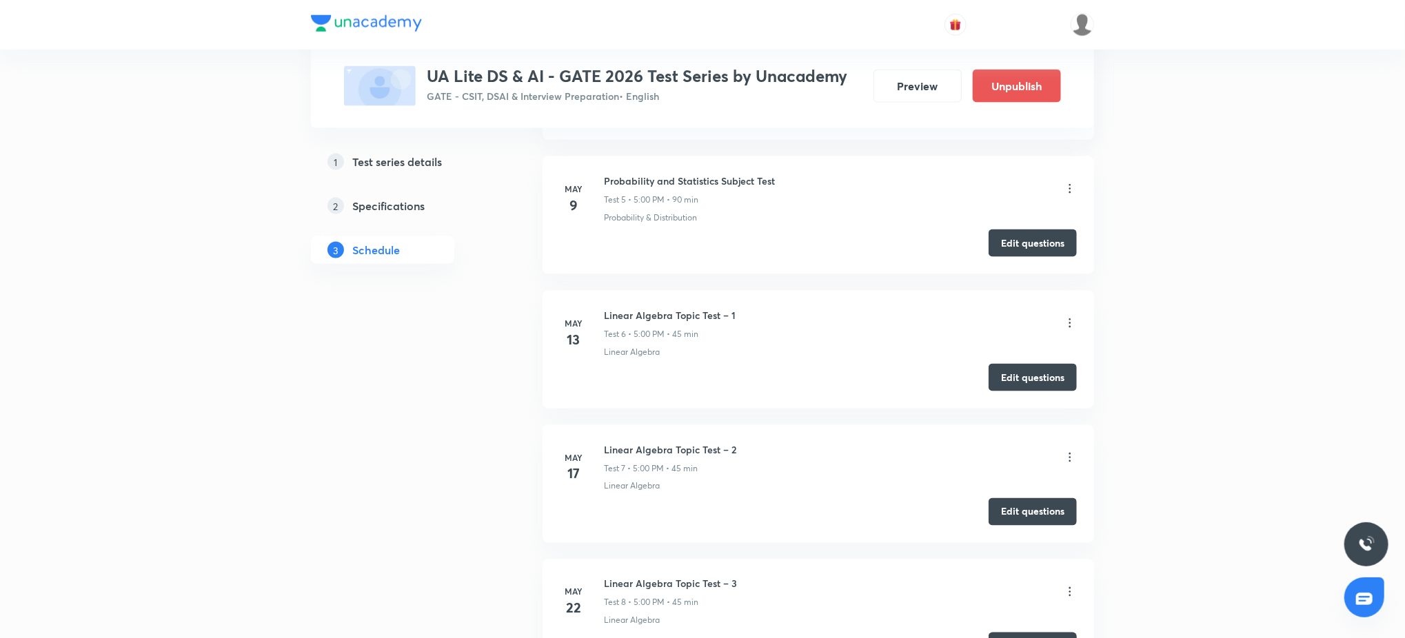
click at [689, 451] on h6 "Linear Algebra Topic Test – 2" at bounding box center [670, 450] width 132 height 14
click at [688, 450] on h6 "Linear Algebra Topic Test – 2" at bounding box center [670, 450] width 132 height 14
copy h6 "Linear Algebra Topic Test – 2"
click at [725, 580] on h6 "Linear Algebra Topic Test – 3" at bounding box center [670, 584] width 133 height 14
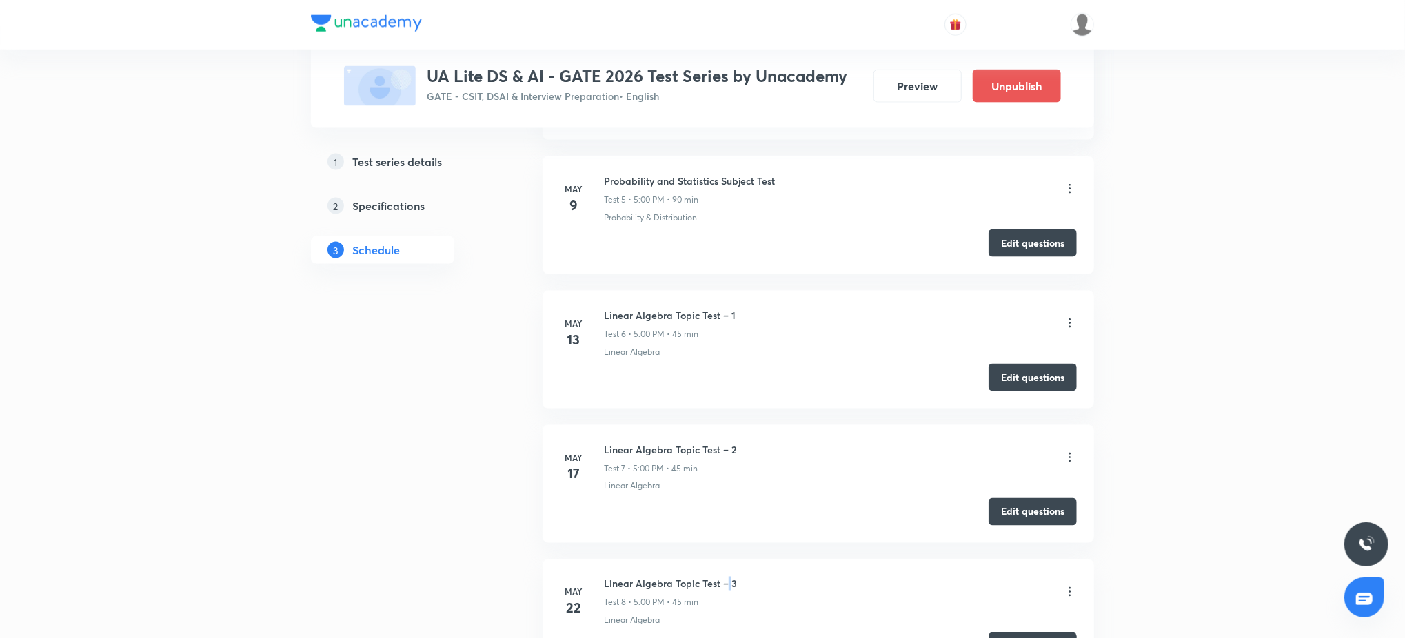
click at [726, 580] on h6 "Linear Algebra Topic Test – 3" at bounding box center [670, 584] width 133 height 14
copy h6 "Linear Algebra Topic Test – 3"
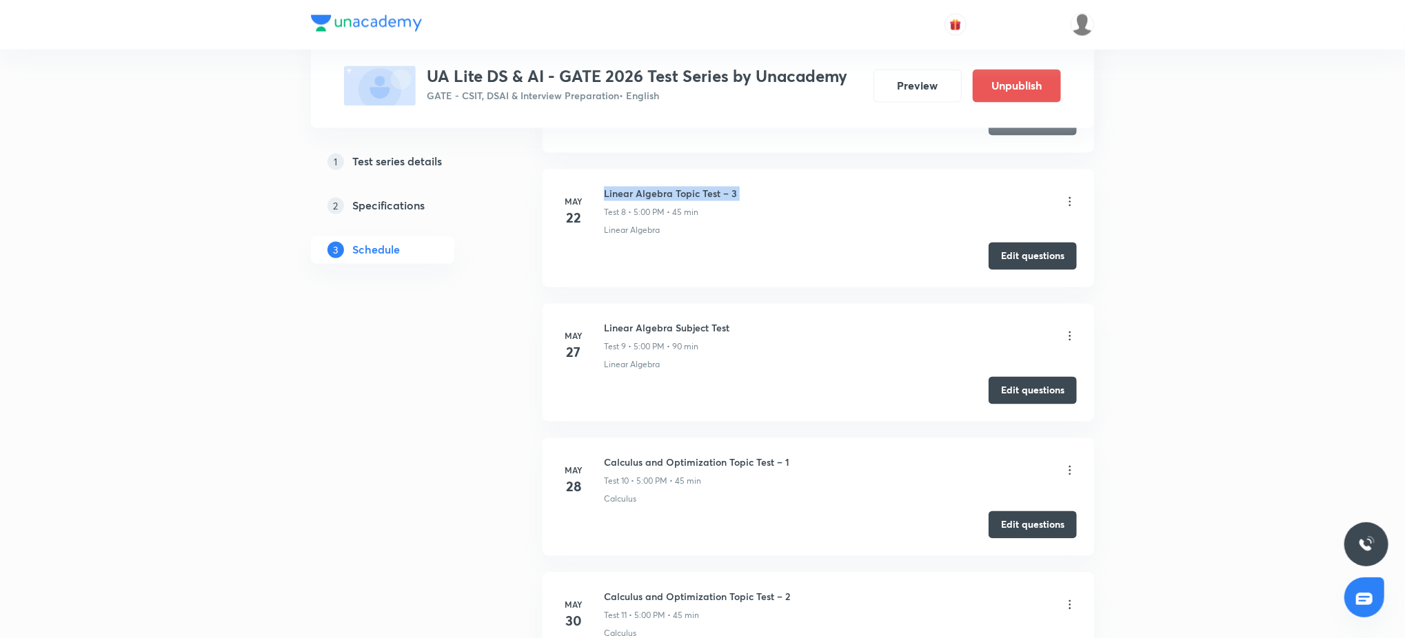
scroll to position [1651, 0]
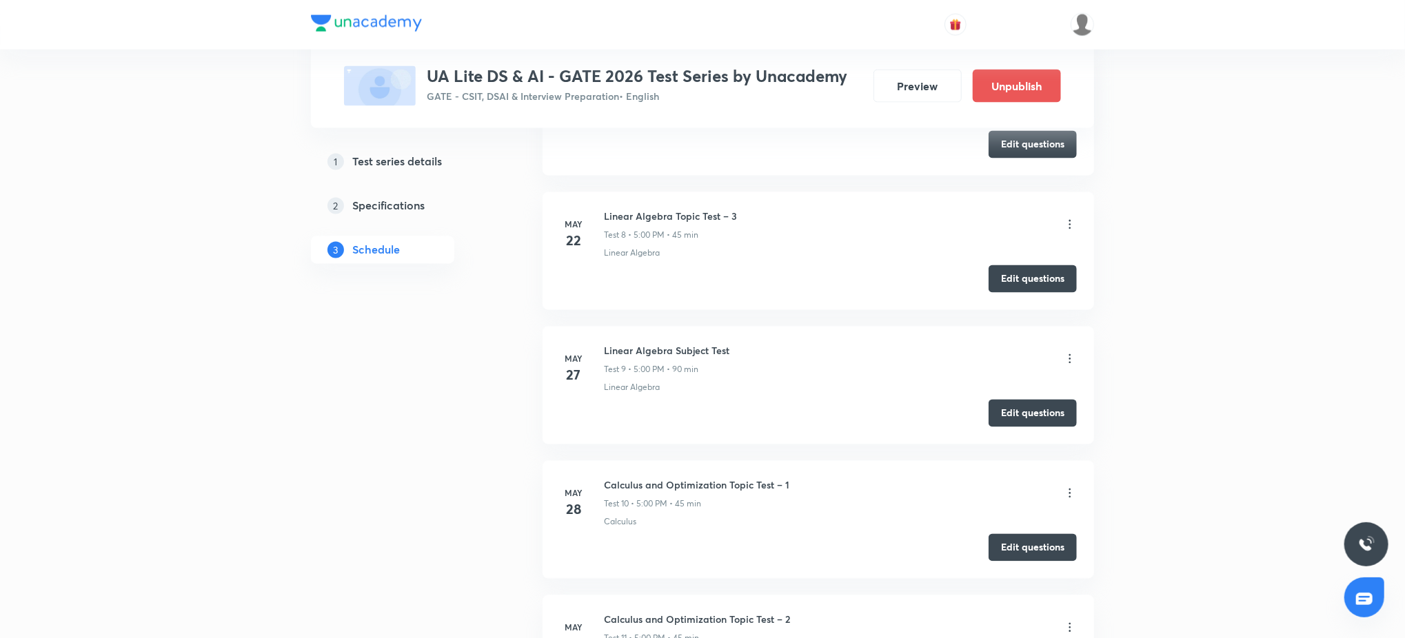
click at [627, 349] on h6 "Linear Algebra Subject Test" at bounding box center [666, 351] width 125 height 14
copy h6 "Linear Algebra Subject Test"
